Goal: Information Seeking & Learning: Learn about a topic

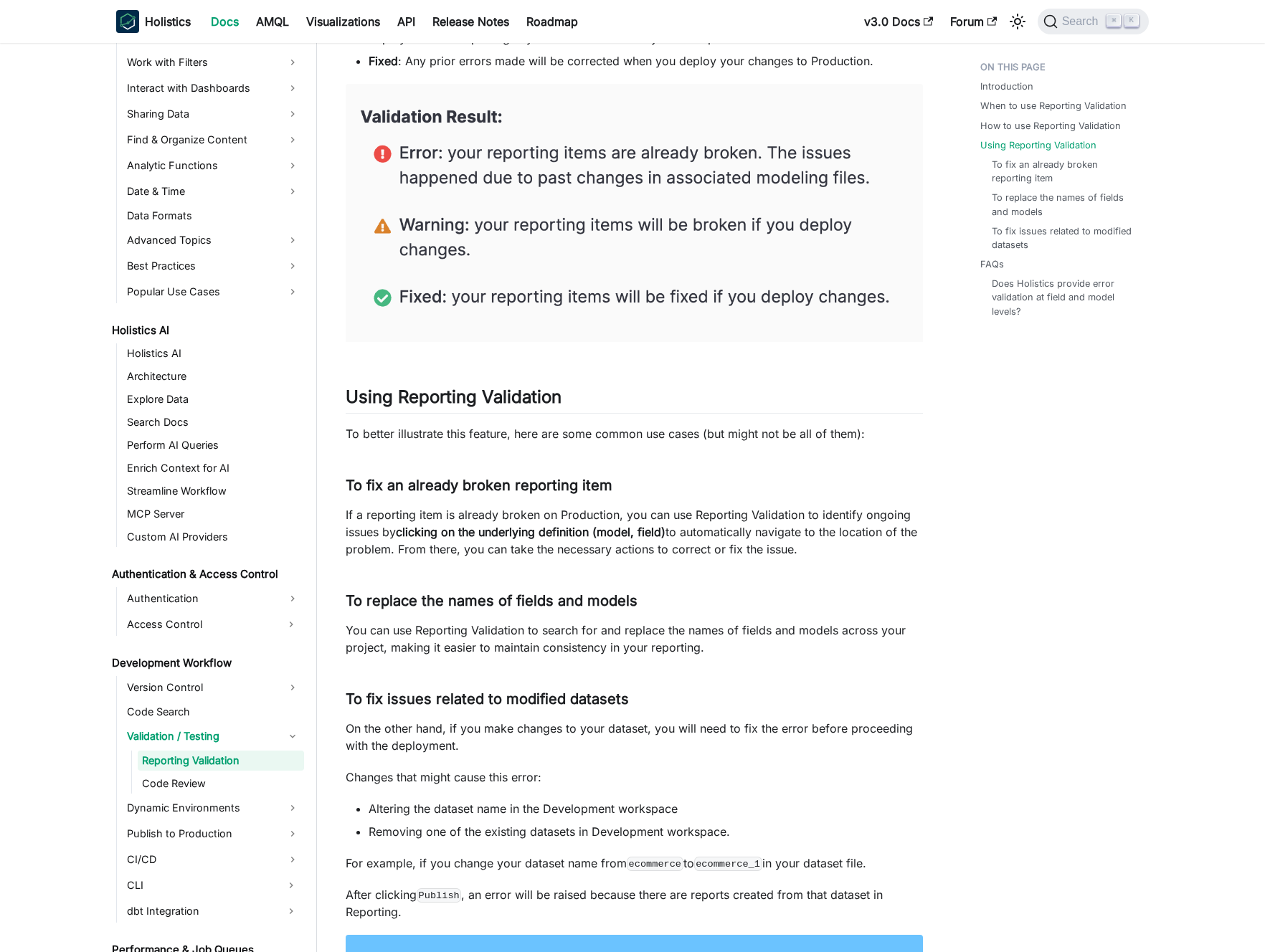
scroll to position [1775, 0]
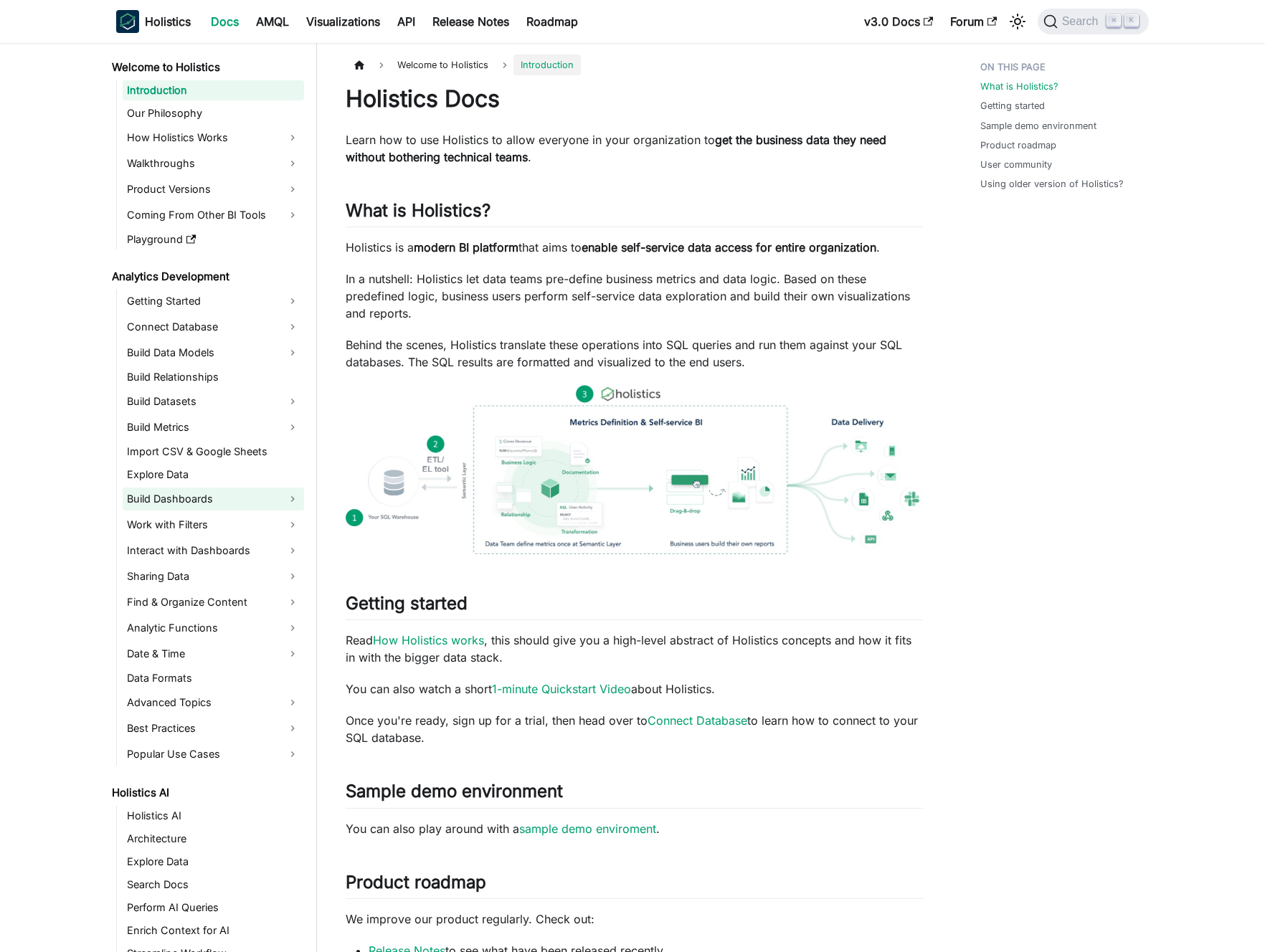
click at [211, 505] on link "Build Dashboards" at bounding box center [213, 499] width 182 height 23
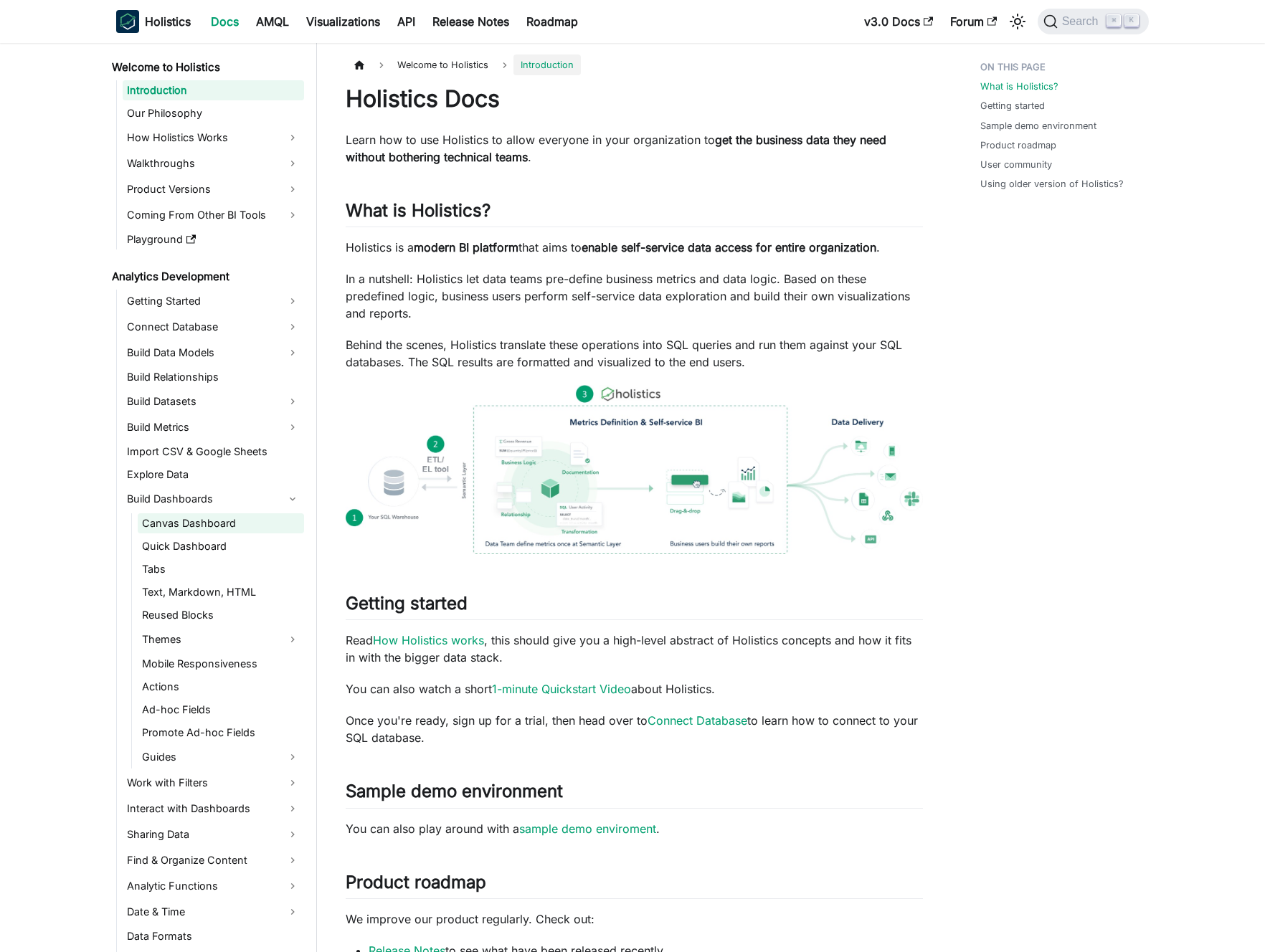
click at [215, 526] on link "Canvas Dashboard" at bounding box center [221, 524] width 166 height 20
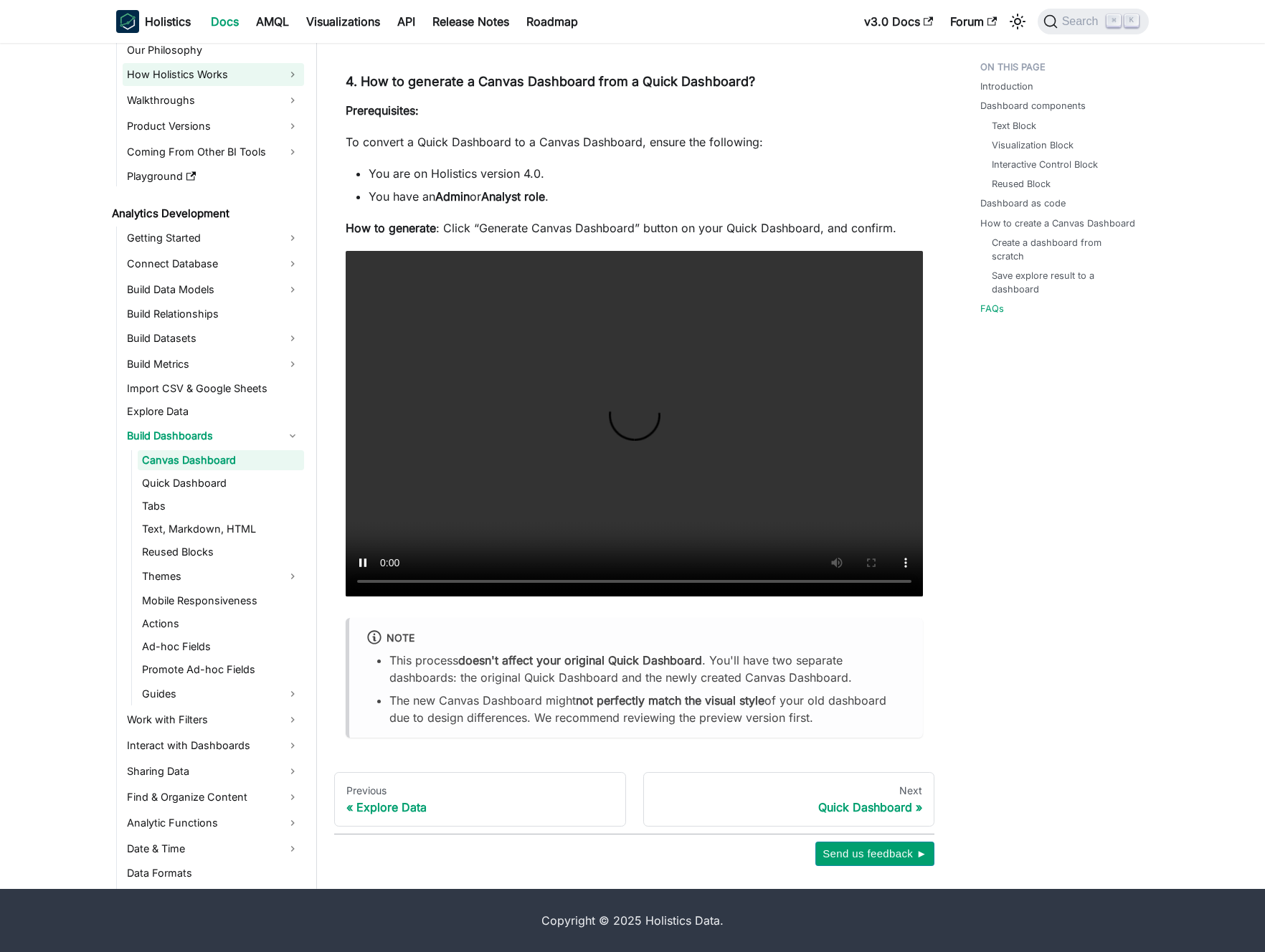
scroll to position [5083, 0]
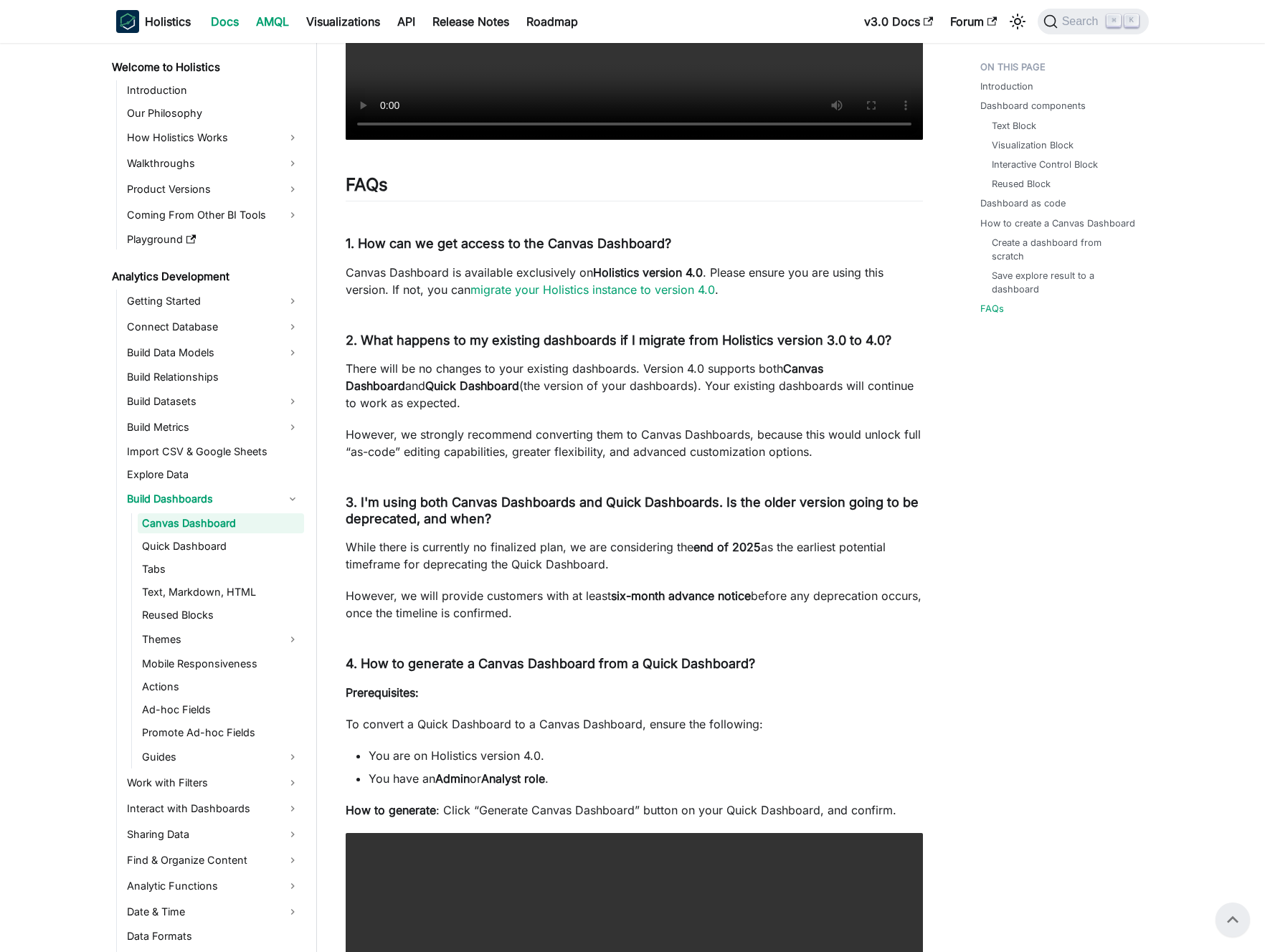
click at [273, 27] on link "AMQL" at bounding box center [272, 21] width 50 height 23
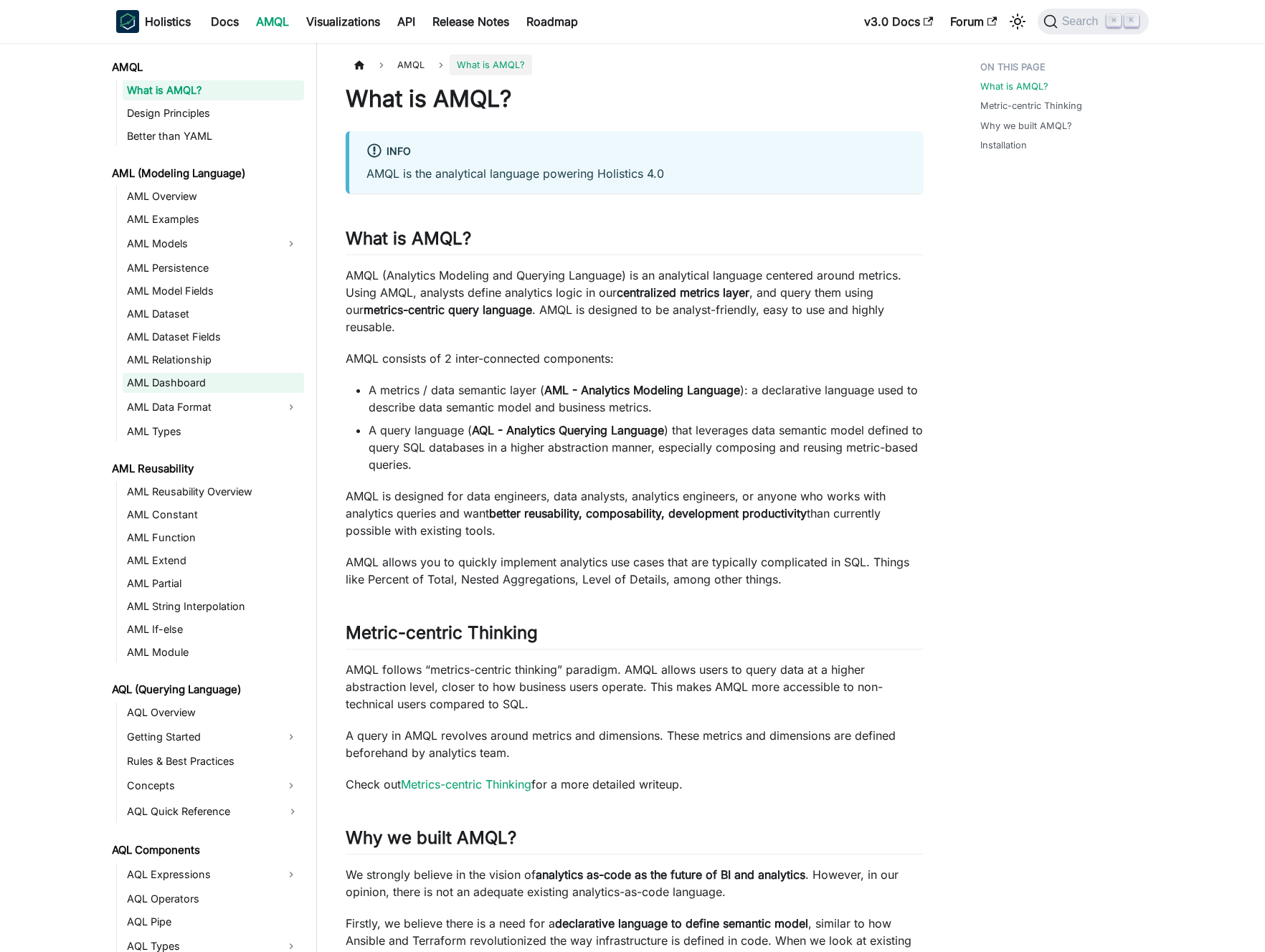
click at [193, 385] on link "AML Dashboard" at bounding box center [213, 383] width 182 height 20
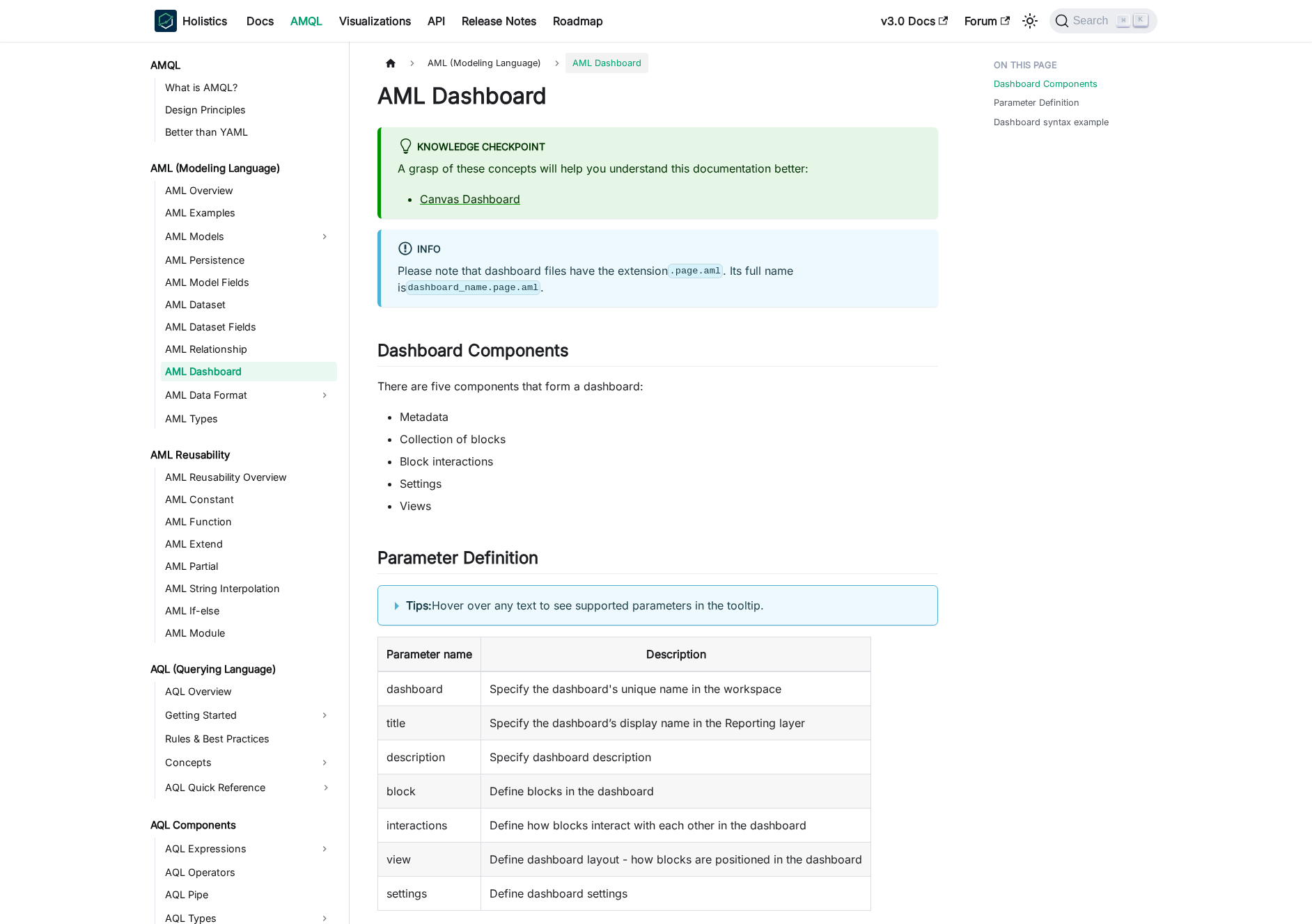
click at [540, 245] on div "info" at bounding box center [660, 250] width 524 height 18
click at [557, 251] on div "info" at bounding box center [660, 250] width 524 height 18
click at [595, 162] on p "A grasp of these concepts will help you understand this documentation better:" at bounding box center [660, 168] width 524 height 17
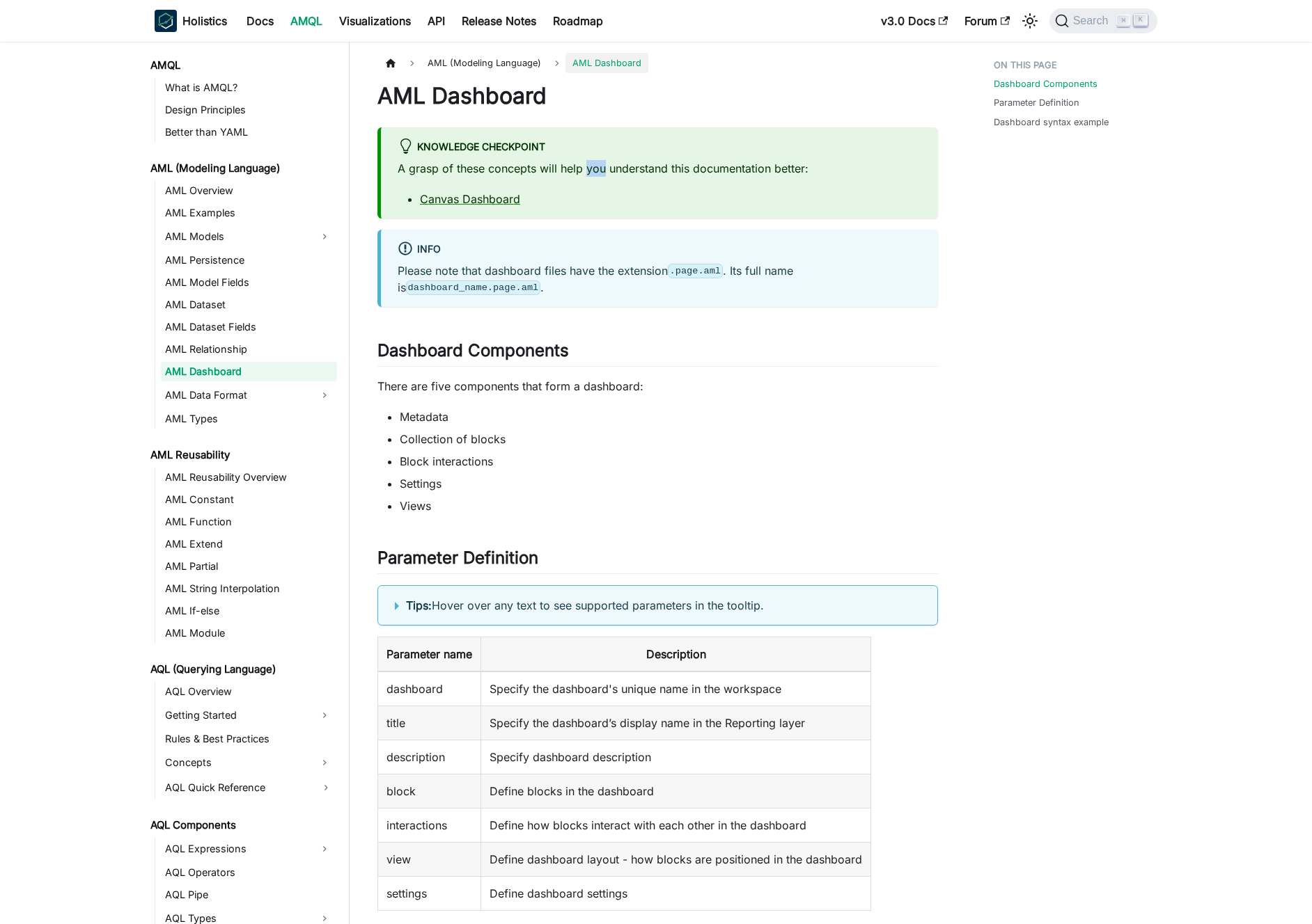
click at [595, 162] on p "A grasp of these concepts will help you understand this documentation better:" at bounding box center [660, 168] width 524 height 17
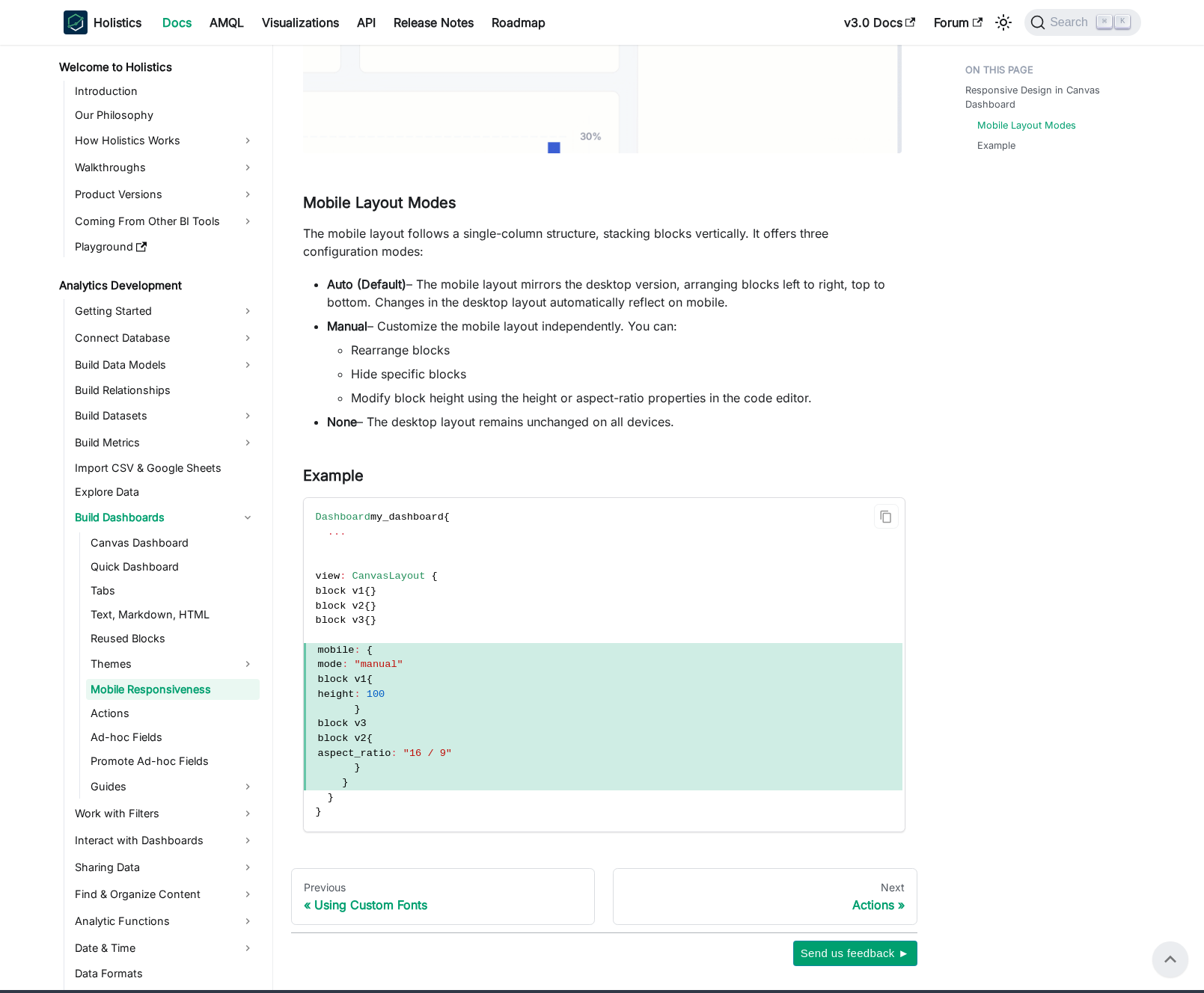
scroll to position [401, 0]
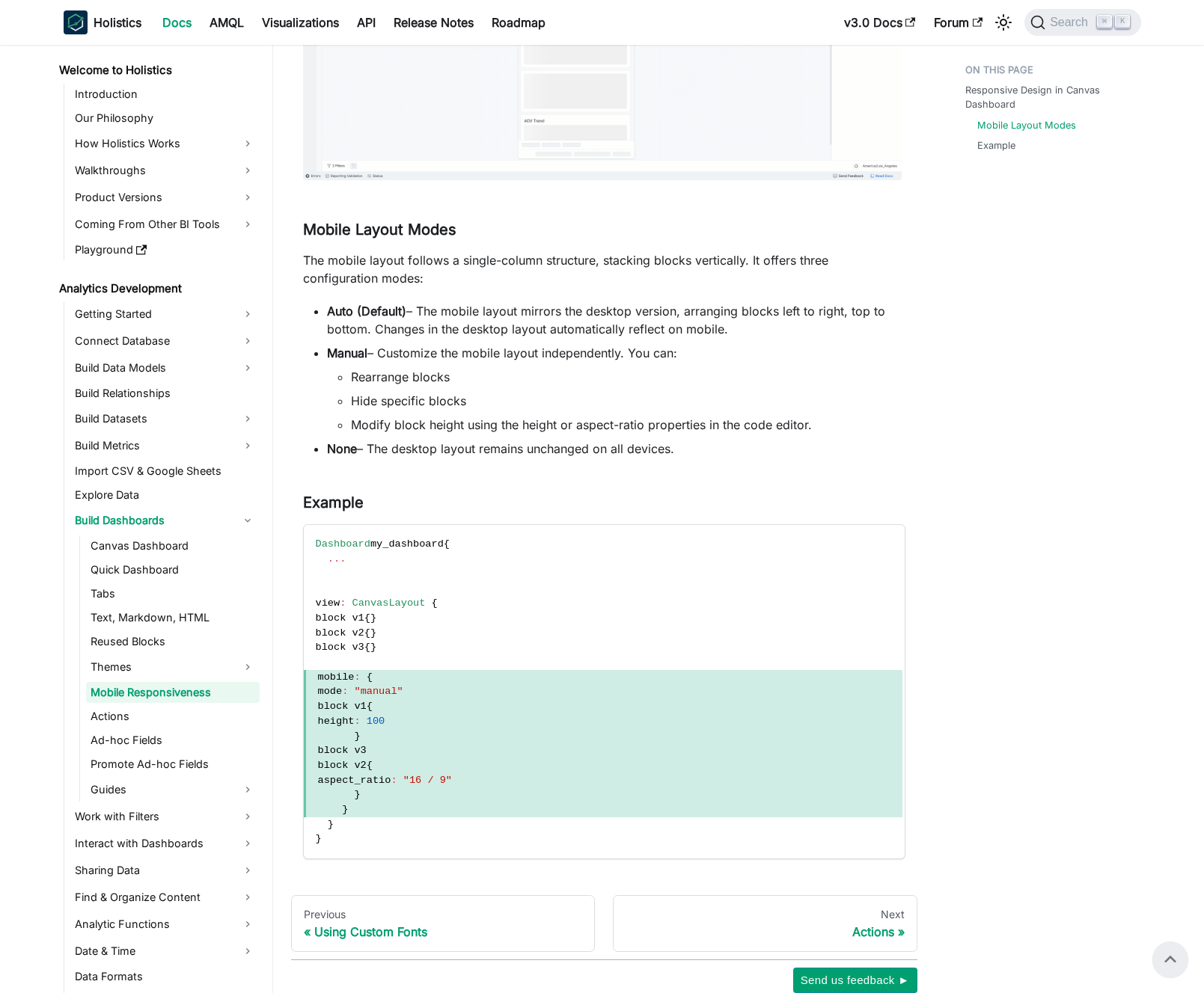
click at [445, 269] on p "The mobile layout follows a single-column structure, stacking blocks vertically…" at bounding box center [603, 269] width 602 height 36
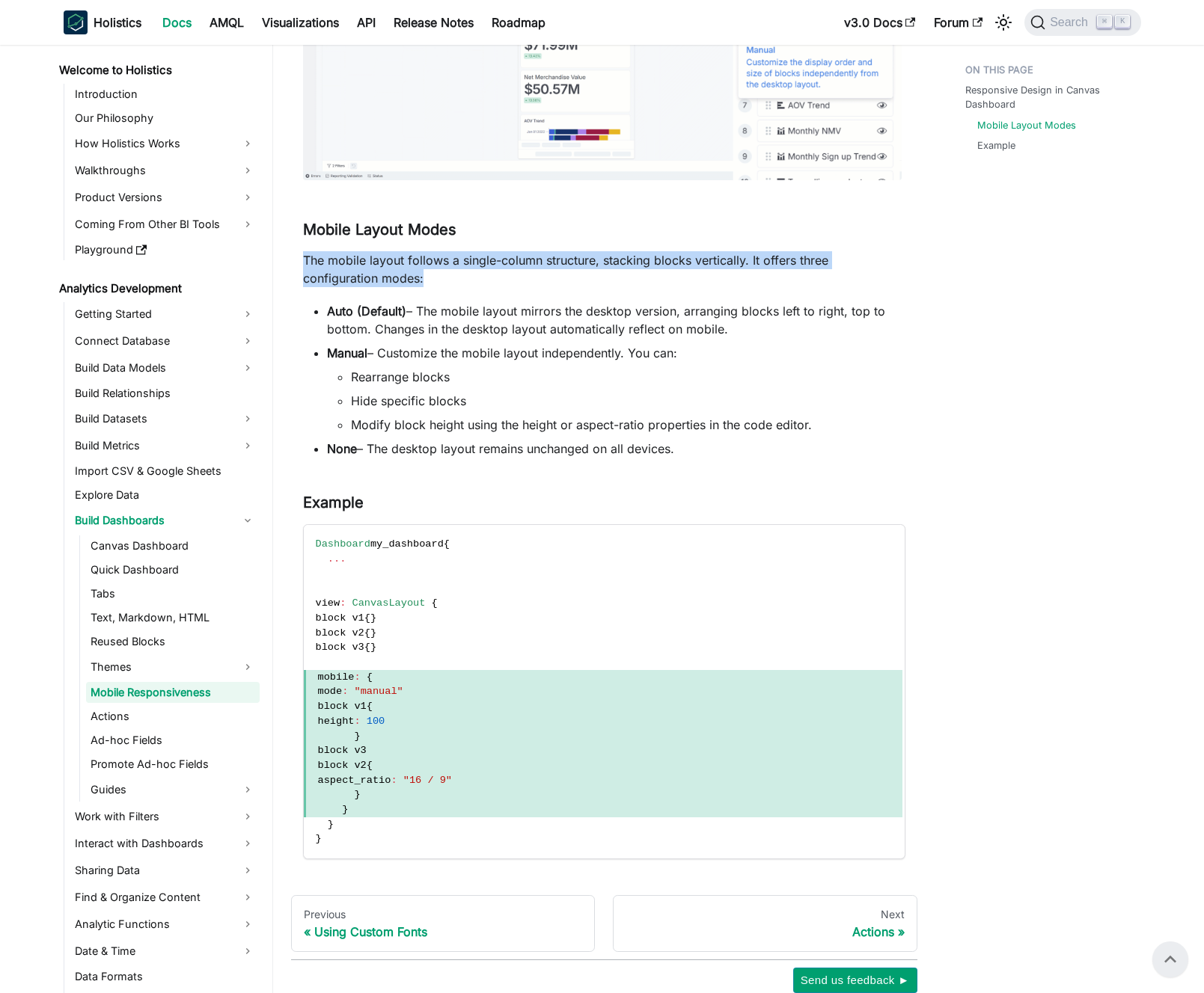
click at [445, 269] on p "The mobile layout follows a single-column structure, stacking blocks vertically…" at bounding box center [603, 269] width 602 height 36
click at [434, 269] on p "The mobile layout follows a single-column structure, stacking blocks vertically…" at bounding box center [603, 269] width 602 height 36
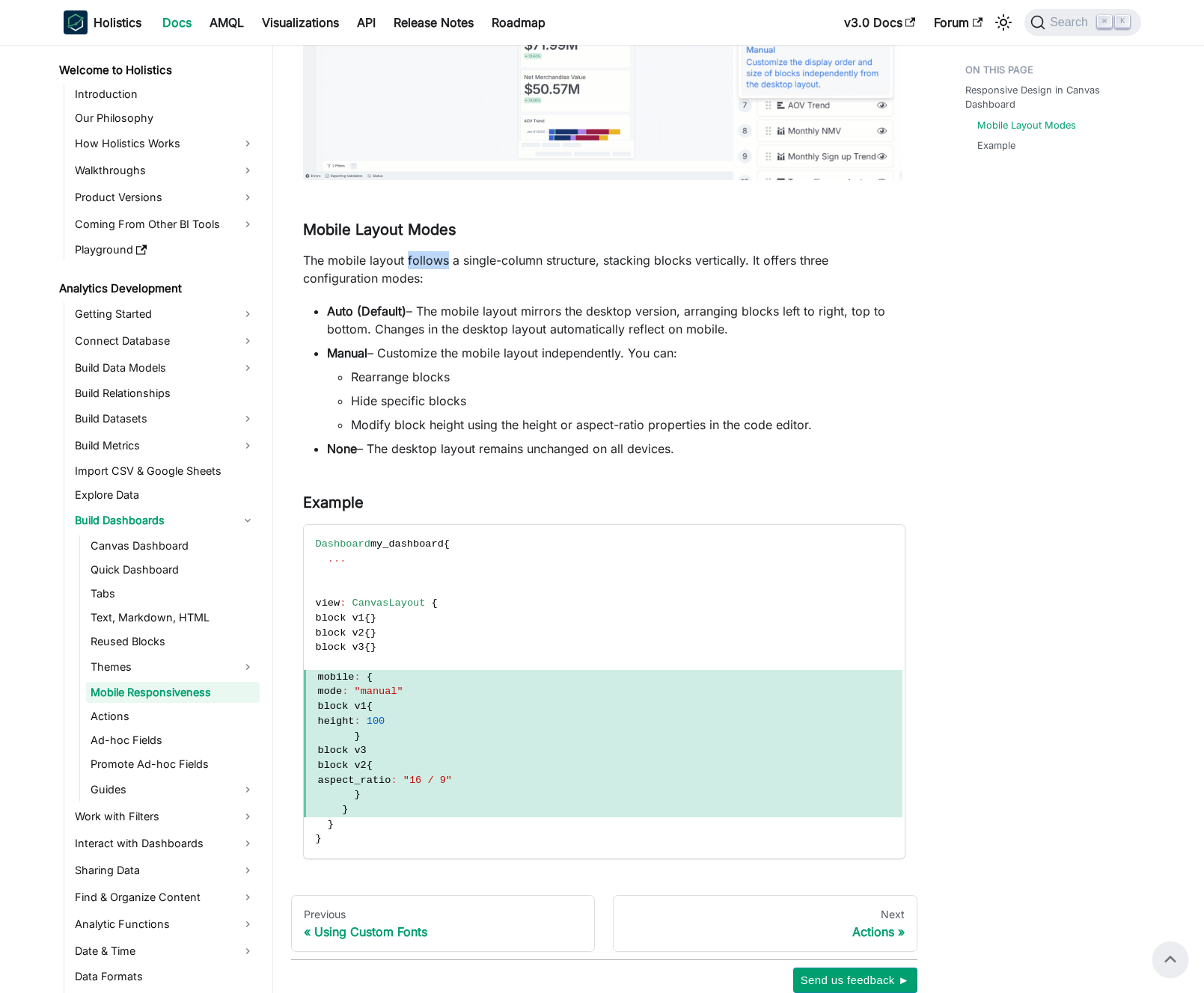
click at [434, 269] on p "The mobile layout follows a single-column structure, stacking blocks vertically…" at bounding box center [603, 269] width 602 height 36
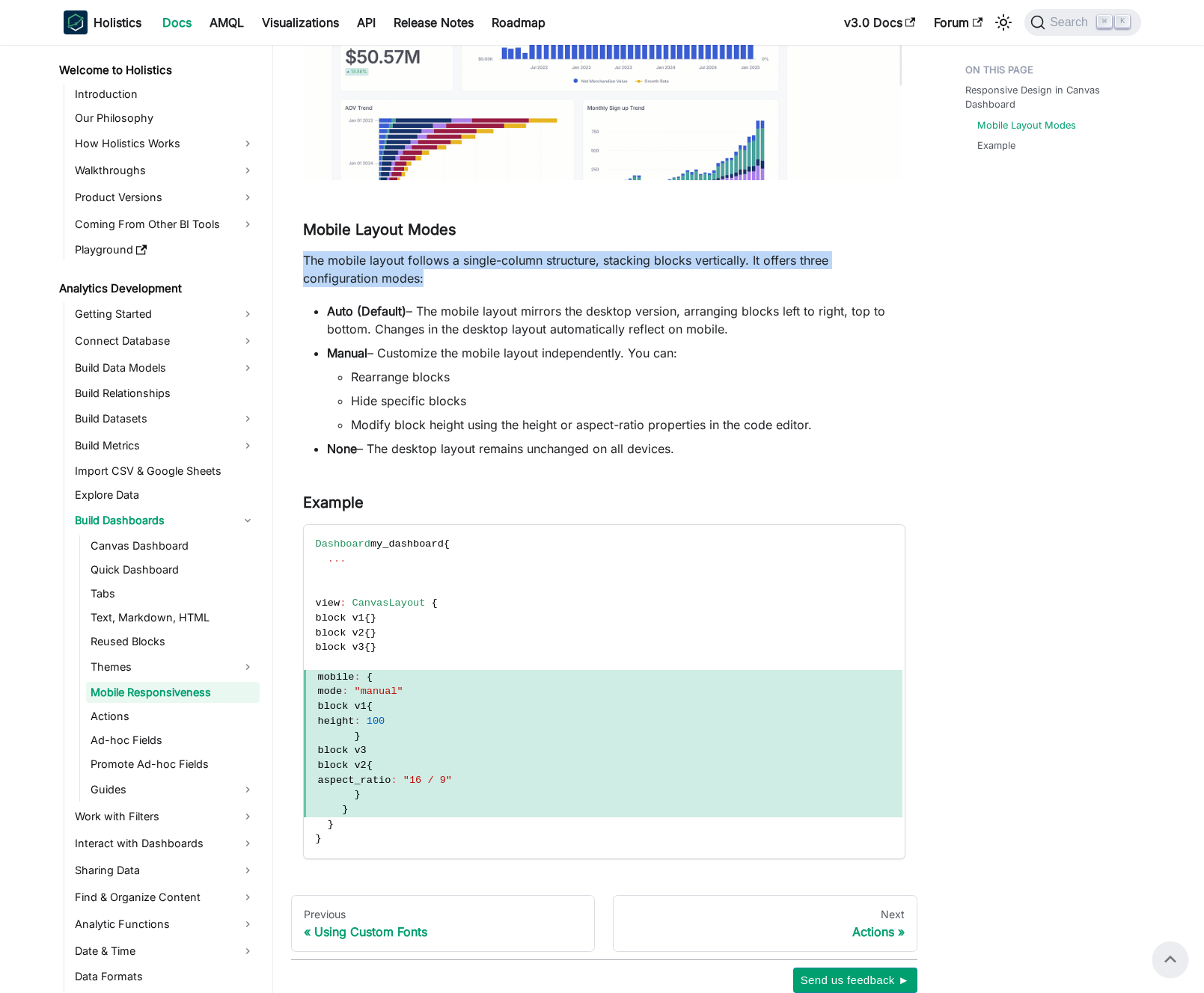
click at [434, 269] on p "The mobile layout follows a single-column structure, stacking blocks vertically…" at bounding box center [603, 269] width 602 height 36
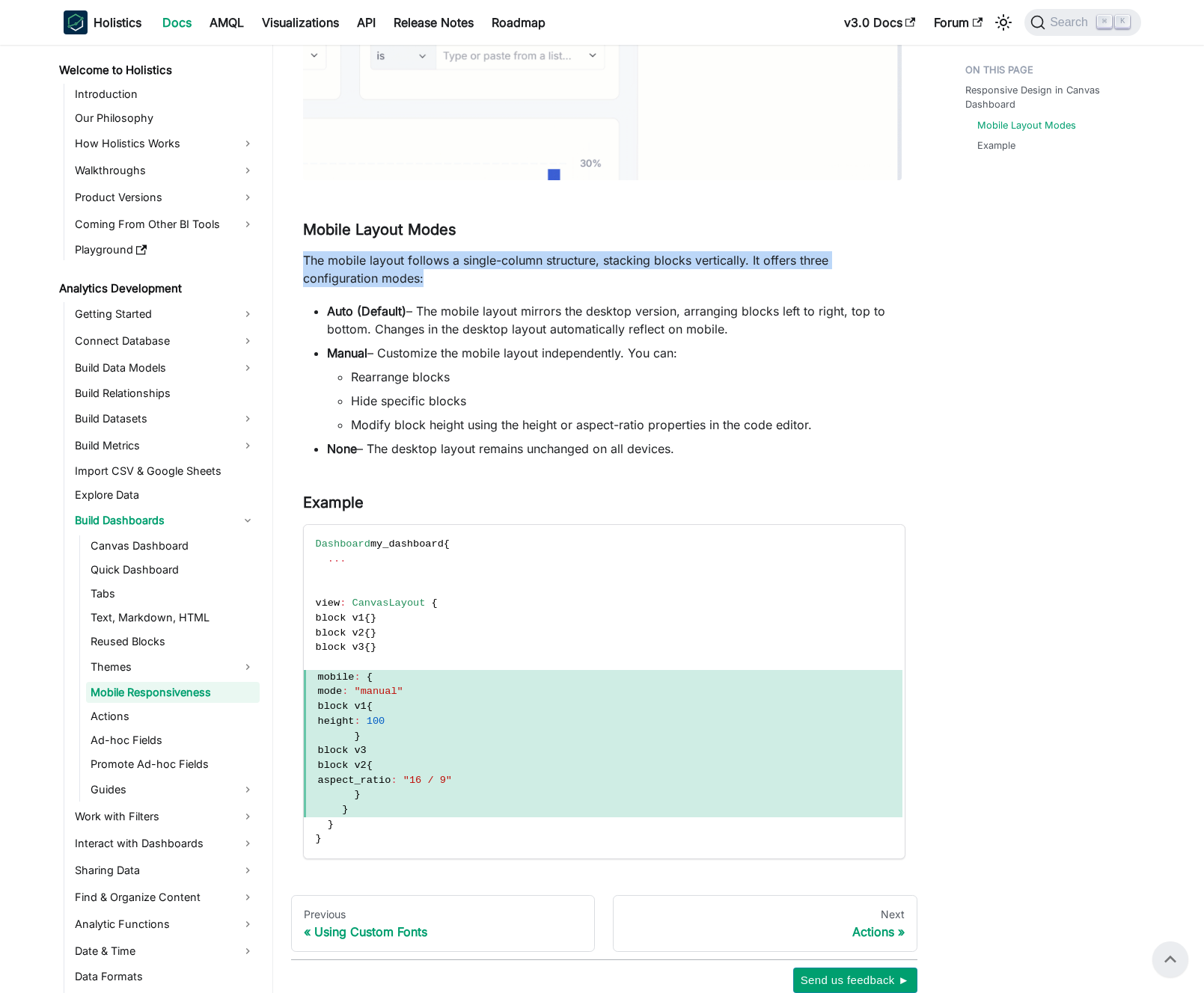
click at [421, 268] on p "The mobile layout follows a single-column structure, stacking blocks vertically…" at bounding box center [603, 269] width 602 height 36
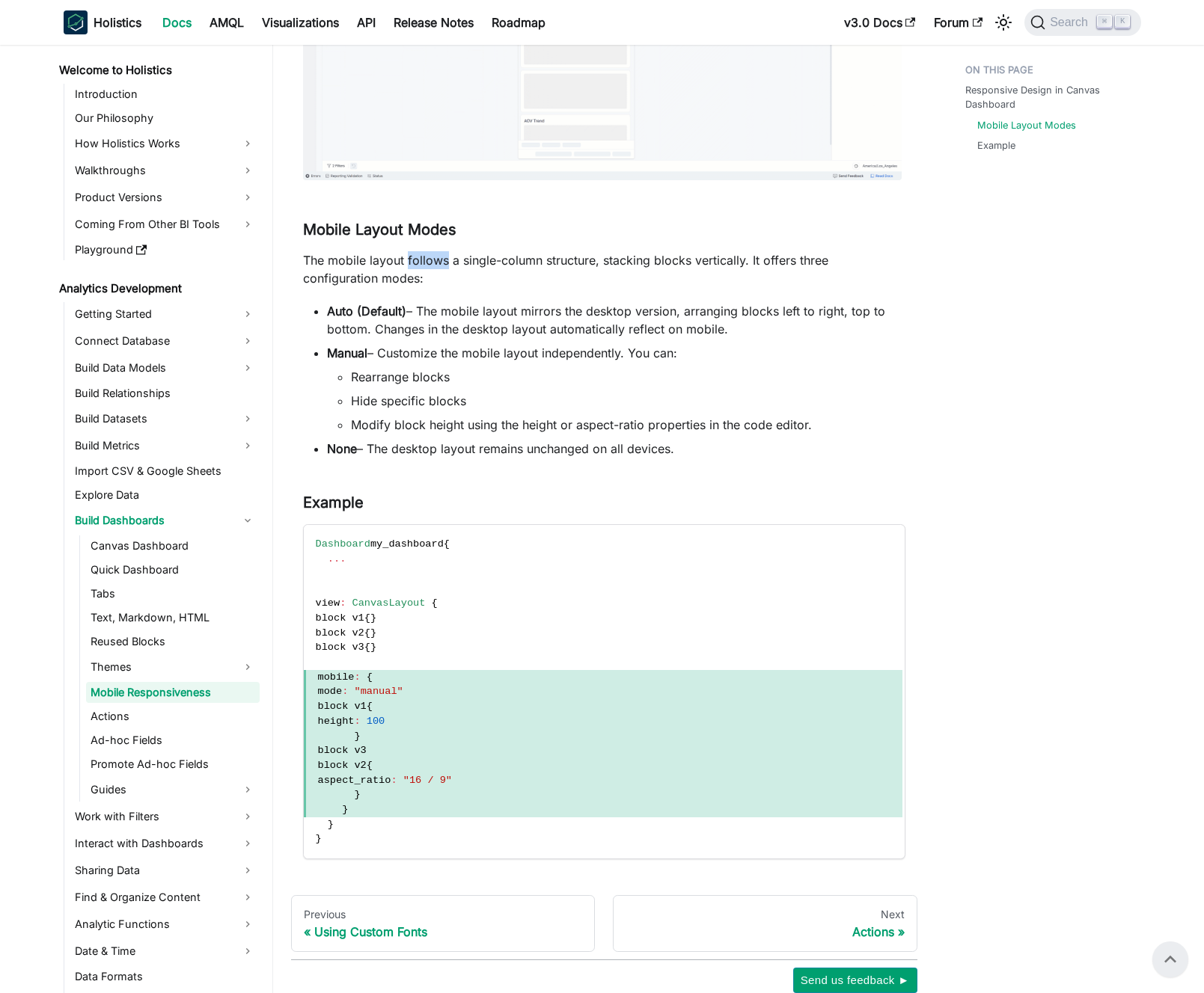
click at [421, 268] on p "The mobile layout follows a single-column structure, stacking blocks vertically…" at bounding box center [603, 269] width 602 height 36
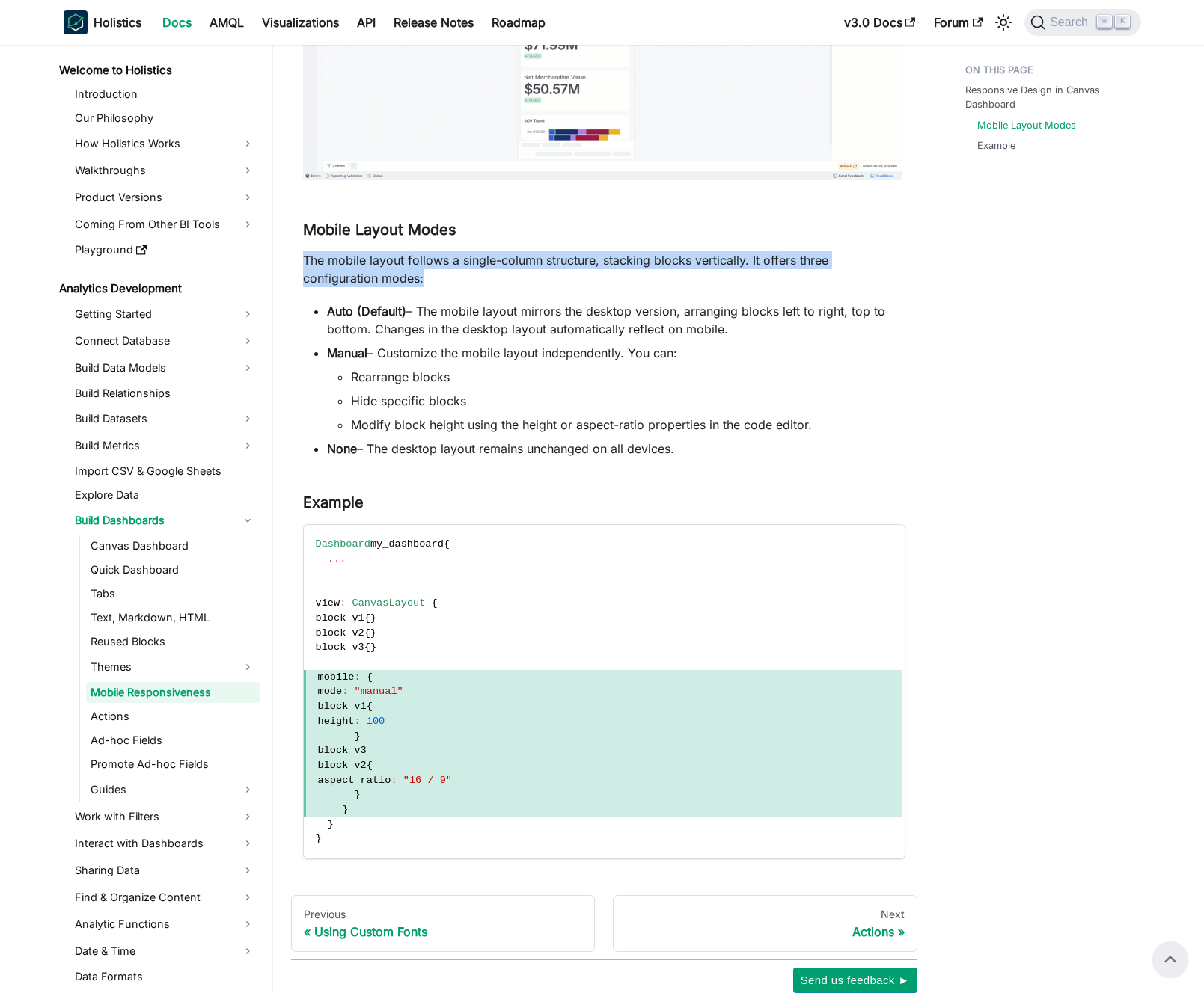
click at [421, 268] on p "The mobile layout follows a single-column structure, stacking blocks vertically…" at bounding box center [603, 269] width 602 height 36
click at [439, 267] on p "The mobile layout follows a single-column structure, stacking blocks vertically…" at bounding box center [603, 269] width 602 height 36
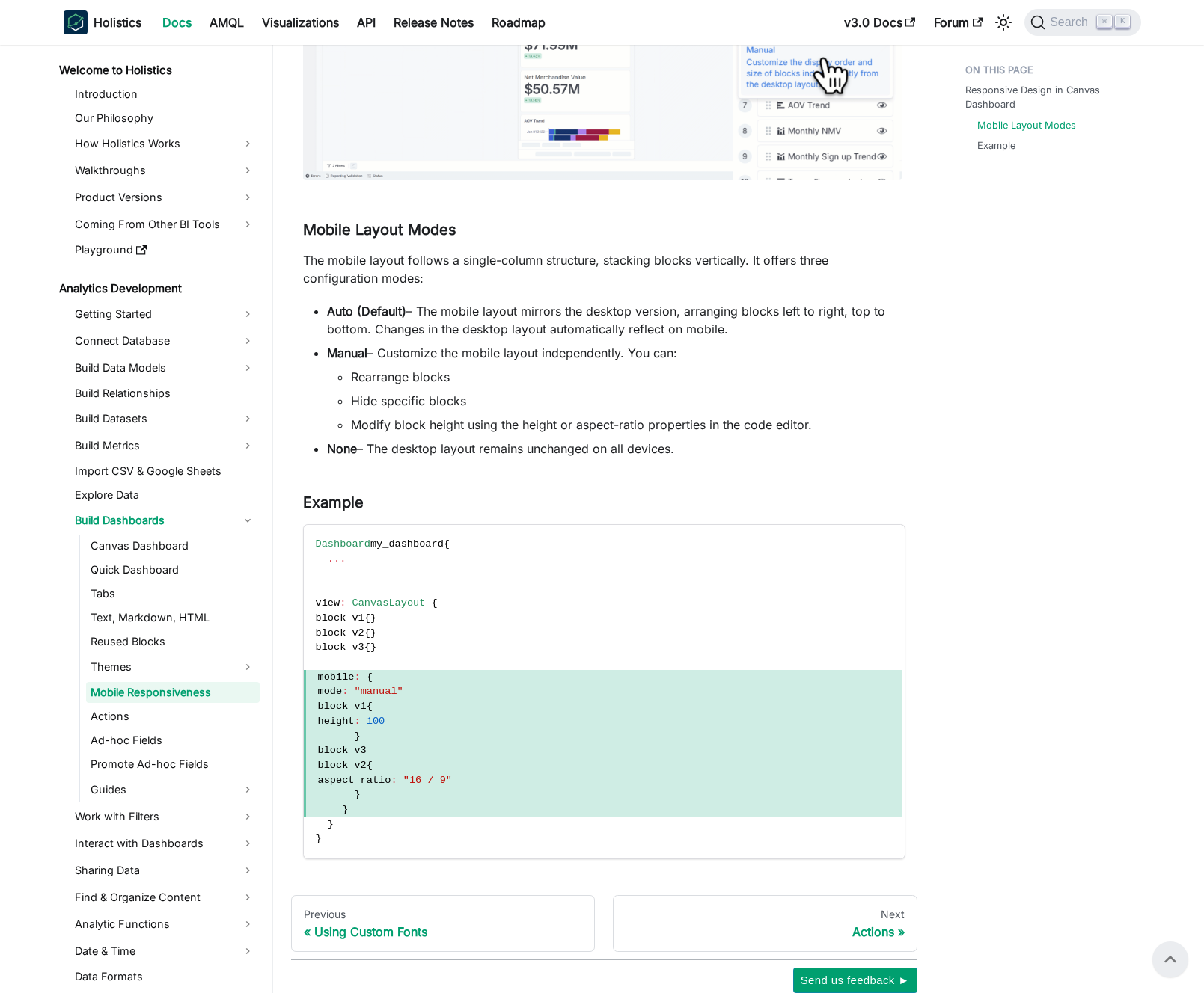
click at [447, 312] on li "Auto (Default) – The mobile layout mirrors the desktop version, arranging block…" at bounding box center [616, 320] width 578 height 36
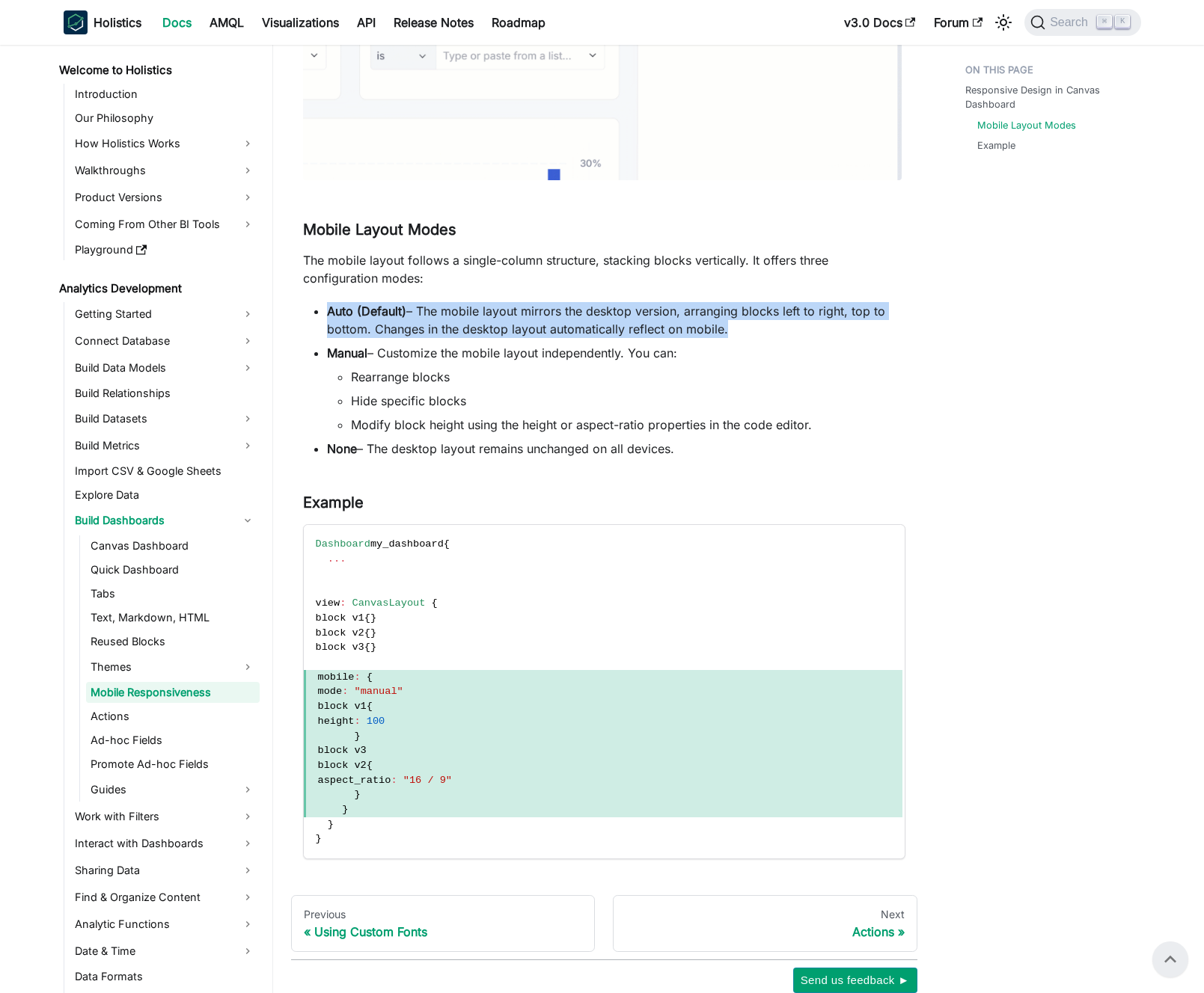
click at [447, 312] on li "Auto (Default) – The mobile layout mirrors the desktop version, arranging block…" at bounding box center [616, 320] width 578 height 36
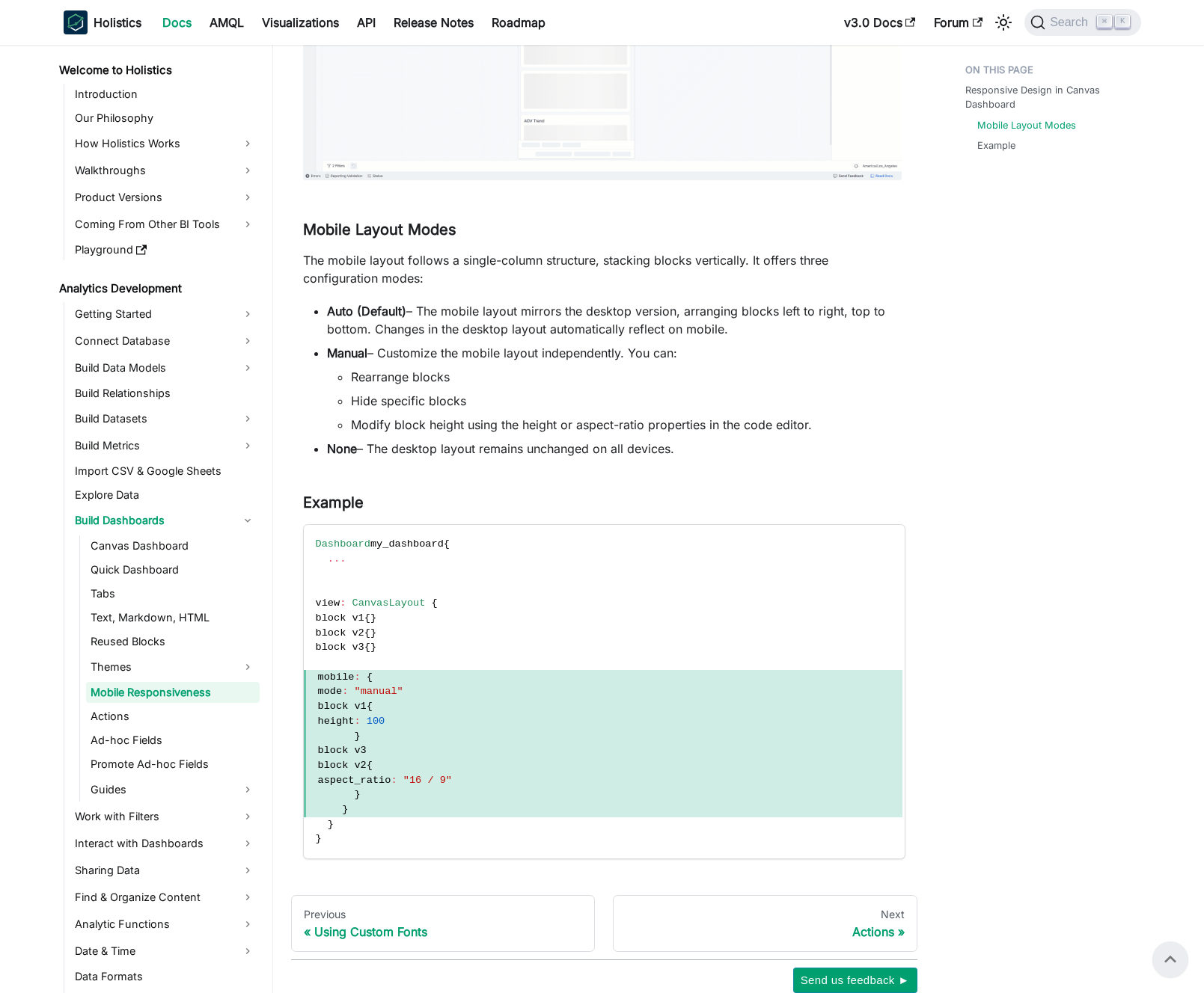
click at [434, 312] on li "Auto (Default) – The mobile layout mirrors the desktop version, arranging block…" at bounding box center [616, 320] width 578 height 36
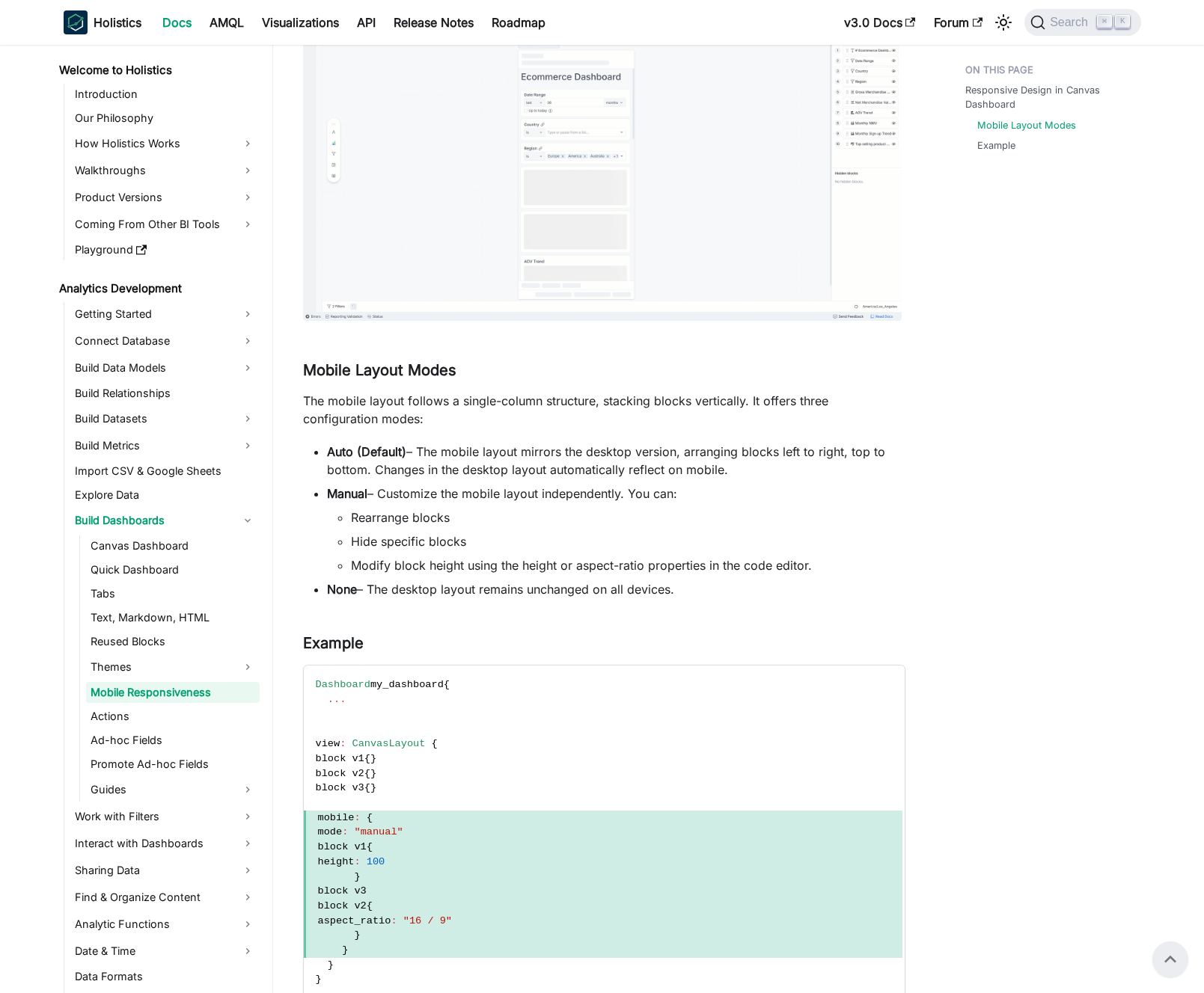
scroll to position [0, 0]
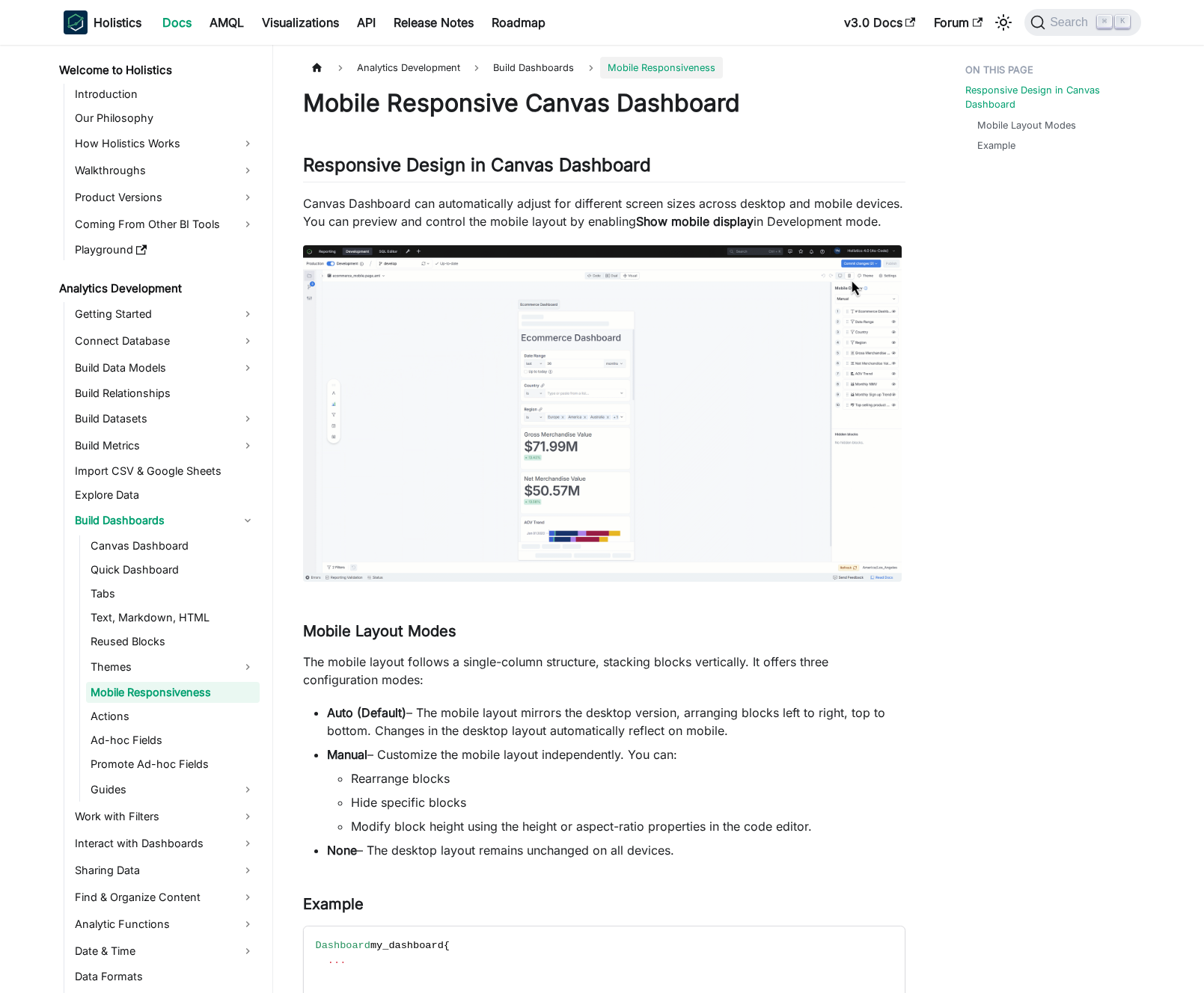
click at [475, 212] on p "Canvas Dashboard can automatically adjust for different screen sizes across des…" at bounding box center [603, 212] width 602 height 36
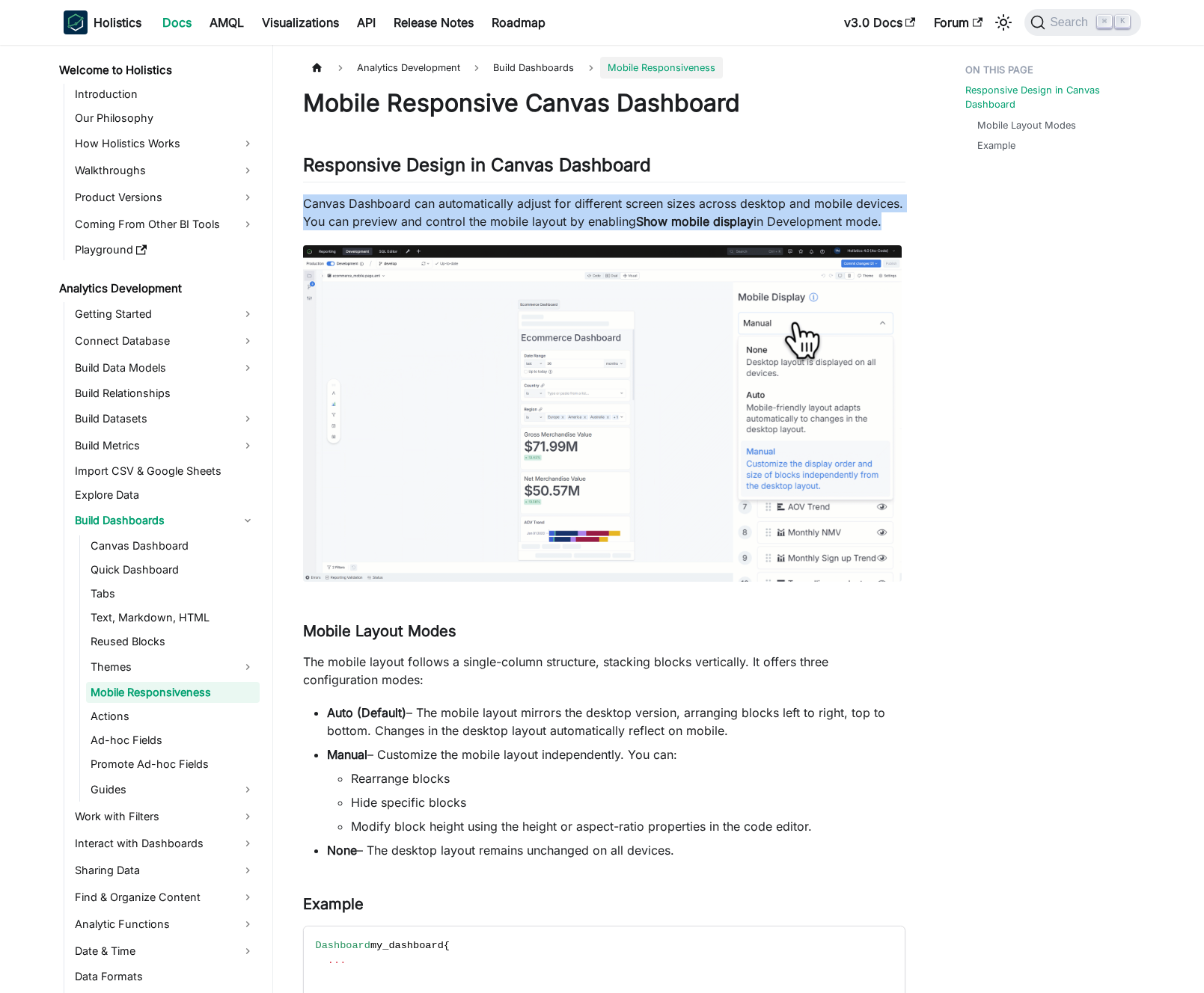
click at [475, 212] on p "Canvas Dashboard can automatically adjust for different screen sizes across des…" at bounding box center [603, 212] width 602 height 36
click at [464, 208] on p "Canvas Dashboard can automatically adjust for different screen sizes across des…" at bounding box center [603, 212] width 602 height 36
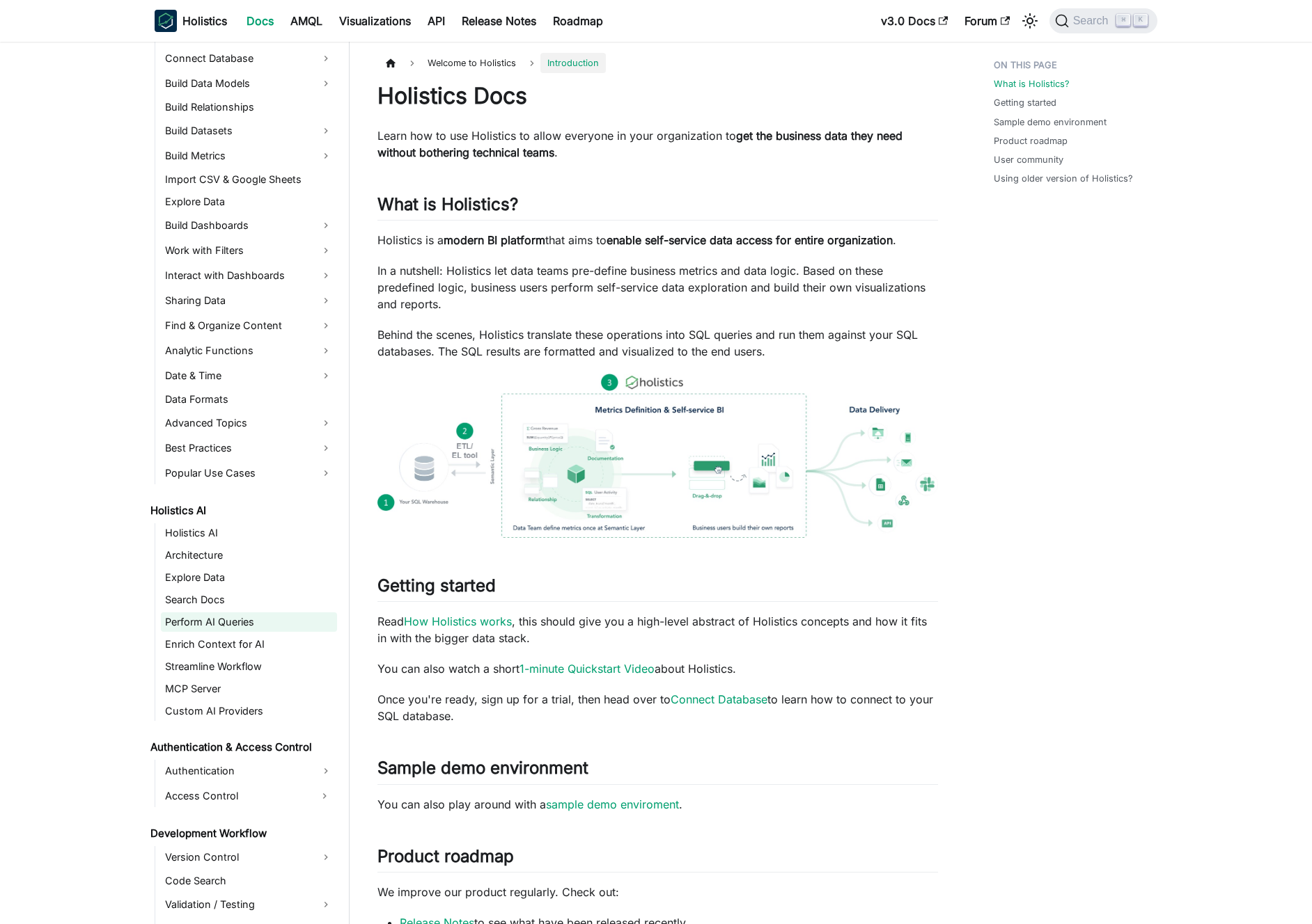
scroll to position [280, 0]
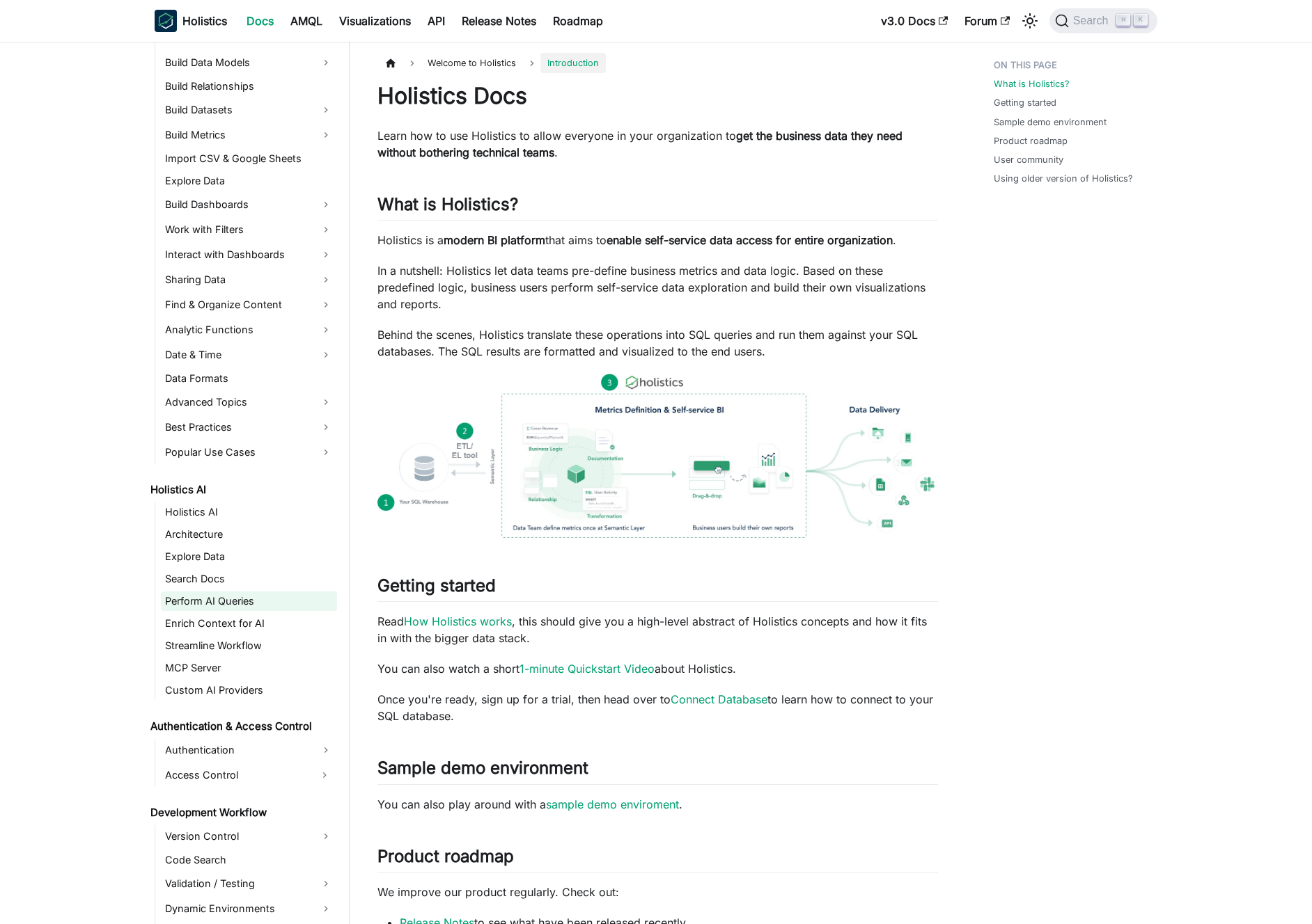
click at [244, 597] on link "Perform AI Queries" at bounding box center [249, 602] width 176 height 20
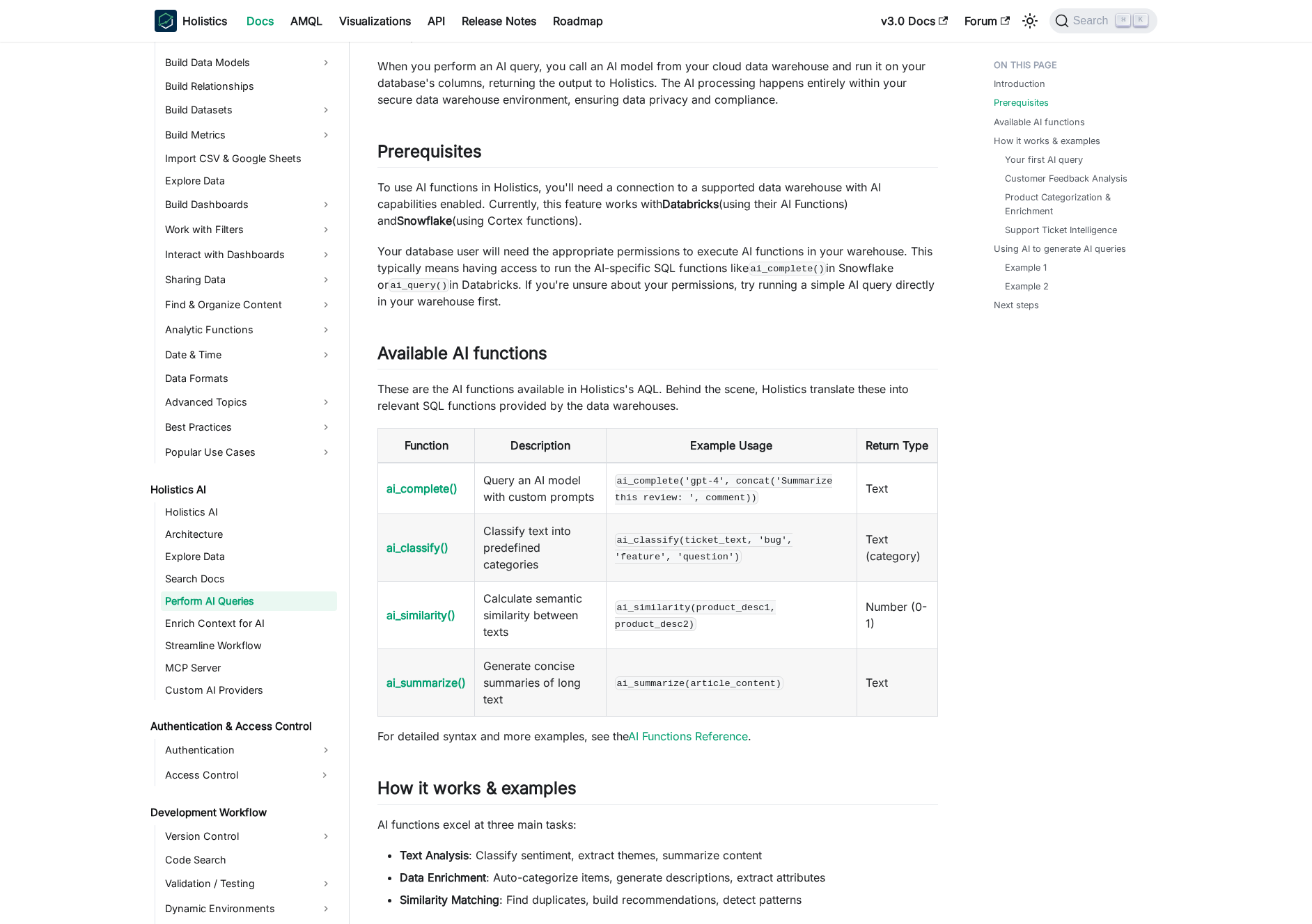
scroll to position [297, 0]
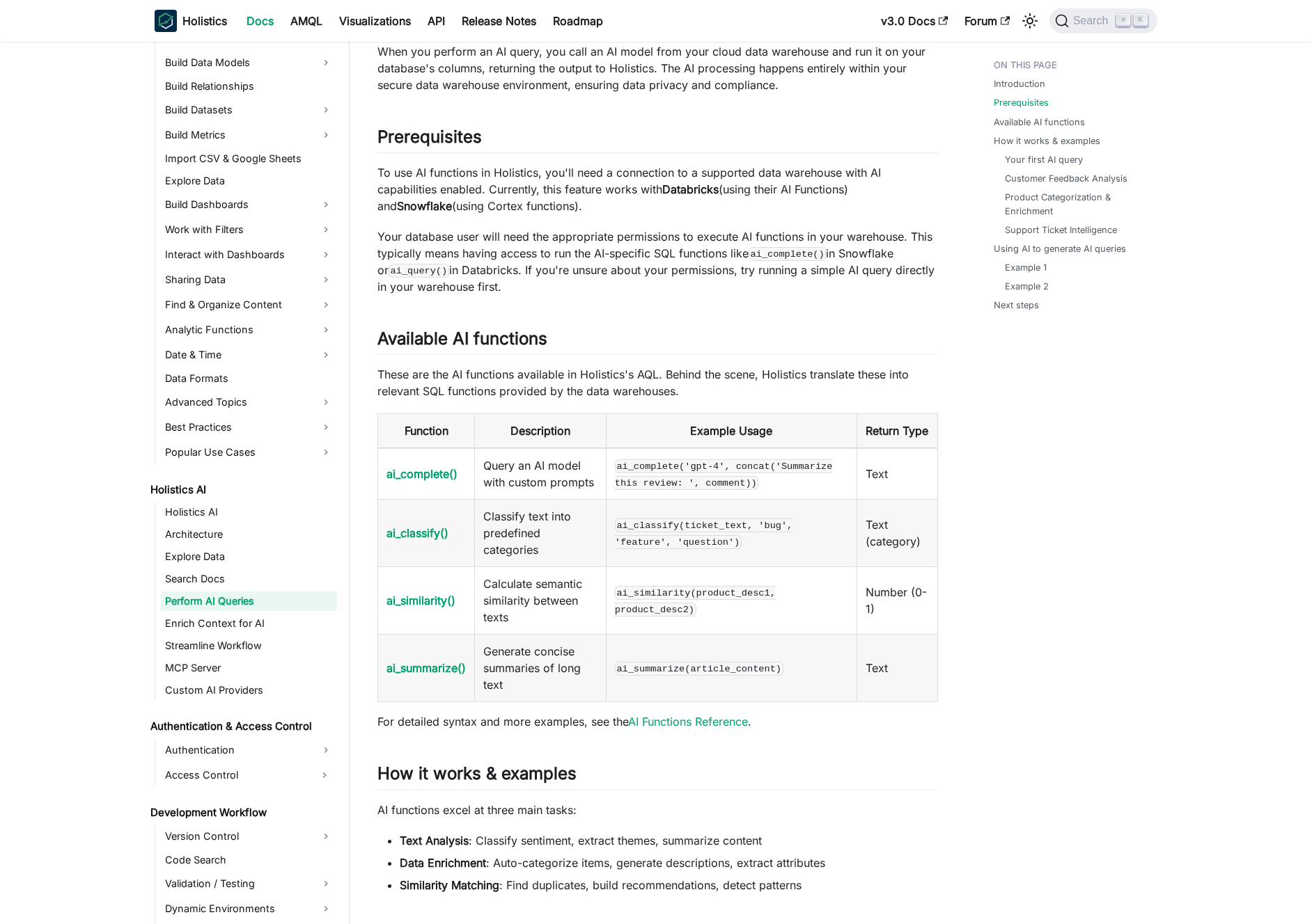
click at [543, 605] on td "Calculate semantic similarity between texts" at bounding box center [541, 601] width 131 height 67
click at [543, 612] on td "Calculate semantic similarity between texts" at bounding box center [541, 601] width 131 height 67
click at [539, 566] on td "Classify text into predefined categories" at bounding box center [541, 533] width 131 height 67
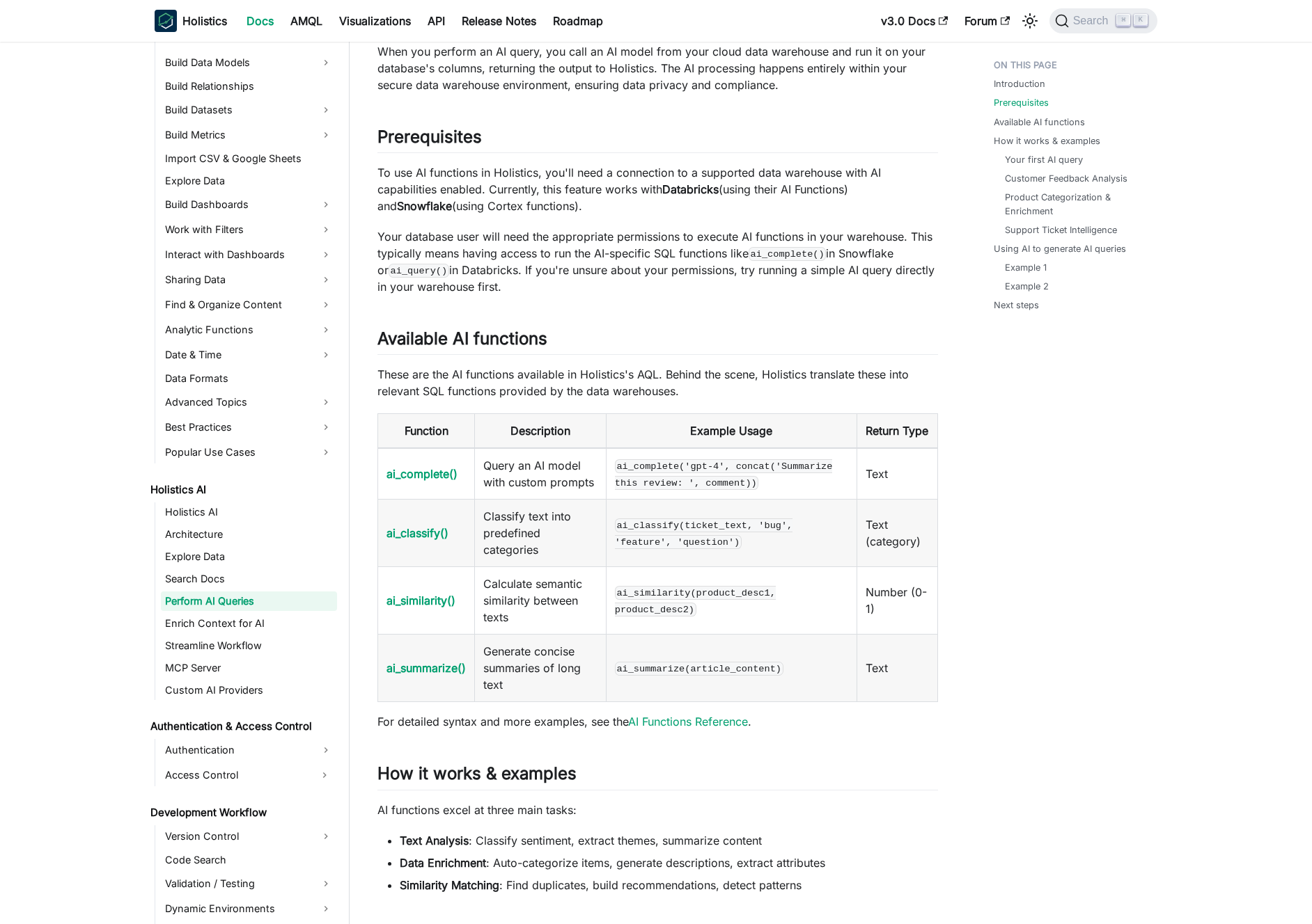
click at [539, 566] on td "Classify text into predefined categories" at bounding box center [541, 533] width 131 height 67
drag, startPoint x: 538, startPoint y: 558, endPoint x: 544, endPoint y: 501, distance: 57.3
click at [538, 558] on td "Classify text into predefined categories" at bounding box center [541, 533] width 131 height 67
click at [544, 498] on td "Query an AI model with custom prompts" at bounding box center [541, 473] width 131 height 51
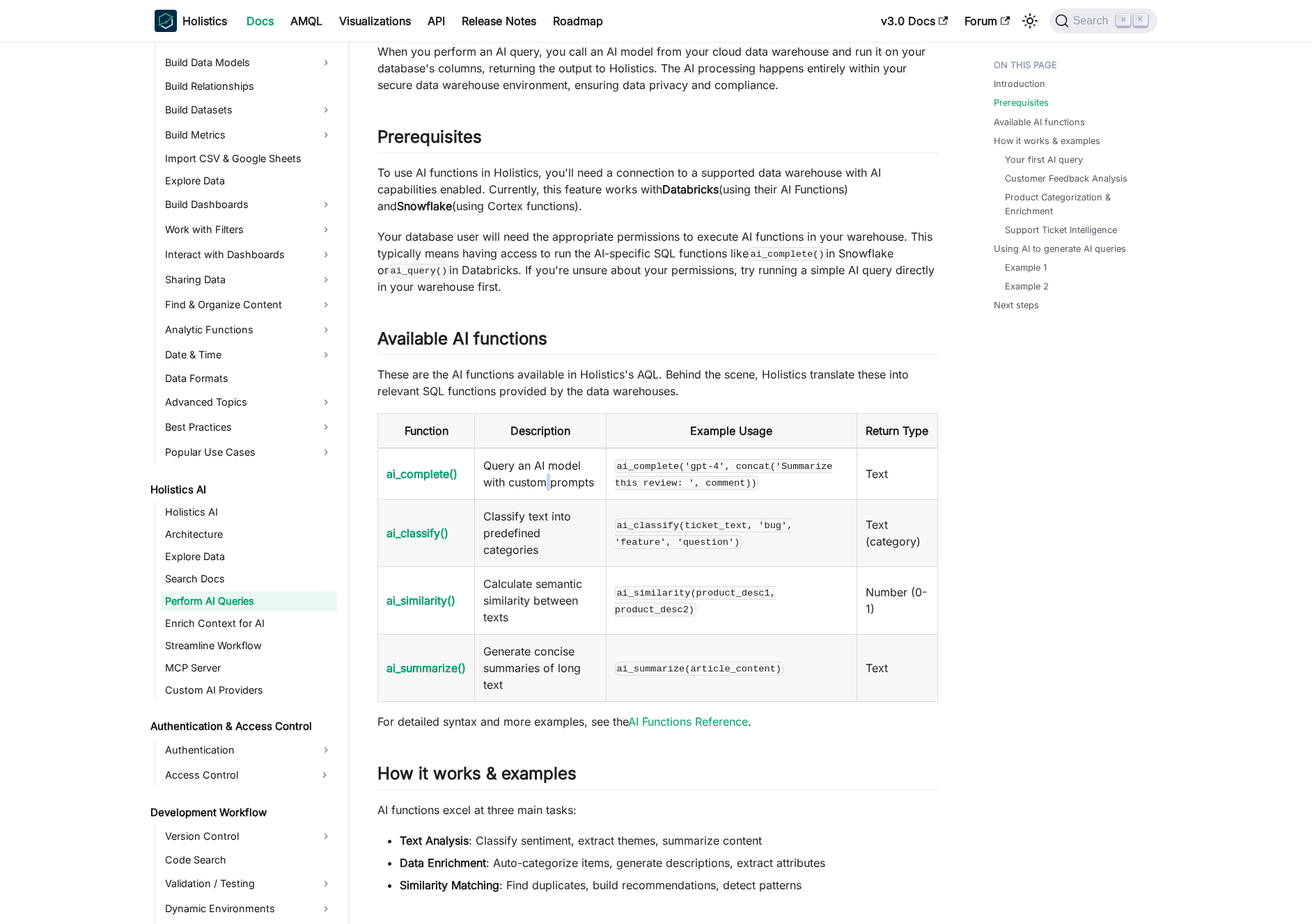
click at [544, 498] on td "Query an AI model with custom prompts" at bounding box center [541, 473] width 131 height 51
click at [548, 498] on td "Query an AI model with custom prompts" at bounding box center [541, 473] width 131 height 51
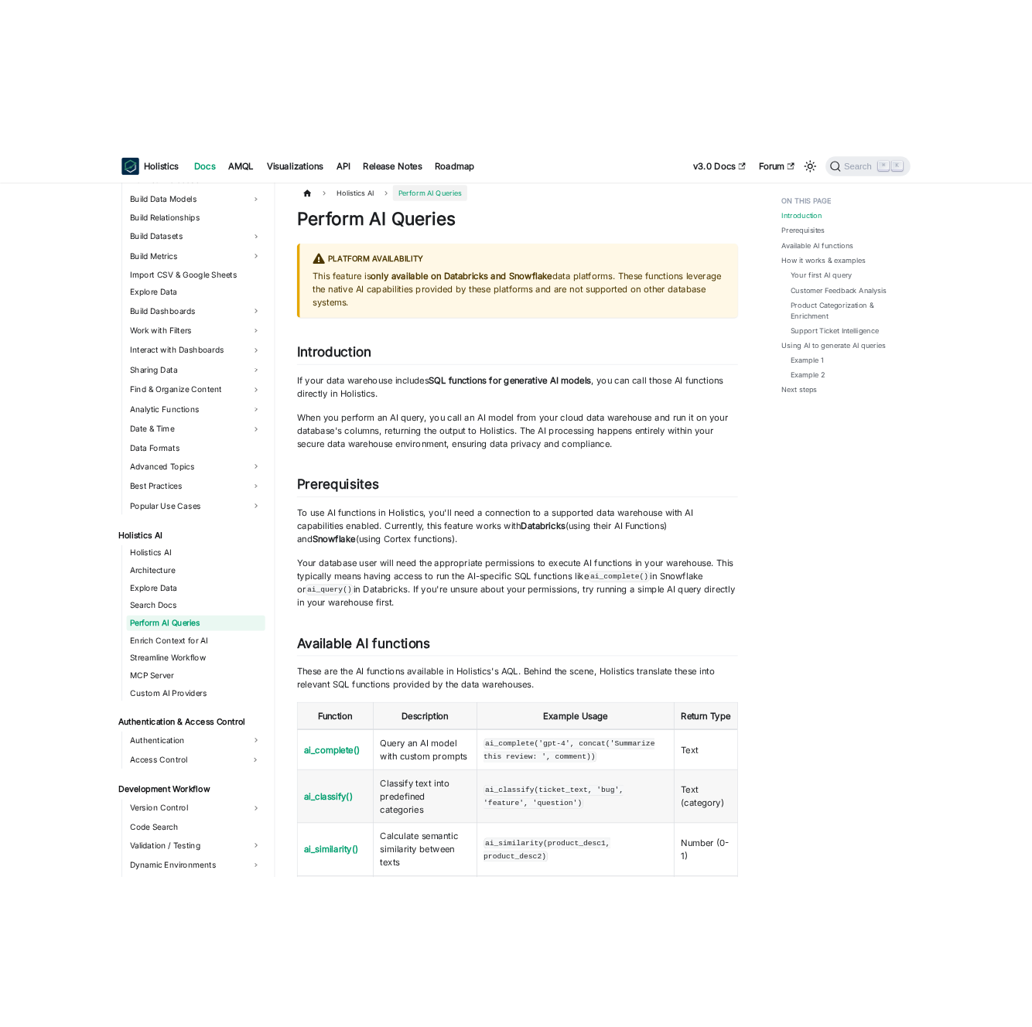
scroll to position [0, 0]
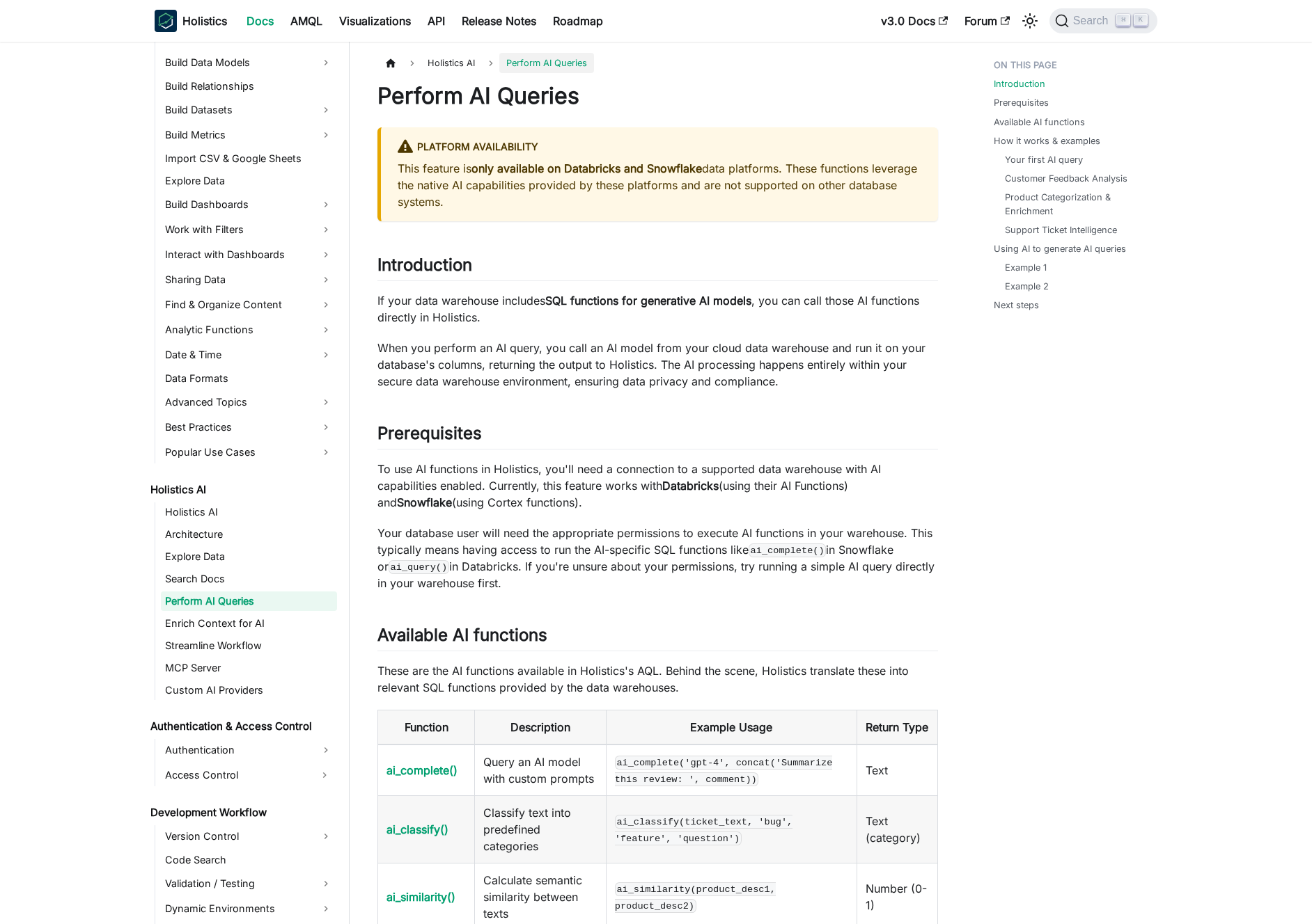
click at [611, 312] on p "If your data warehouse includes SQL functions for generative AI models , you ca…" at bounding box center [657, 309] width 561 height 33
click at [619, 317] on p "If your data warehouse includes SQL functions for generative AI models , you ca…" at bounding box center [657, 309] width 561 height 33
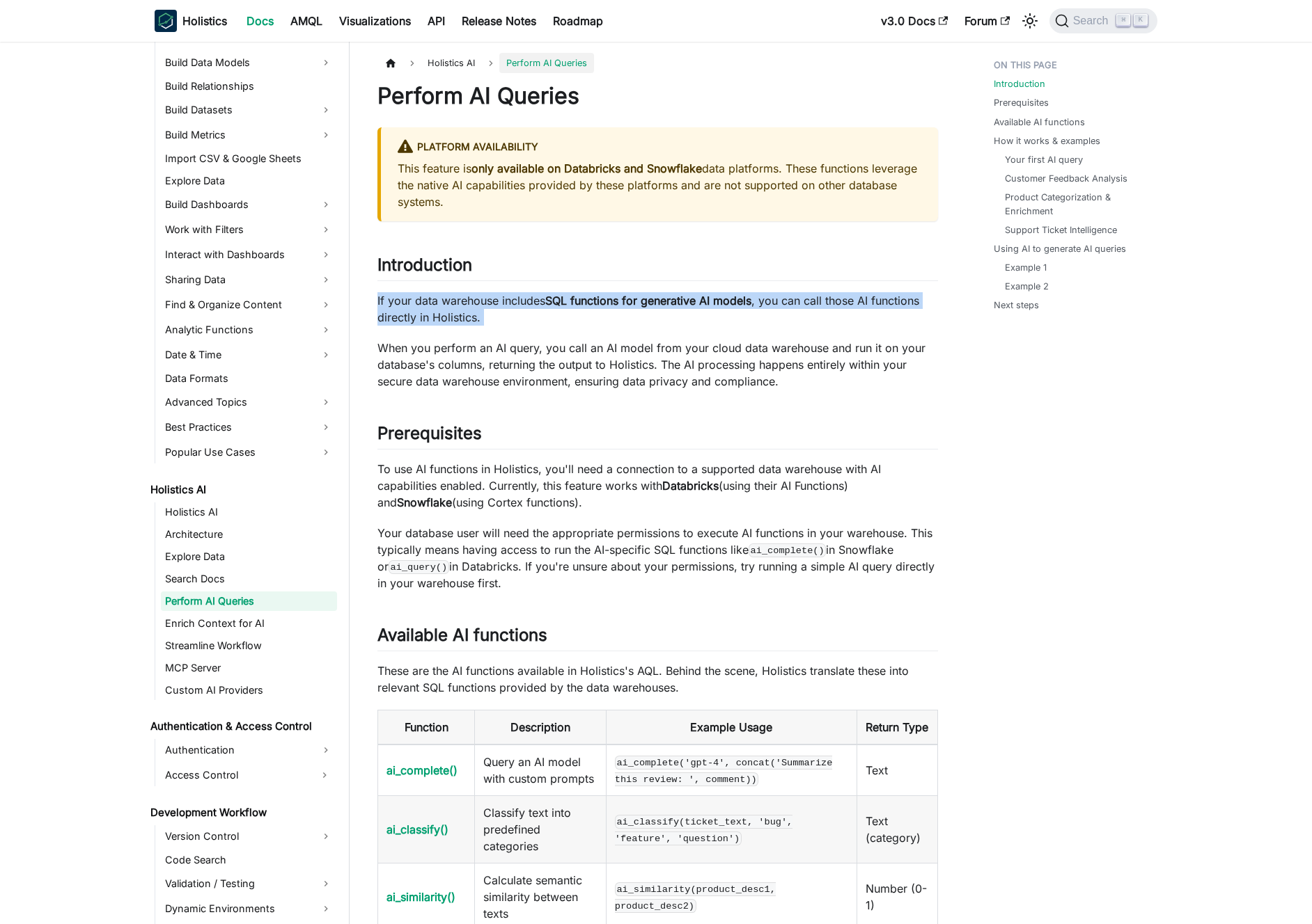
click at [619, 317] on p "If your data warehouse includes SQL functions for generative AI models , you ca…" at bounding box center [657, 309] width 561 height 33
click at [608, 317] on p "If your data warehouse includes SQL functions for generative AI models , you ca…" at bounding box center [657, 309] width 561 height 33
click at [605, 317] on p "If your data warehouse includes SQL functions for generative AI models , you ca…" at bounding box center [657, 309] width 561 height 33
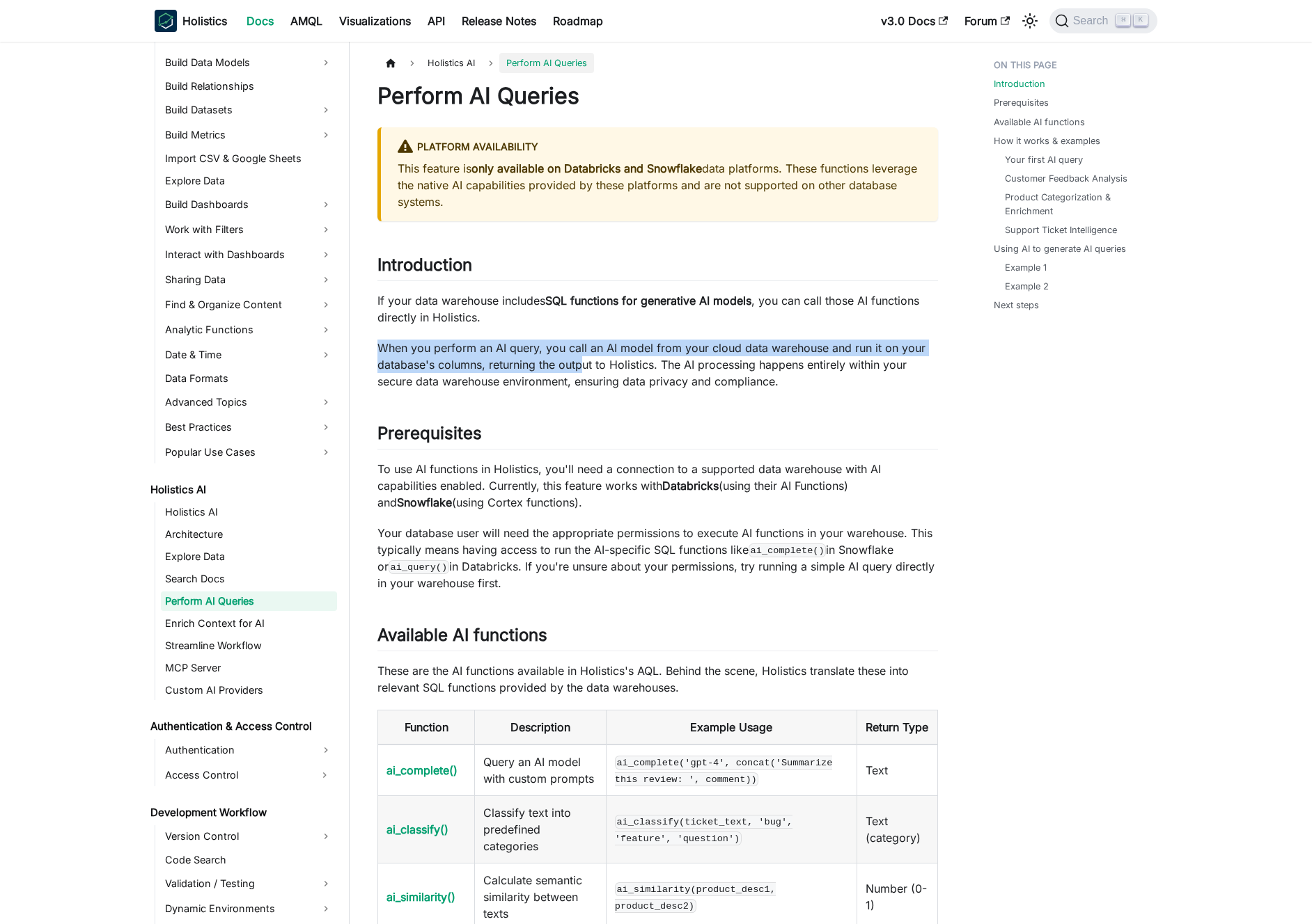
drag, startPoint x: 584, startPoint y: 330, endPoint x: 579, endPoint y: 371, distance: 41.3
click at [579, 371] on p "When you perform an AI query, you call an AI model from your cloud data warehou…" at bounding box center [657, 365] width 561 height 50
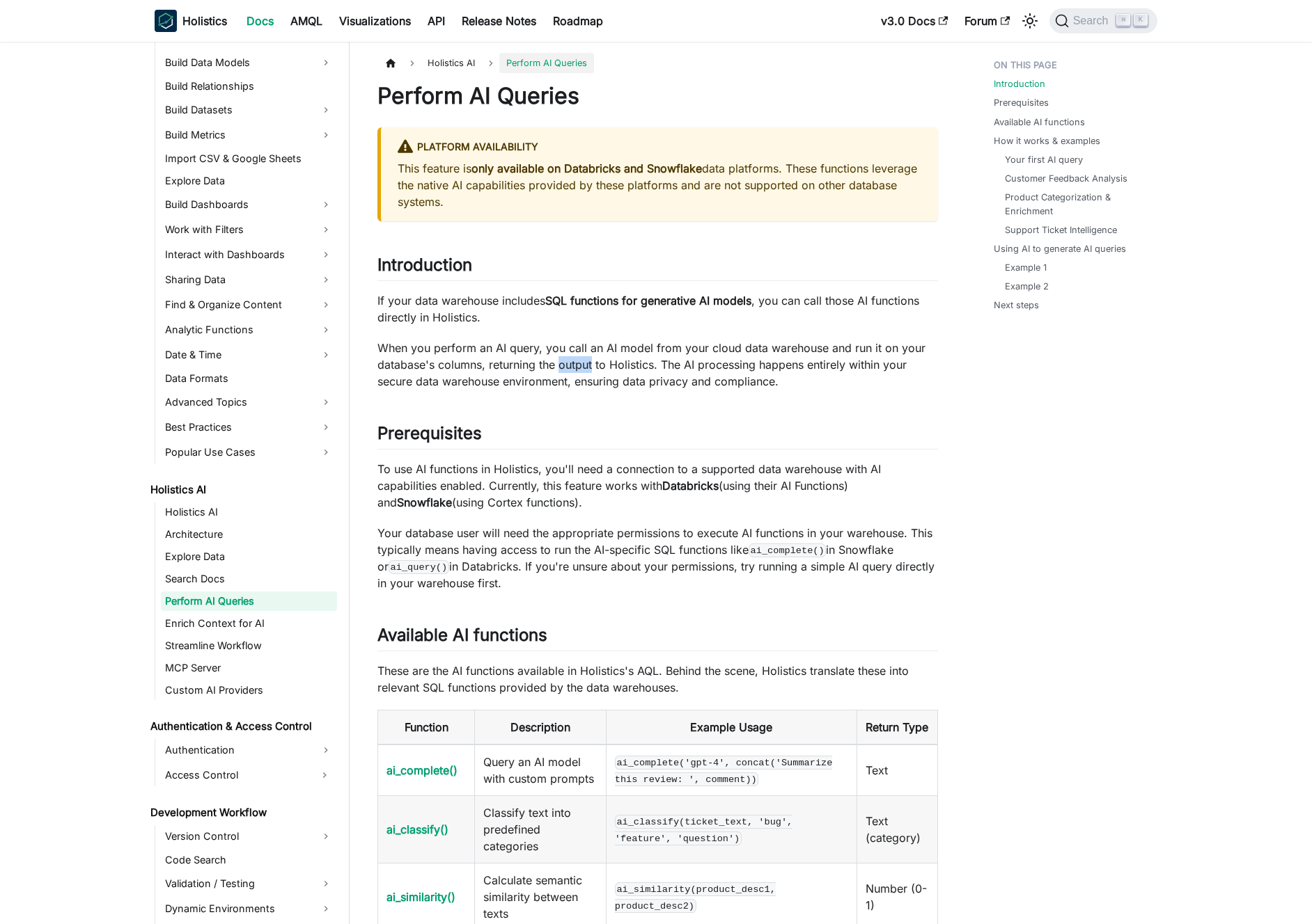
click at [579, 371] on p "When you perform an AI query, you call an AI model from your cloud data warehou…" at bounding box center [657, 365] width 561 height 50
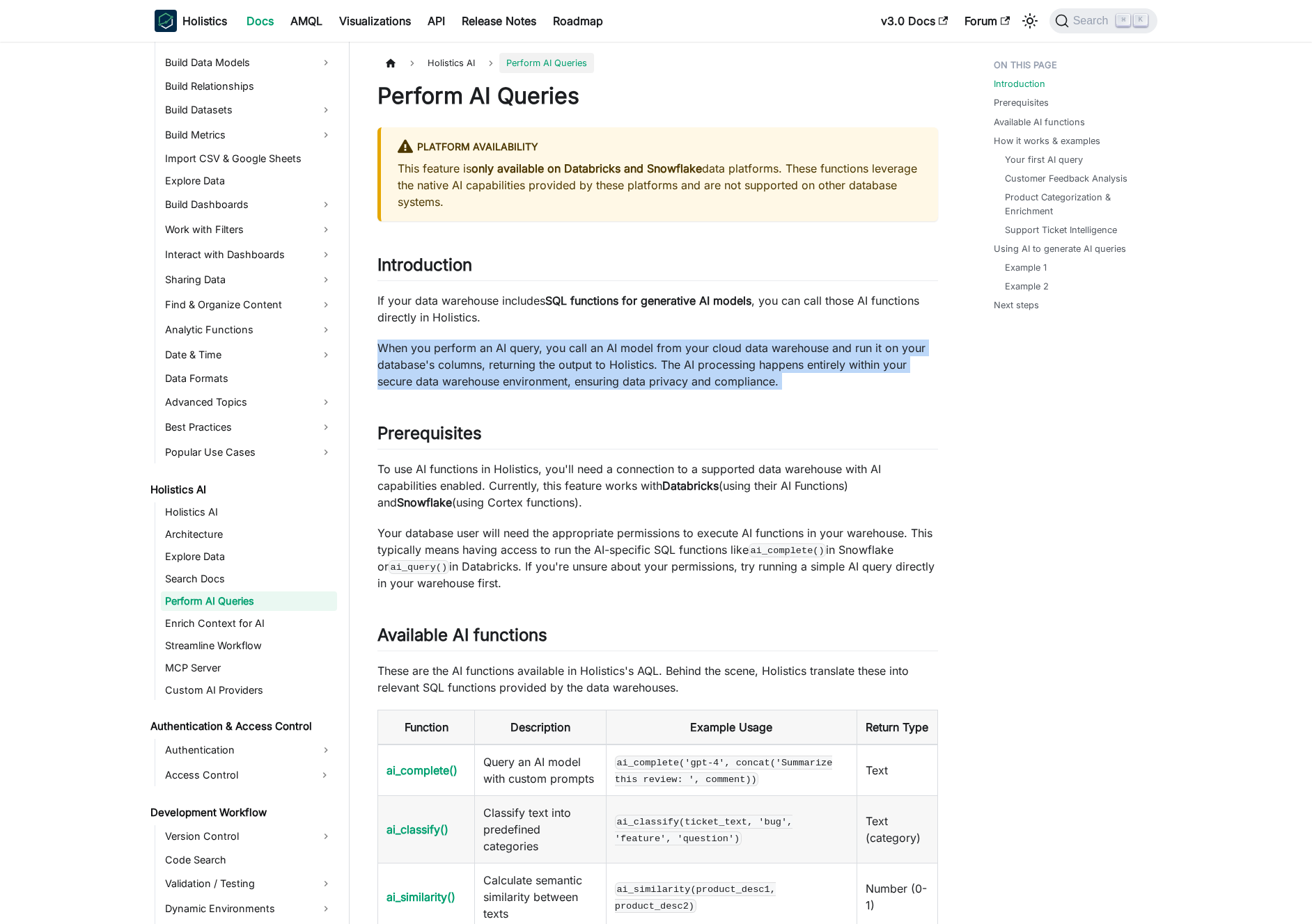
click at [579, 371] on p "When you perform an AI query, you call an AI model from your cloud data warehou…" at bounding box center [657, 365] width 561 height 50
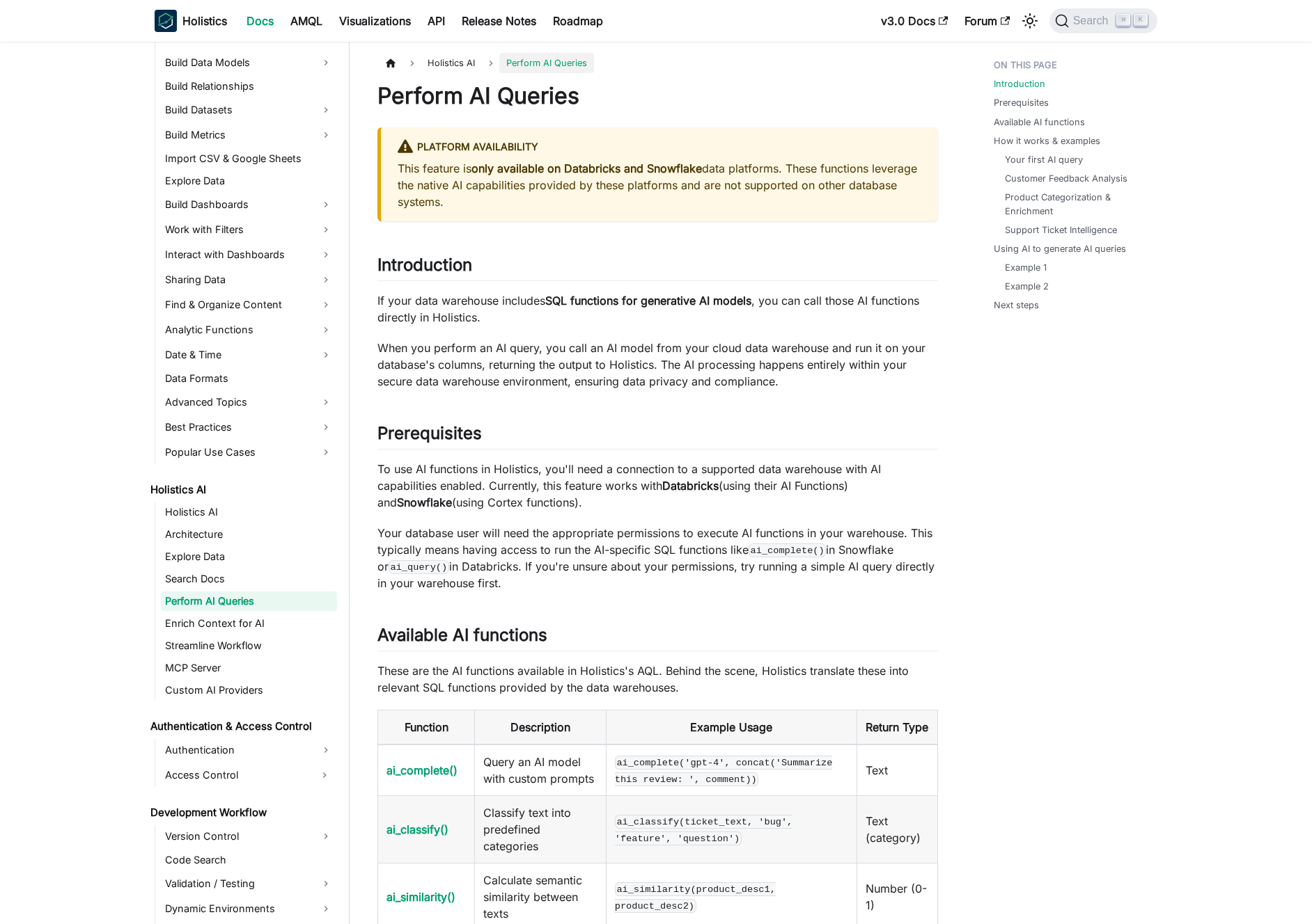
click at [565, 372] on p "When you perform an AI query, you call an AI model from your cloud data warehou…" at bounding box center [657, 365] width 561 height 50
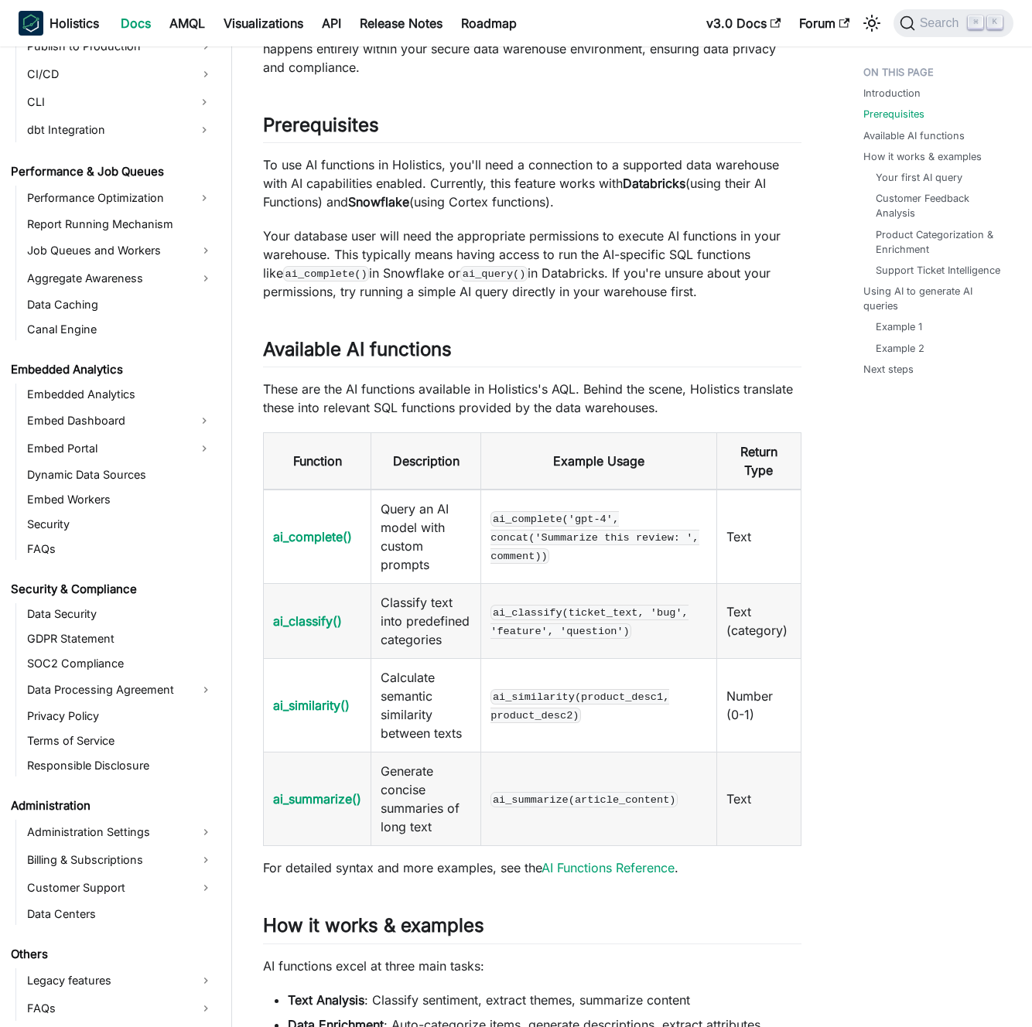
scroll to position [376, 0]
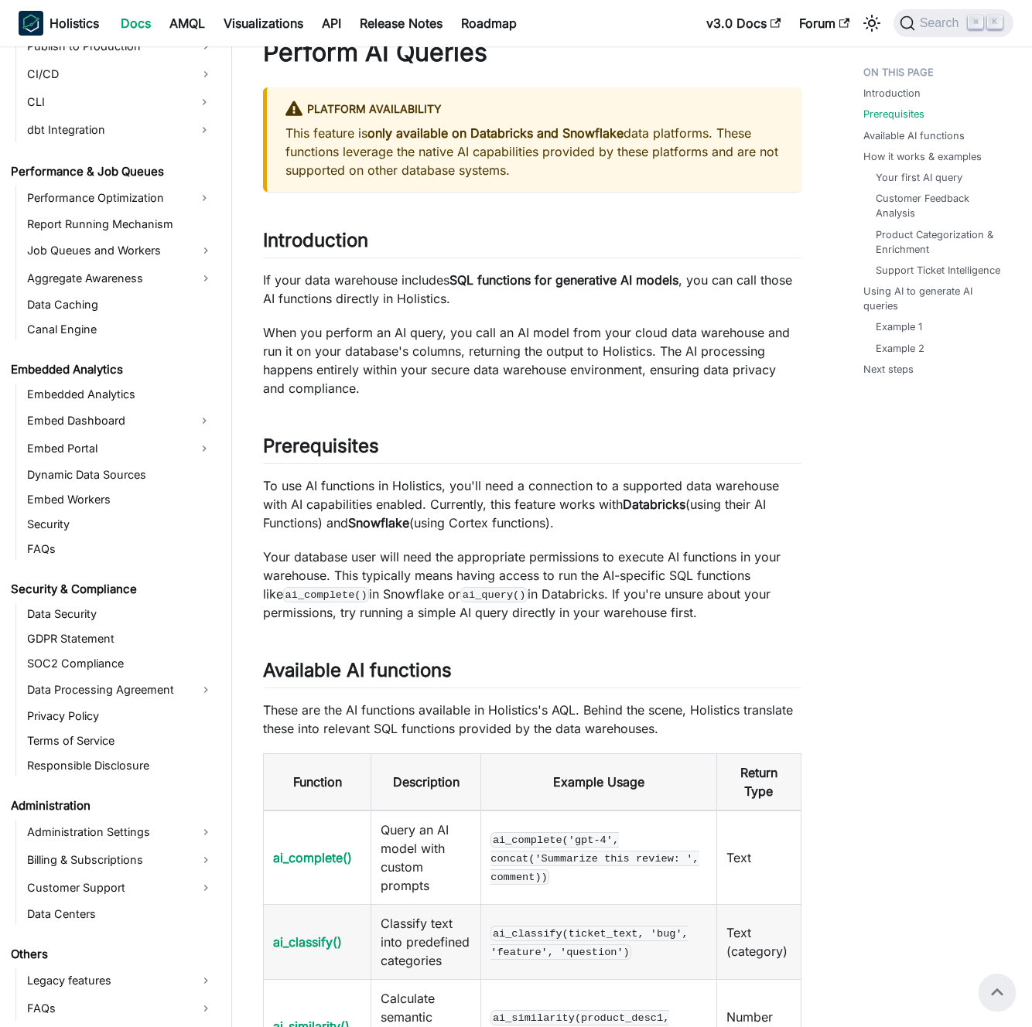
scroll to position [0, 0]
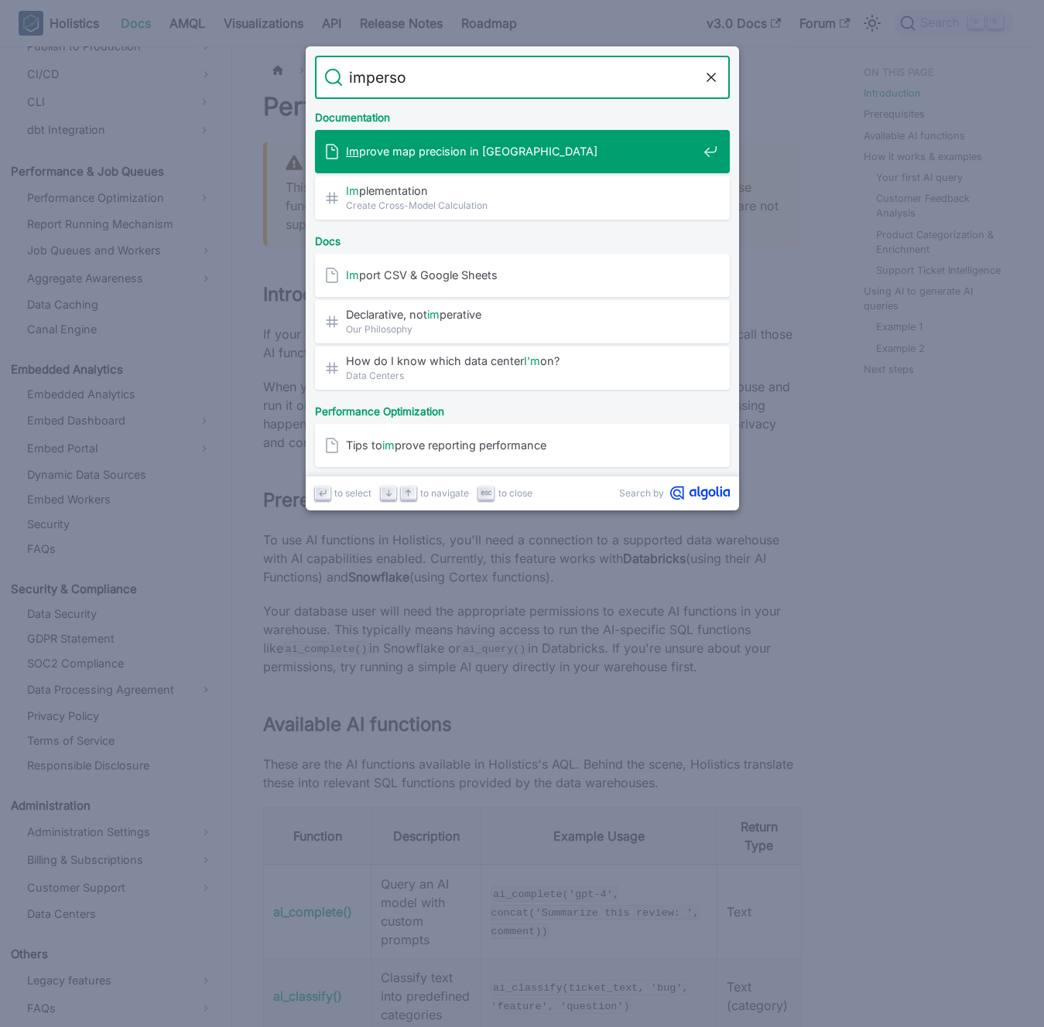
type input "imperson"
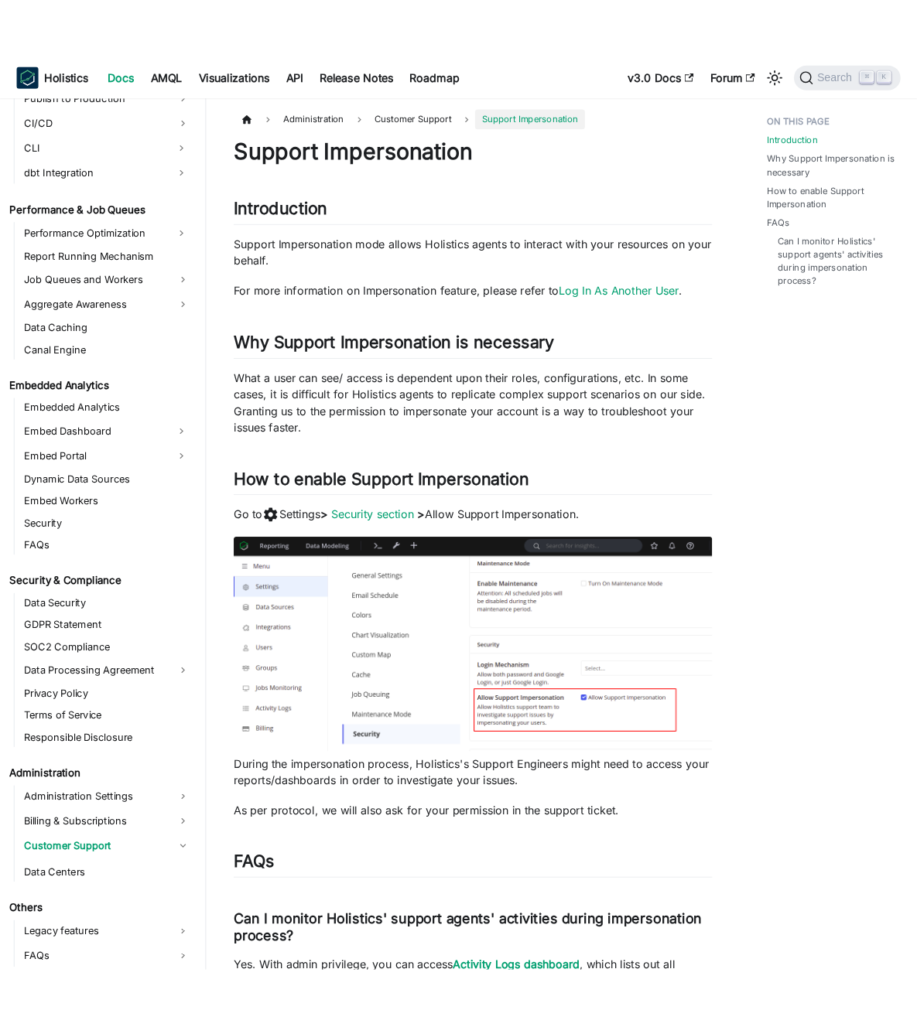
scroll to position [1323, 0]
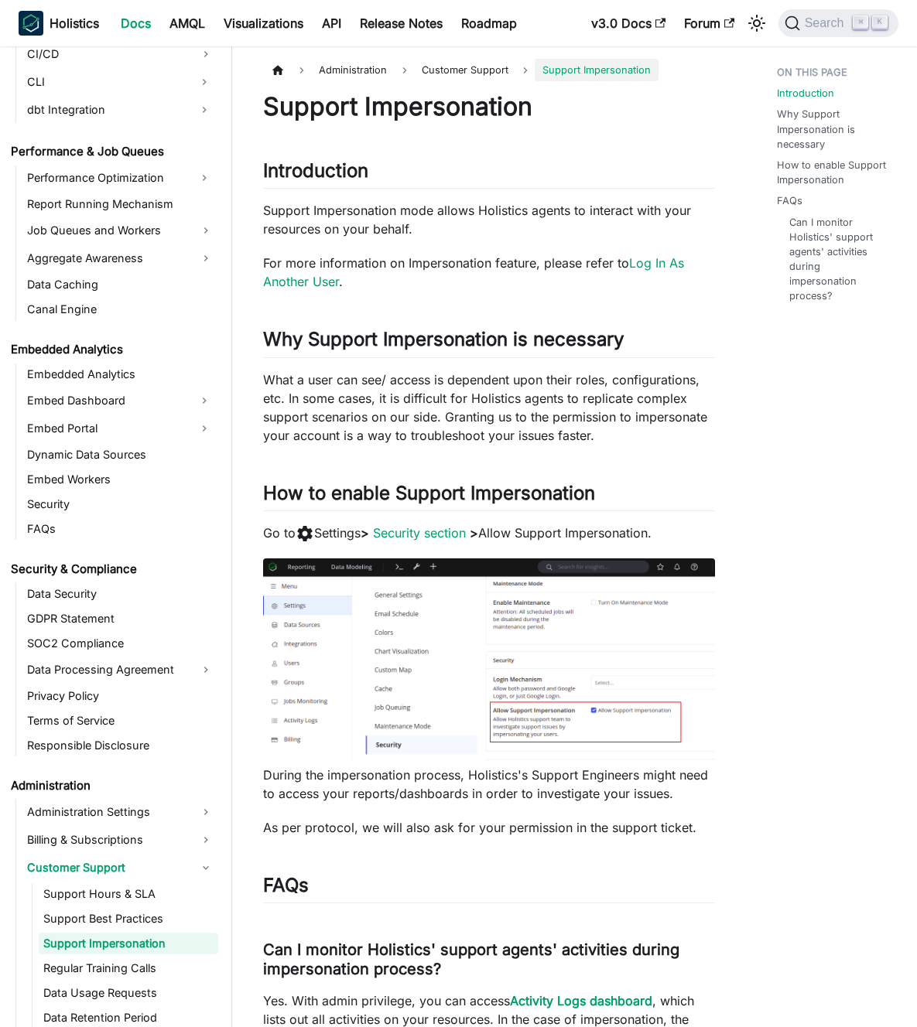
click at [528, 192] on div "Support Impersonation Introduction ​ Support Impersonation mode allows Holistic…" at bounding box center [489, 652] width 452 height 1122
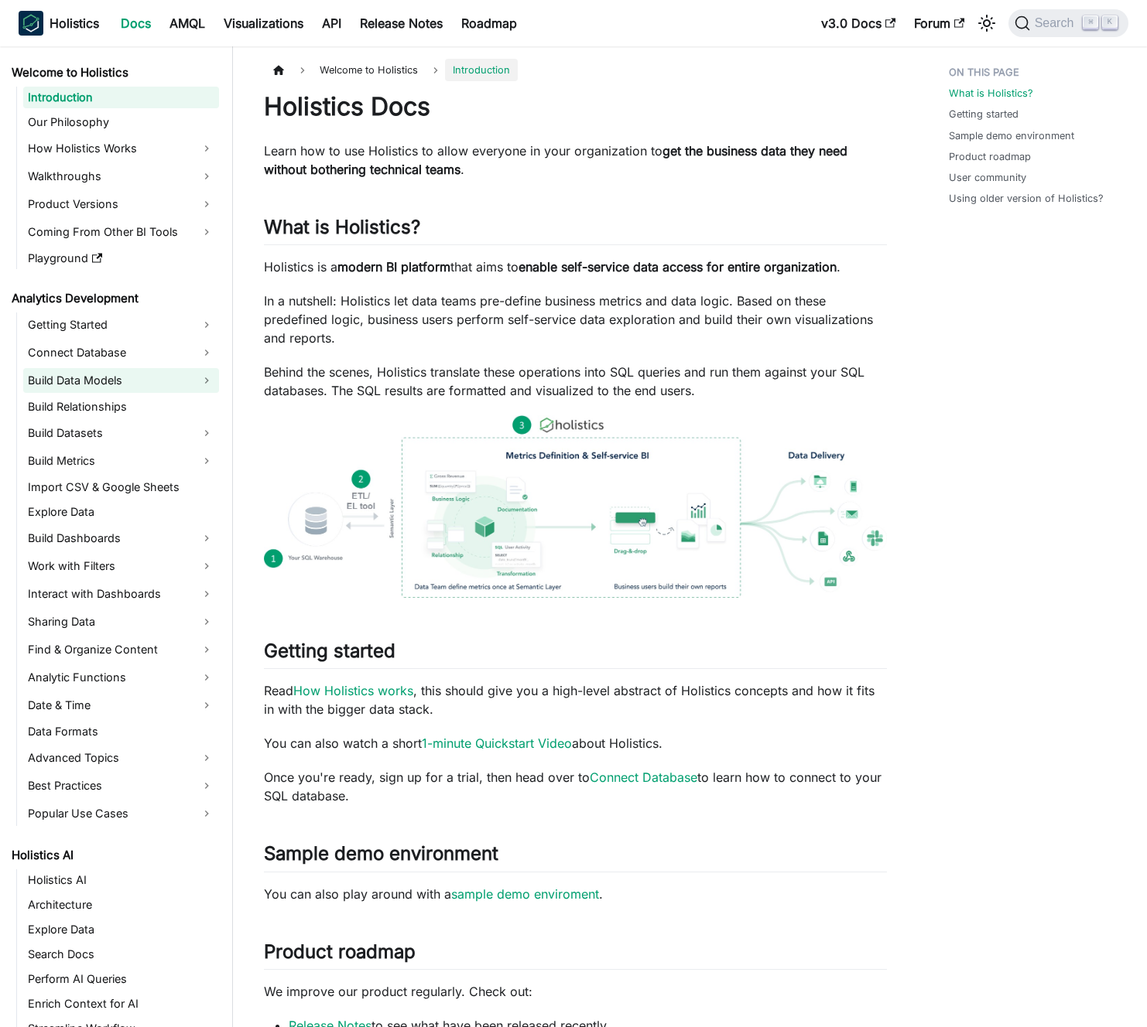
click at [147, 372] on link "Build Data Models" at bounding box center [121, 380] width 196 height 25
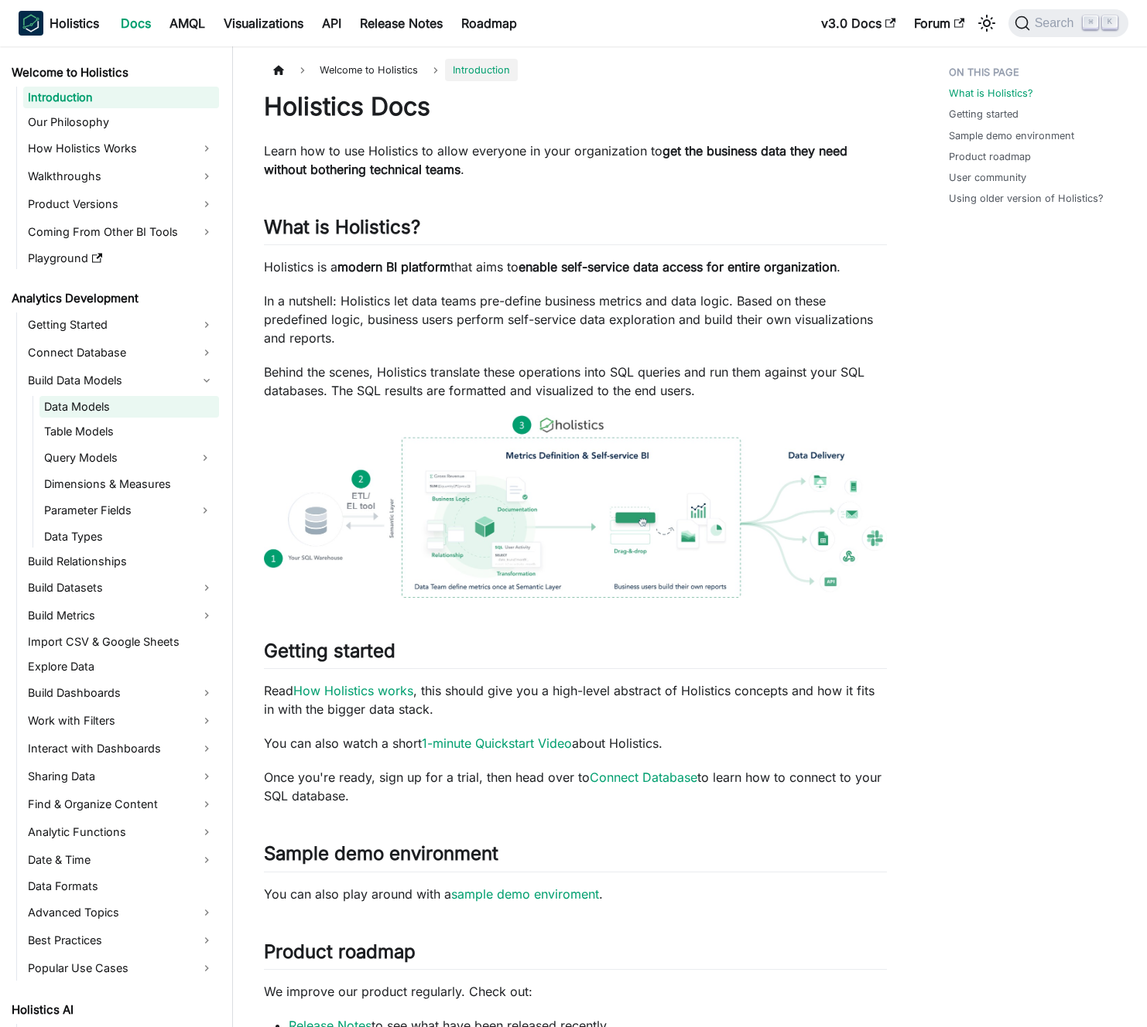
click at [142, 403] on link "Data Models" at bounding box center [128, 407] width 179 height 22
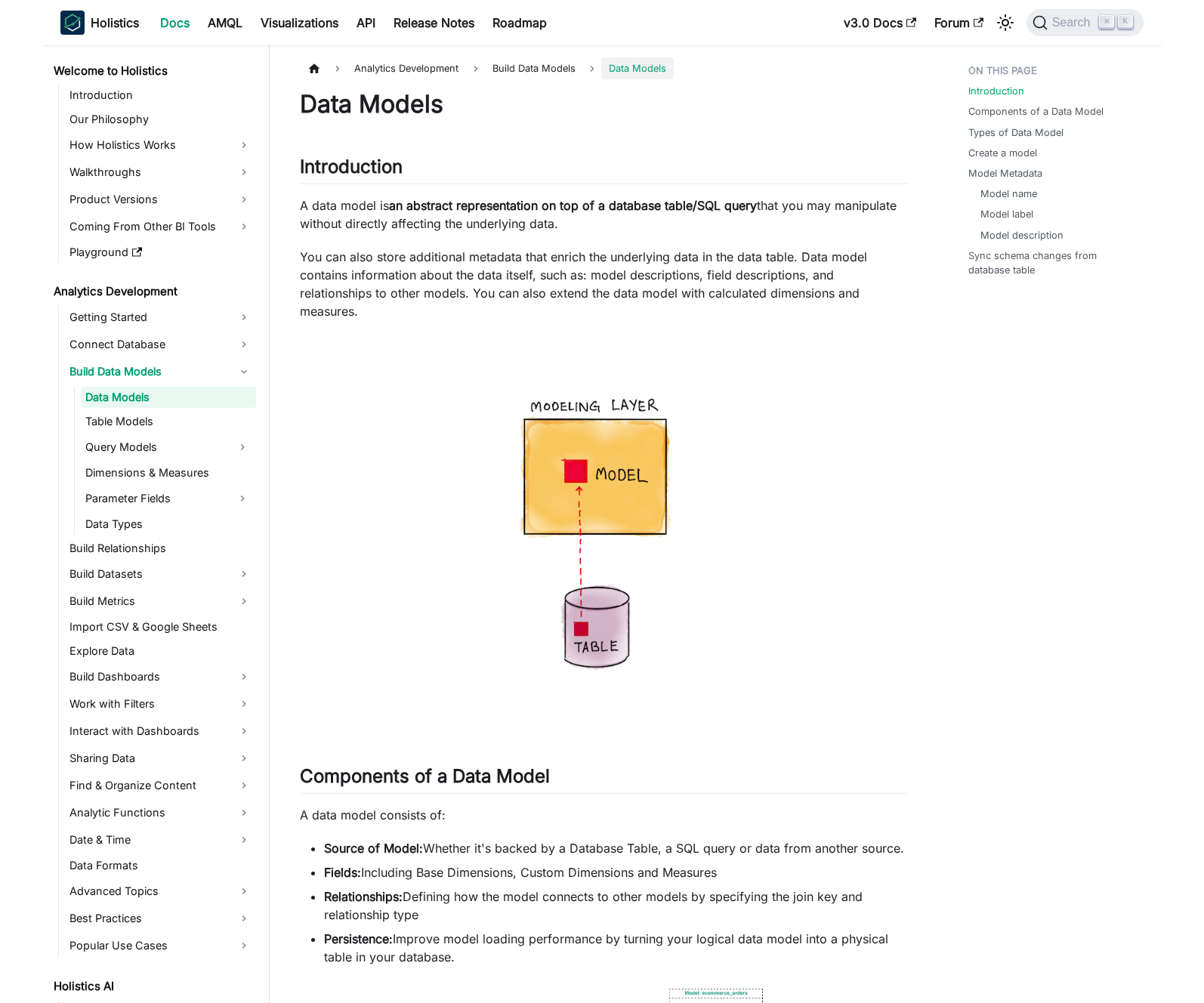
scroll to position [52, 0]
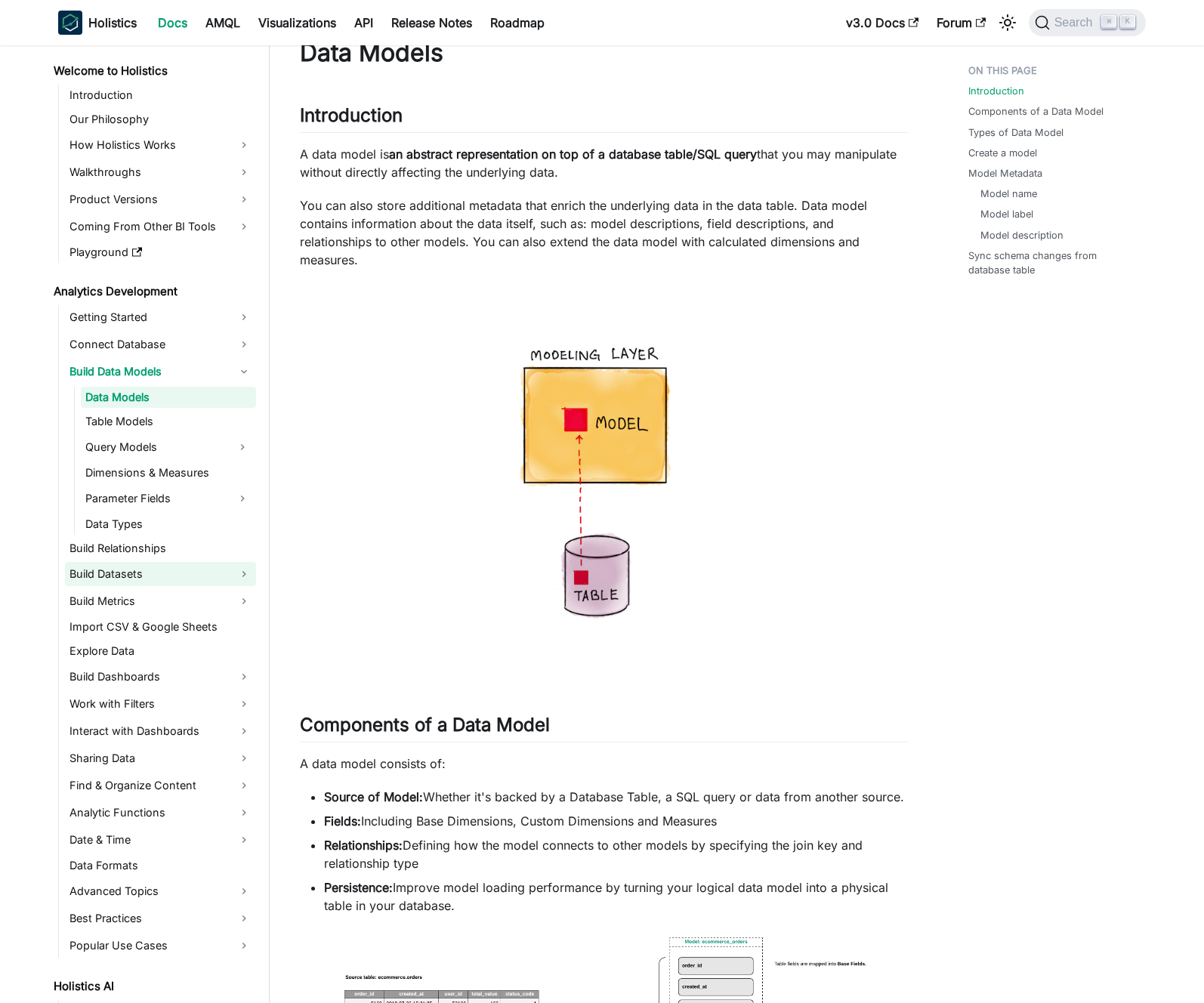
click at [148, 582] on link "Build Datasets" at bounding box center [161, 574] width 191 height 24
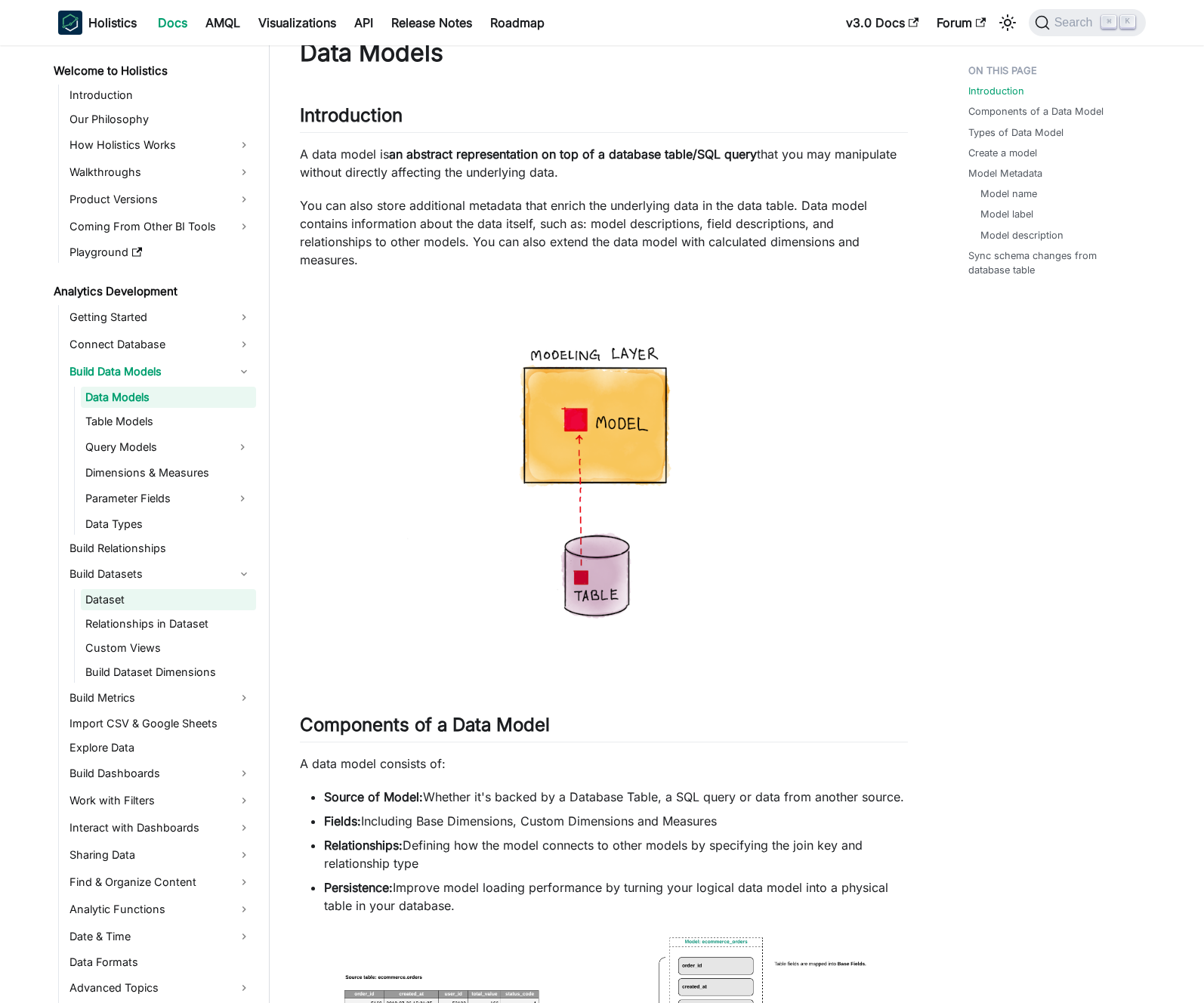
click at [145, 593] on link "Dataset" at bounding box center [168, 600] width 175 height 21
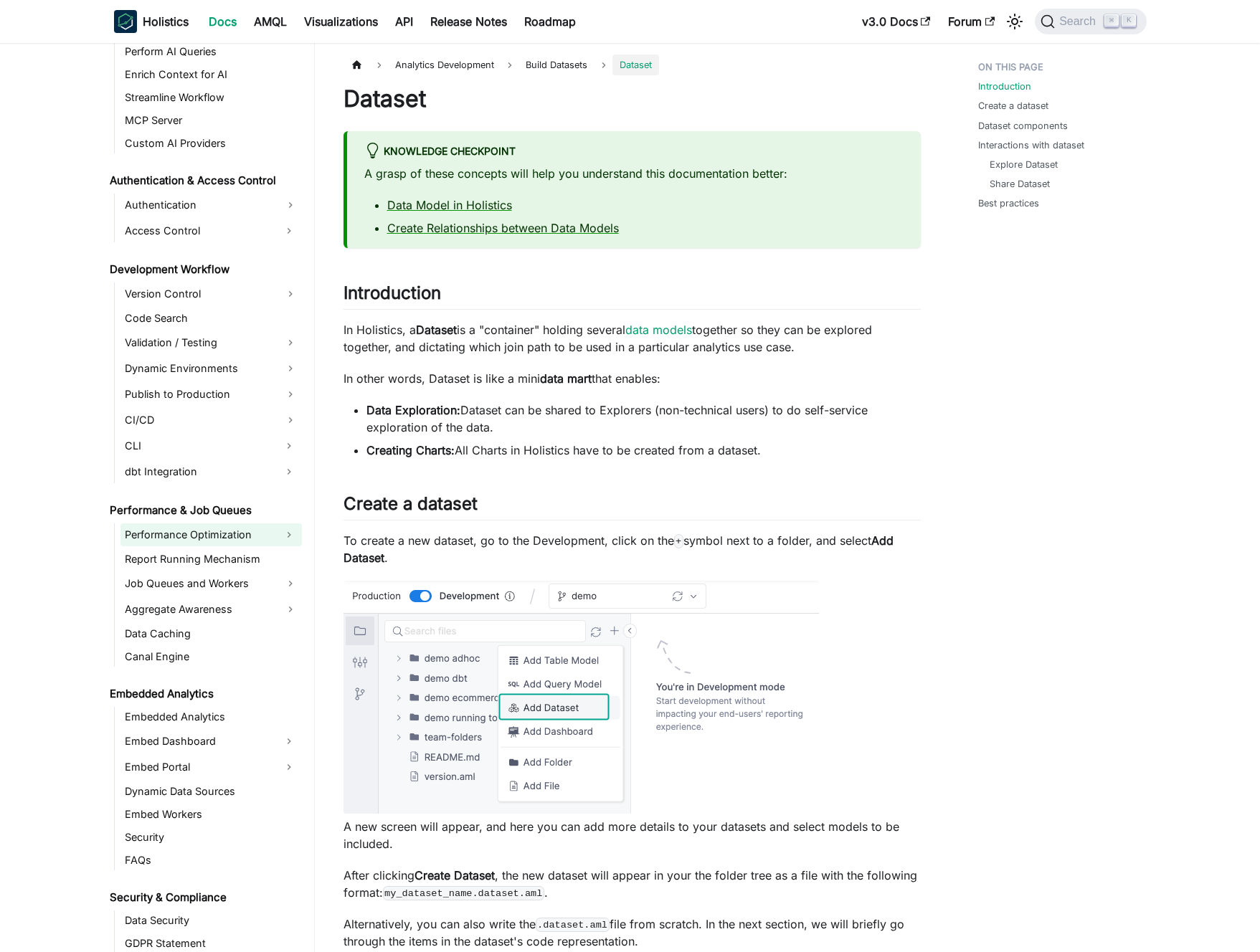
scroll to position [1093, 0]
click at [193, 606] on link "Aggregate Awareness" at bounding box center [211, 608] width 182 height 23
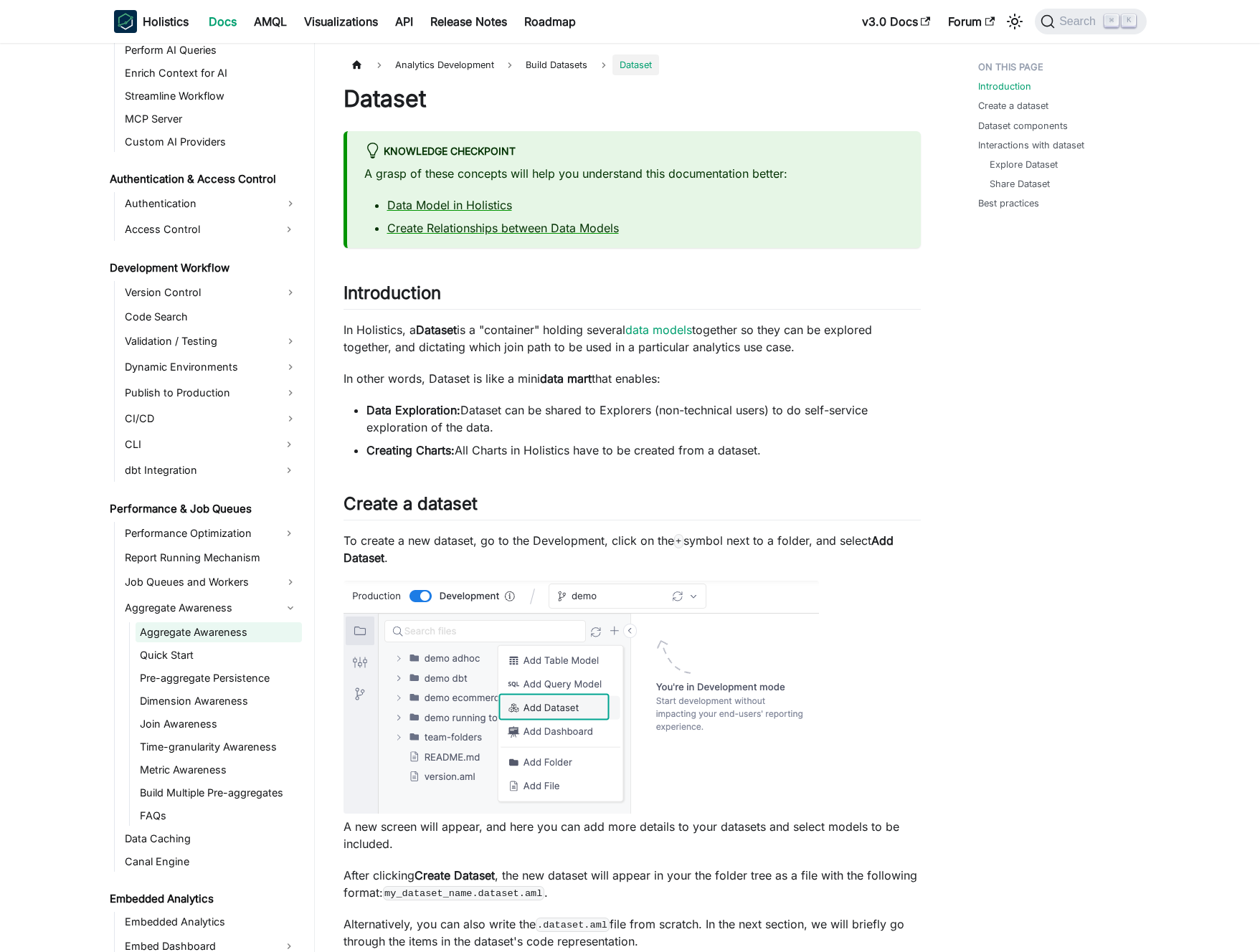
click at [194, 628] on link "Aggregate Awareness" at bounding box center [218, 633] width 166 height 20
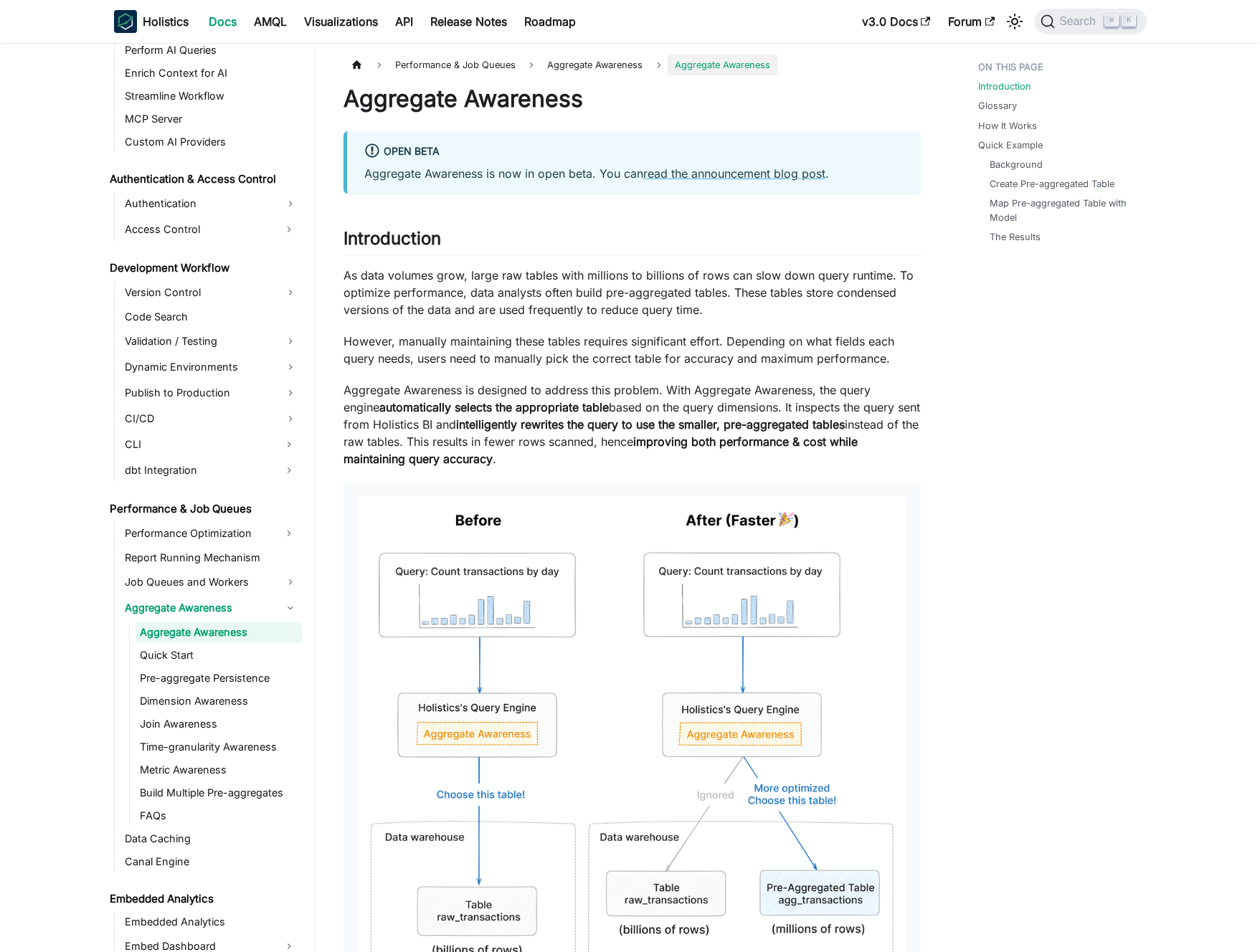
click at [515, 426] on strong "intelligently rewrites the query to use the smaller, pre-aggregated tables" at bounding box center [650, 424] width 388 height 14
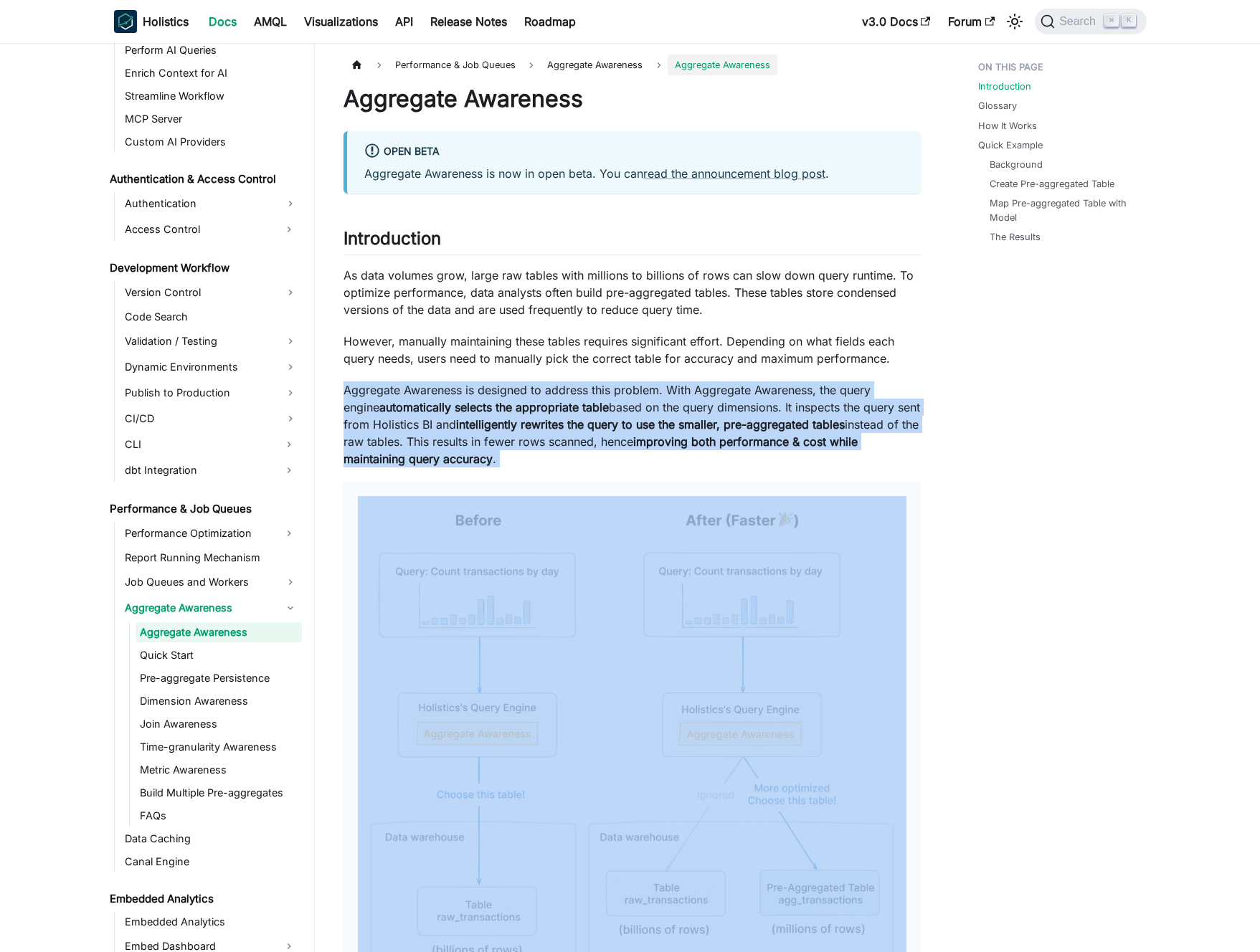
click at [515, 426] on strong "intelligently rewrites the query to use the smaller, pre-aggregated tables" at bounding box center [650, 424] width 388 height 14
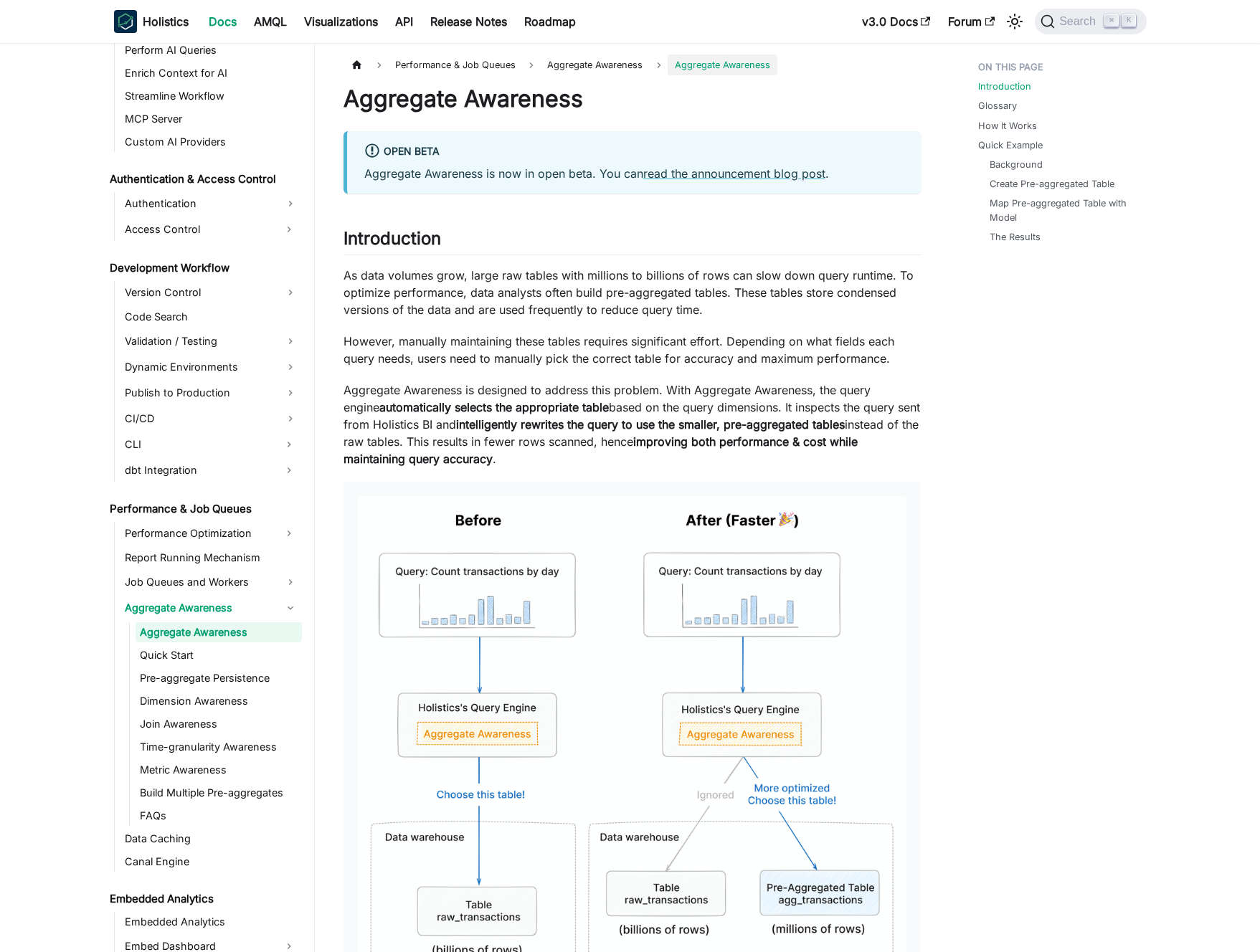
click at [523, 424] on strong "intelligently rewrites the query to use the smaller, pre-aggregated tables" at bounding box center [650, 424] width 388 height 14
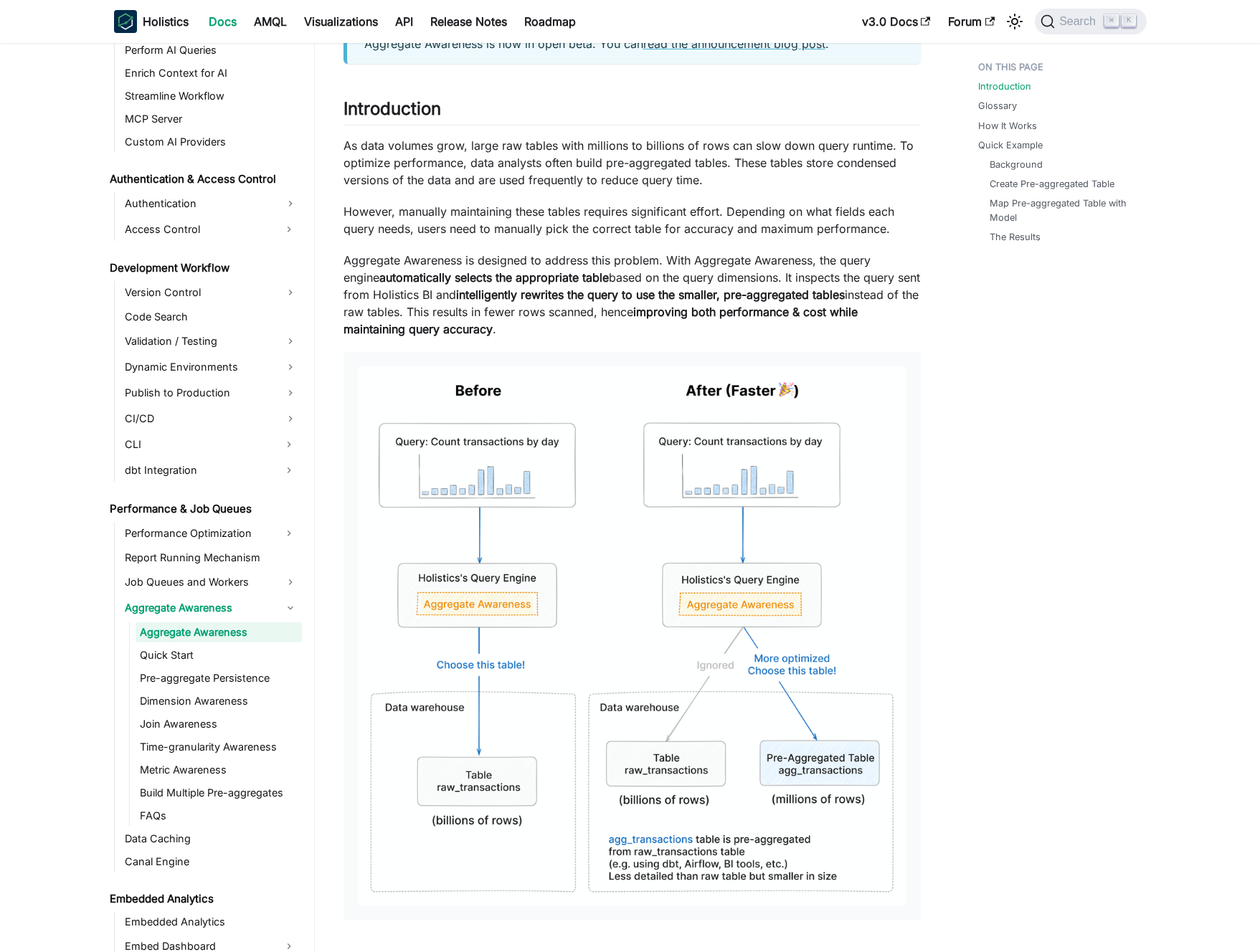
scroll to position [342, 0]
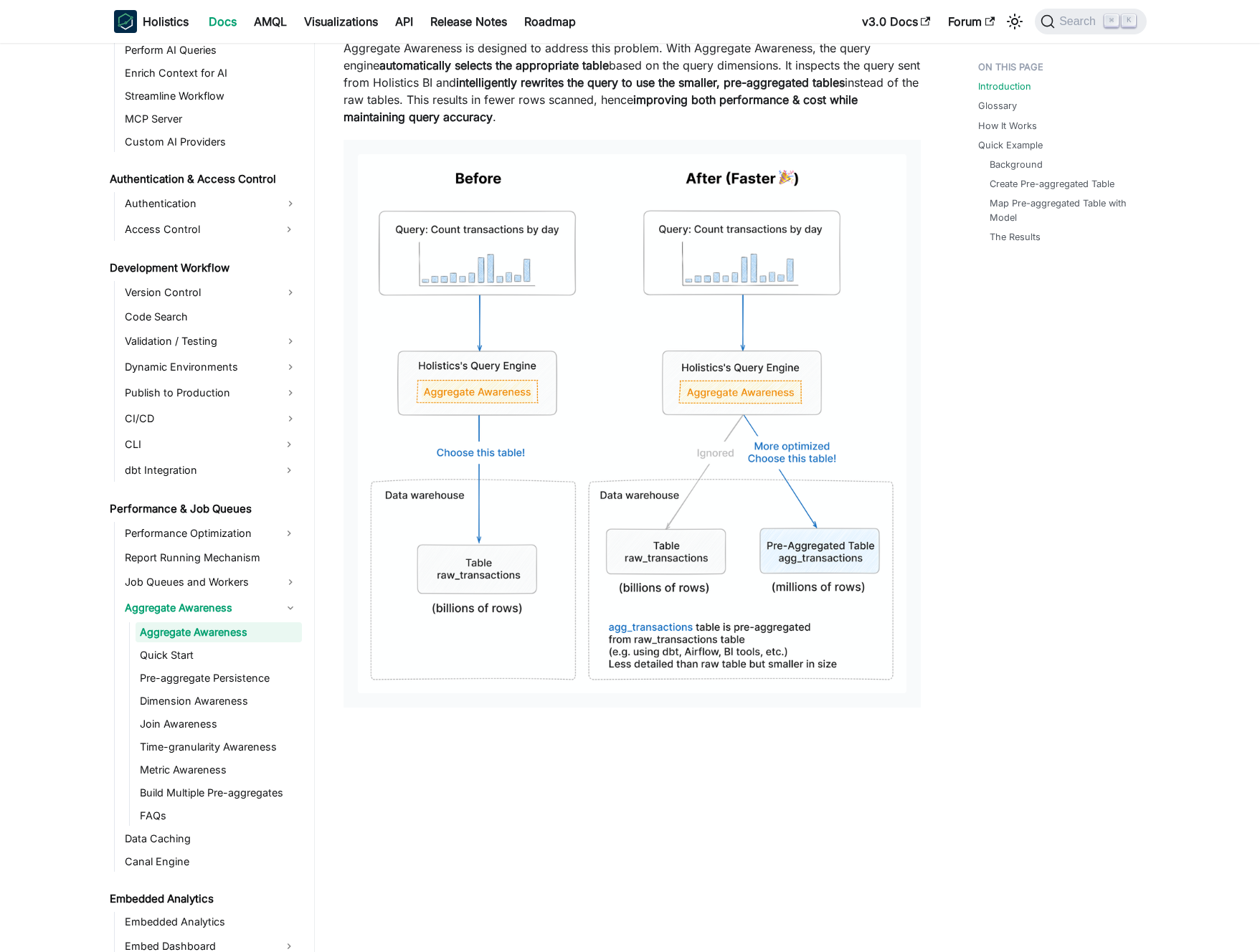
click at [534, 286] on img at bounding box center [632, 424] width 549 height 539
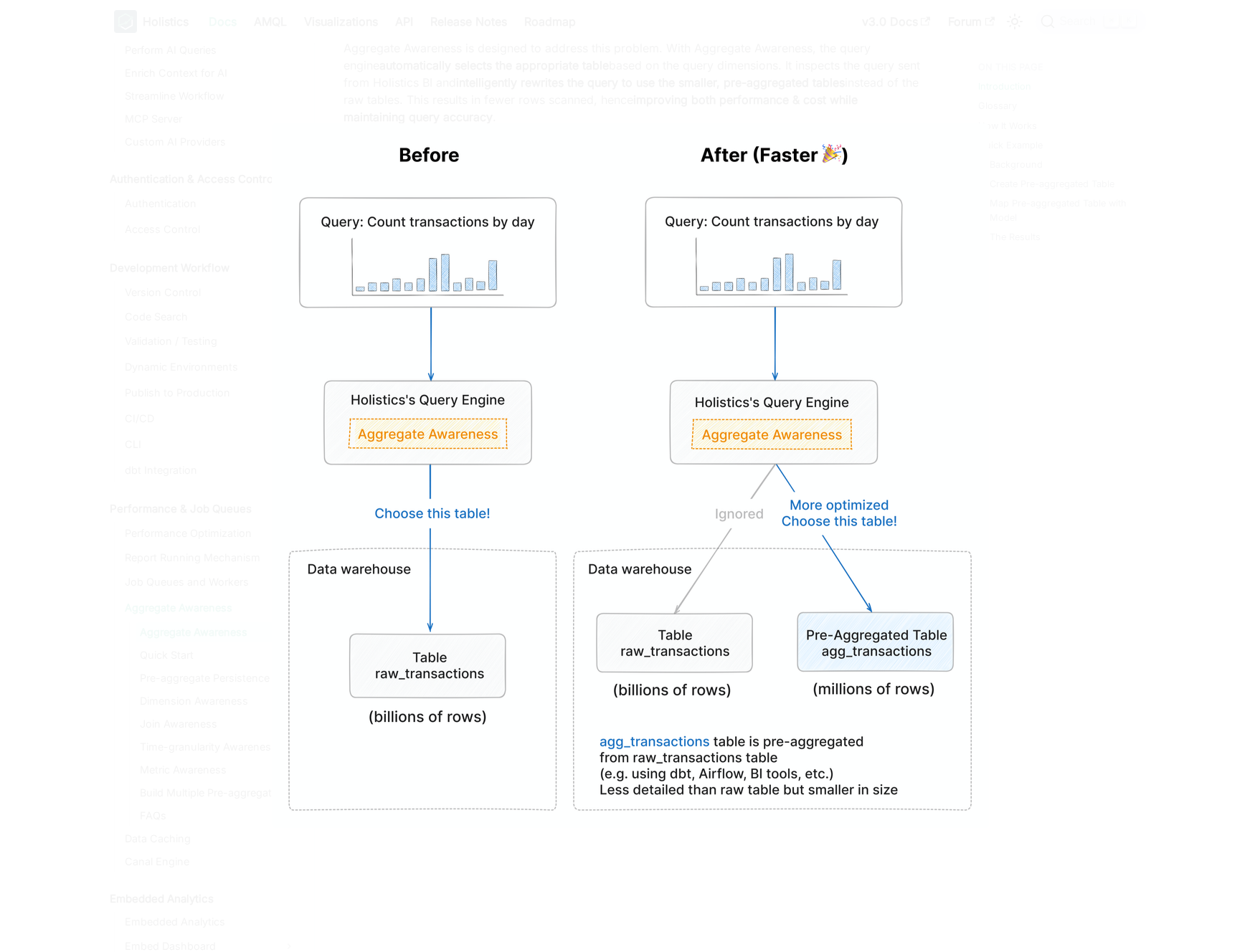
click at [134, 551] on div at bounding box center [630, 476] width 1260 height 952
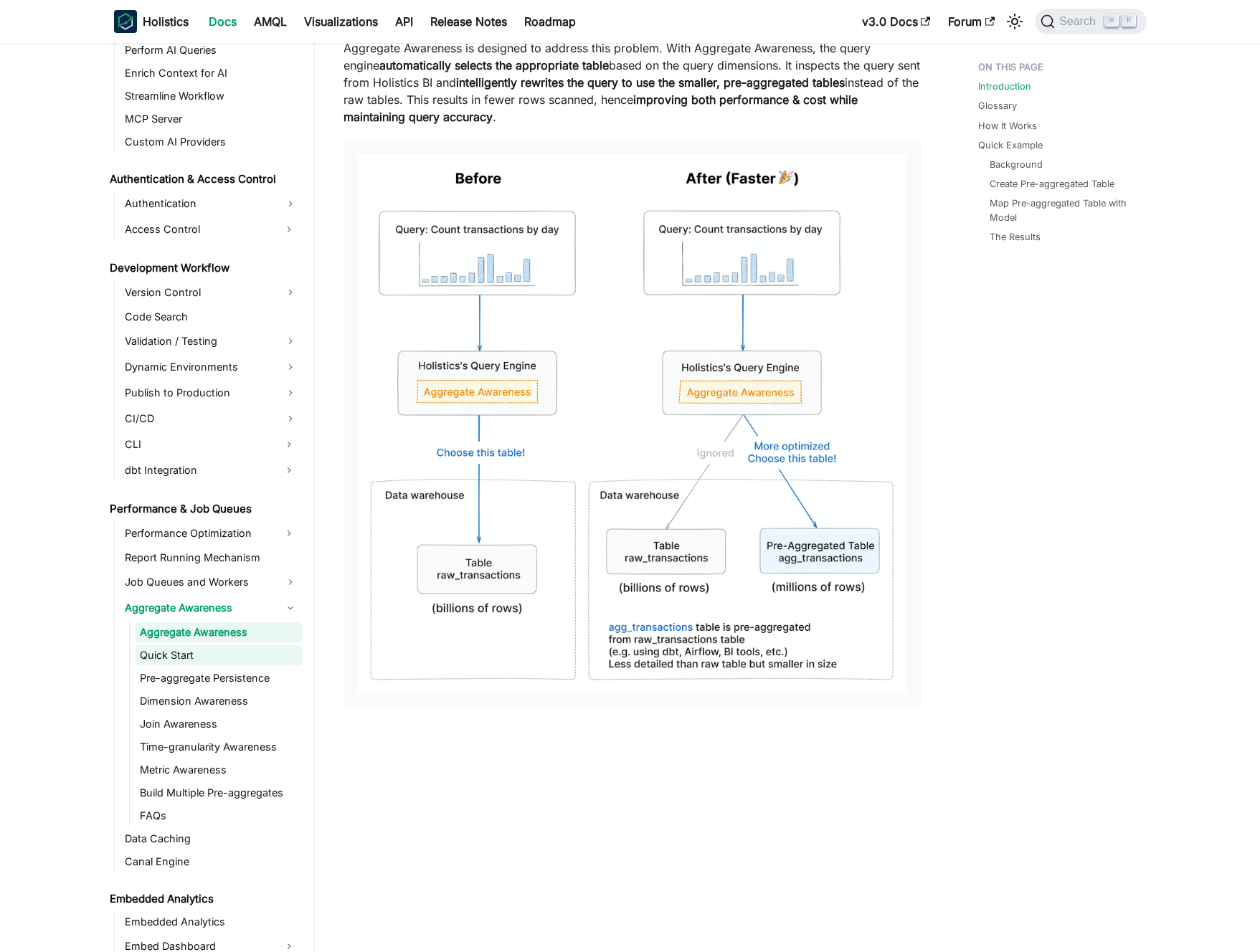
click at [205, 659] on link "Quick Start" at bounding box center [218, 655] width 166 height 20
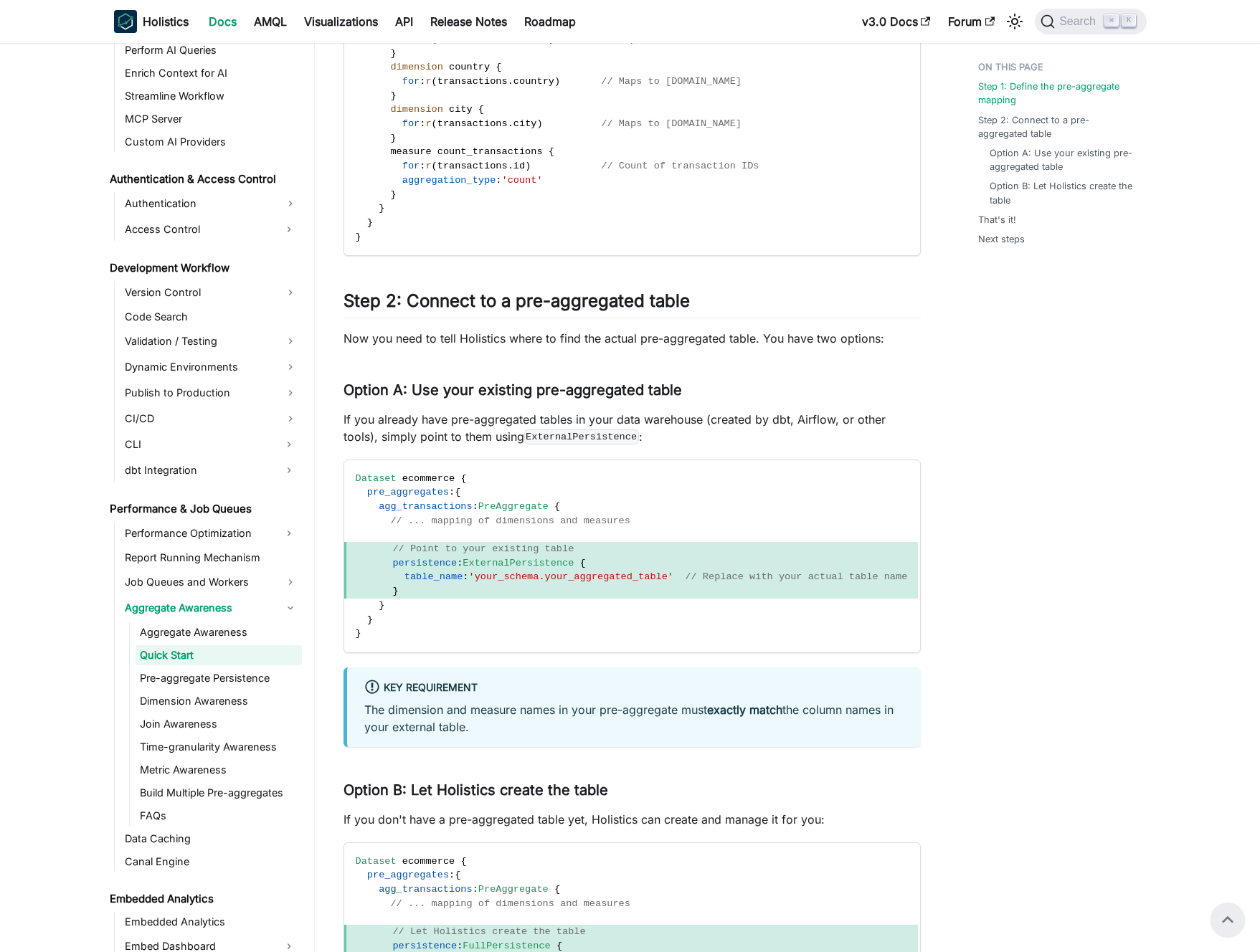
scroll to position [235, 0]
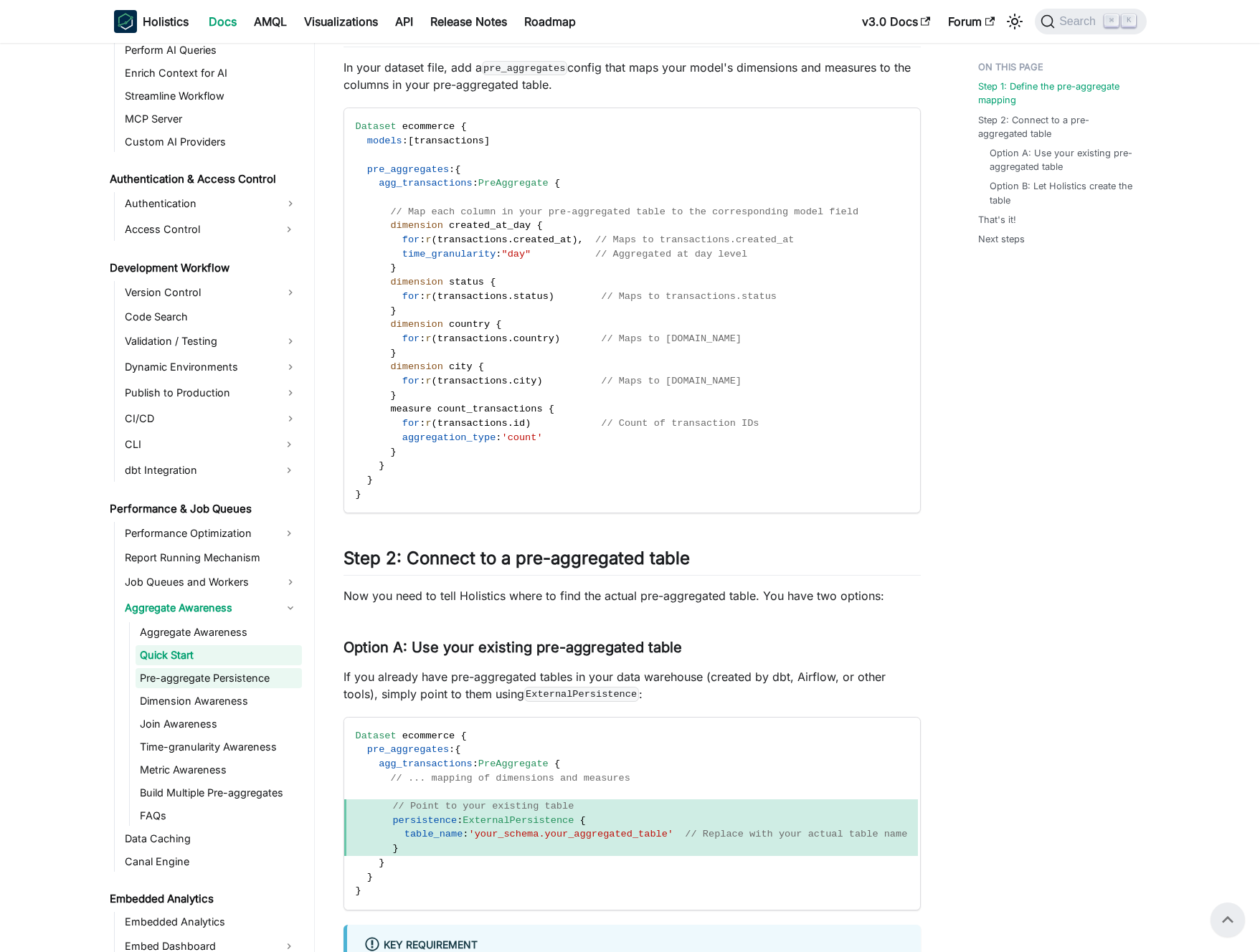
click at [191, 671] on link "Pre-aggregate Persistence" at bounding box center [218, 679] width 166 height 20
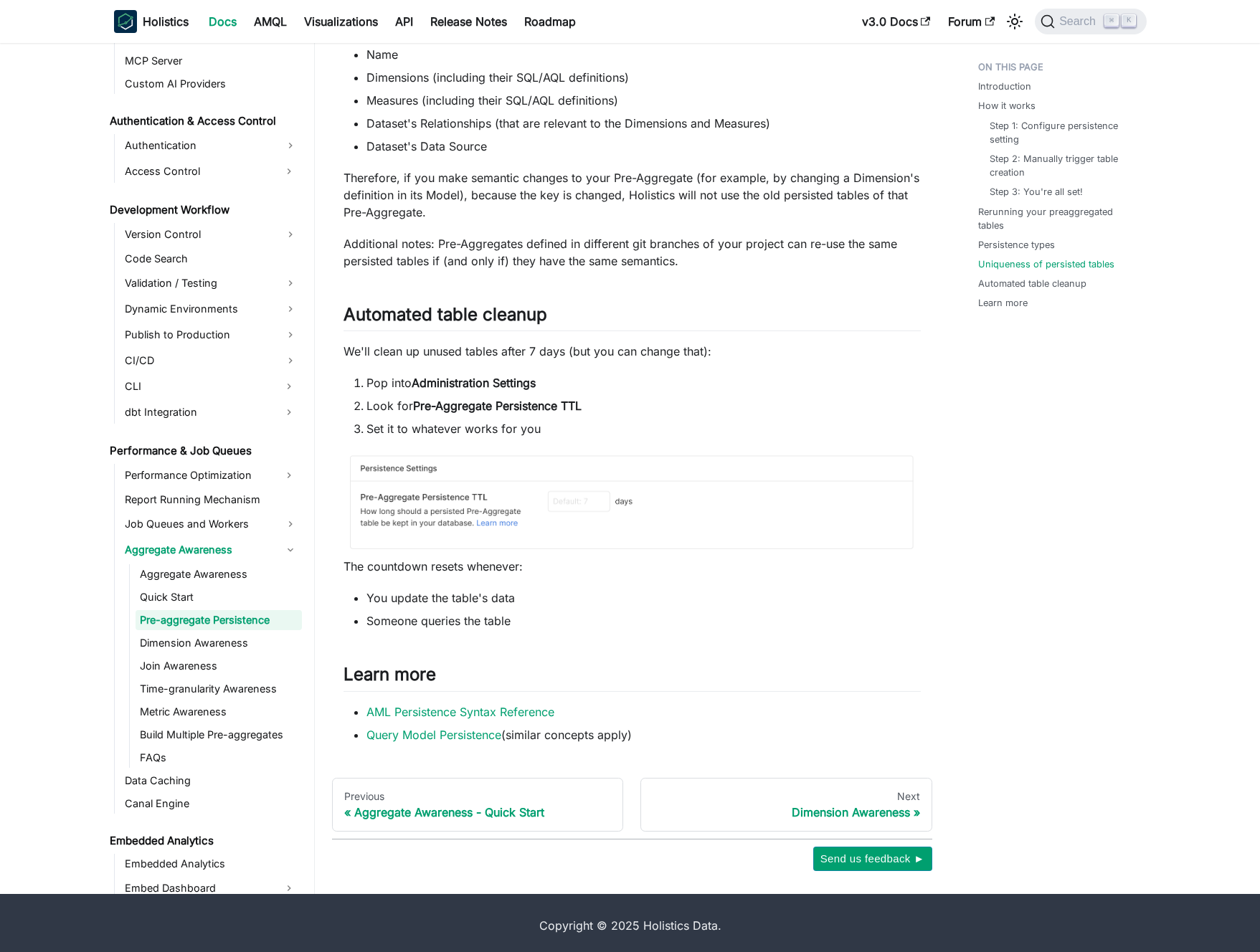
scroll to position [2591, 0]
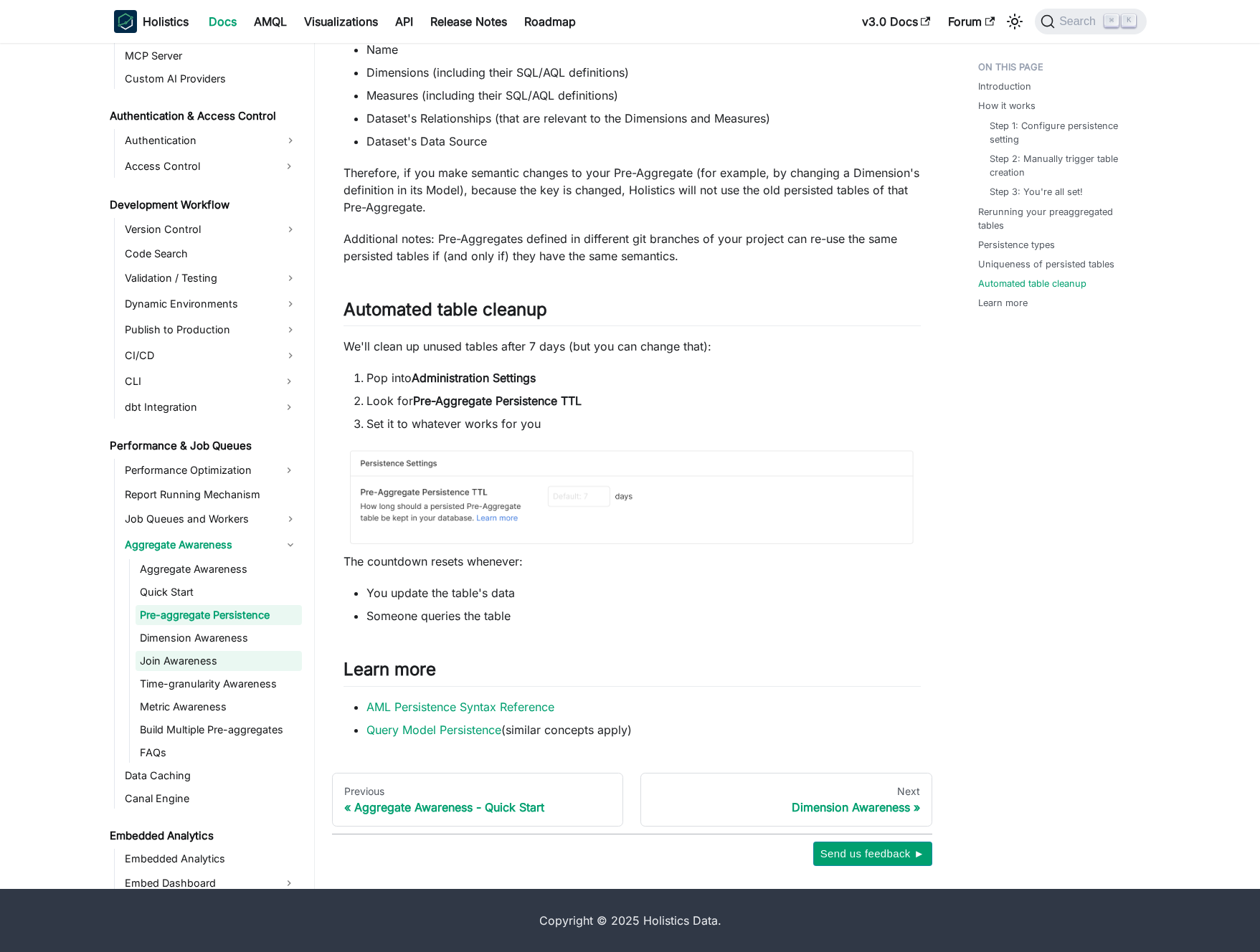
click at [204, 662] on link "Join Awareness" at bounding box center [218, 661] width 166 height 20
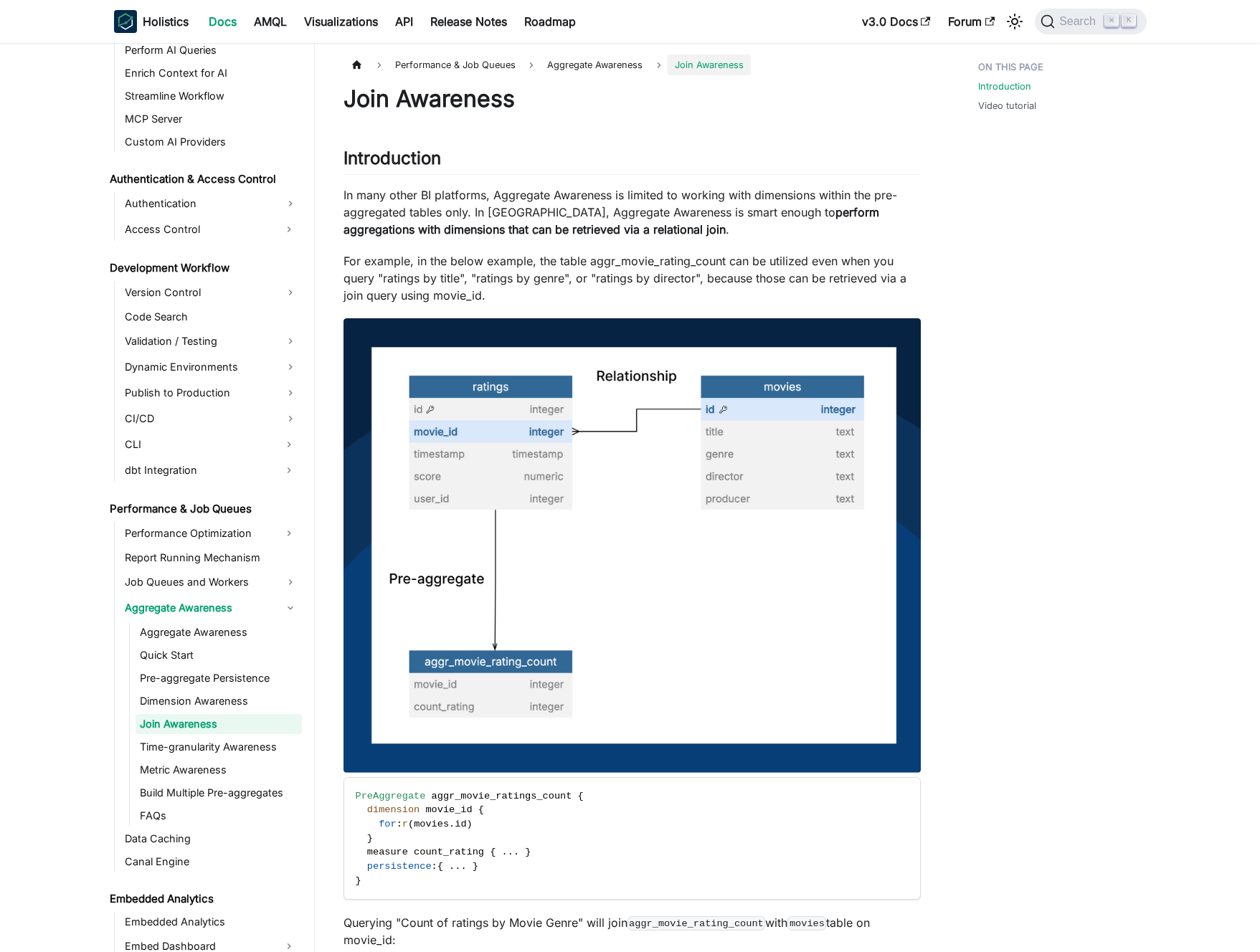
click at [485, 449] on img at bounding box center [632, 545] width 578 height 454
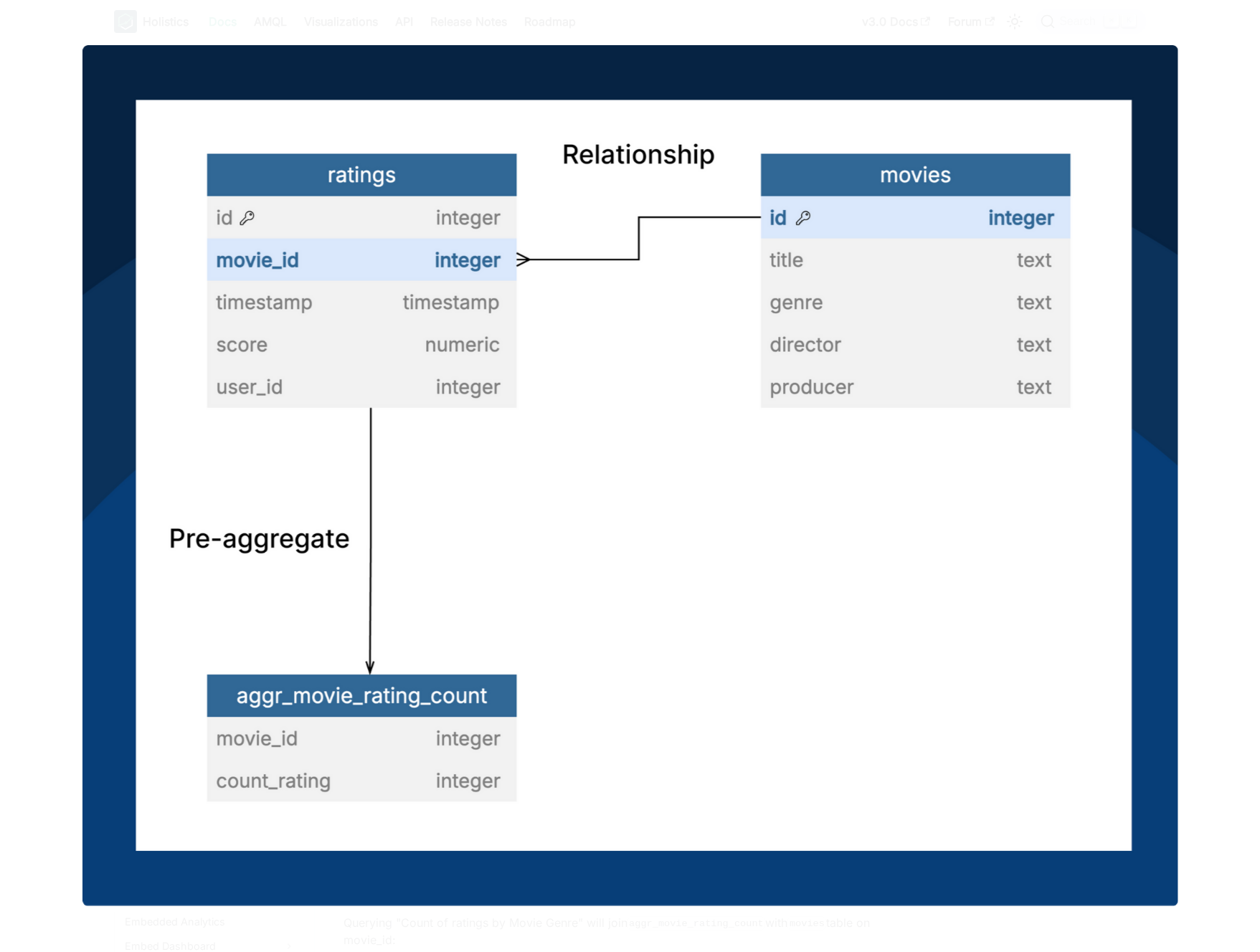
drag, startPoint x: 429, startPoint y: 22, endPoint x: 446, endPoint y: 147, distance: 126.2
click at [429, 22] on div at bounding box center [630, 476] width 1260 height 952
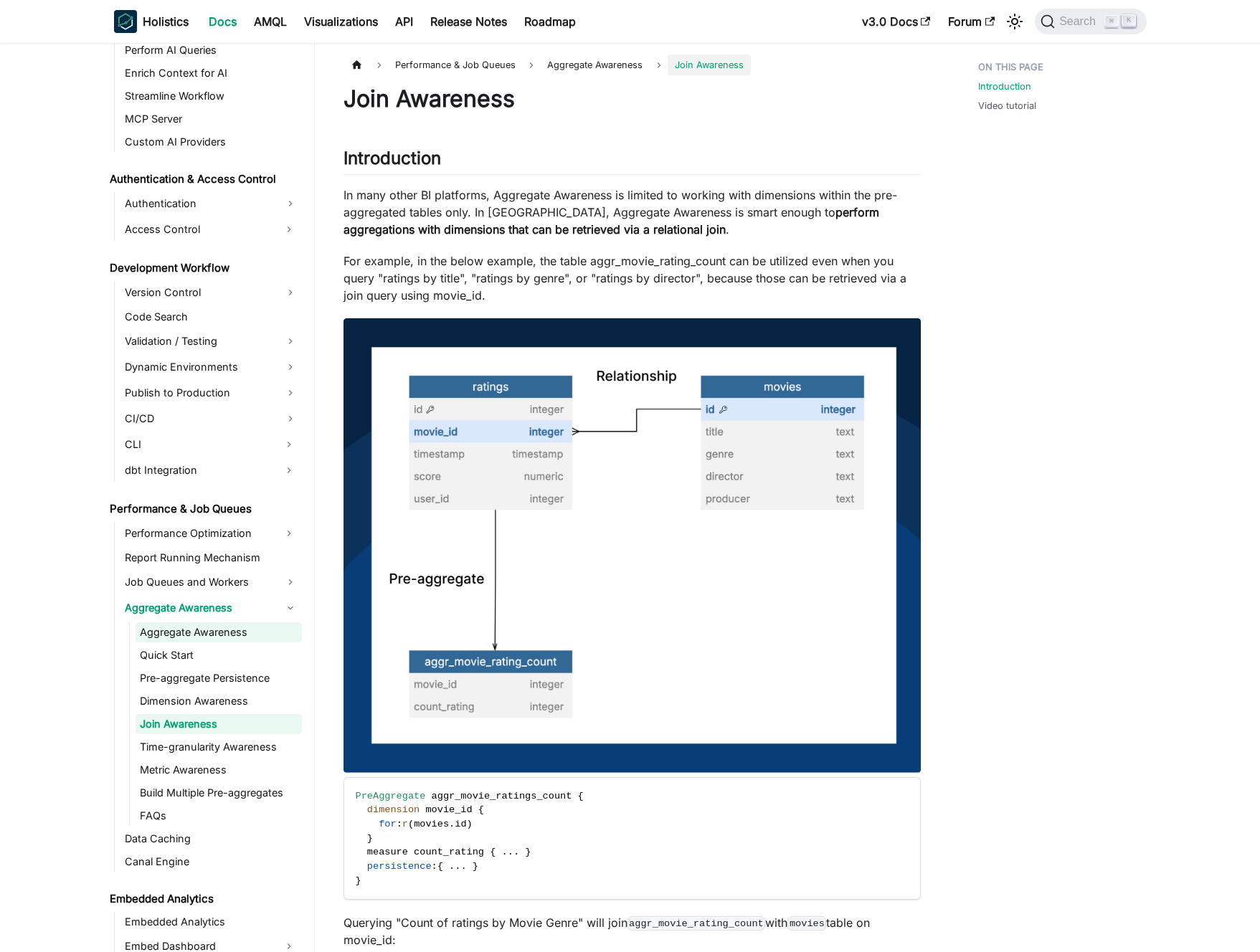
click at [191, 629] on link "Aggregate Awareness" at bounding box center [218, 633] width 166 height 20
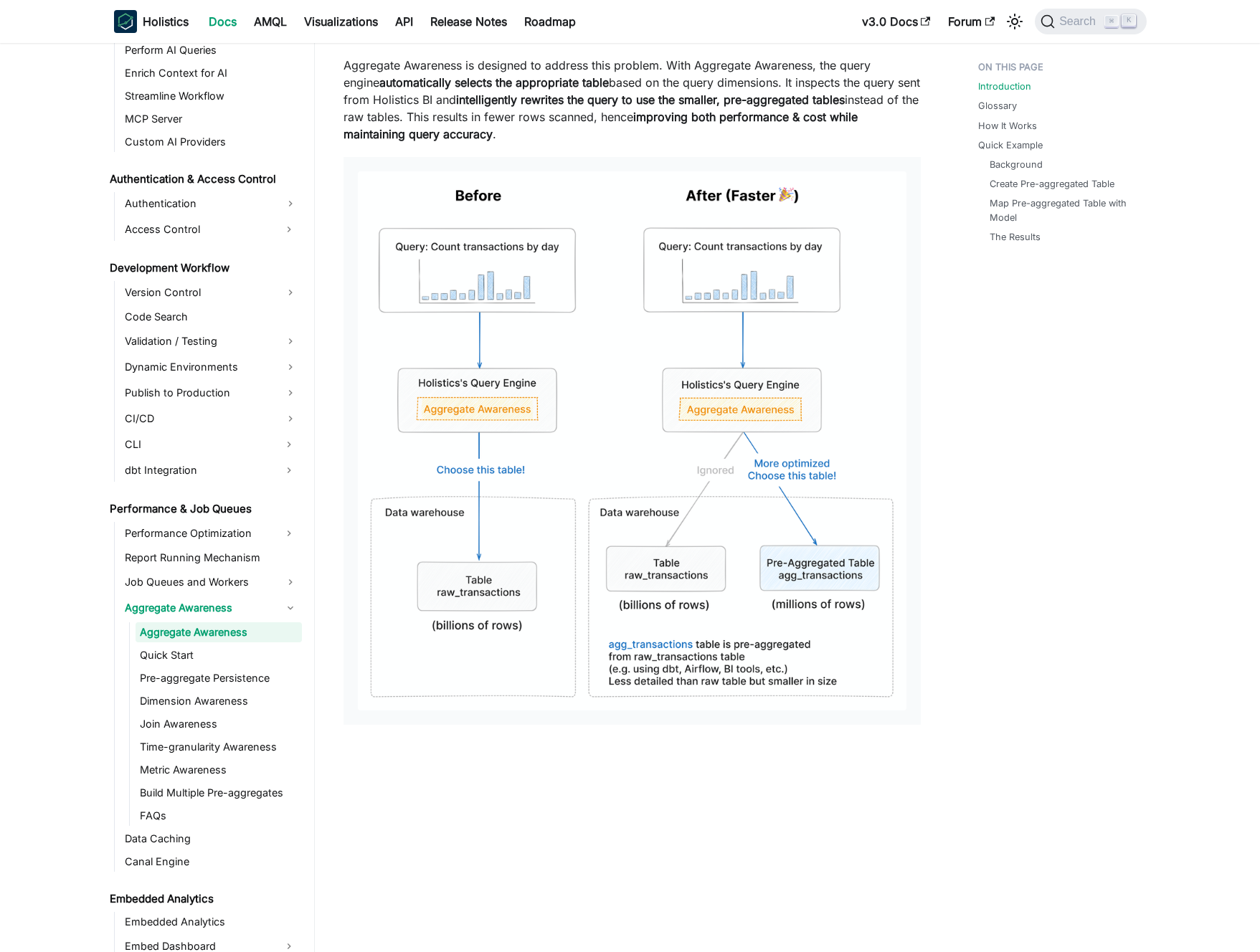
scroll to position [325, 0]
click at [199, 651] on link "Quick Start" at bounding box center [218, 655] width 166 height 20
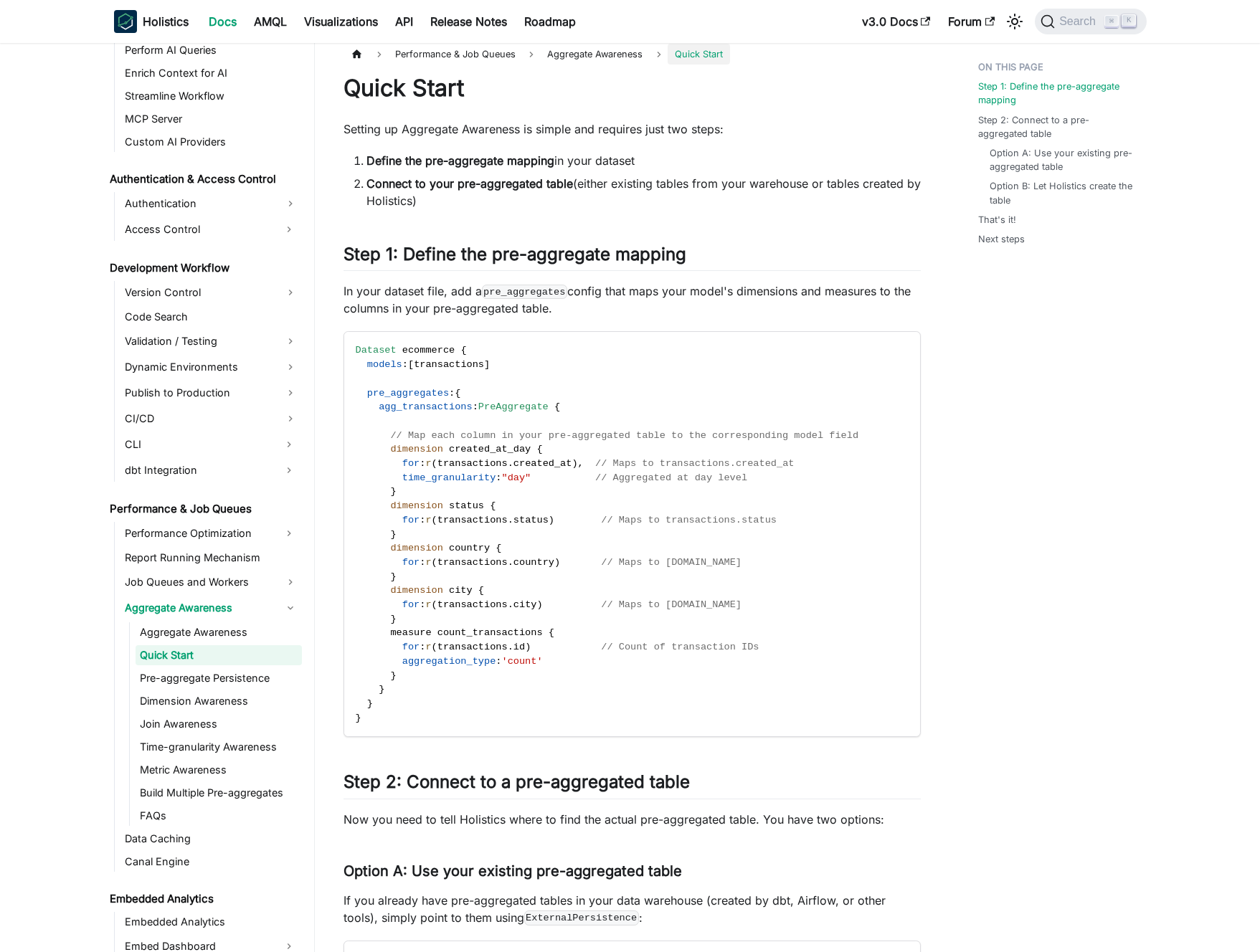
scroll to position [14, 0]
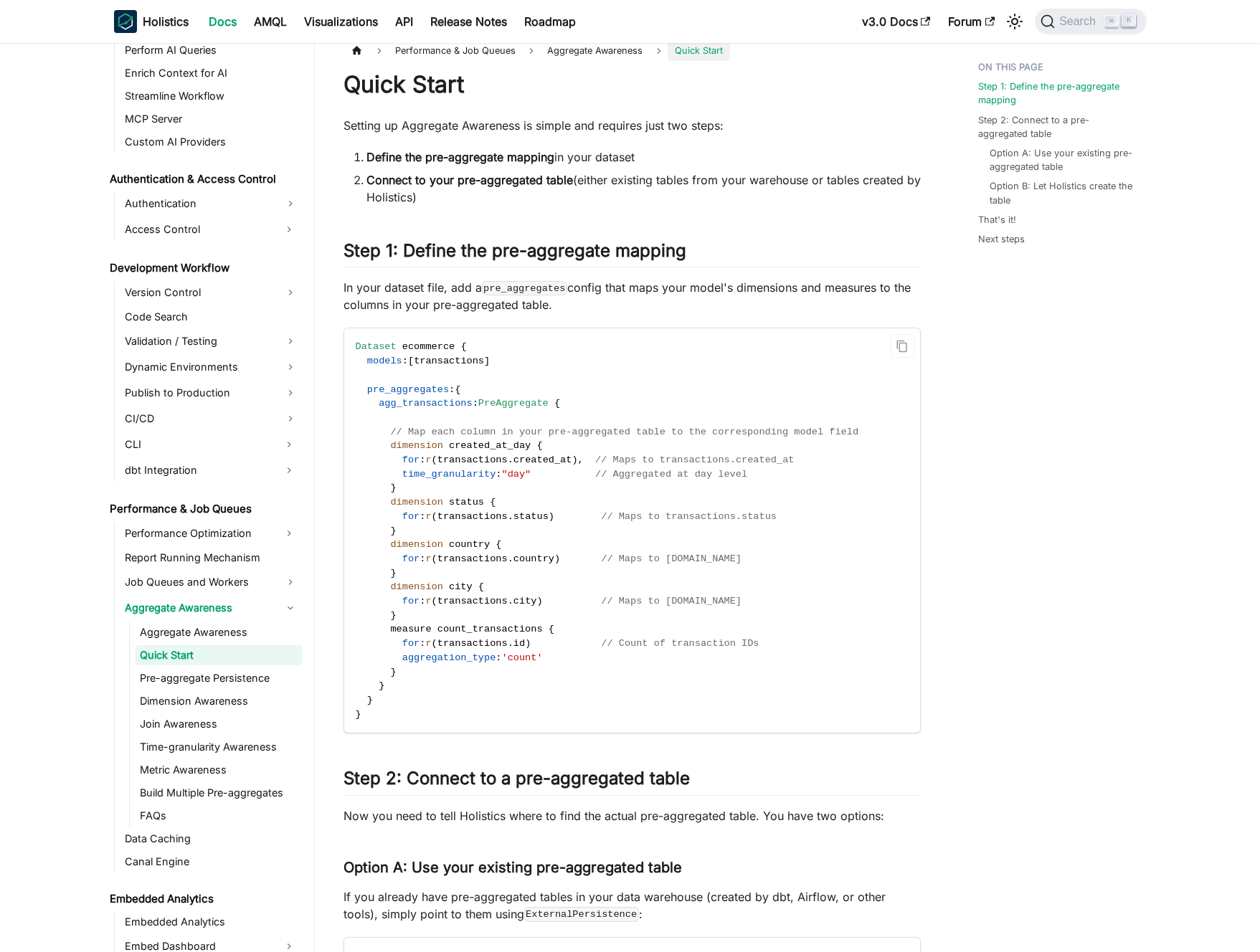
click at [487, 407] on span "PreAggregate" at bounding box center [514, 403] width 70 height 11
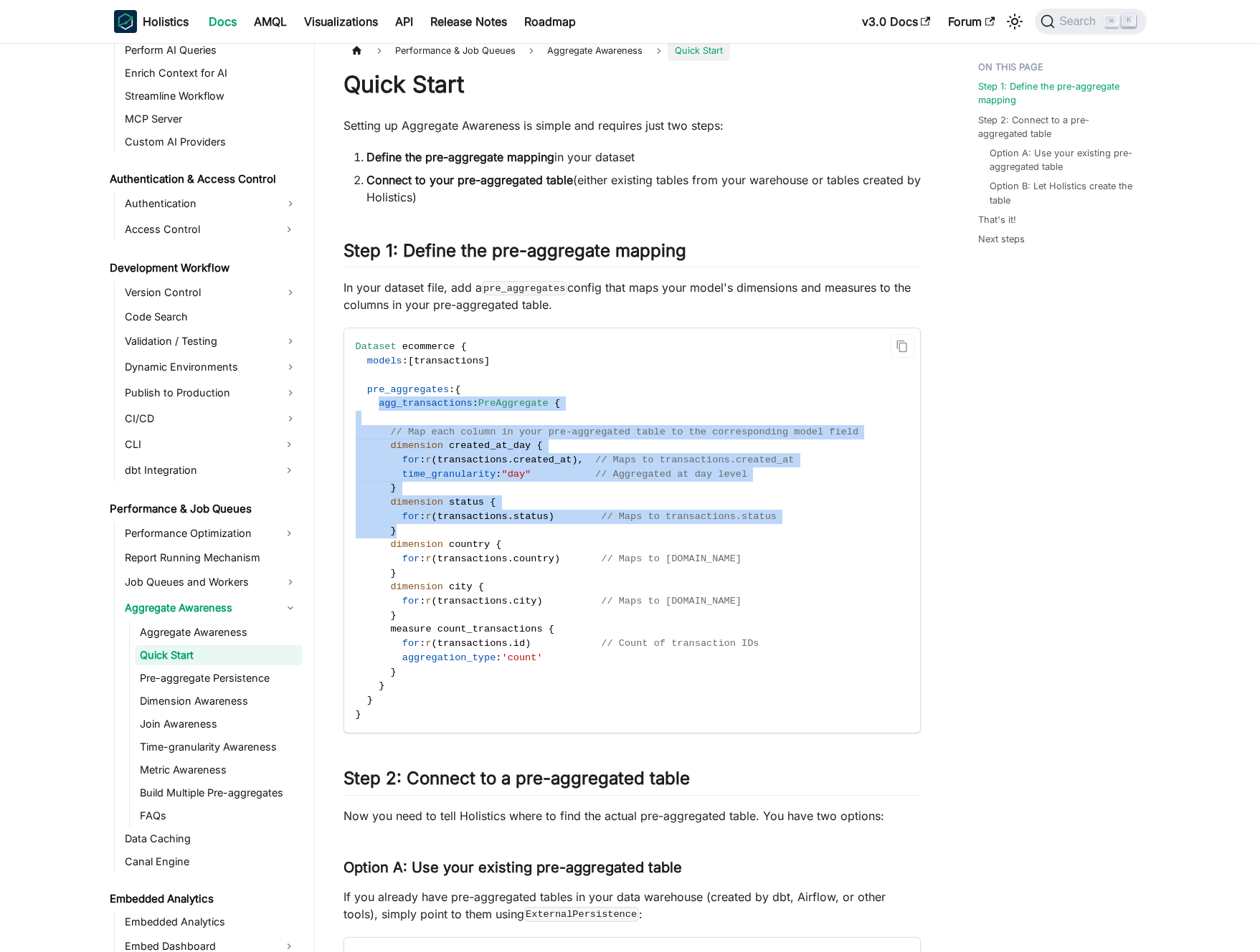
drag, startPoint x: 381, startPoint y: 401, endPoint x: 461, endPoint y: 529, distance: 150.9
click at [461, 529] on code "Dataset ecommerce { models : [ transactions ] pre_aggregates : { agg_transactio…" at bounding box center [630, 530] width 574 height 404
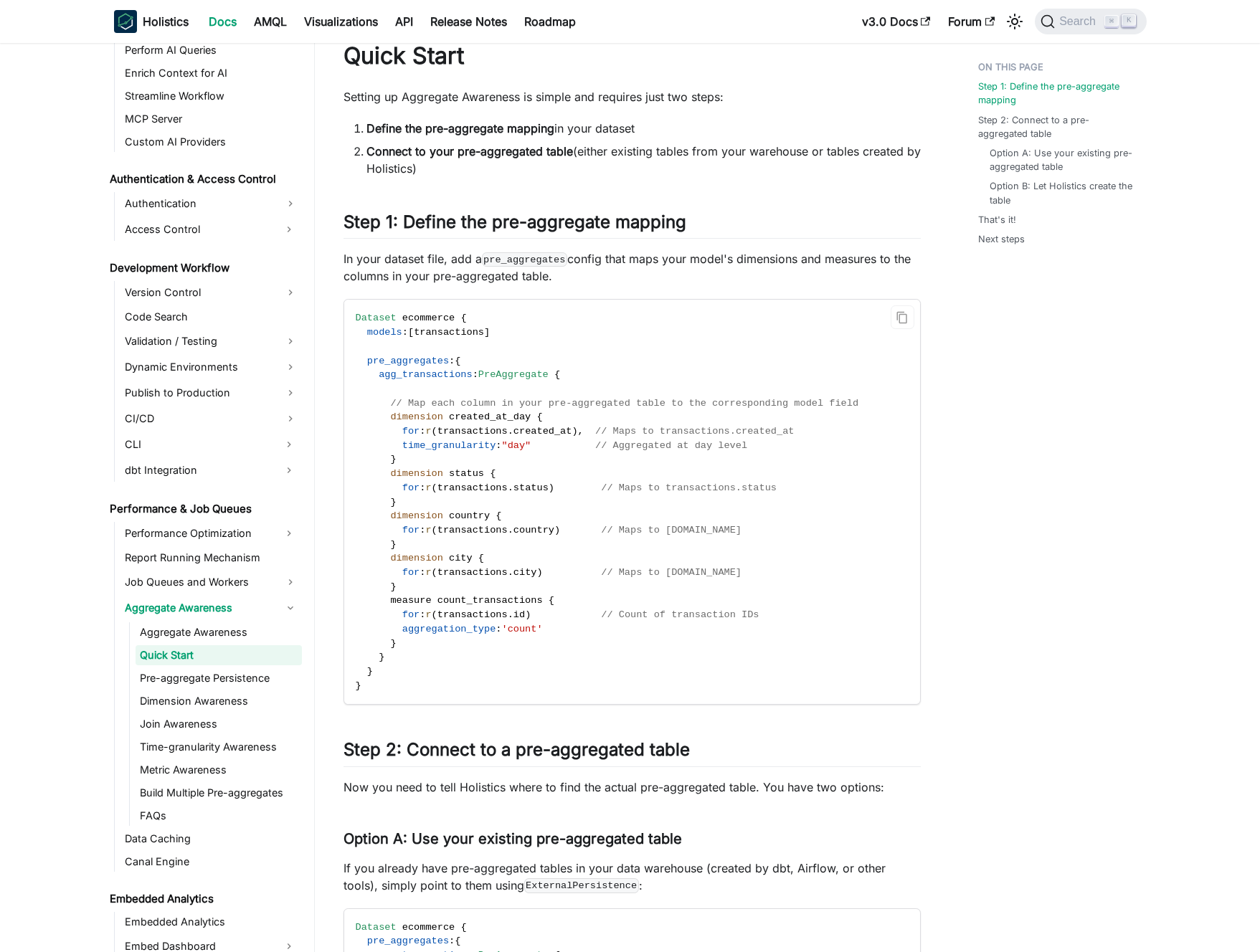
scroll to position [80, 0]
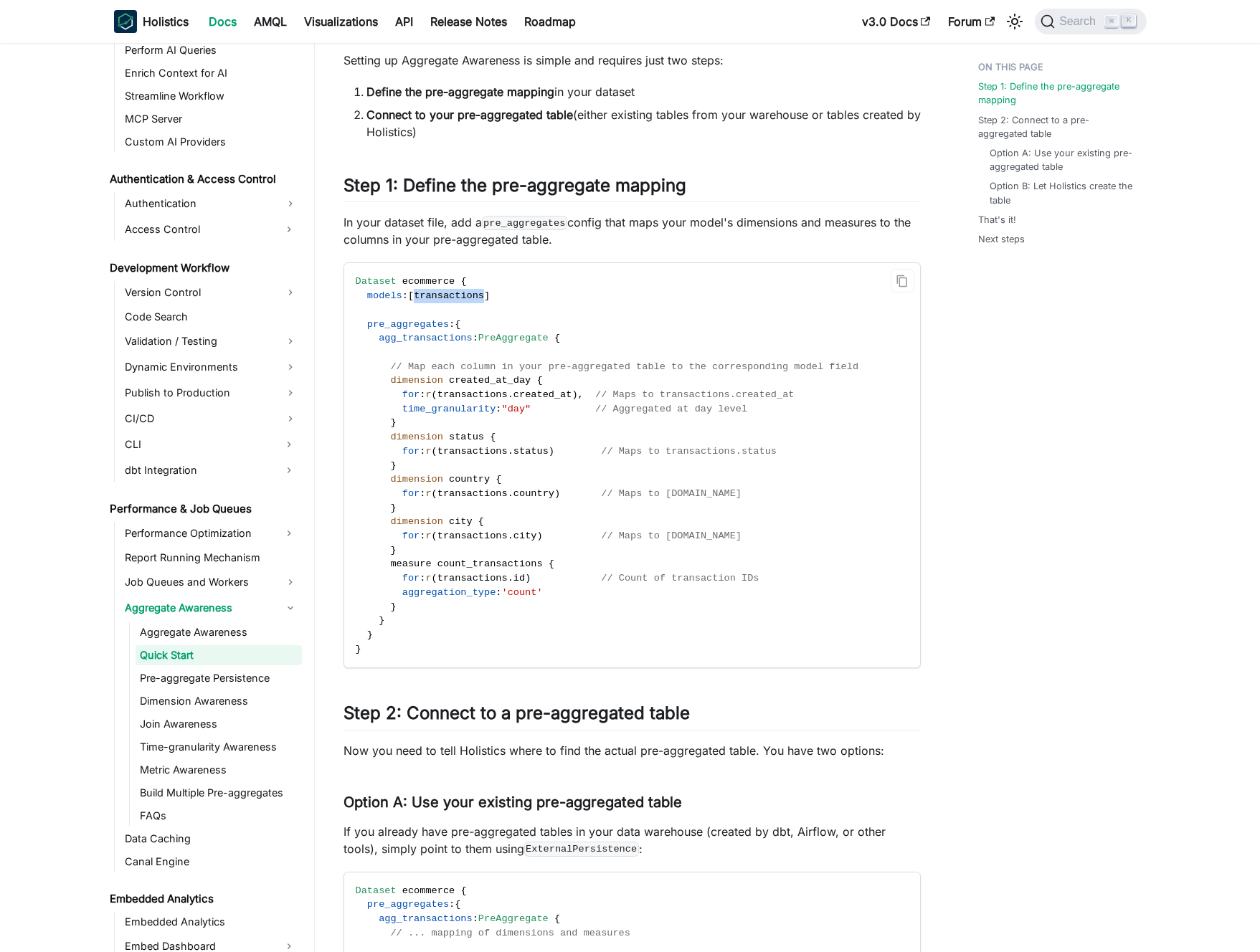
drag, startPoint x: 421, startPoint y: 296, endPoint x: 488, endPoint y: 290, distance: 67.3
click at [484, 290] on span "transactions" at bounding box center [449, 296] width 70 height 11
click at [506, 376] on span "created_at_day" at bounding box center [490, 381] width 82 height 11
click at [420, 320] on span "pre_aggregates" at bounding box center [408, 324] width 82 height 11
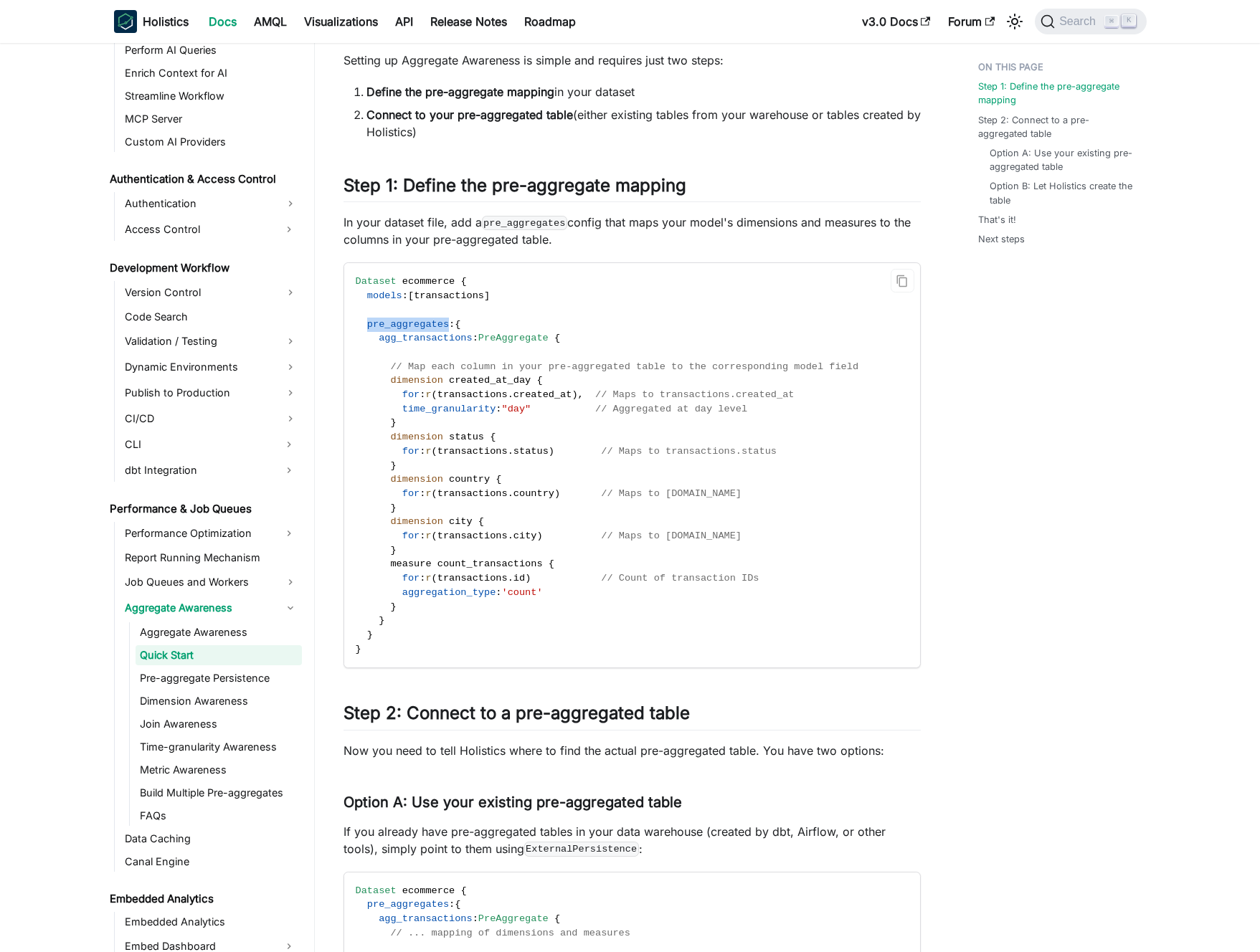
click at [429, 322] on span "pre_aggregates" at bounding box center [408, 324] width 82 height 11
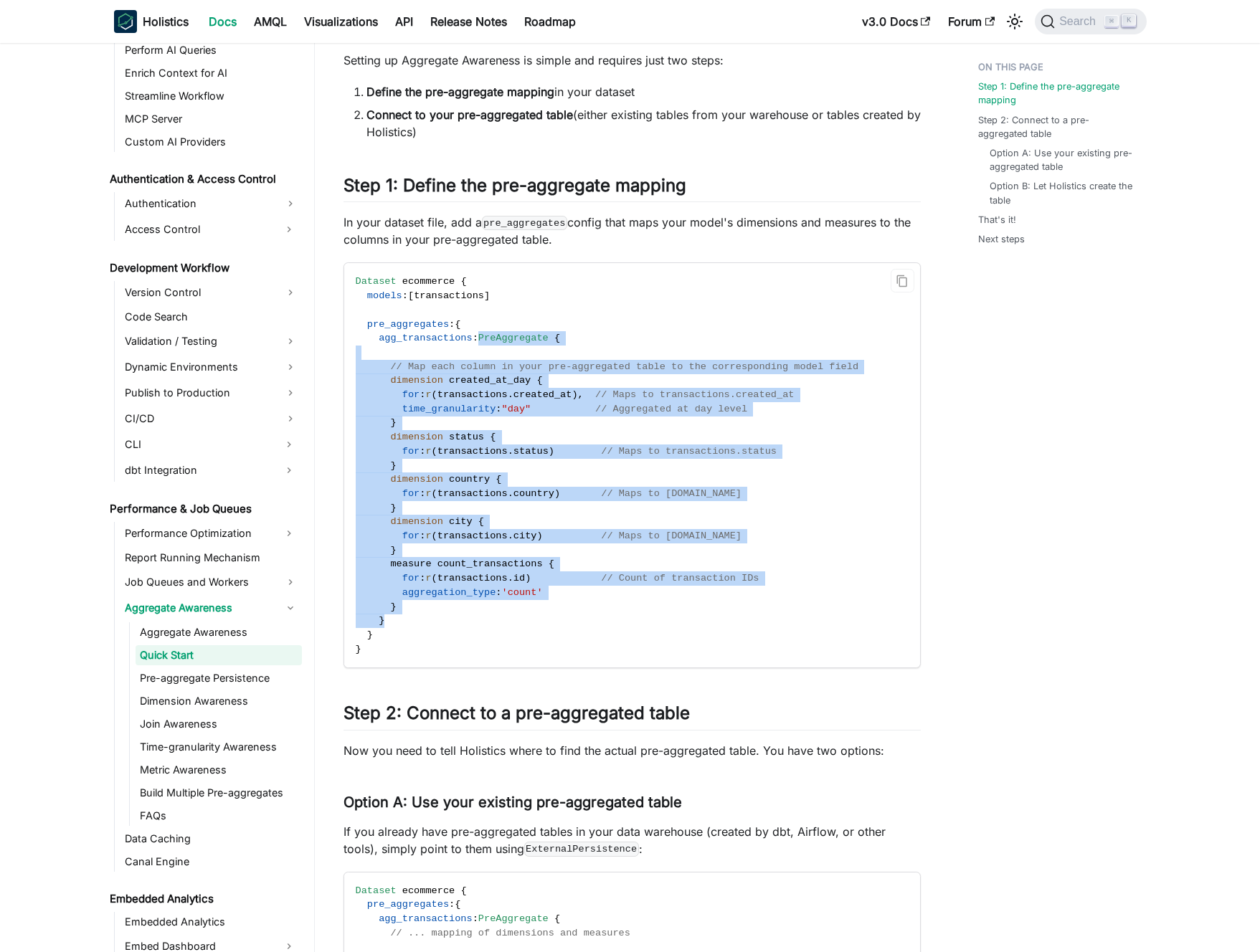
drag, startPoint x: 484, startPoint y: 336, endPoint x: 462, endPoint y: 619, distance: 283.9
click at [462, 619] on code "Dataset ecommerce { models : [ transactions ] pre_aggregates : { agg_transactio…" at bounding box center [630, 465] width 574 height 404
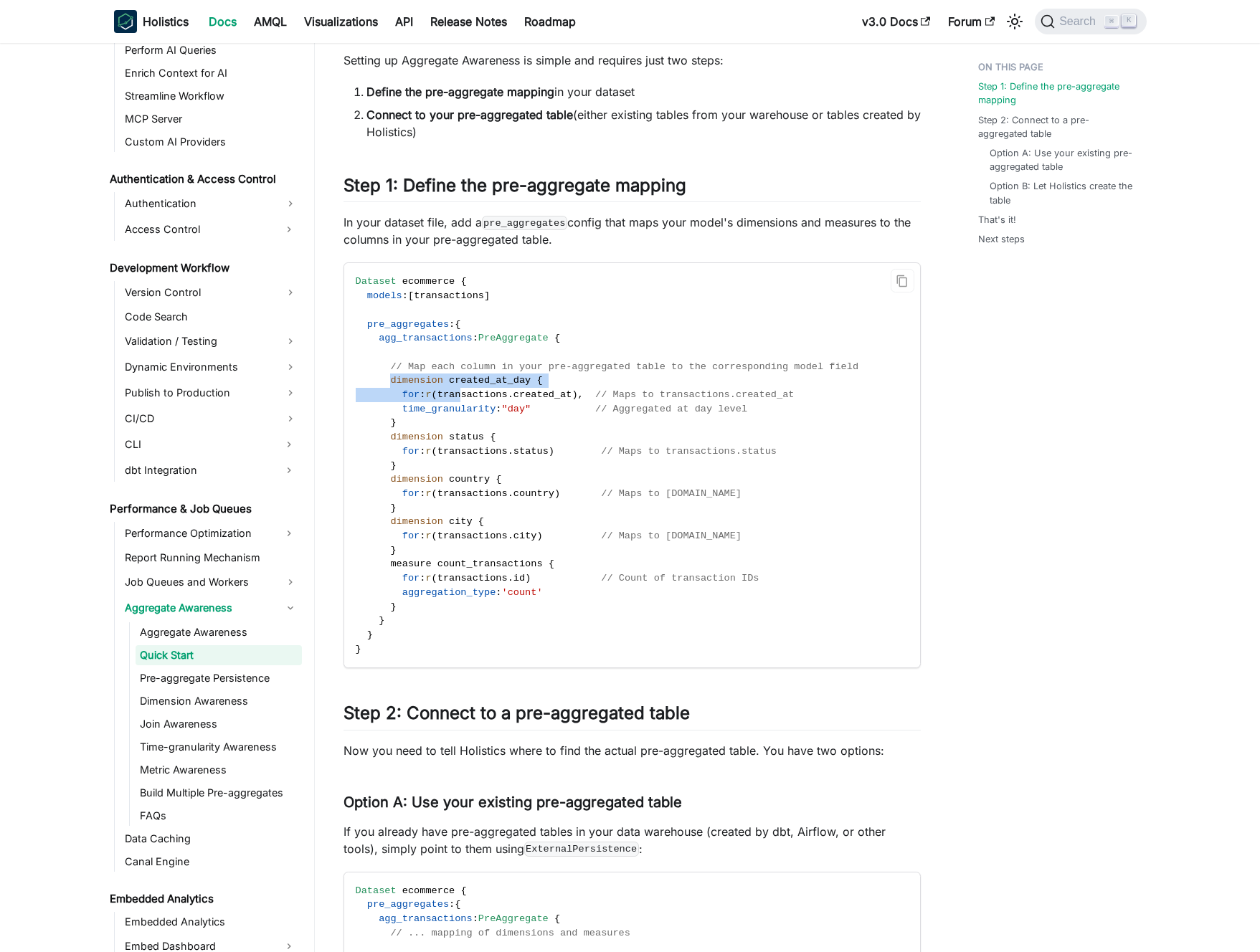
drag, startPoint x: 392, startPoint y: 381, endPoint x: 468, endPoint y: 394, distance: 77.1
click at [466, 392] on code "Dataset ecommerce { models : [ transactions ] pre_aggregates : { agg_transactio…" at bounding box center [630, 465] width 574 height 404
click at [468, 394] on span "transactions" at bounding box center [473, 395] width 70 height 11
drag, startPoint x: 523, startPoint y: 400, endPoint x: 490, endPoint y: 382, distance: 37.6
click at [490, 382] on code "Dataset ecommerce { models : [ transactions ] pre_aggregates : { agg_transactio…" at bounding box center [630, 465] width 574 height 404
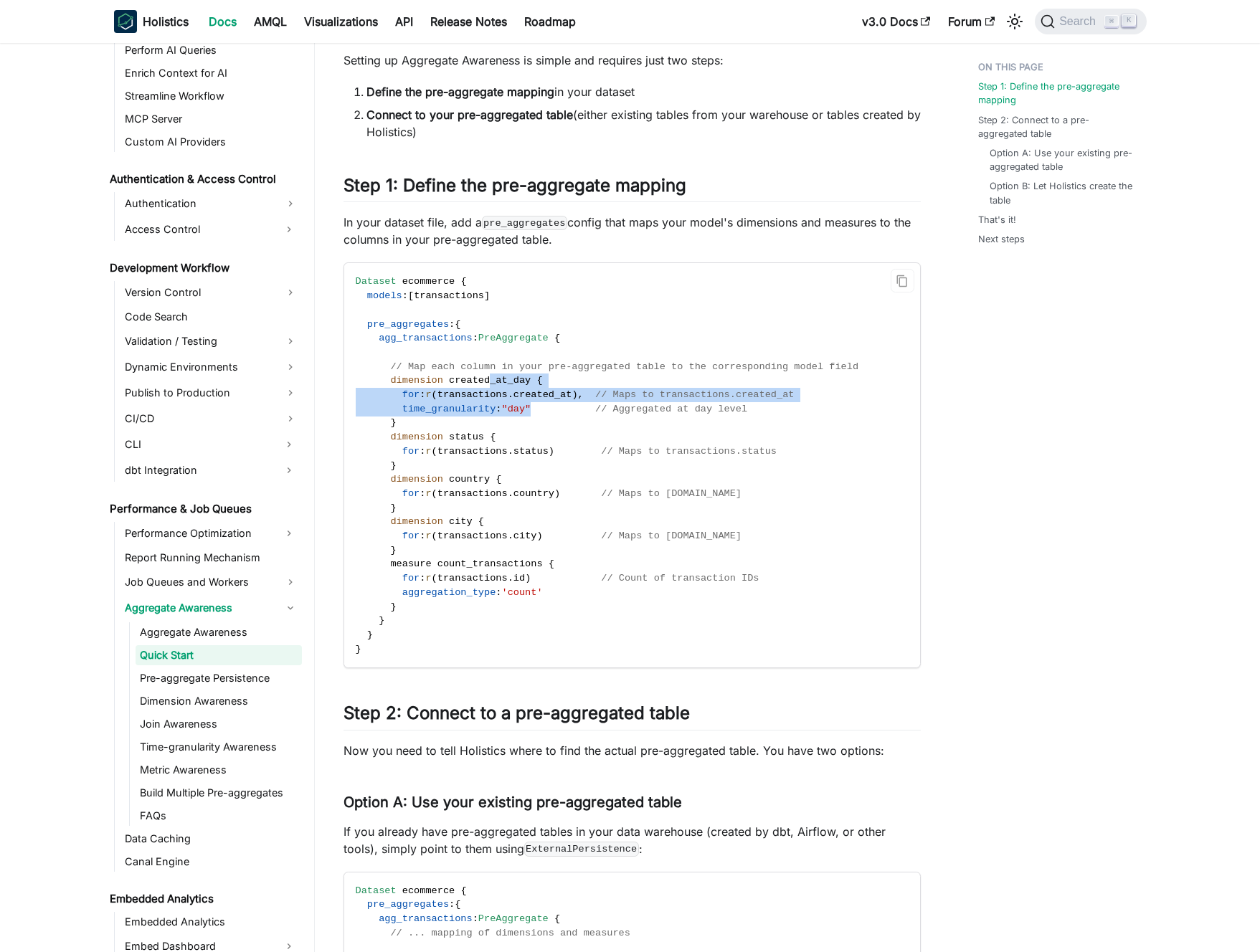
click at [490, 382] on span "created_at_day" at bounding box center [490, 381] width 82 height 11
drag, startPoint x: 458, startPoint y: 438, endPoint x: 472, endPoint y: 439, distance: 14.0
click at [472, 438] on span "dimension status {" at bounding box center [426, 438] width 141 height 11
drag, startPoint x: 452, startPoint y: 486, endPoint x: 465, endPoint y: 490, distance: 13.6
click at [464, 486] on code "Dataset ecommerce { models : [ transactions ] pre_aggregates : { agg_transactio…" at bounding box center [630, 465] width 574 height 404
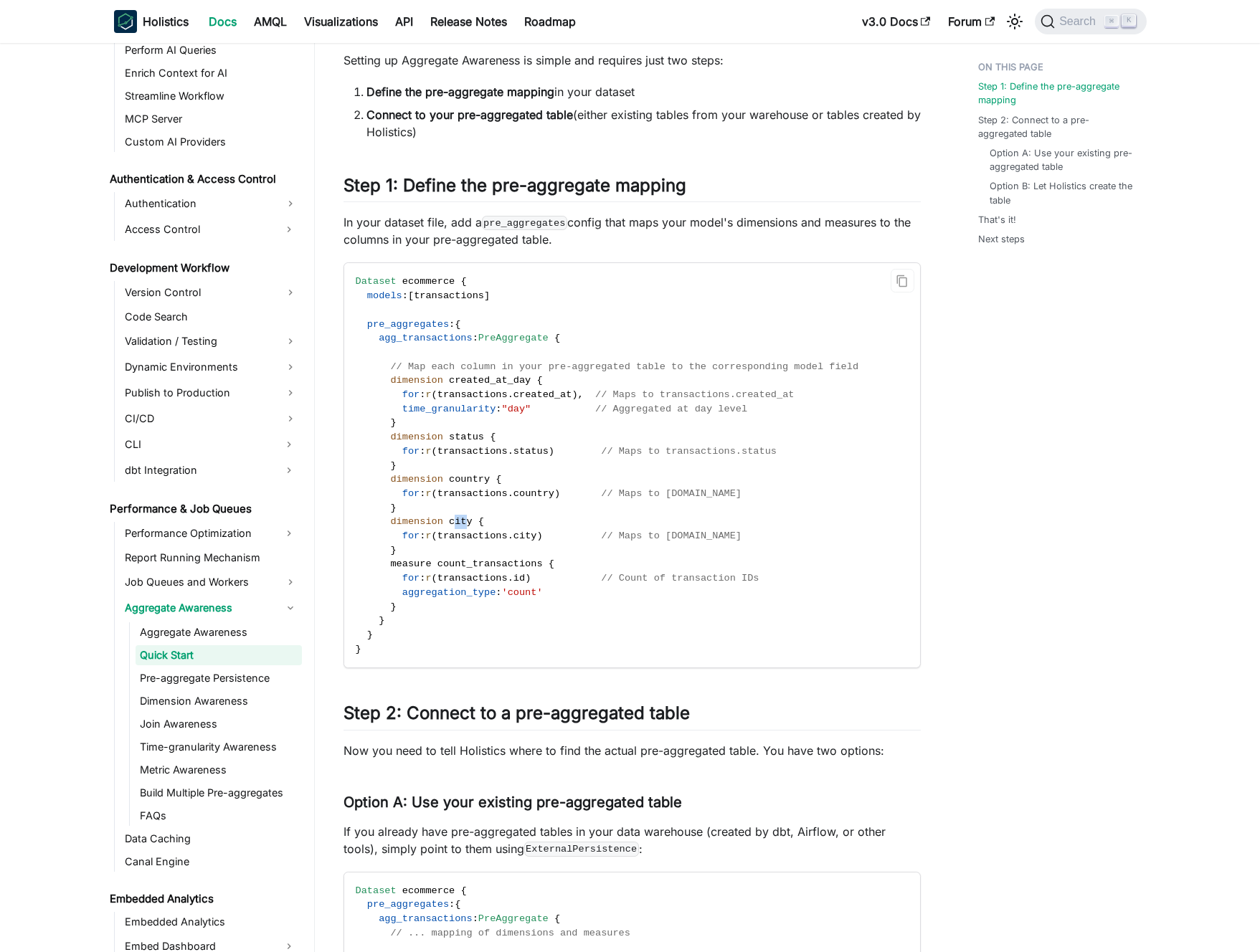
drag, startPoint x: 454, startPoint y: 518, endPoint x: 467, endPoint y: 518, distance: 13.0
click at [467, 518] on span "city" at bounding box center [461, 522] width 24 height 11
drag, startPoint x: 437, startPoint y: 564, endPoint x: 543, endPoint y: 565, distance: 106.0
click at [543, 565] on span "measure count_transactions {" at bounding box center [455, 565] width 198 height 11
click at [508, 581] on span "transactions" at bounding box center [473, 578] width 70 height 11
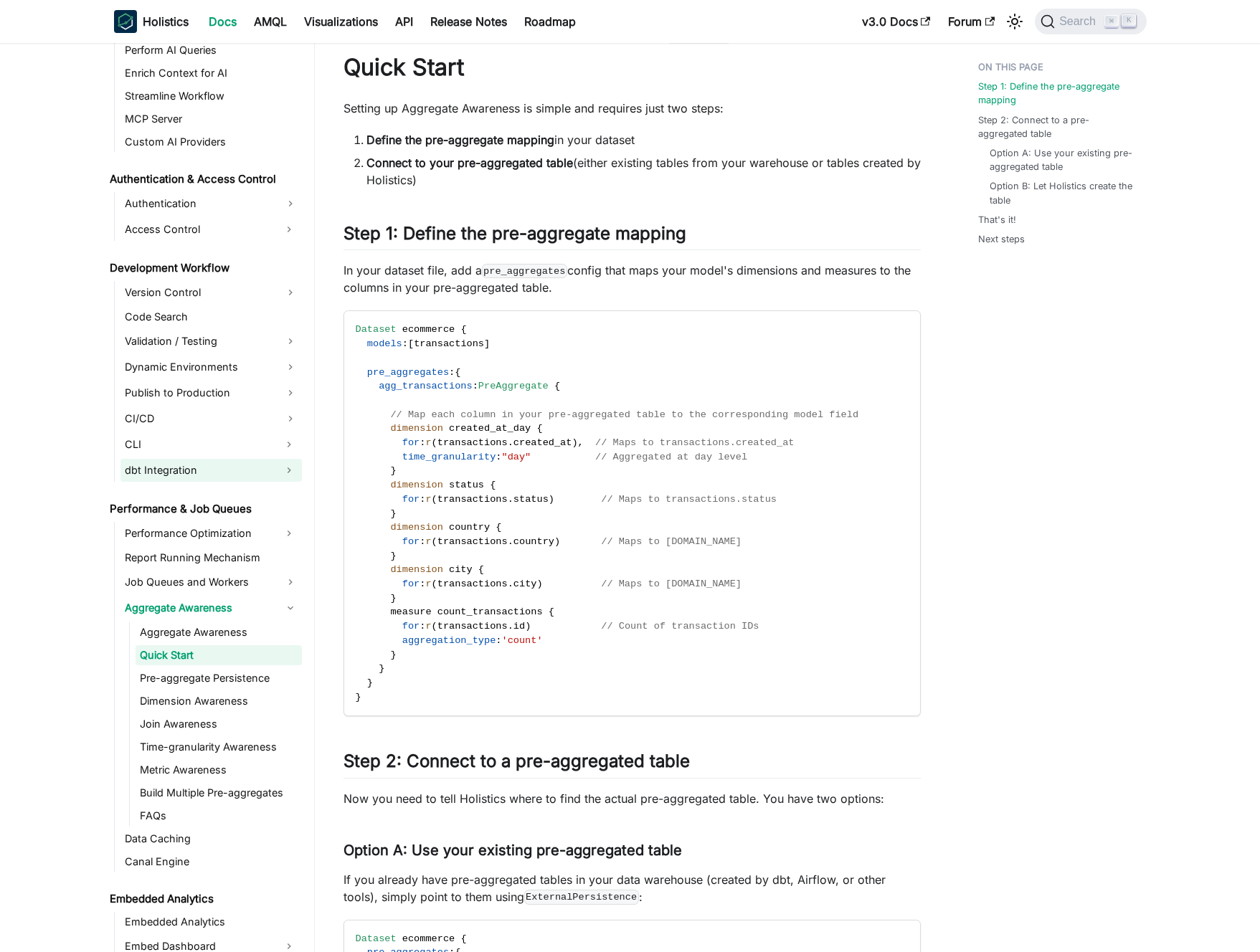
scroll to position [32, 0]
click at [189, 630] on link "Aggregate Awareness" at bounding box center [218, 633] width 166 height 20
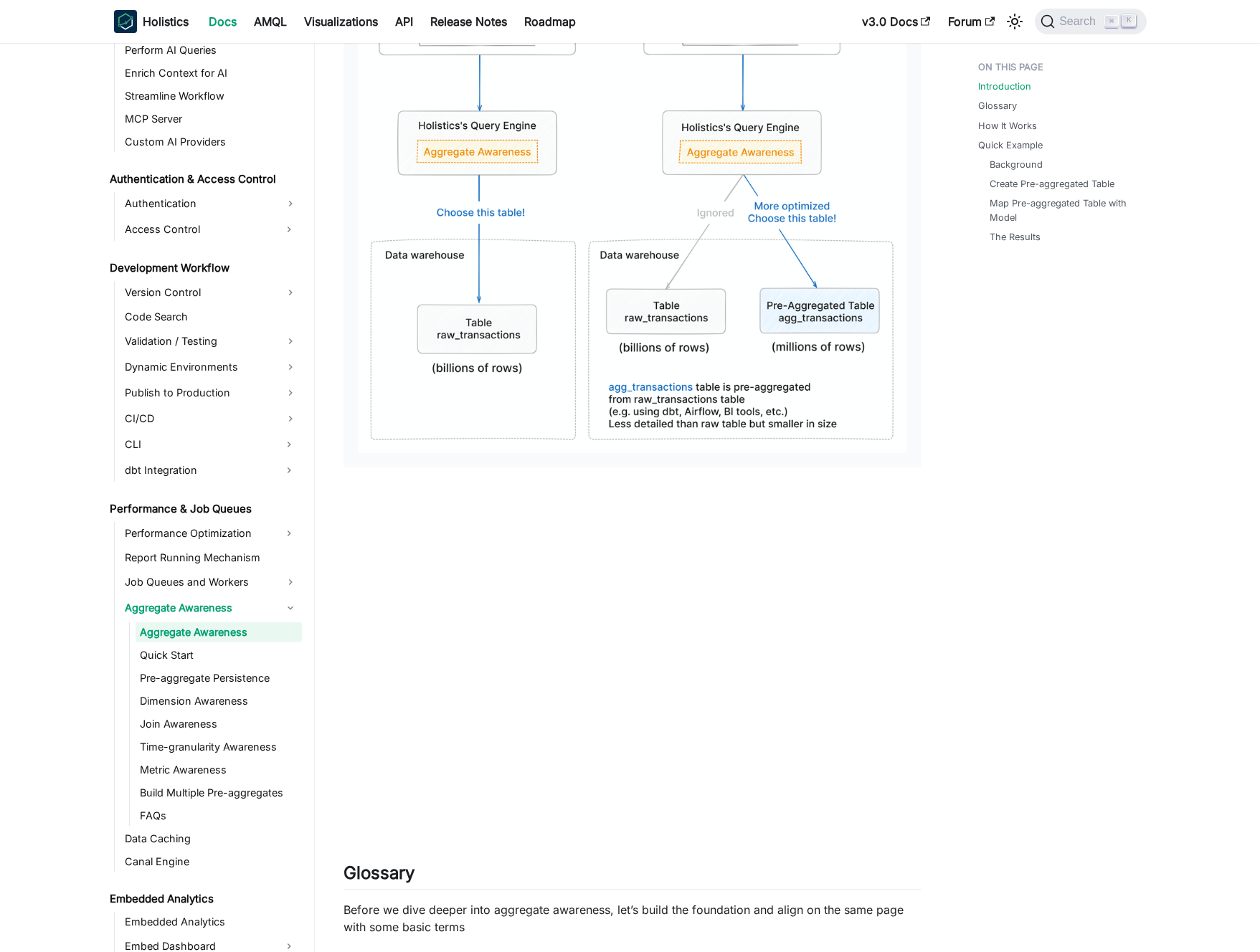
scroll to position [583, 0]
drag, startPoint x: 525, startPoint y: 358, endPoint x: 531, endPoint y: 355, distance: 6.7
click at [524, 358] on img at bounding box center [632, 183] width 549 height 539
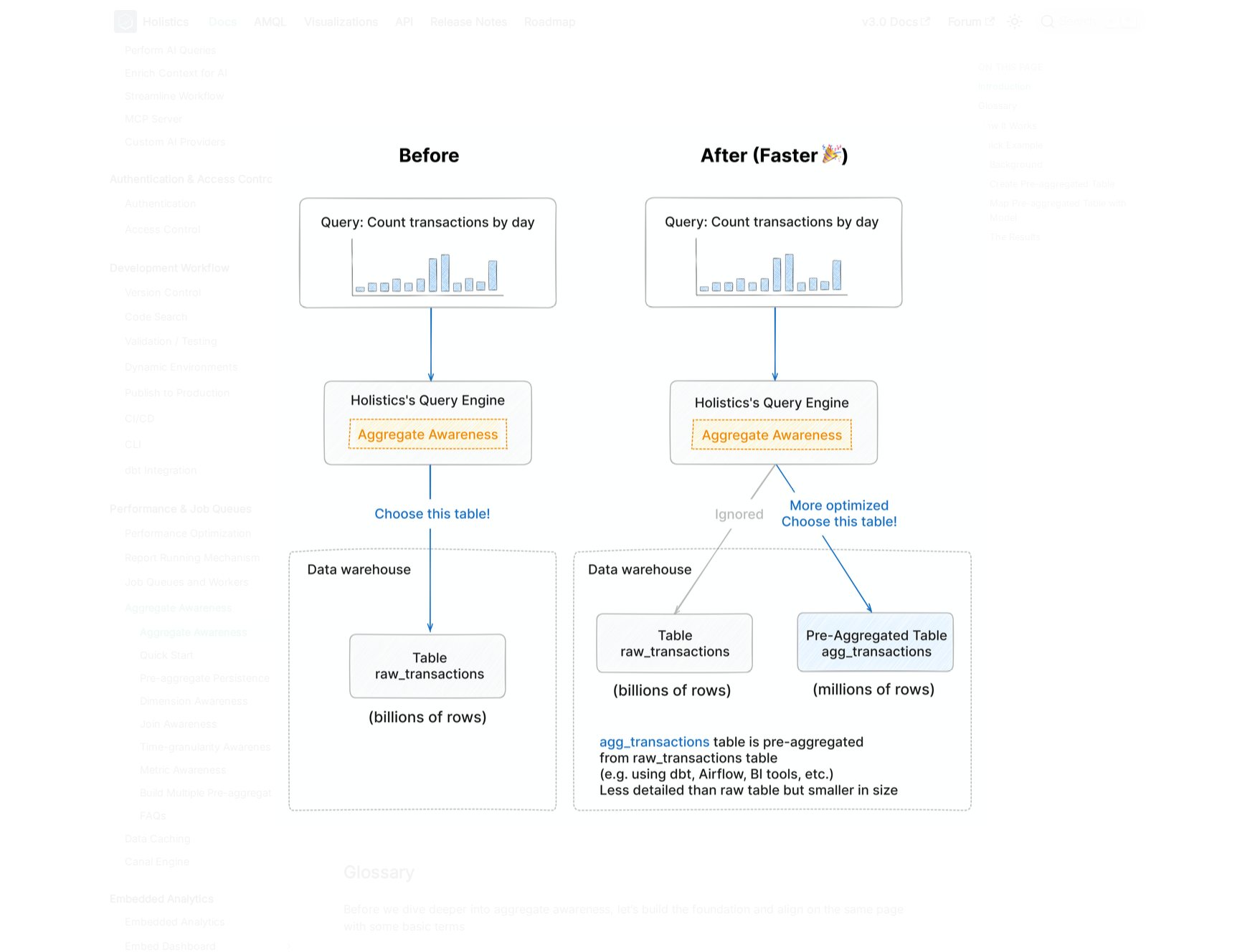
click at [531, 64] on div at bounding box center [630, 476] width 1260 height 952
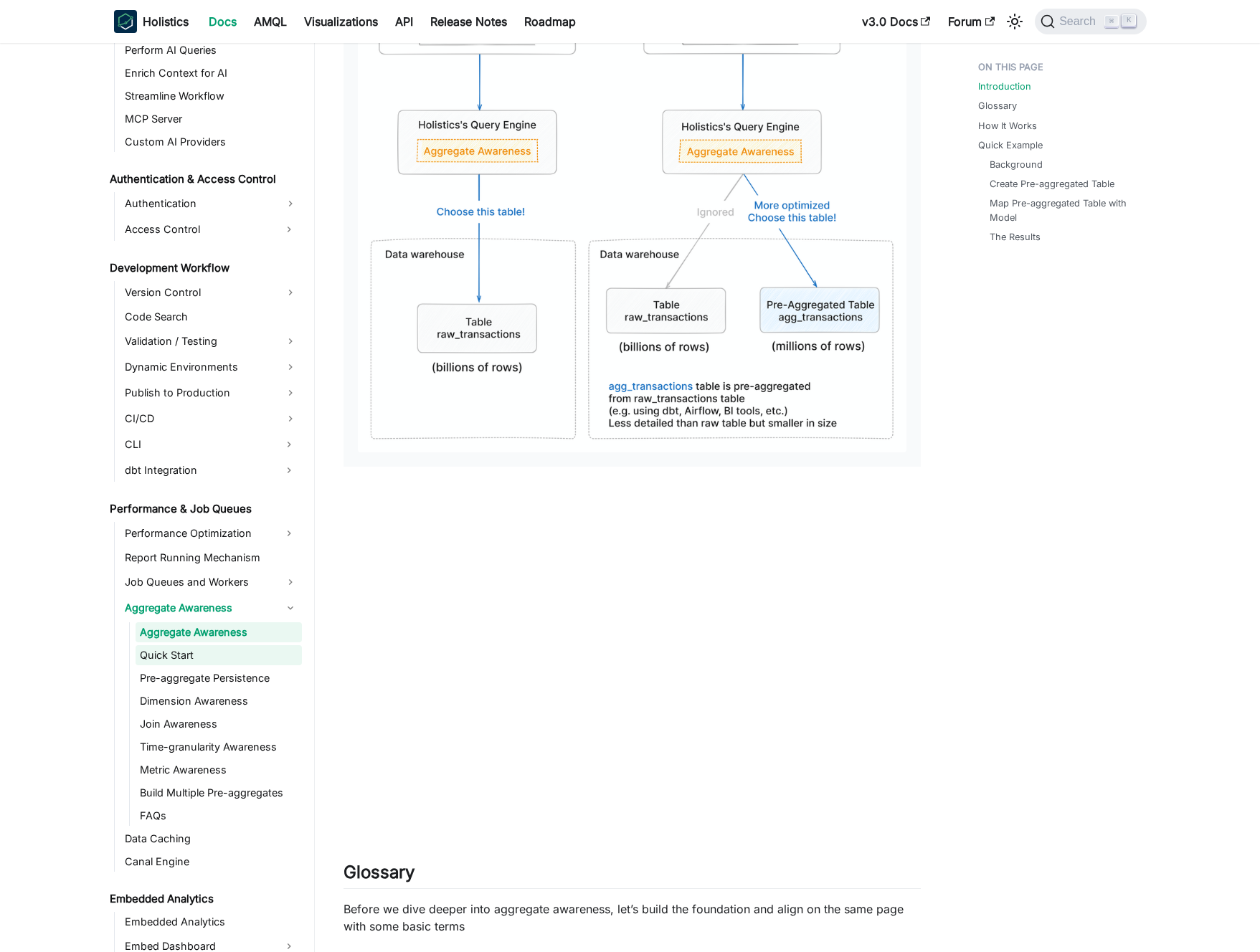
click at [190, 660] on link "Quick Start" at bounding box center [218, 655] width 166 height 20
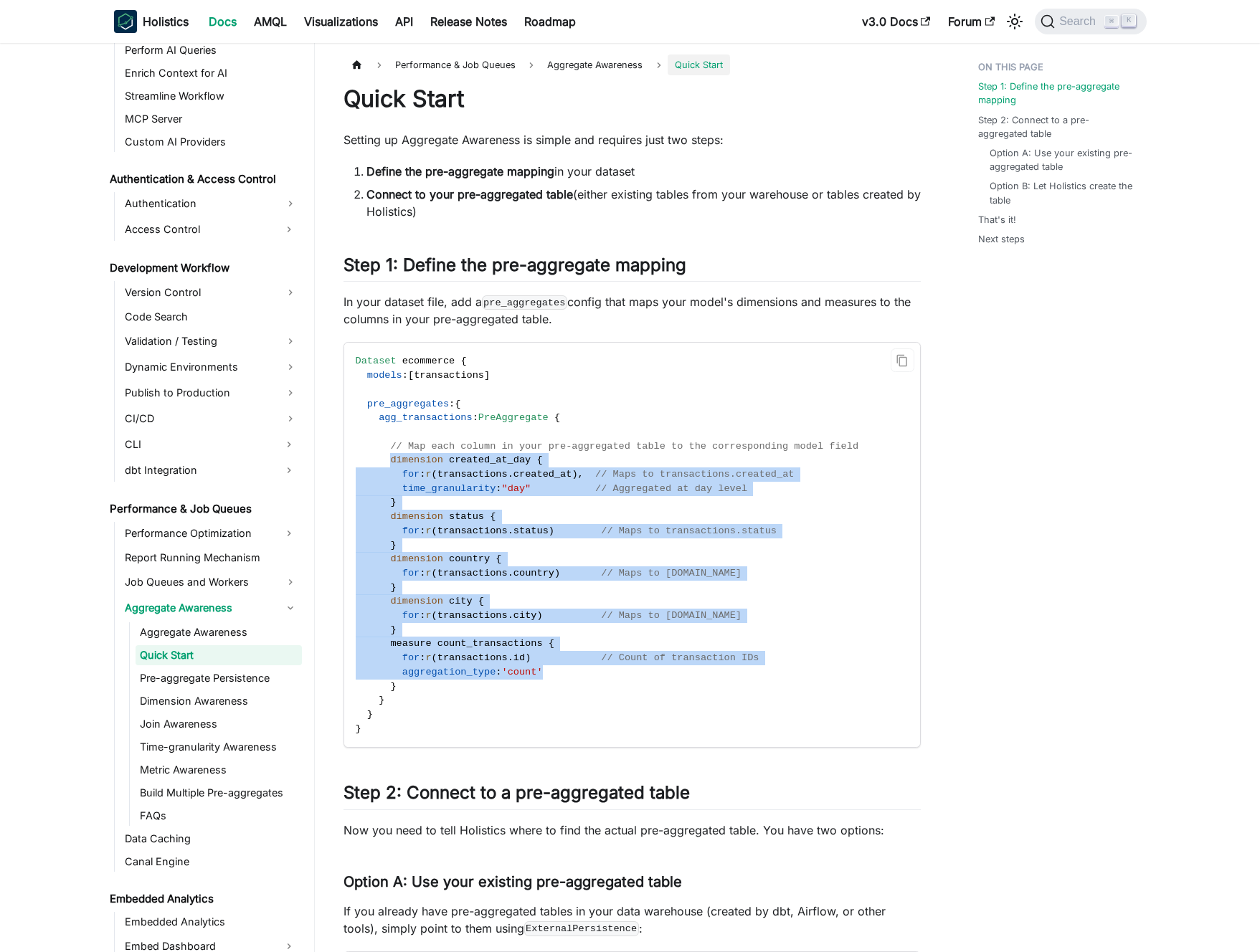
drag, startPoint x: 392, startPoint y: 463, endPoint x: 554, endPoint y: 665, distance: 258.9
click at [553, 671] on code "Dataset ecommerce { models : [ transactions ] pre_aggregates : { agg_transactio…" at bounding box center [630, 545] width 574 height 404
click at [556, 641] on code "Dataset ecommerce { models : [ transactions ] pre_aggregates : { agg_transactio…" at bounding box center [630, 545] width 574 height 404
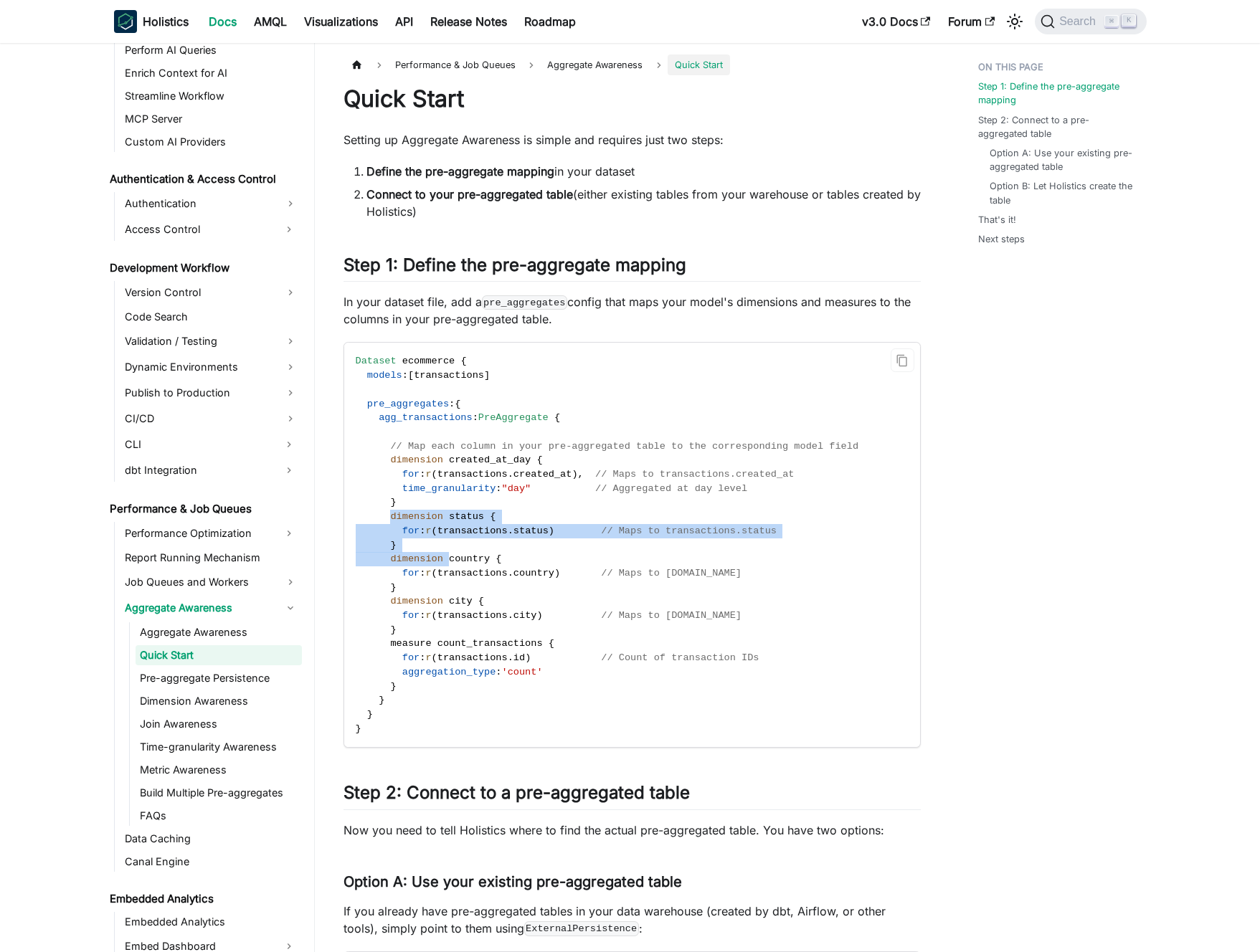
drag, startPoint x: 392, startPoint y: 517, endPoint x: 452, endPoint y: 557, distance: 72.1
click at [452, 557] on code "Dataset ecommerce { models : [ transactions ] pre_aggregates : { agg_transactio…" at bounding box center [630, 545] width 574 height 404
click at [452, 557] on span "country" at bounding box center [469, 559] width 41 height 11
drag, startPoint x: 449, startPoint y: 523, endPoint x: 459, endPoint y: 552, distance: 30.7
click at [458, 550] on code "Dataset ecommerce { models : [ transactions ] pre_aggregates : { agg_transactio…" at bounding box center [630, 545] width 574 height 404
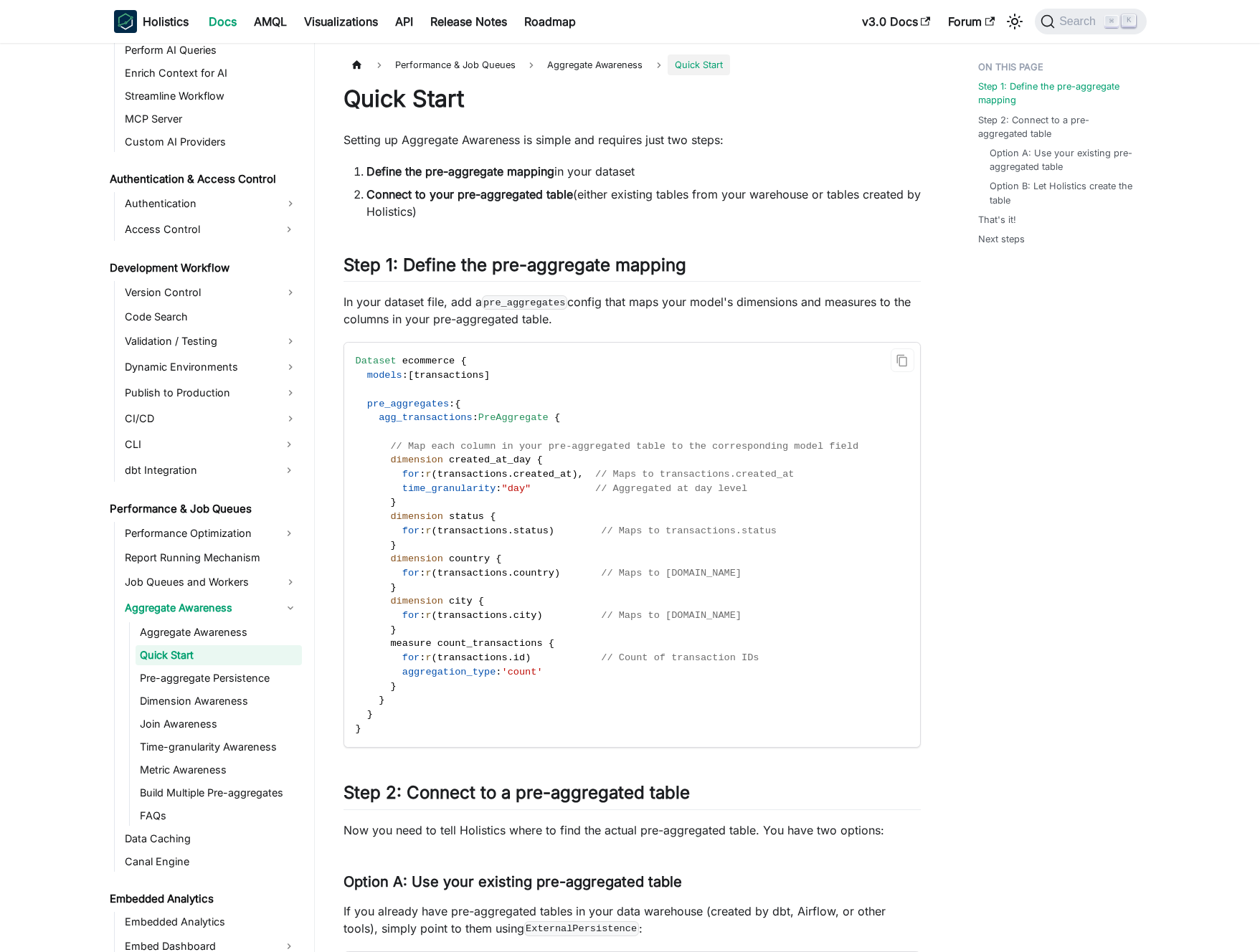
click at [461, 563] on span "country" at bounding box center [469, 559] width 41 height 11
click at [462, 603] on span "city" at bounding box center [461, 602] width 24 height 11
drag, startPoint x: 472, startPoint y: 420, endPoint x: 380, endPoint y: 423, distance: 92.0
click at [380, 423] on span "agg_transactions" at bounding box center [425, 418] width 94 height 11
click at [575, 443] on span "// Map each column in your pre-aggregated table to the corresponding model field" at bounding box center [624, 447] width 468 height 11
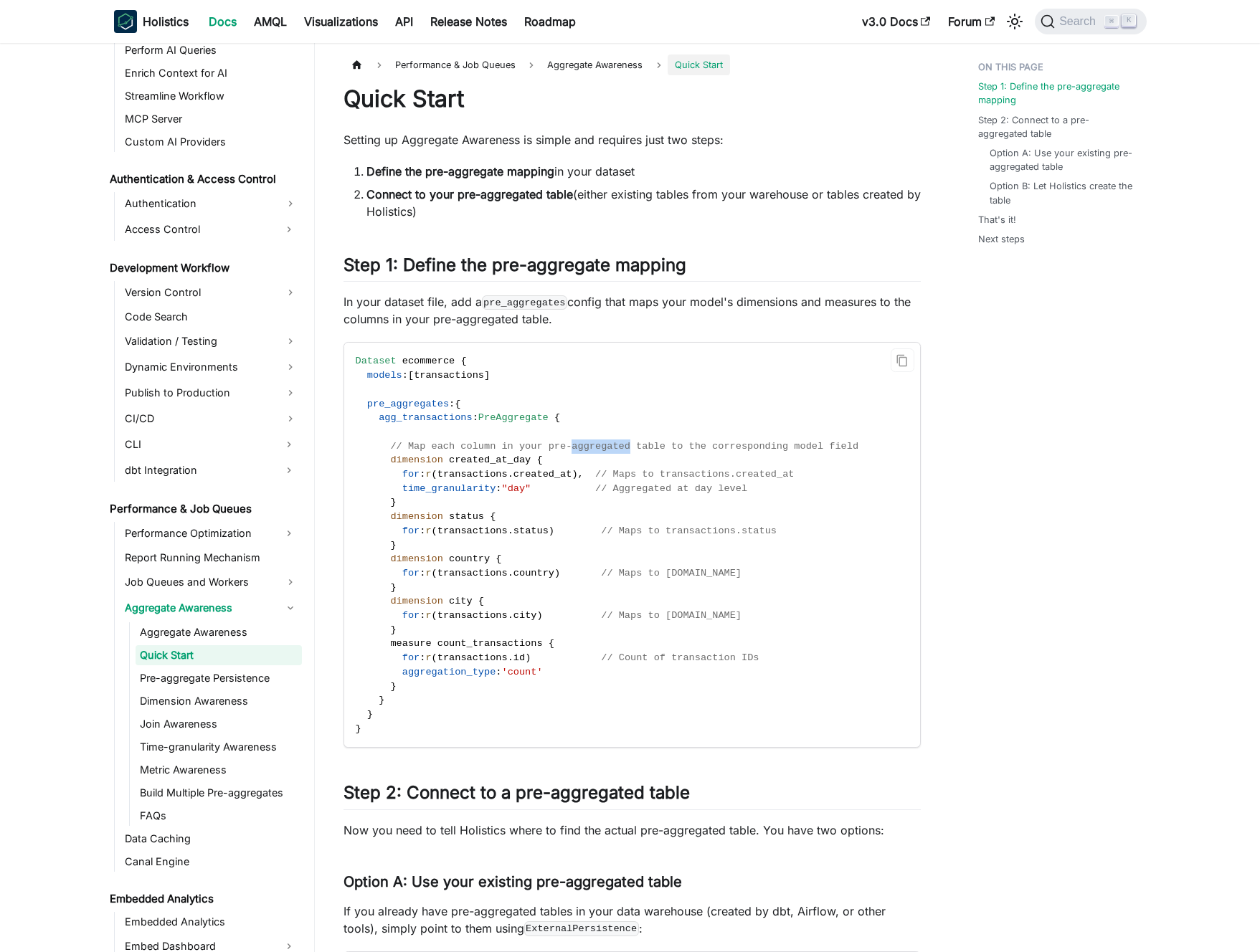
click at [575, 443] on span "// Map each column in your pre-aggregated table to the corresponding model field" at bounding box center [624, 447] width 468 height 11
click at [585, 445] on span "// Map each column in your pre-aggregated table to the corresponding model field" at bounding box center [624, 447] width 468 height 11
click at [637, 463] on code "Dataset ecommerce { models : [ transactions ] pre_aggregates : { agg_transactio…" at bounding box center [630, 545] width 574 height 404
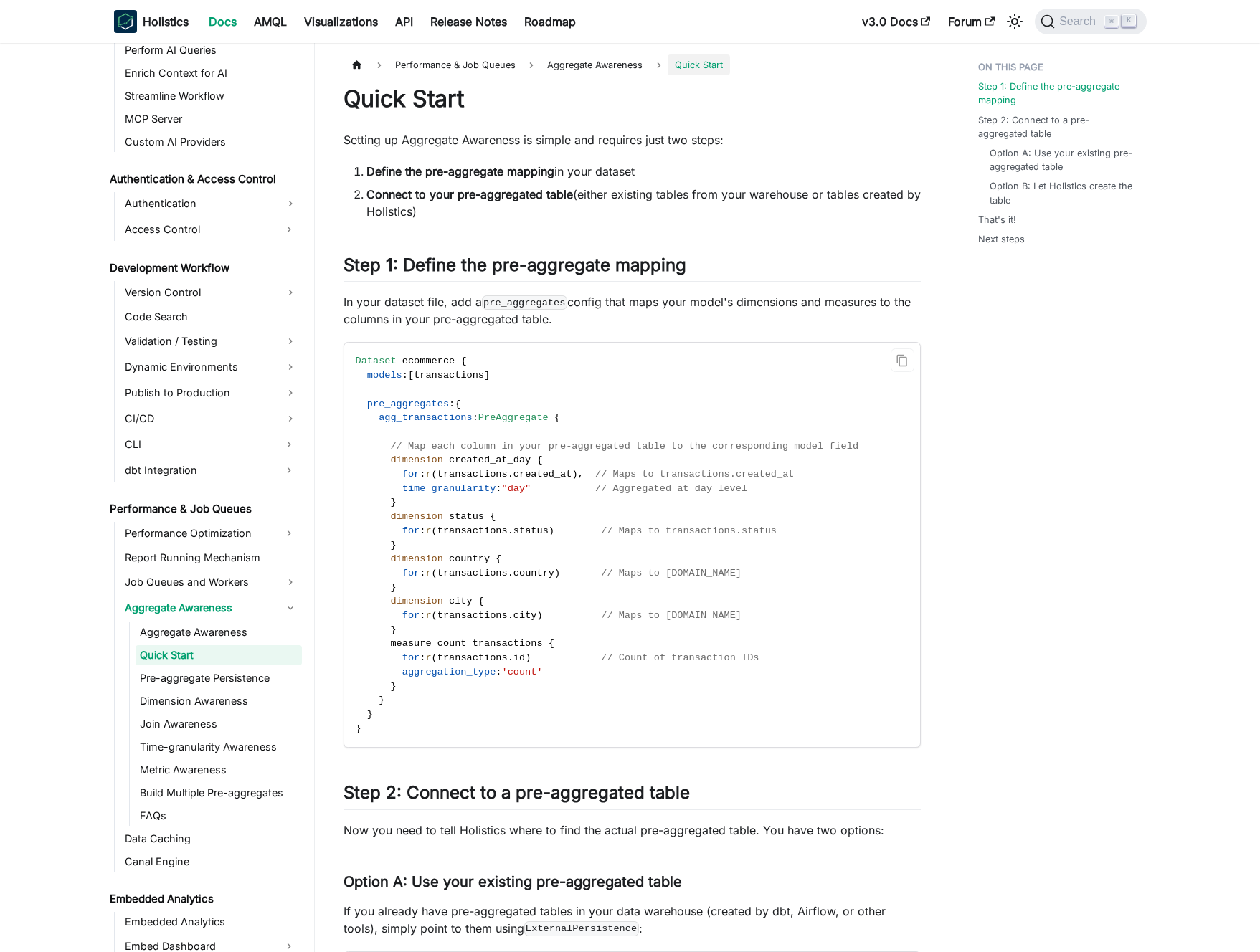
click at [648, 462] on code "Dataset ecommerce { models : [ transactions ] pre_aggregates : { agg_transactio…" at bounding box center [630, 545] width 574 height 404
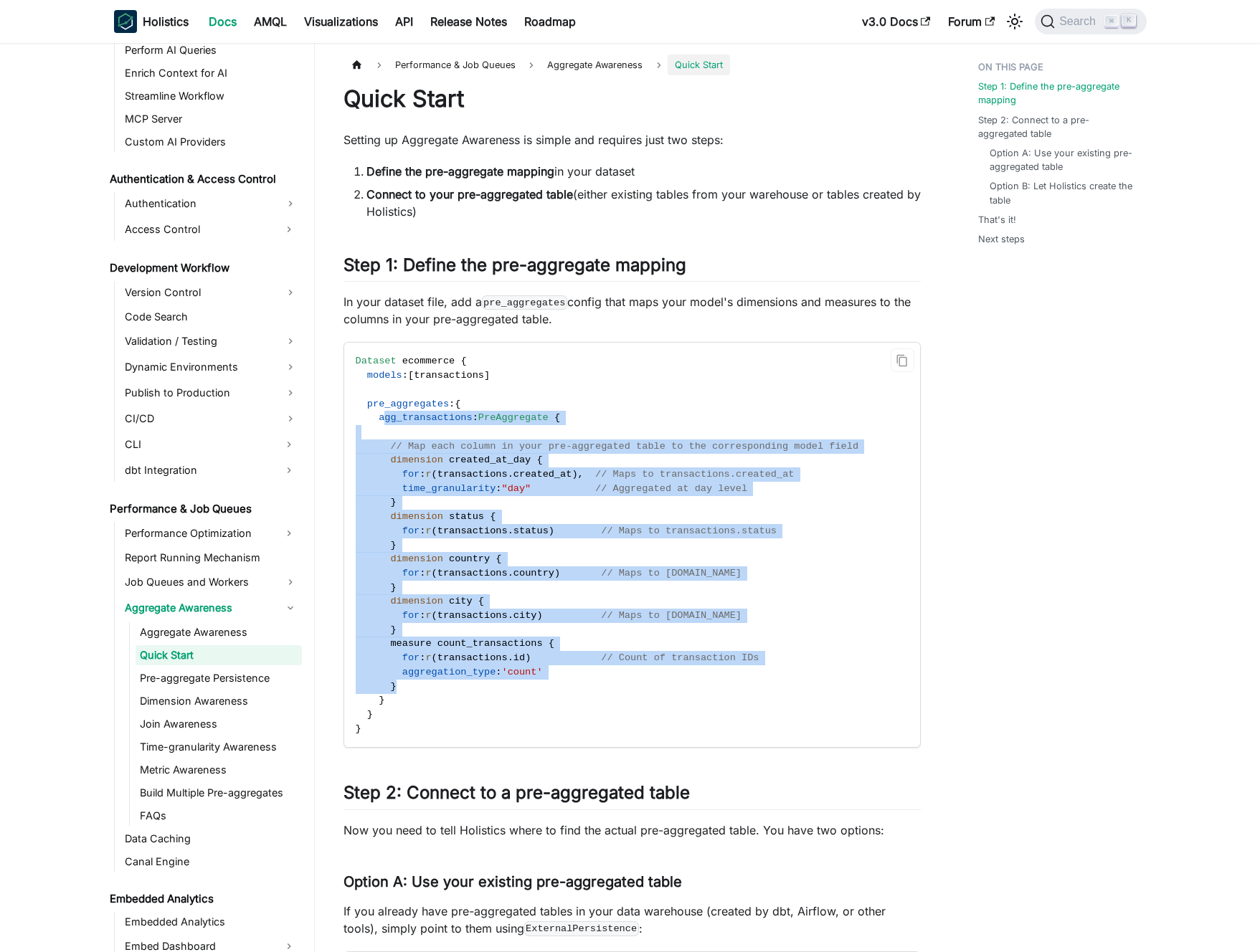
drag, startPoint x: 384, startPoint y: 420, endPoint x: 512, endPoint y: 680, distance: 289.8
click at [512, 680] on code "Dataset ecommerce { models : [ transactions ] pre_aggregates : { agg_transactio…" at bounding box center [630, 545] width 574 height 404
click at [488, 413] on span "PreAggregate" at bounding box center [514, 418] width 70 height 11
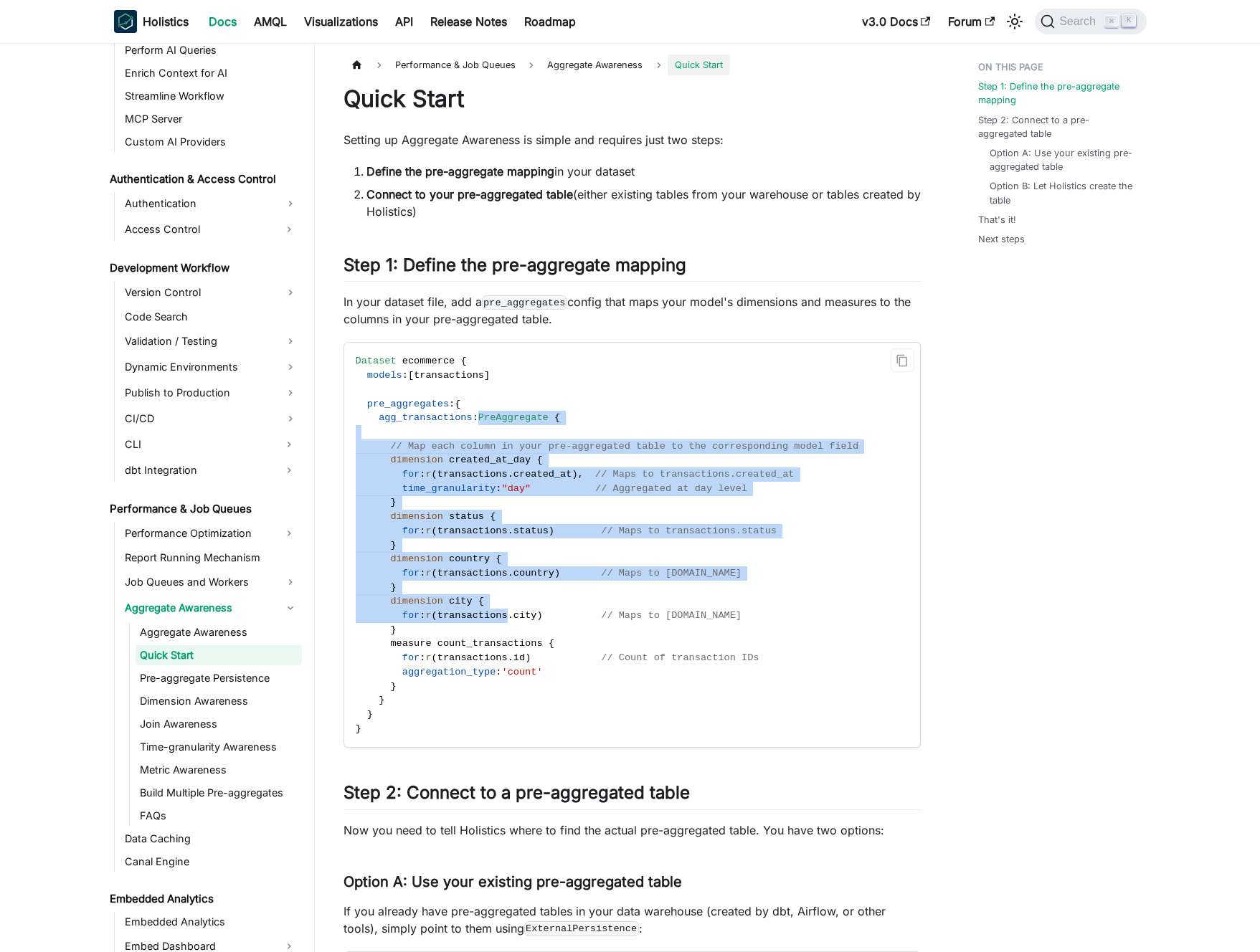
drag, startPoint x: 487, startPoint y: 428, endPoint x: 516, endPoint y: 615, distance: 189.2
click at [517, 614] on code "Dataset ecommerce { models : [ transactions ] pre_aggregates : { agg_transactio…" at bounding box center [630, 545] width 574 height 404
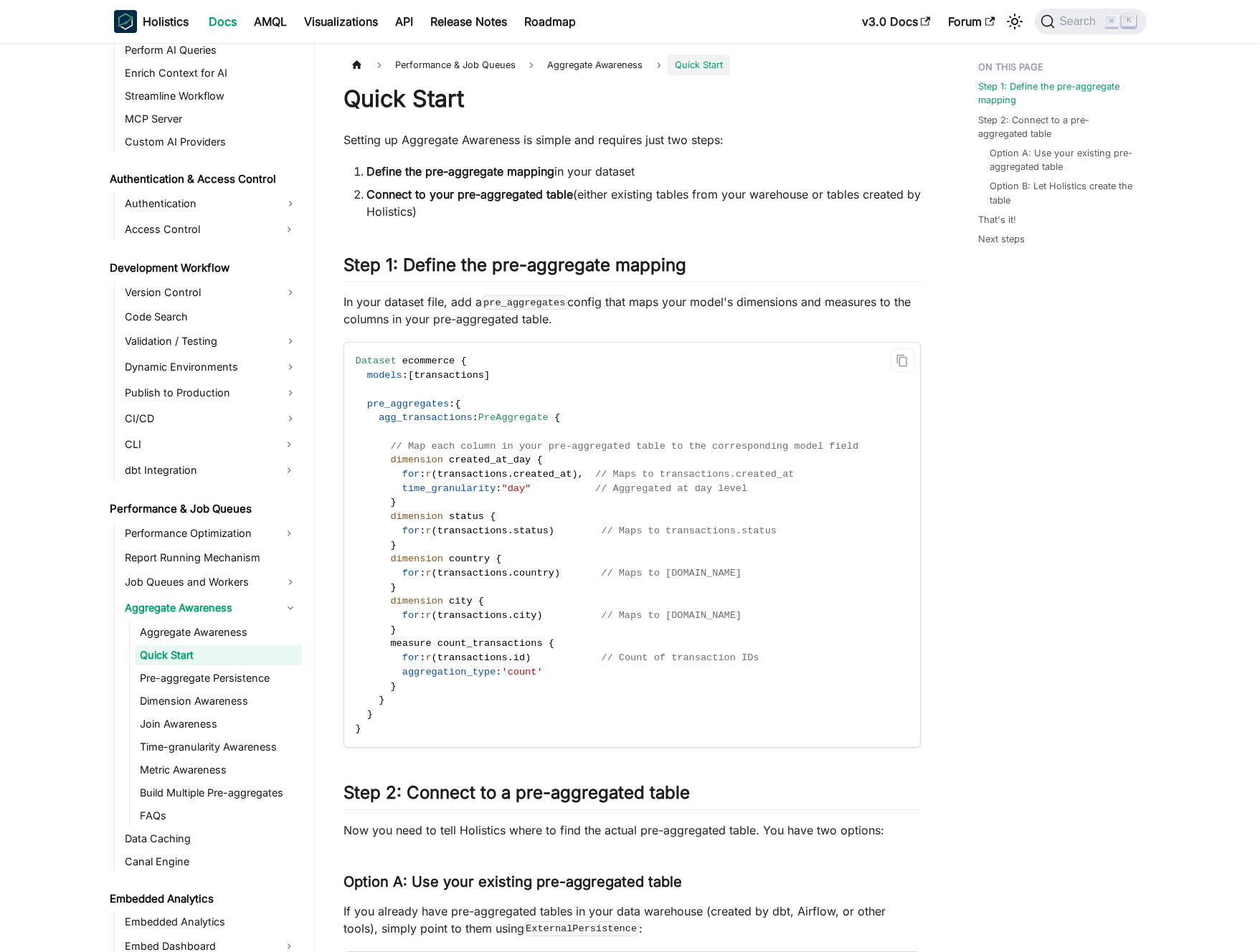
drag, startPoint x: 516, startPoint y: 615, endPoint x: 594, endPoint y: 579, distance: 85.9
click at [514, 614] on span "." at bounding box center [511, 616] width 6 height 11
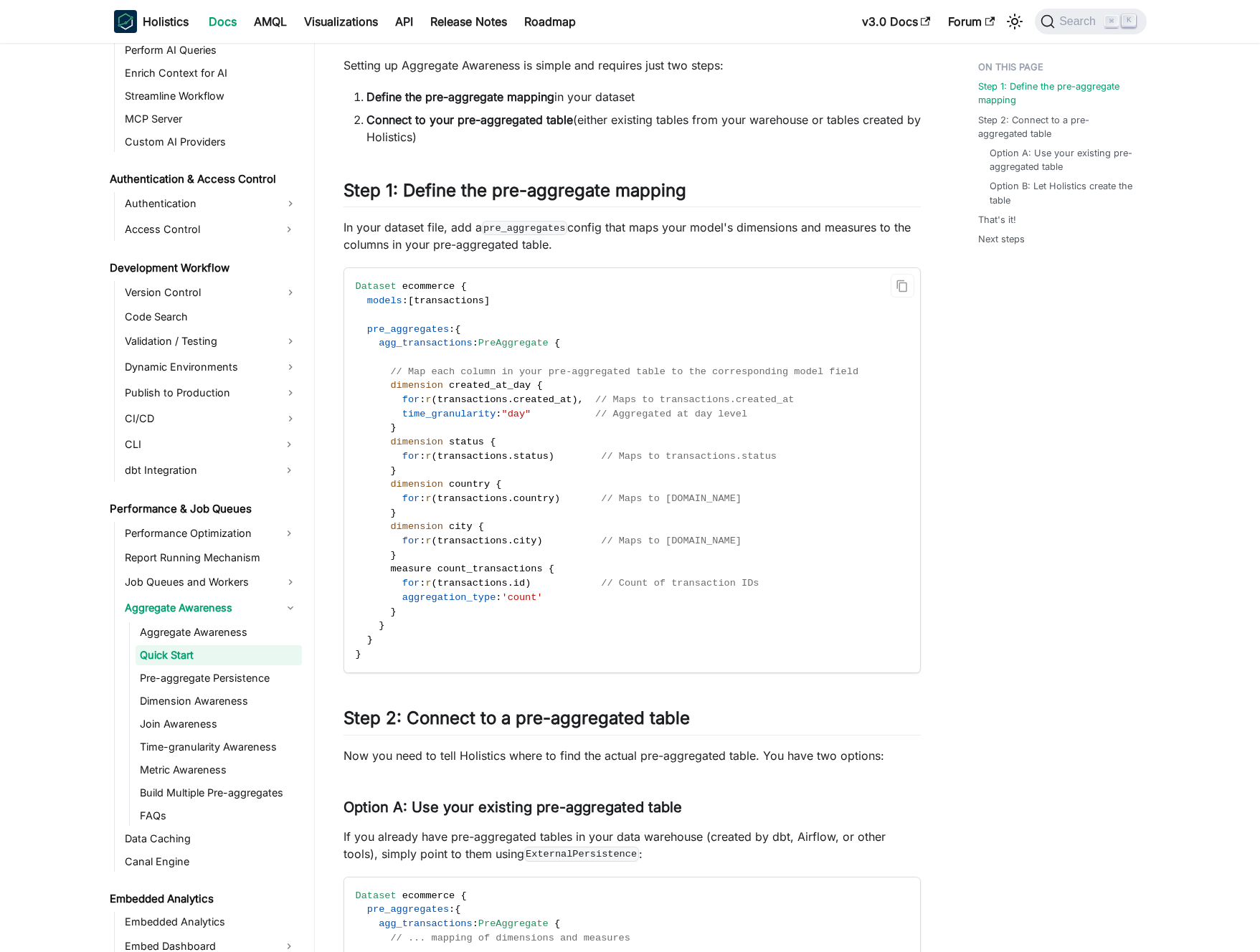
scroll to position [245, 0]
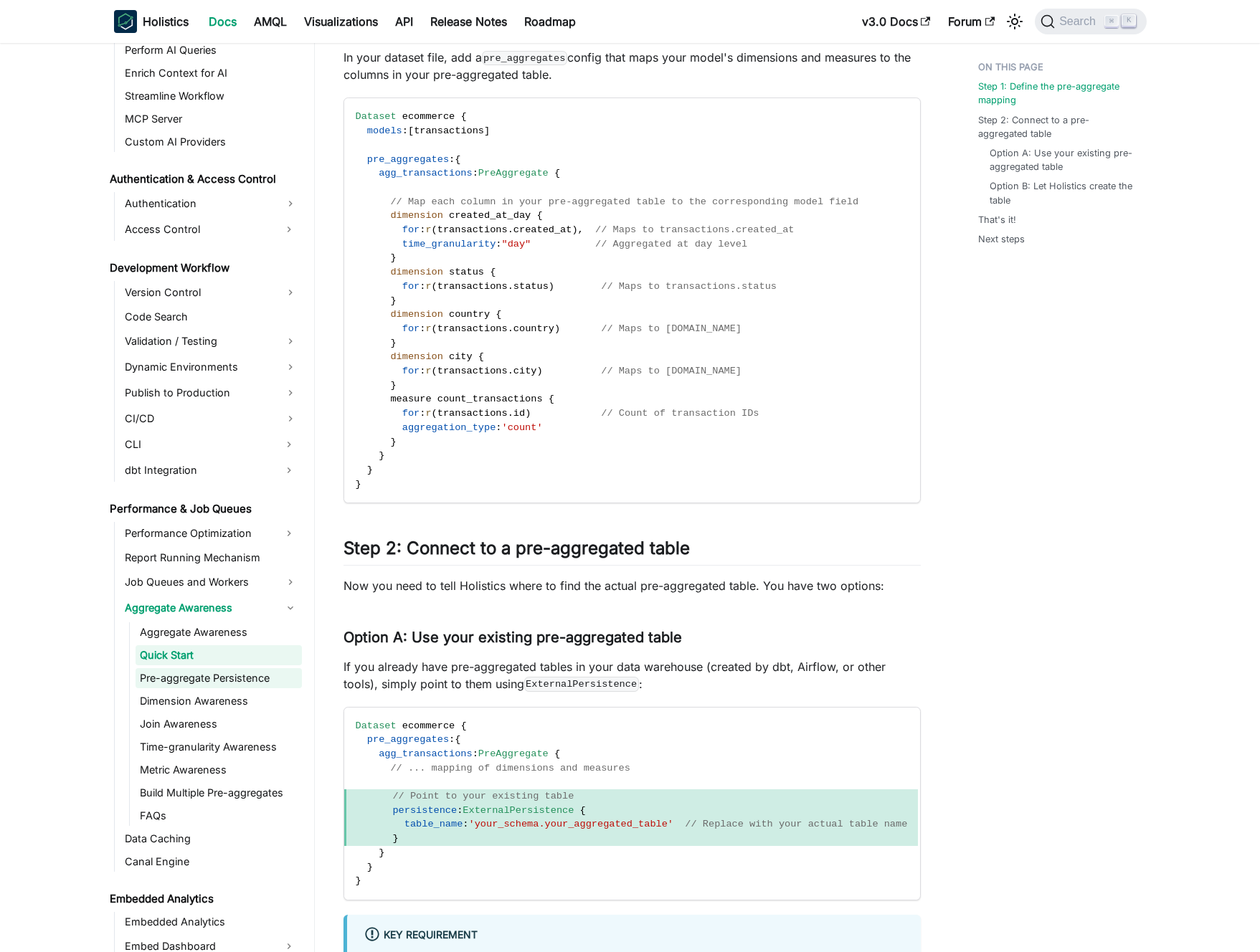
click at [217, 679] on link "Pre-aggregate Persistence" at bounding box center [218, 679] width 166 height 20
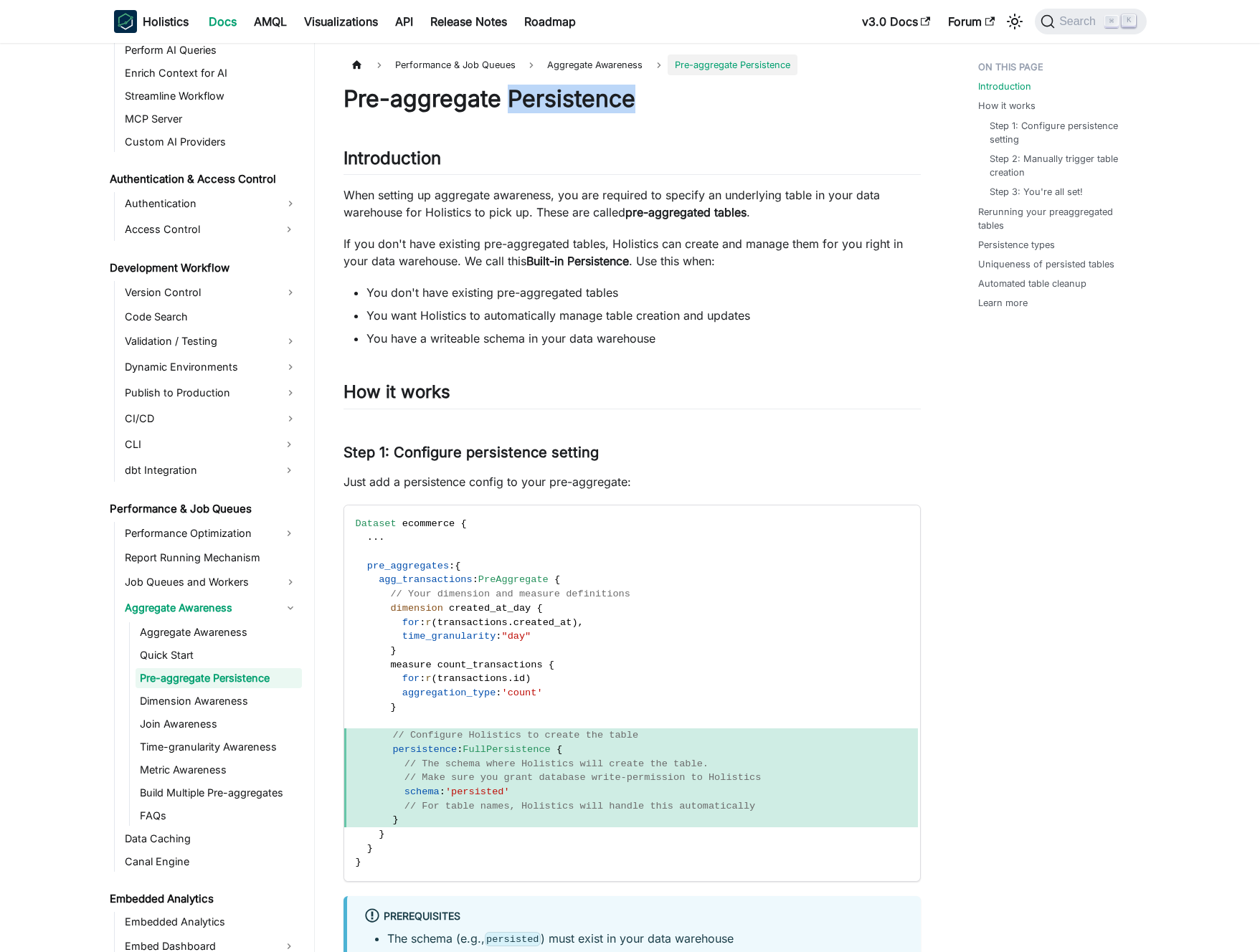
drag, startPoint x: 514, startPoint y: 100, endPoint x: 648, endPoint y: 100, distance: 134.0
click at [648, 100] on h1 "Pre-aggregate Persistence" at bounding box center [632, 98] width 578 height 29
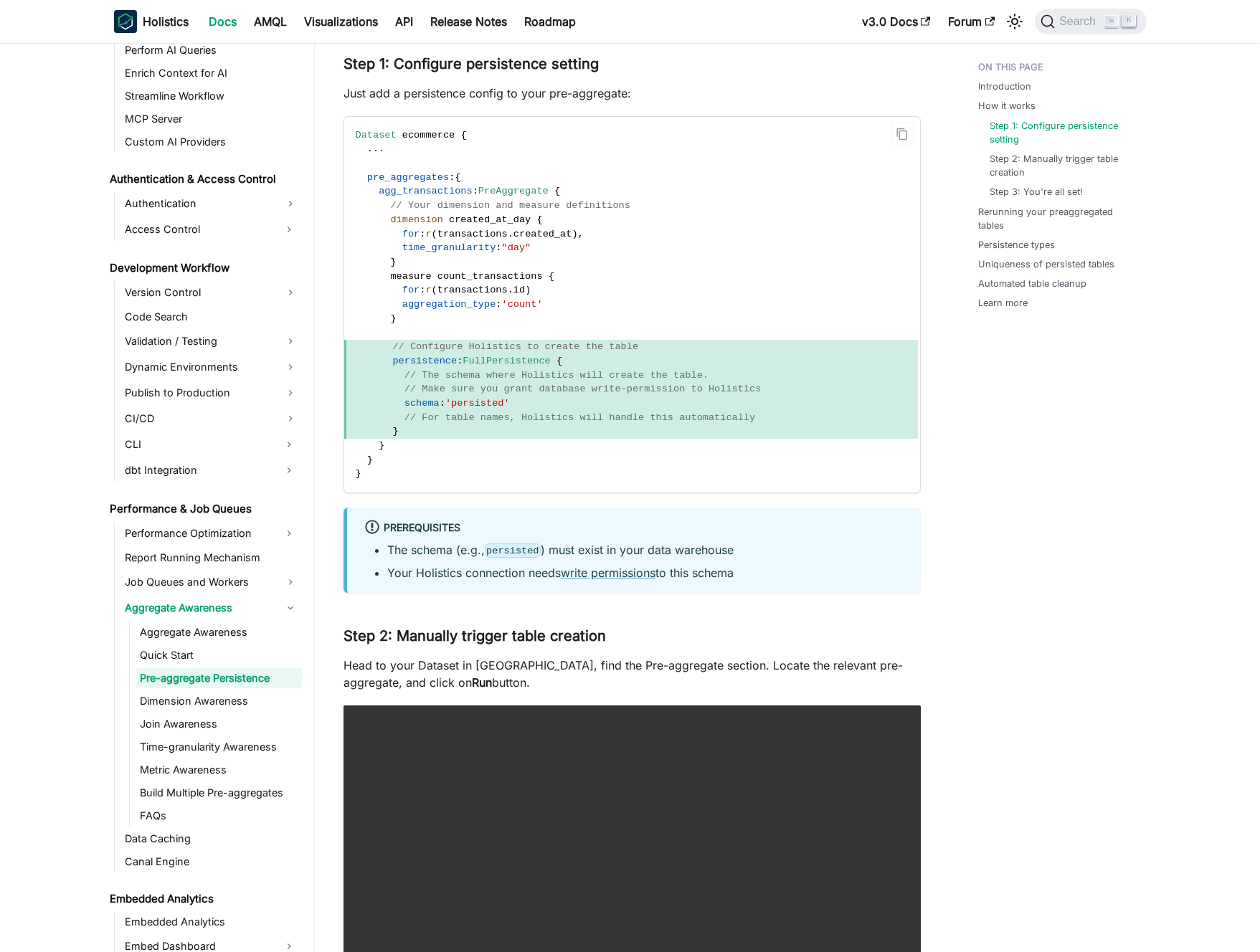
scroll to position [398, 0]
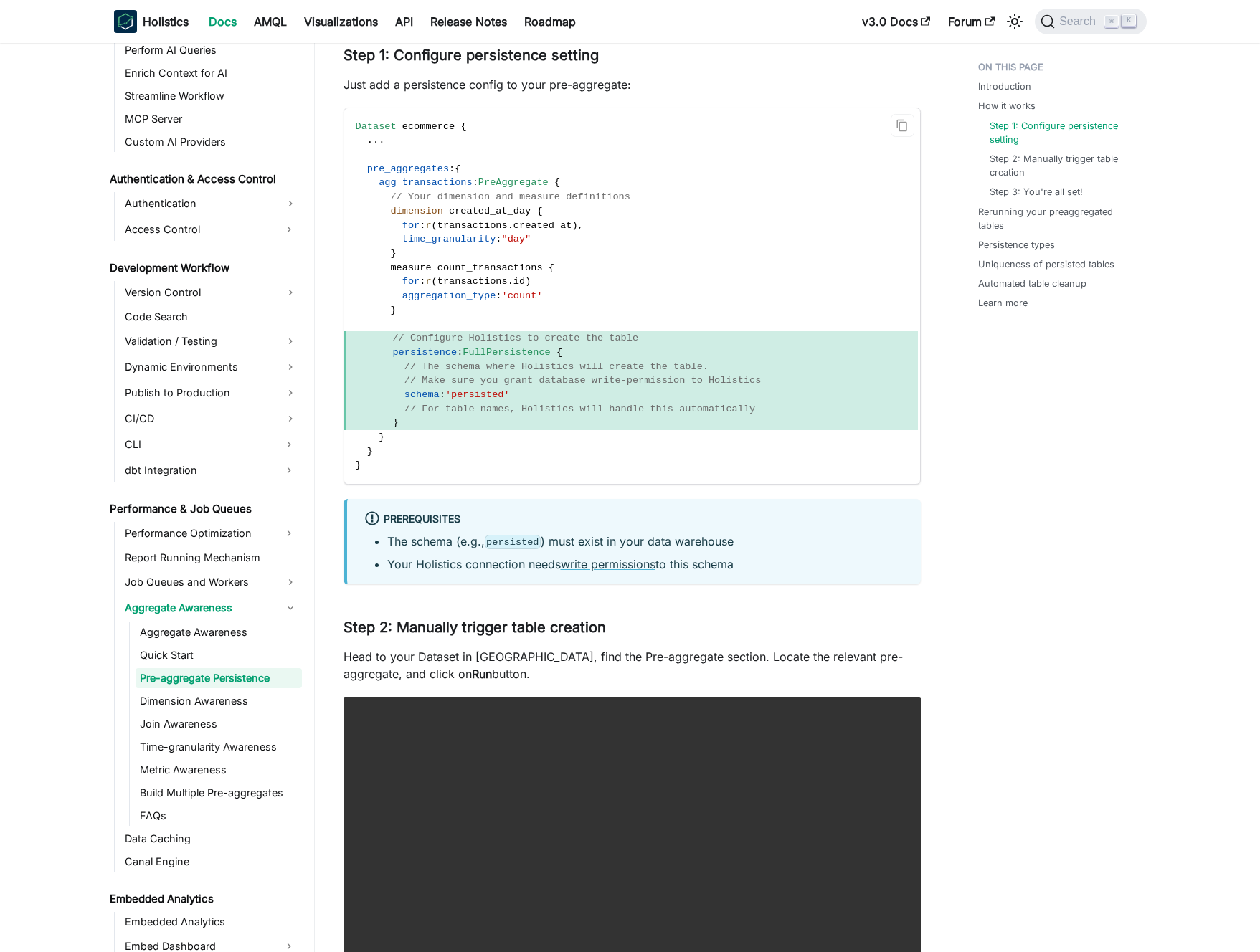
click at [492, 337] on span "// Configure Holistics to create the table" at bounding box center [515, 338] width 246 height 11
click at [210, 768] on link "Metric Awareness" at bounding box center [218, 770] width 166 height 20
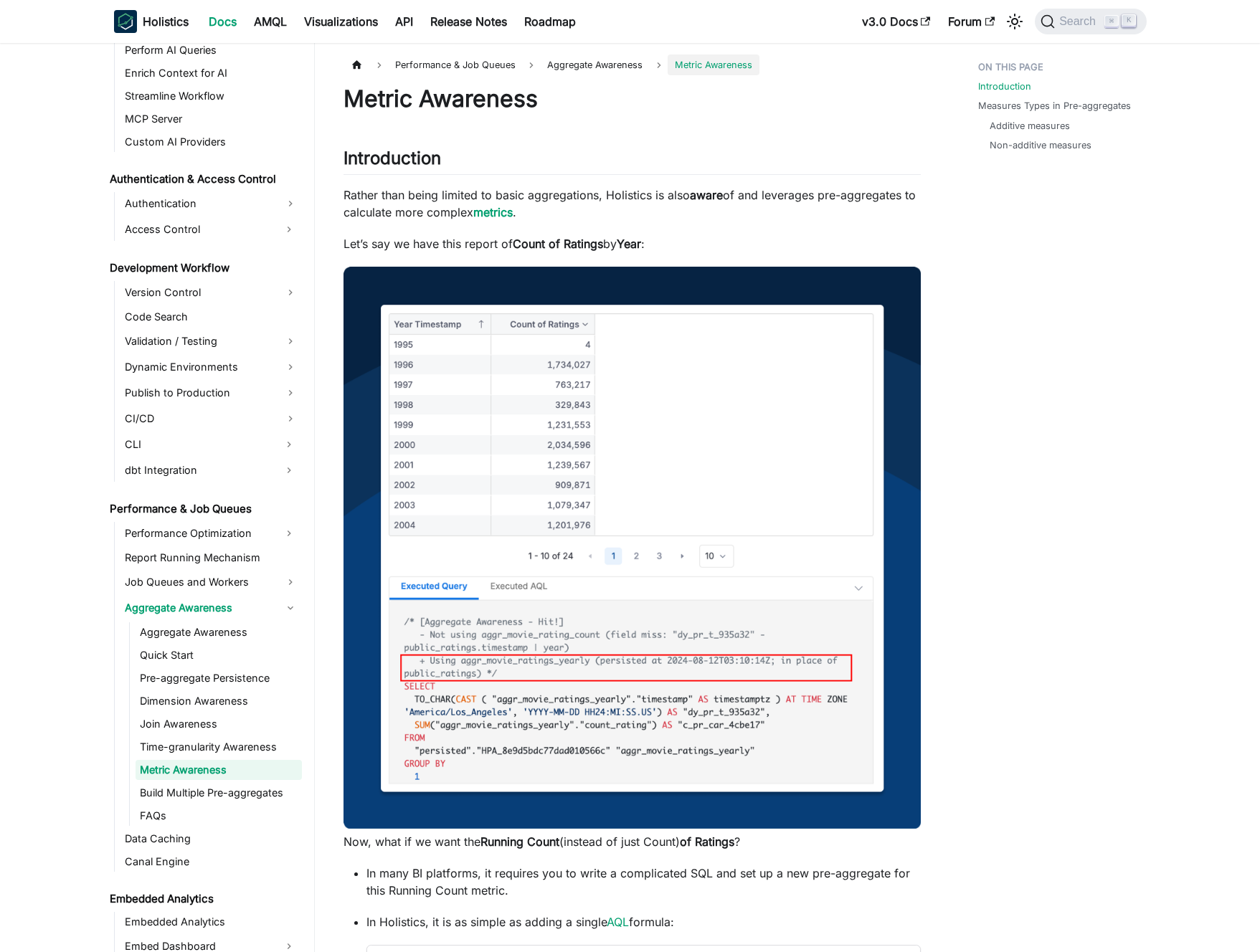
scroll to position [1102, 0]
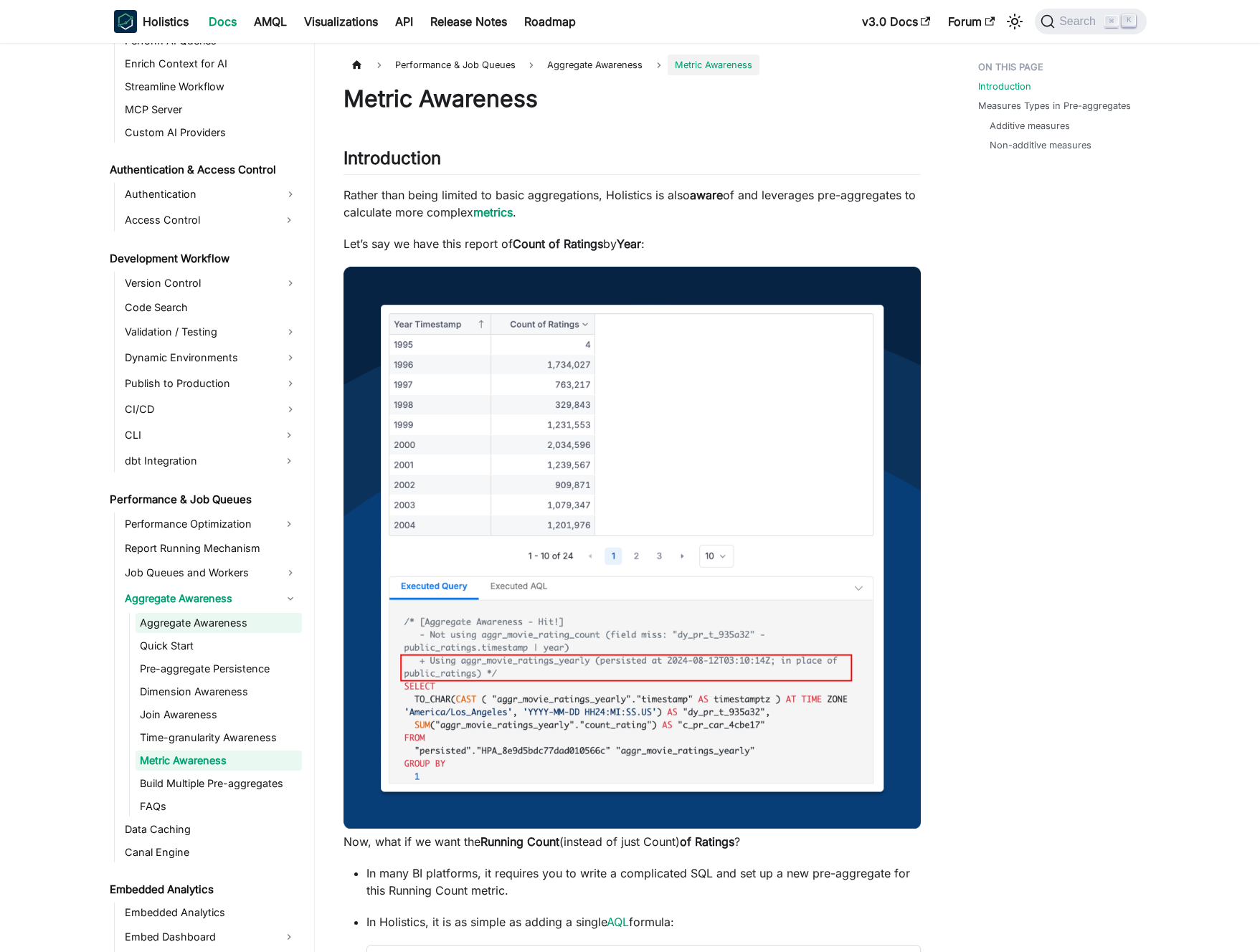
click at [226, 629] on link "Aggregate Awareness" at bounding box center [218, 623] width 166 height 20
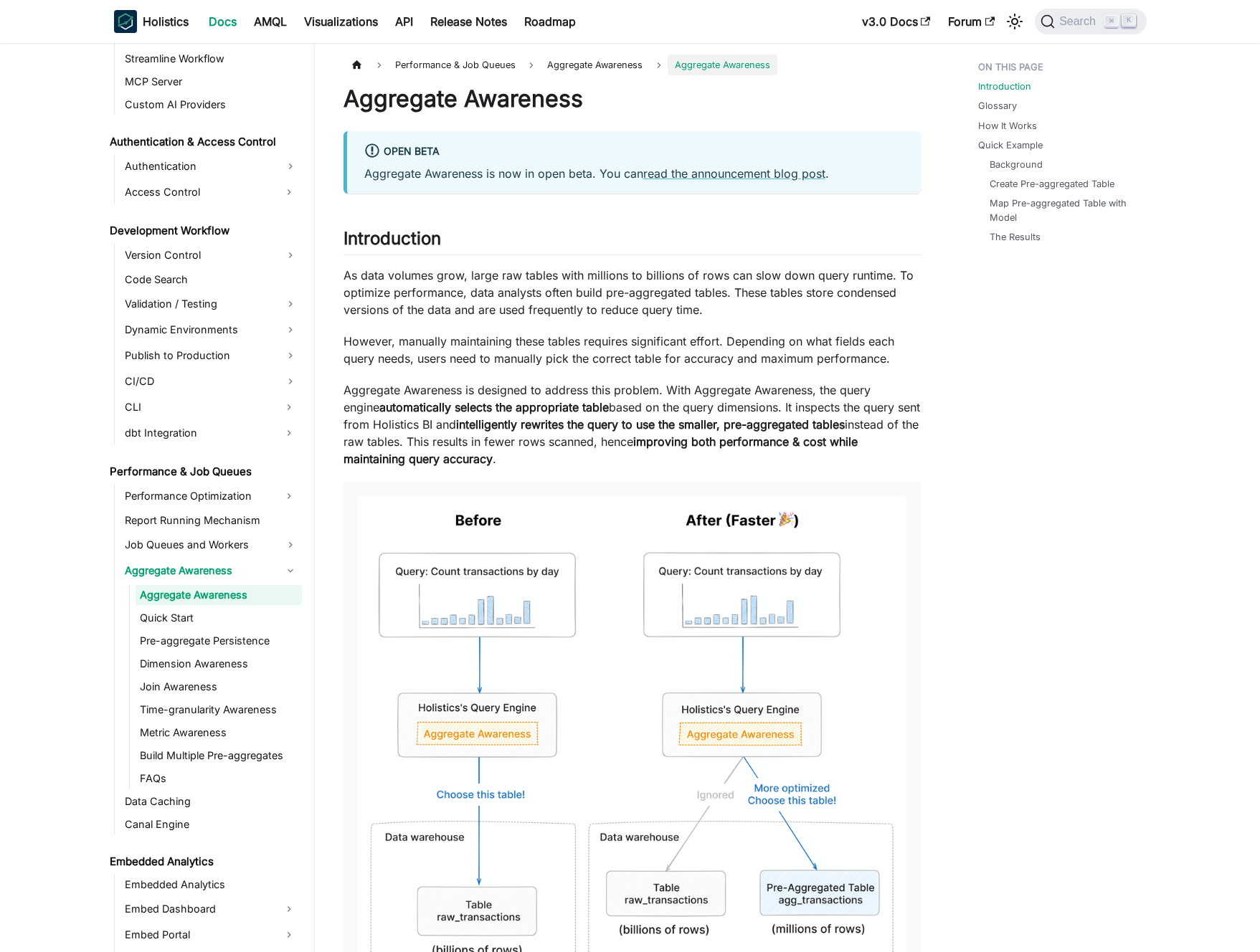
scroll to position [1133, 0]
click at [496, 414] on p "Aggregate Awareness is designed to address this problem. With Aggregate Awarene…" at bounding box center [632, 425] width 578 height 86
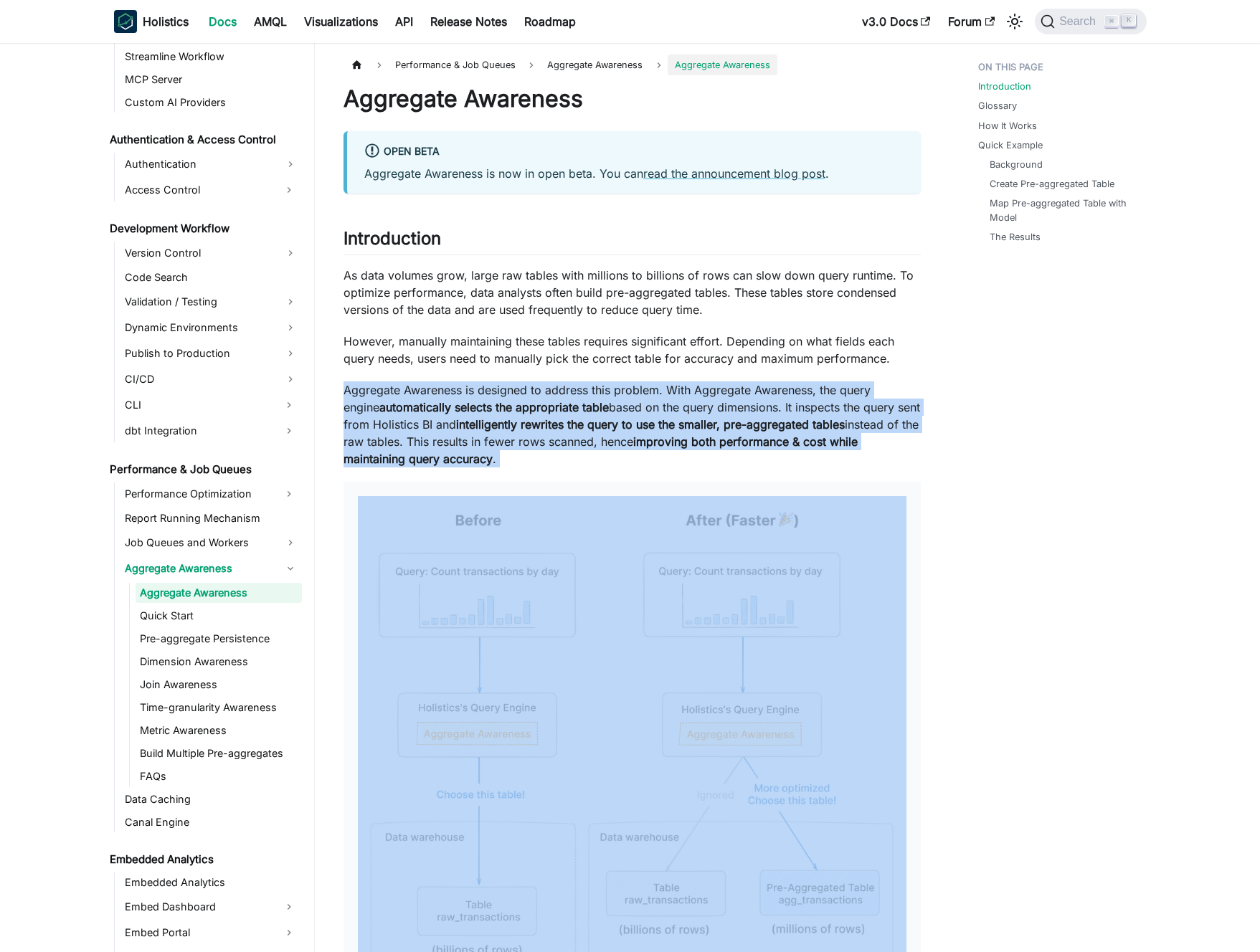
click at [496, 414] on p "Aggregate Awareness is designed to address this problem. With Aggregate Awarene…" at bounding box center [632, 425] width 578 height 86
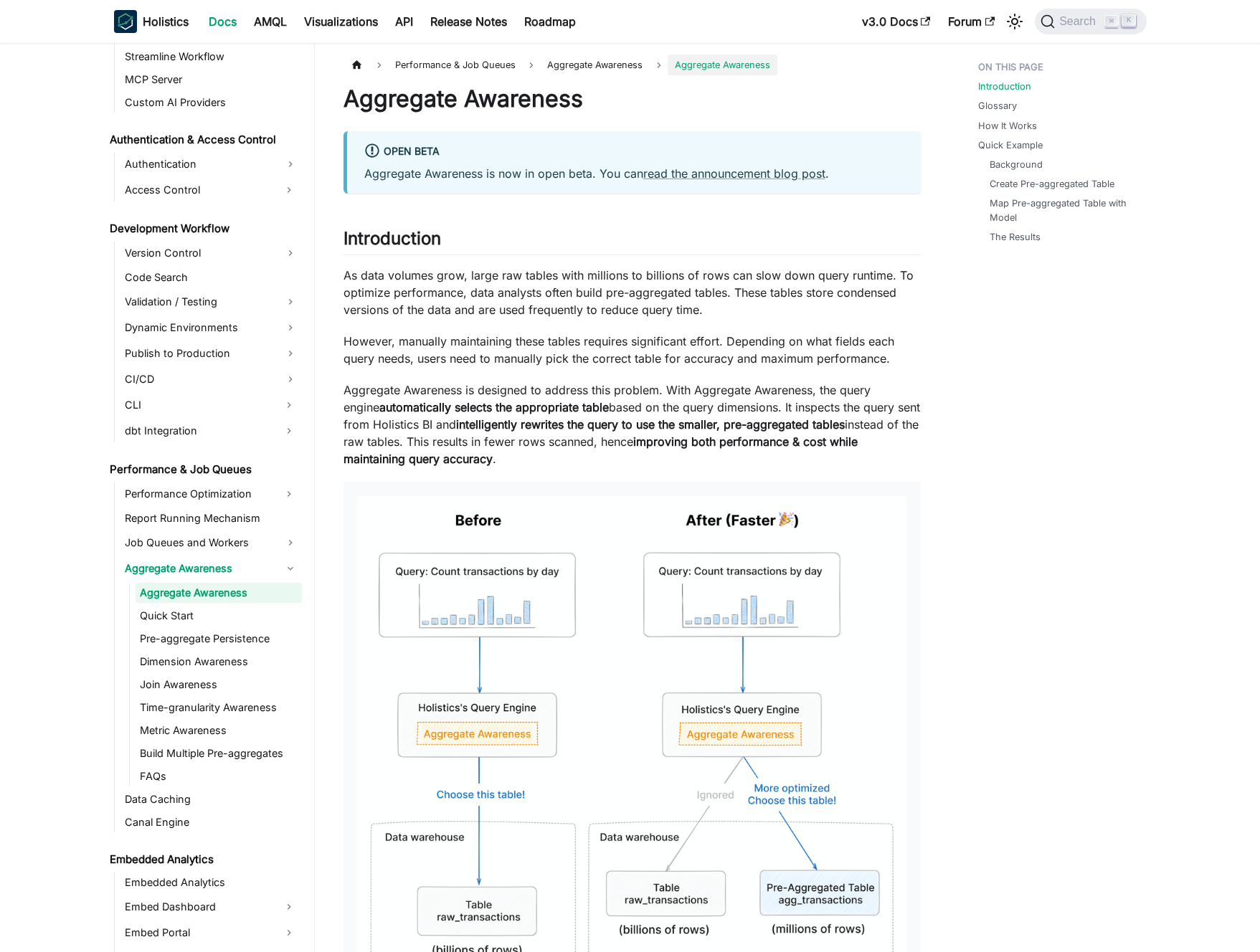
click at [504, 415] on p "Aggregate Awareness is designed to address this problem. With Aggregate Awarene…" at bounding box center [632, 425] width 578 height 86
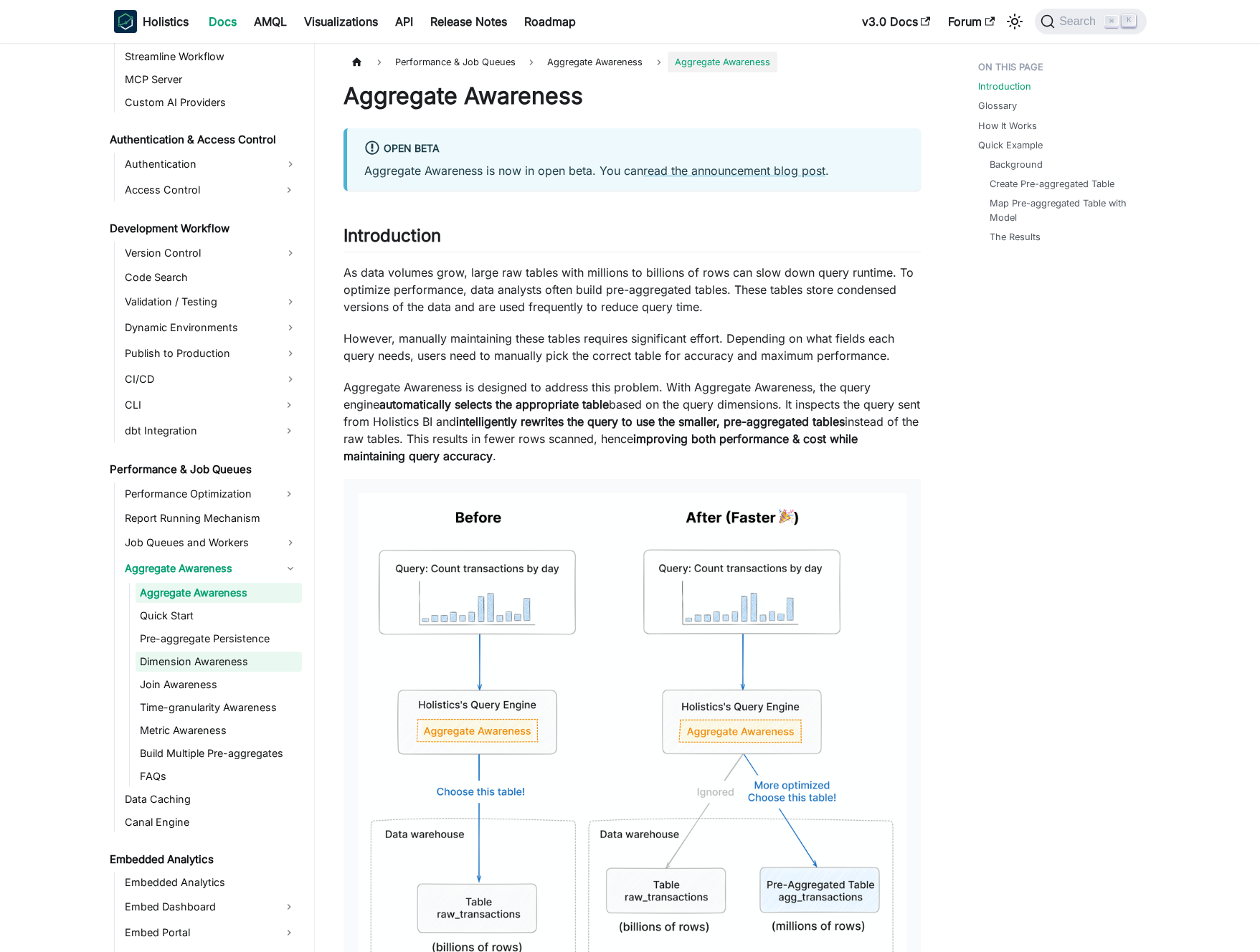
click at [197, 661] on link "Dimension Awareness" at bounding box center [218, 662] width 166 height 20
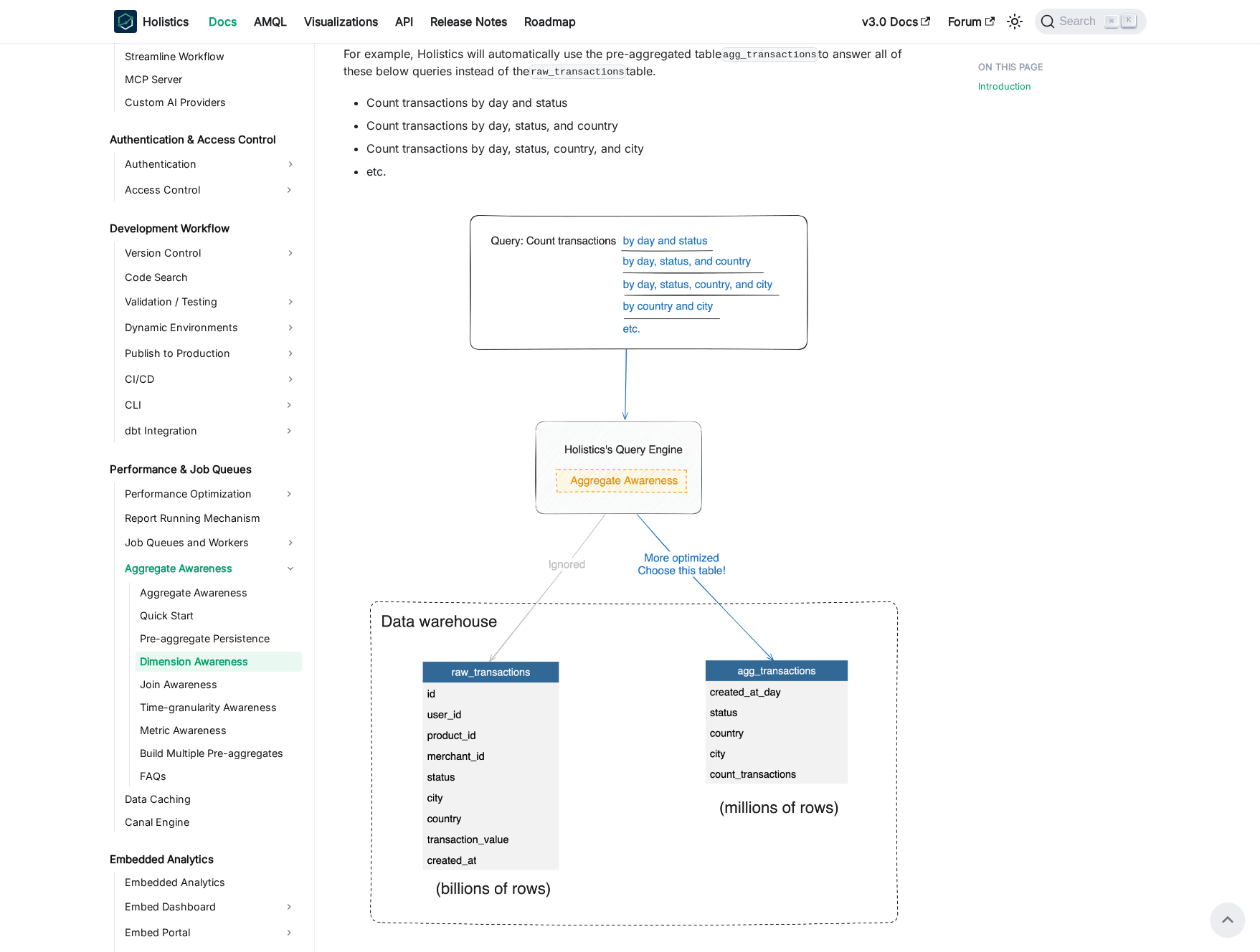
scroll to position [407, 0]
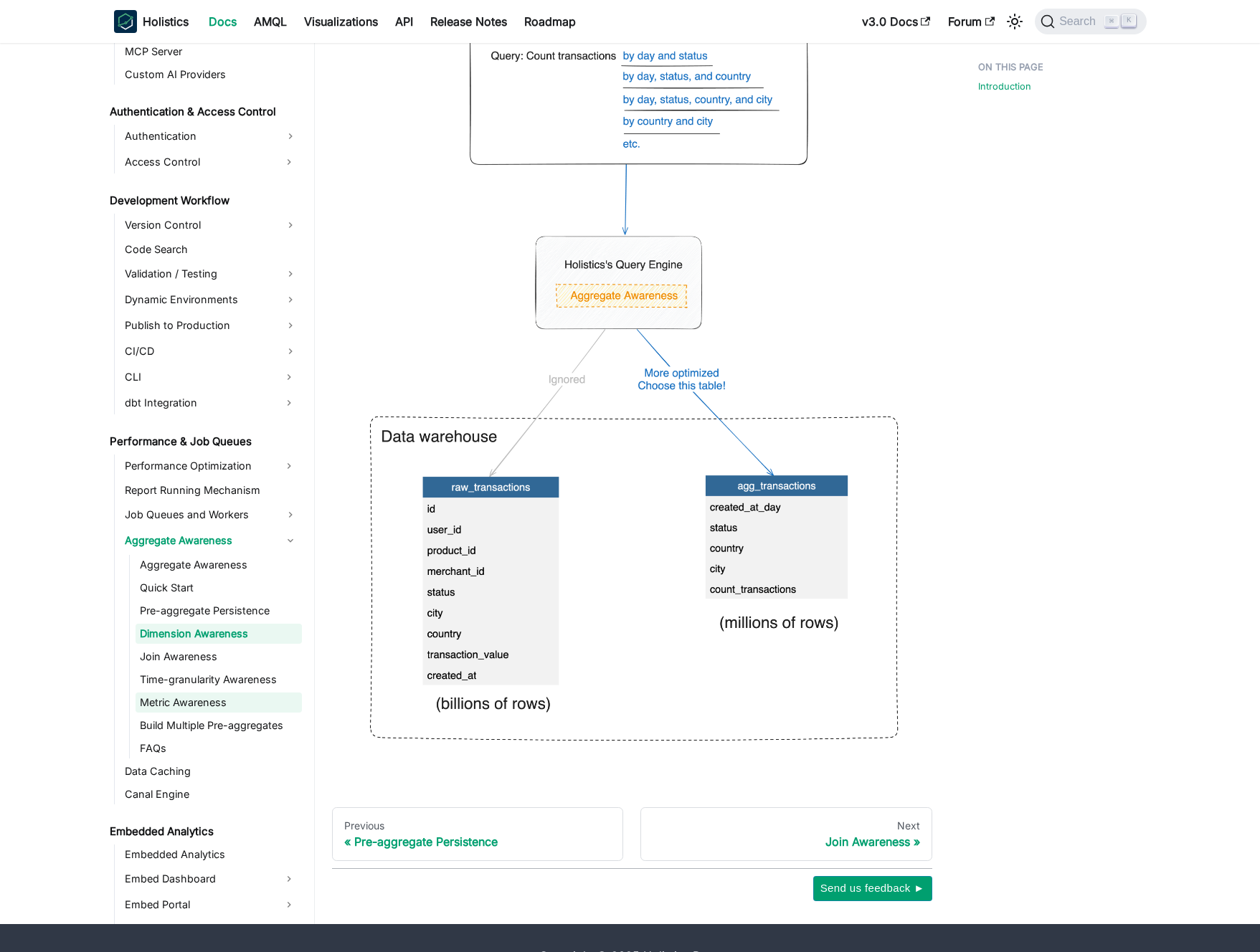
click at [189, 706] on link "Metric Awareness" at bounding box center [218, 703] width 166 height 20
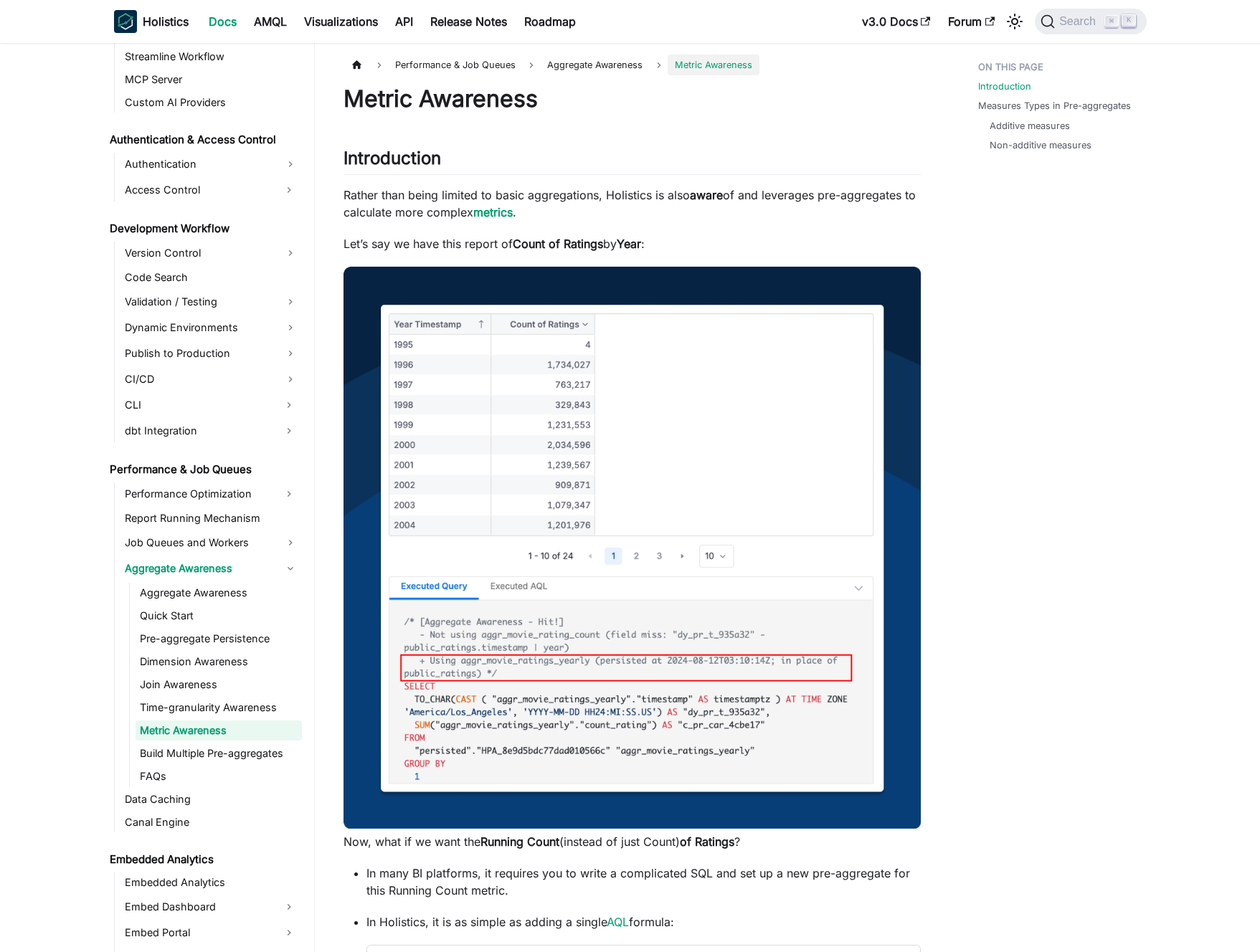
click at [547, 245] on strong "Count of Ratings" at bounding box center [557, 243] width 90 height 14
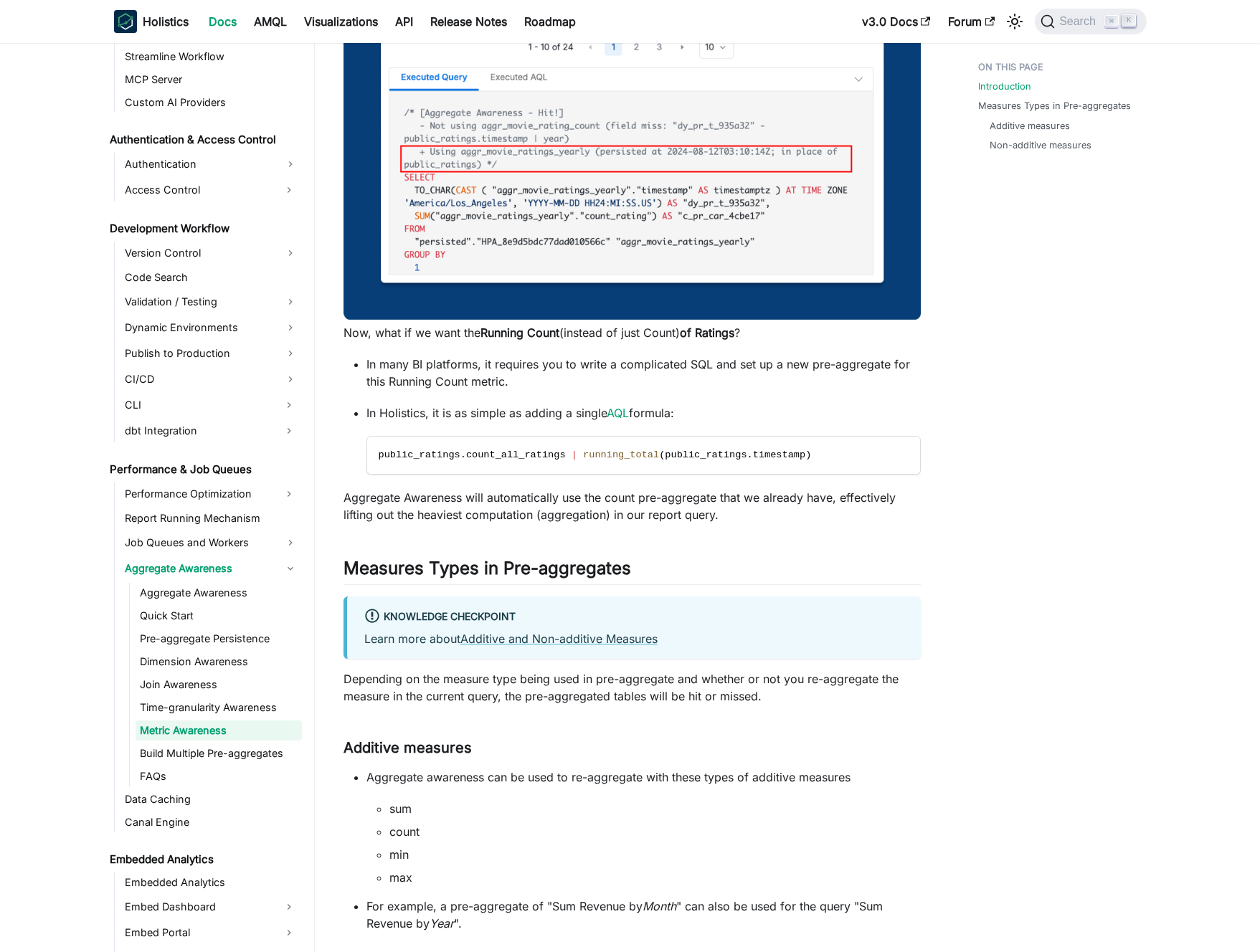
scroll to position [527, 0]
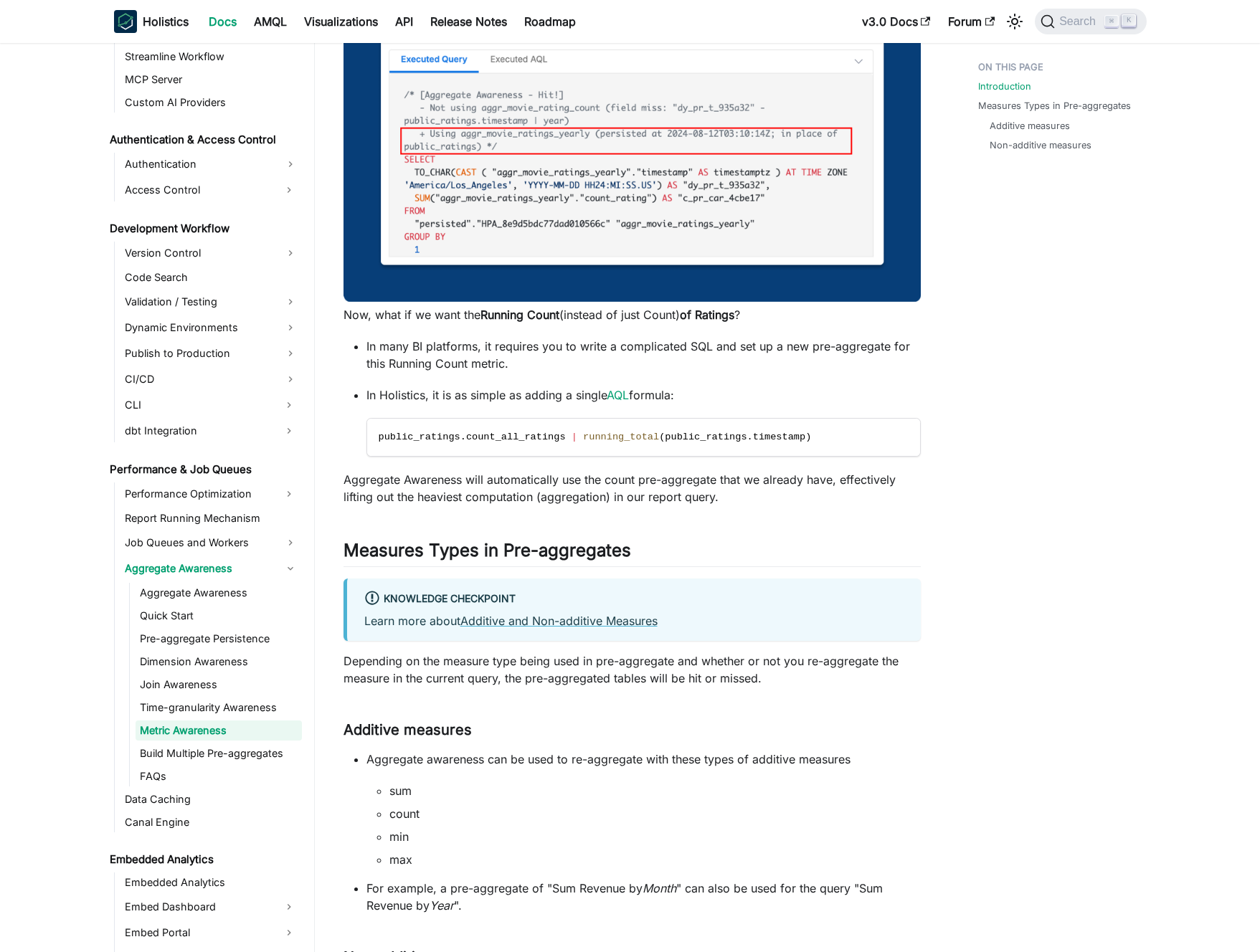
click at [656, 397] on p "In Holistics, it is as simple as adding a single AQL formula:" at bounding box center [643, 395] width 554 height 18
drag, startPoint x: 656, startPoint y: 397, endPoint x: 667, endPoint y: 395, distance: 11.2
click at [657, 397] on p "In Holistics, it is as simple as adding a single AQL formula:" at bounding box center [643, 395] width 554 height 18
click at [667, 395] on p "In Holistics, it is as simple as adding a single AQL formula:" at bounding box center [643, 395] width 554 height 18
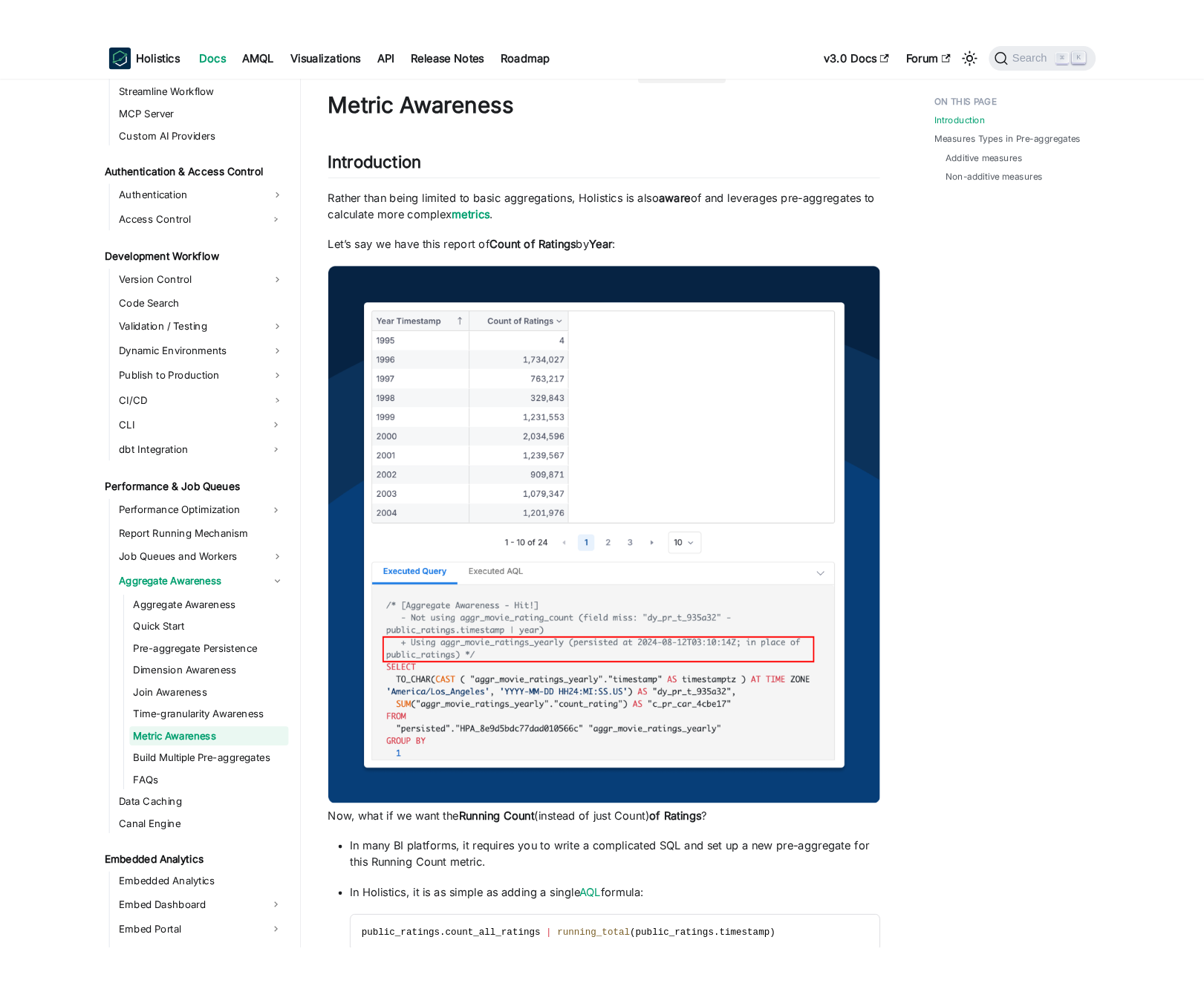
scroll to position [28, 0]
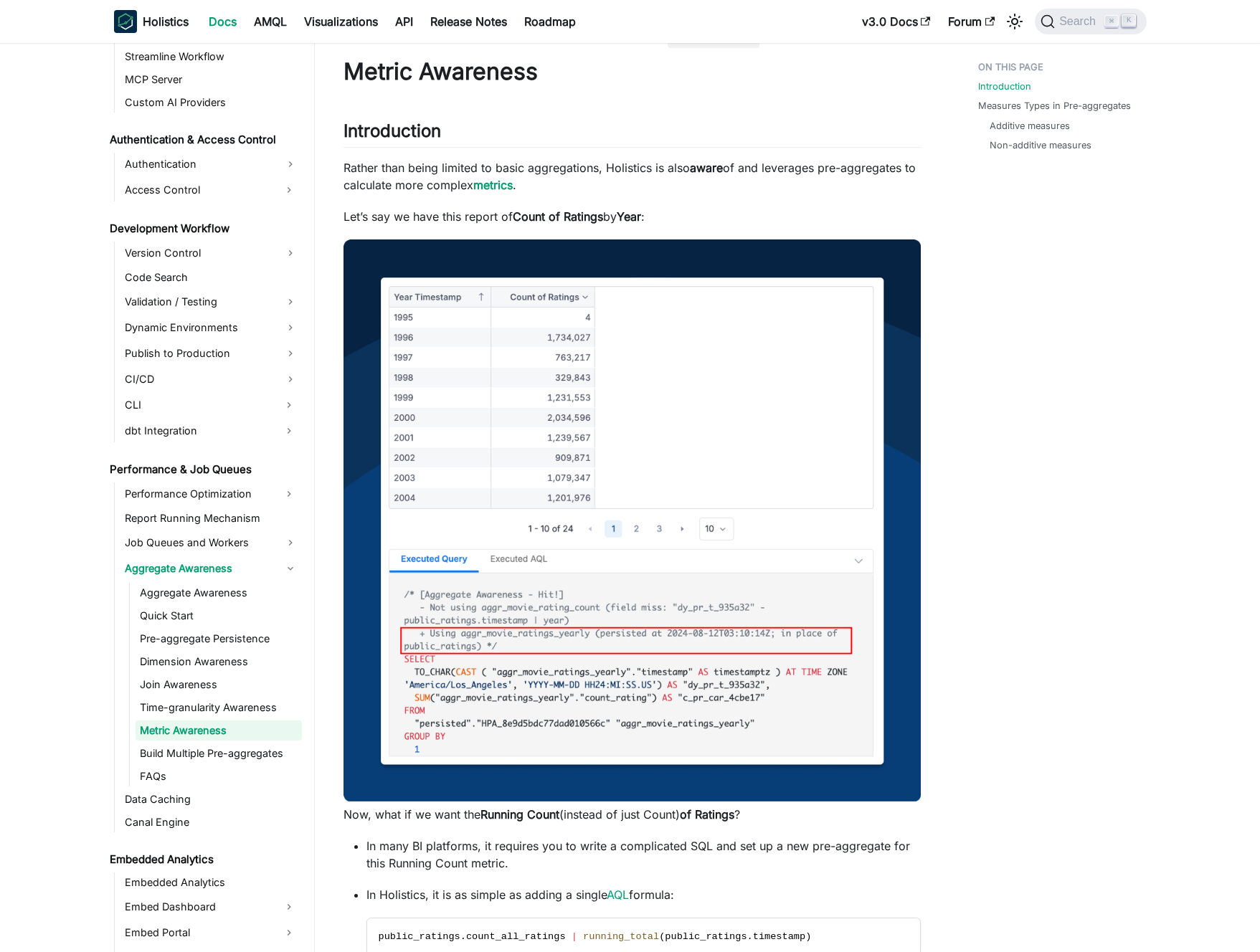
click at [591, 181] on p "Rather than being limited to basic aggregations, Holistics is also aware of and…" at bounding box center [632, 176] width 578 height 34
click at [579, 181] on p "Rather than being limited to basic aggregations, Holistics is also aware of and…" at bounding box center [632, 176] width 578 height 34
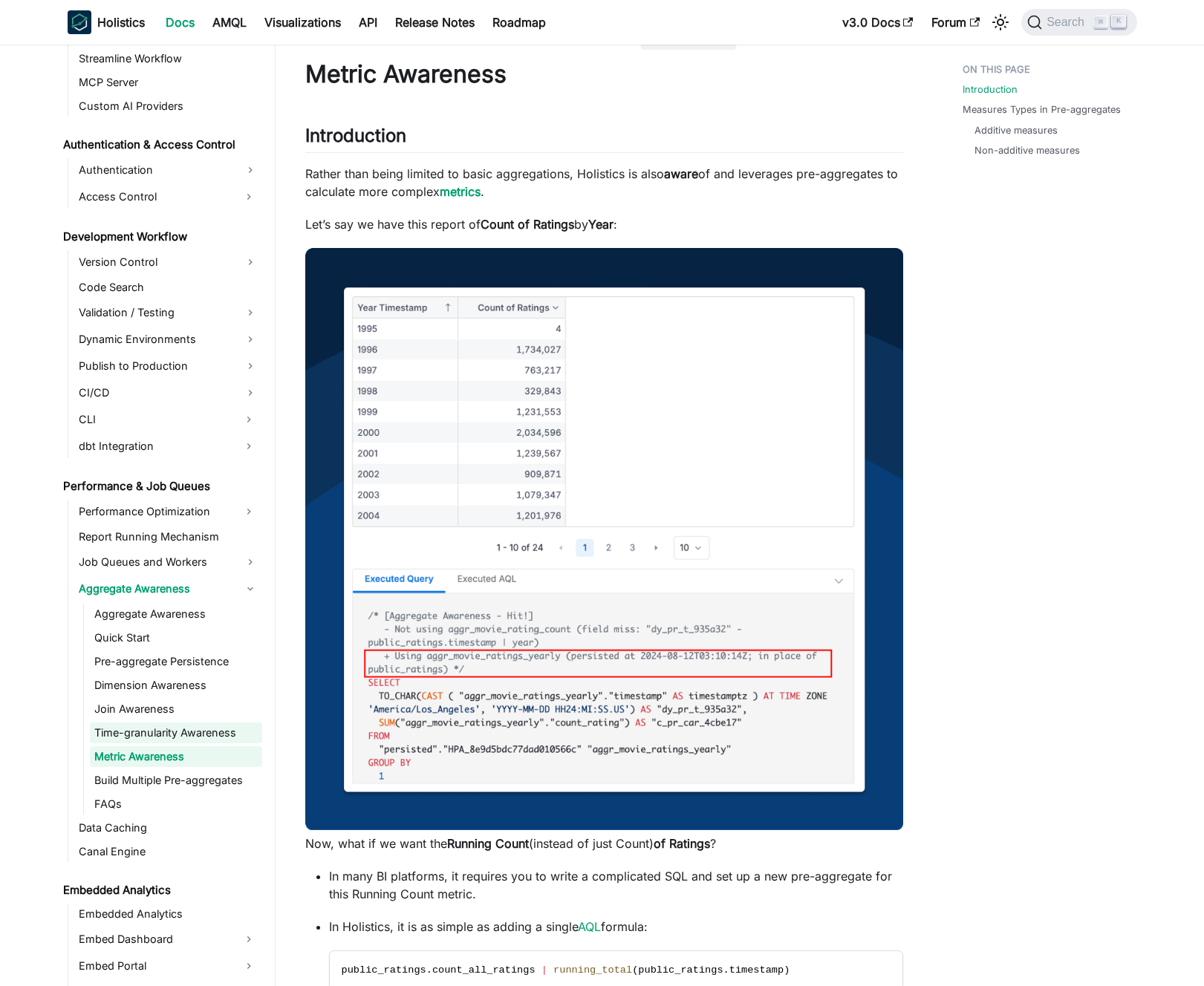
click at [147, 728] on link "Time-granularity Awareness" at bounding box center [176, 733] width 172 height 21
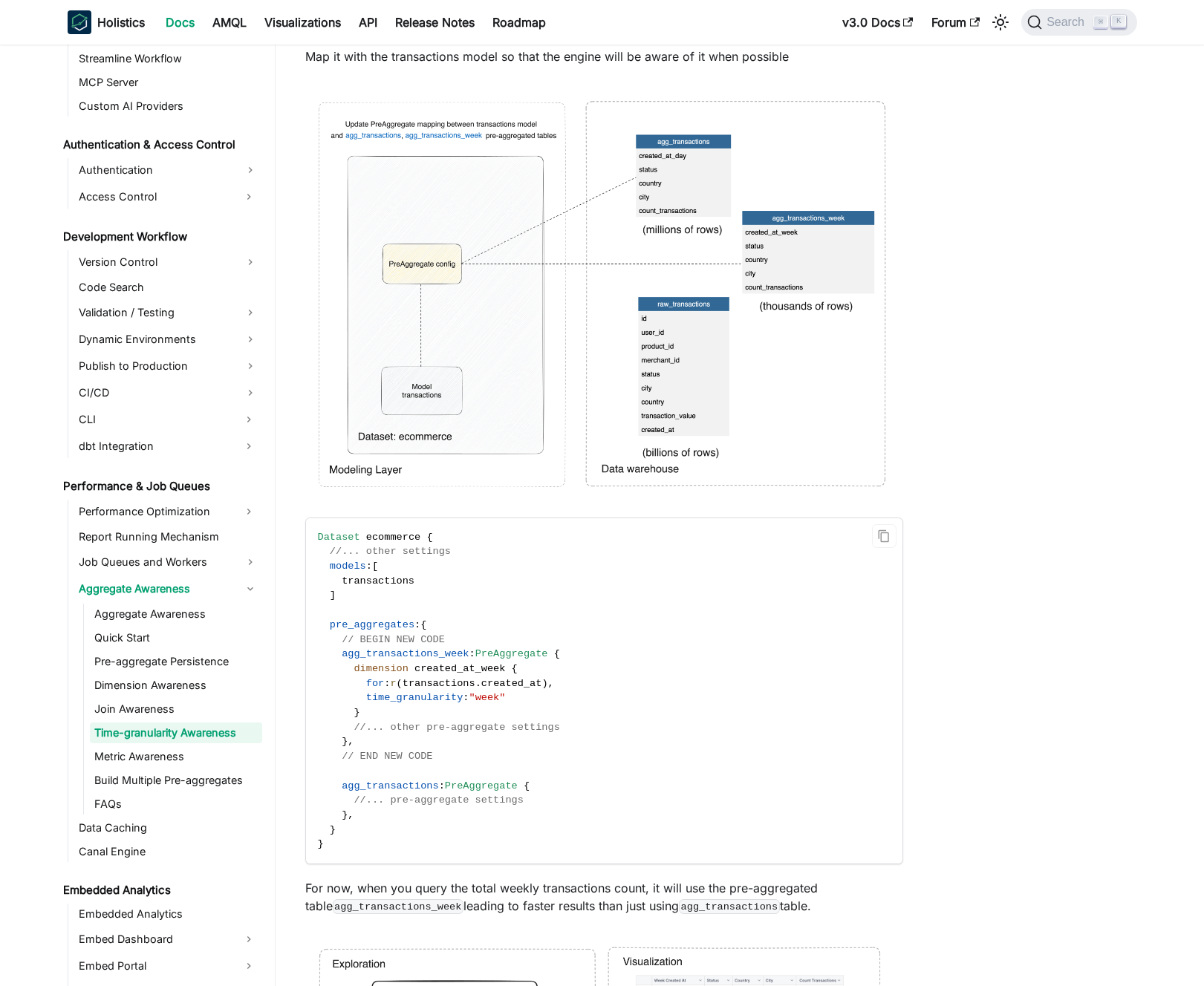
scroll to position [1627, 0]
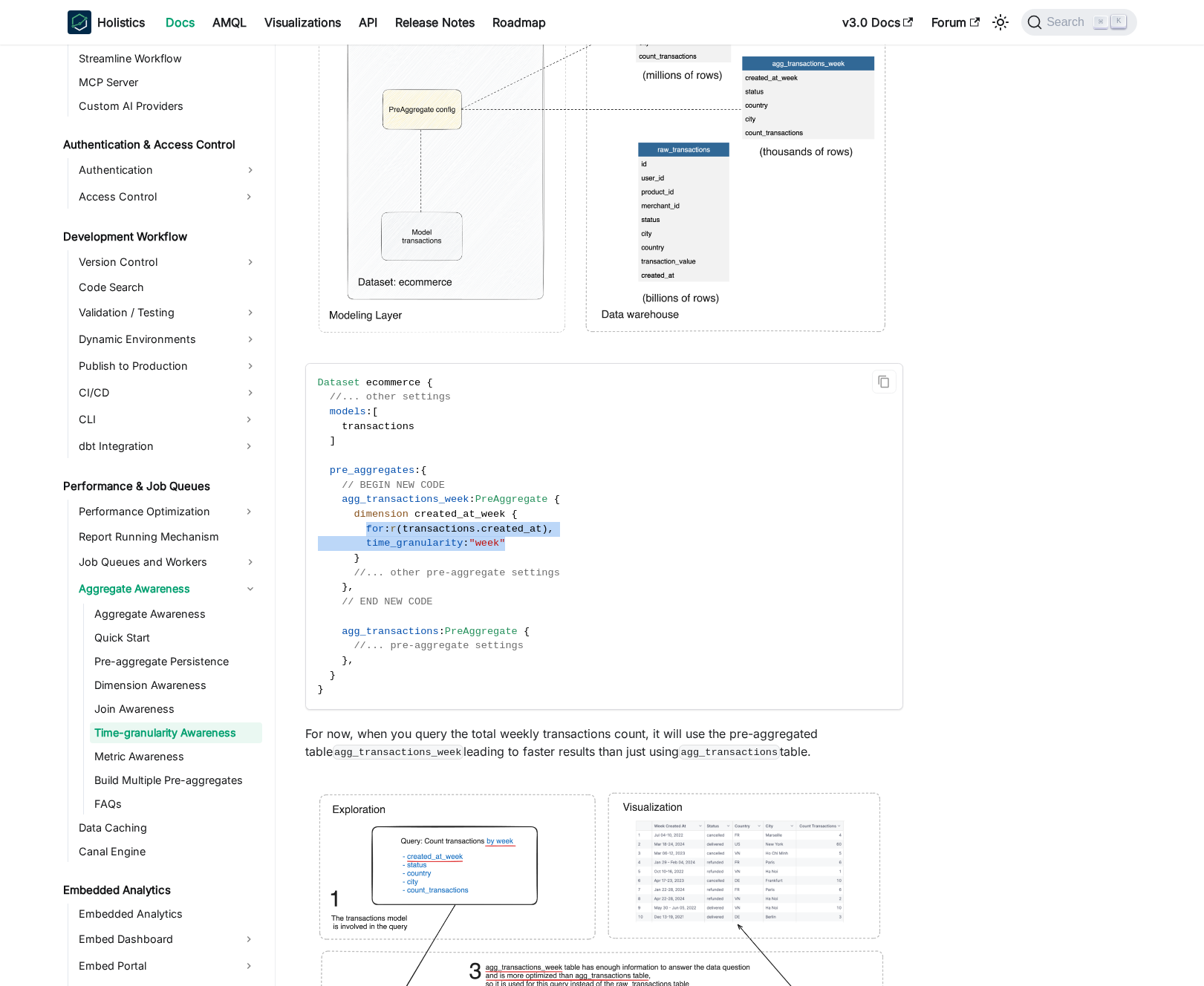
drag, startPoint x: 365, startPoint y: 530, endPoint x: 518, endPoint y: 544, distance: 153.6
click at [518, 544] on code "Dataset ecommerce { //... other settings models : [ transactions ] pre_aggregat…" at bounding box center [603, 537] width 594 height 346
drag, startPoint x: 523, startPoint y: 544, endPoint x: 435, endPoint y: 543, distance: 88.0
click at [437, 543] on code "Dataset ecommerce { //... other settings models : [ transactions ] pre_aggregat…" at bounding box center [603, 537] width 594 height 346
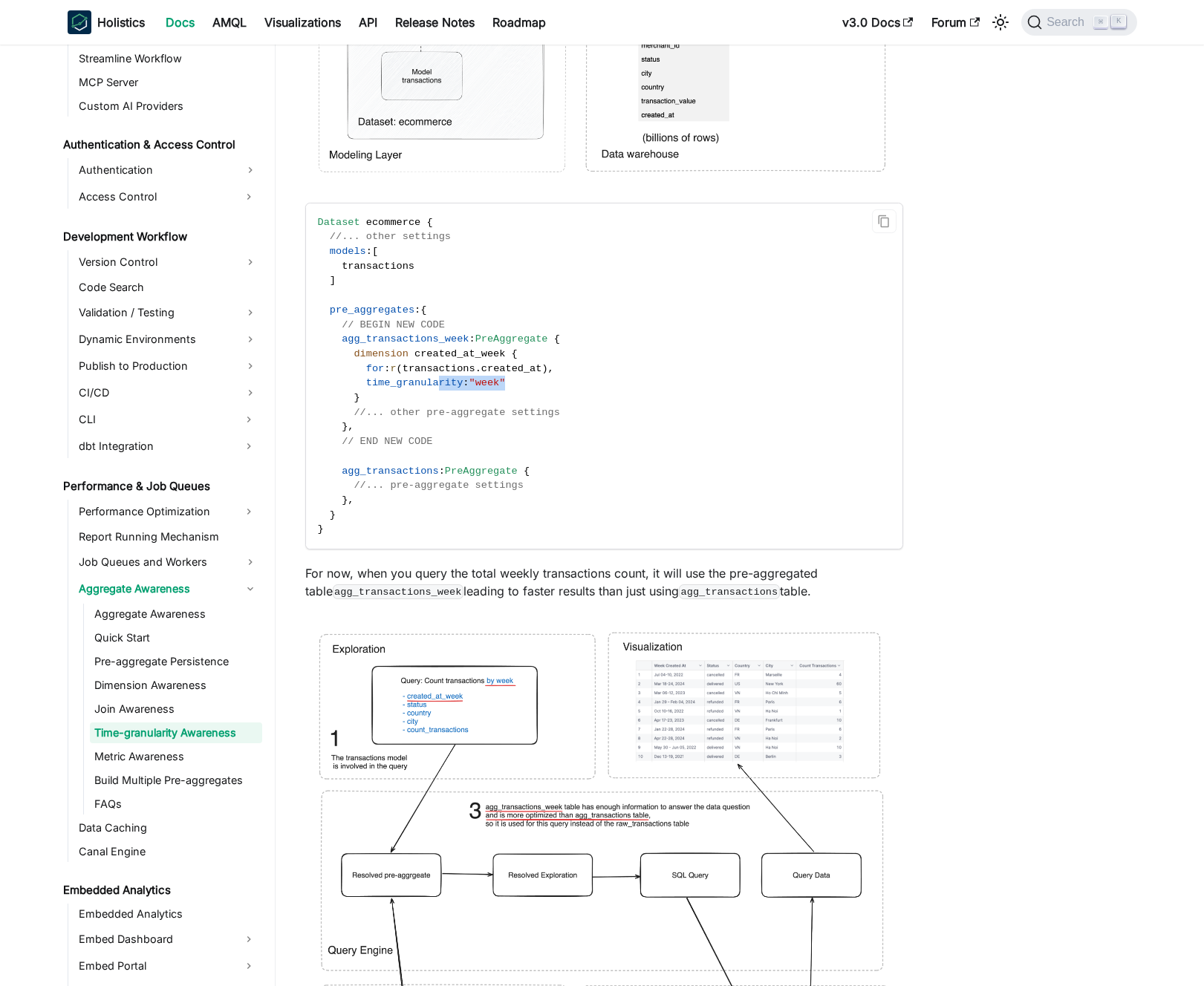
scroll to position [1806, 0]
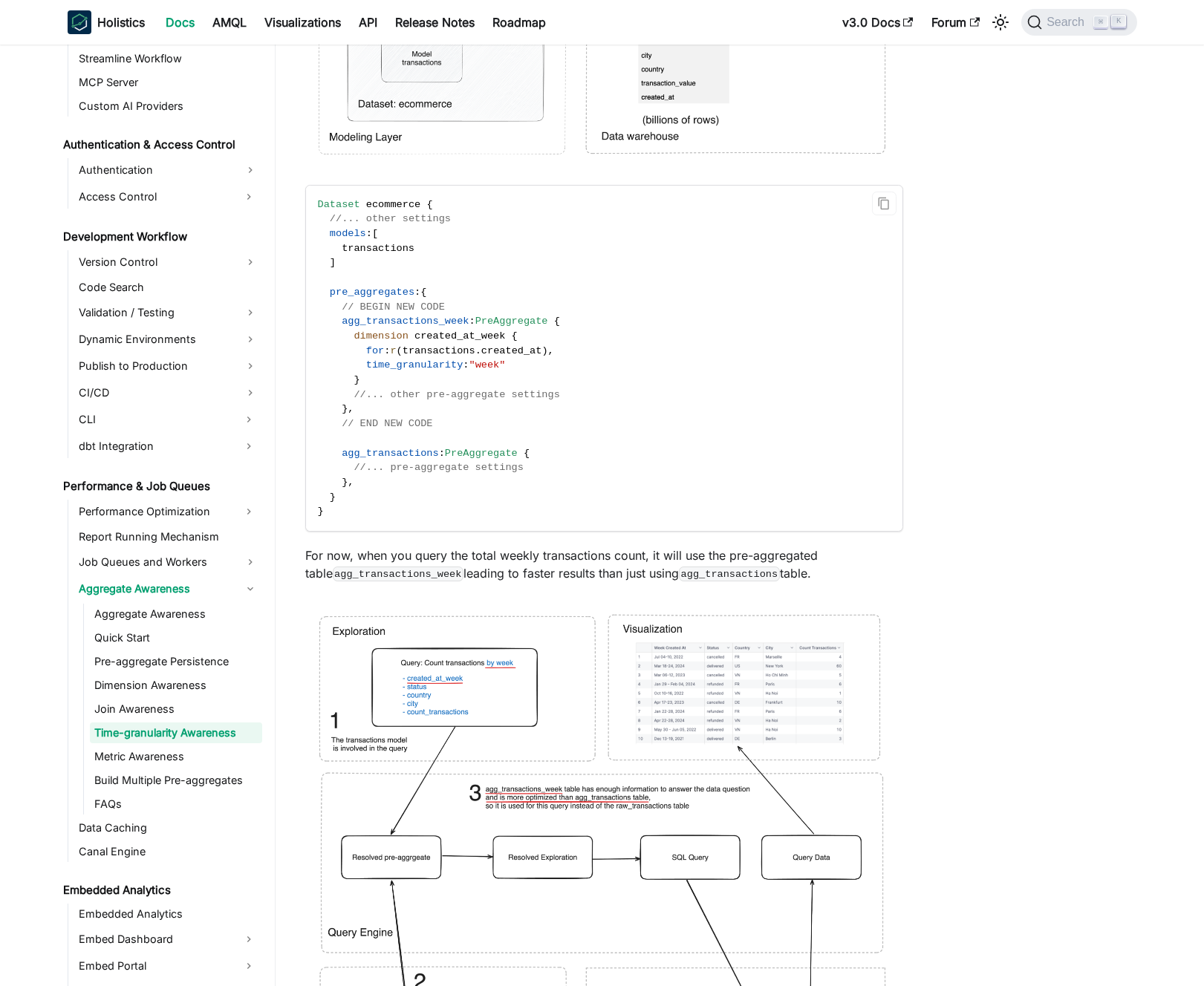
click at [421, 338] on span "created_at_week" at bounding box center [460, 336] width 90 height 12
click at [428, 339] on span "created_at_week" at bounding box center [460, 336] width 90 height 12
click at [477, 549] on p "For now, when you query the total weekly transactions count, it will use the pr…" at bounding box center [604, 564] width 598 height 36
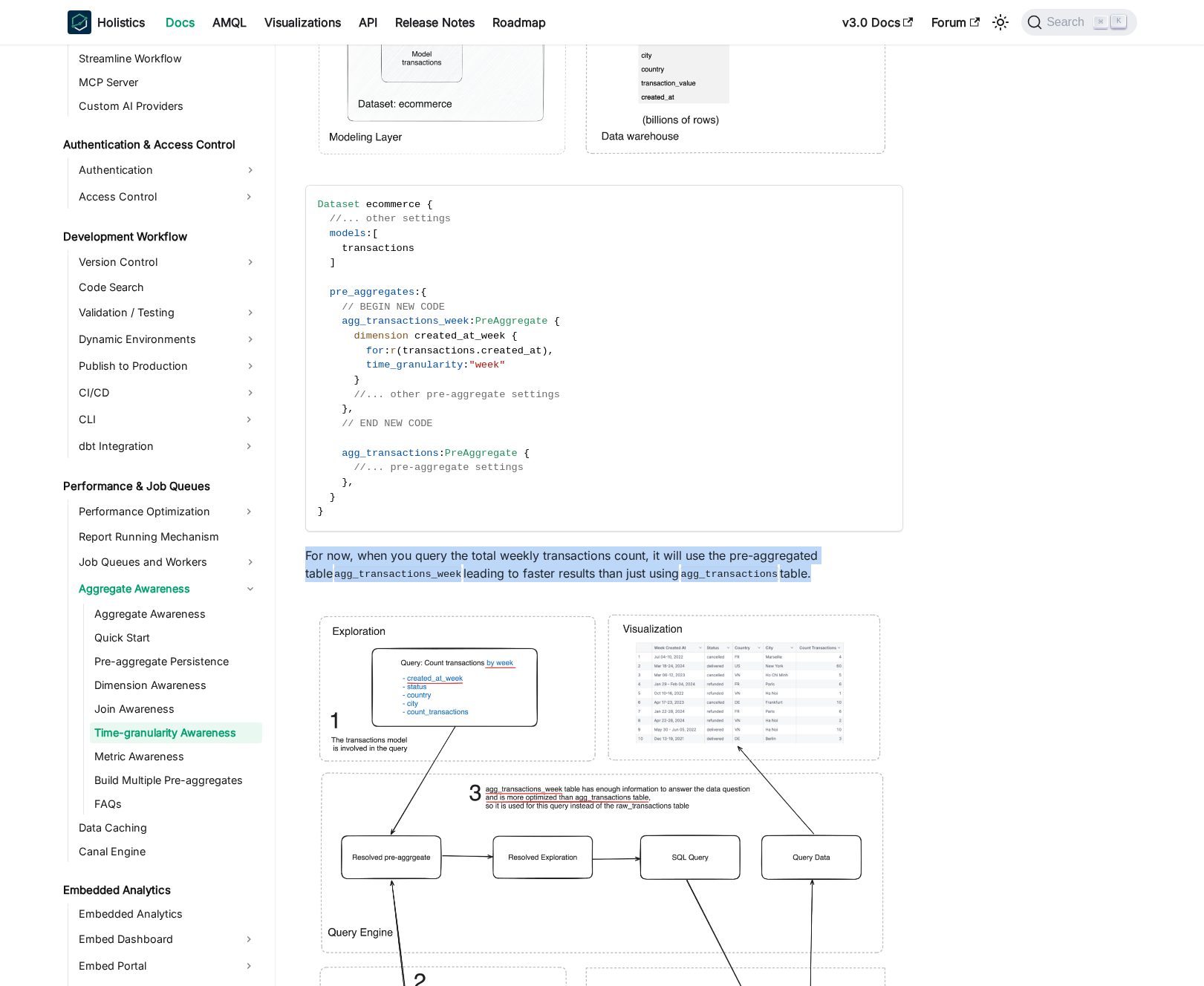
click at [477, 549] on p "For now, when you query the total weekly transactions count, it will use the pr…" at bounding box center [604, 564] width 598 height 36
click at [483, 551] on p "For now, when you query the total weekly transactions count, it will use the pr…" at bounding box center [604, 564] width 598 height 36
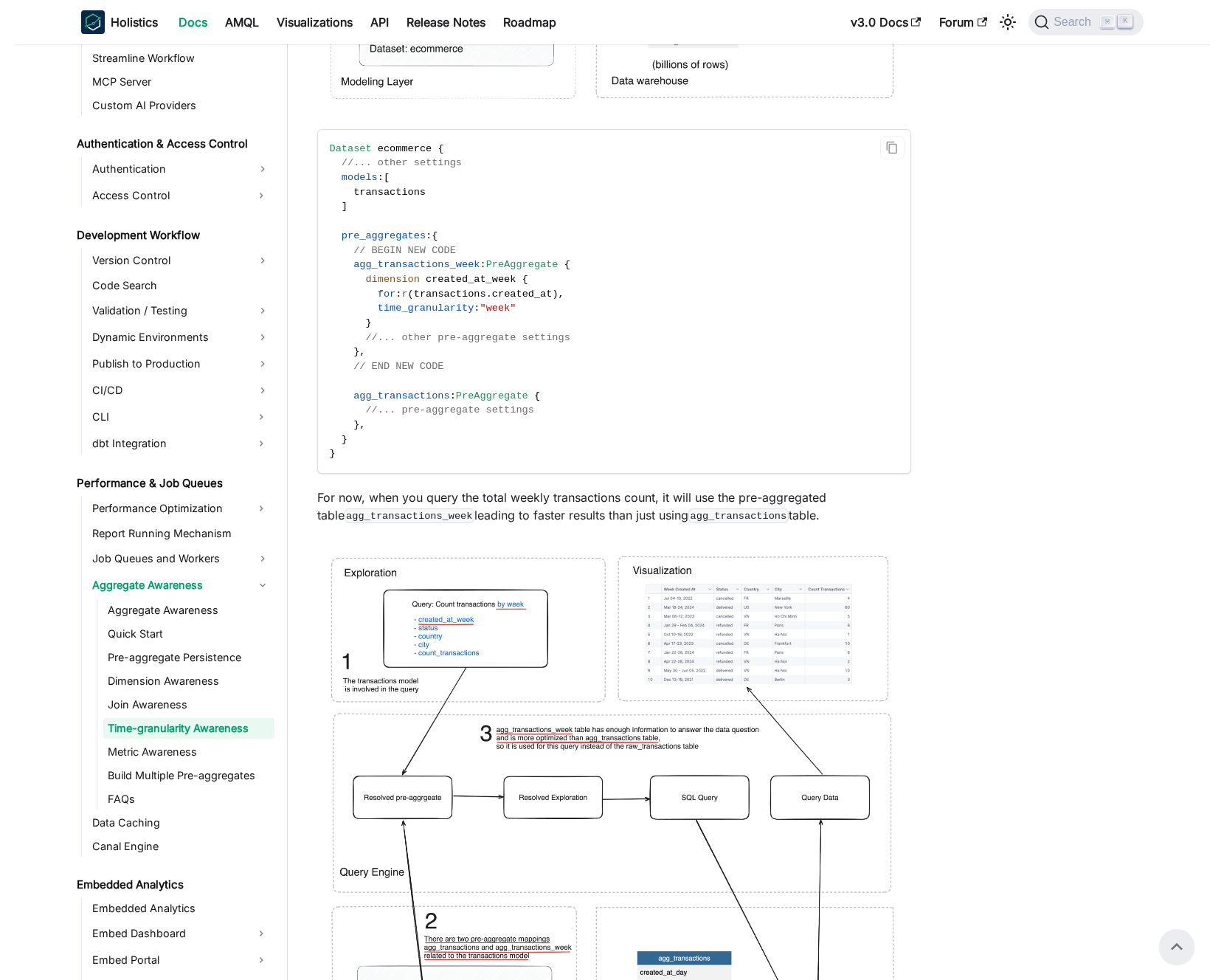
scroll to position [1827, 0]
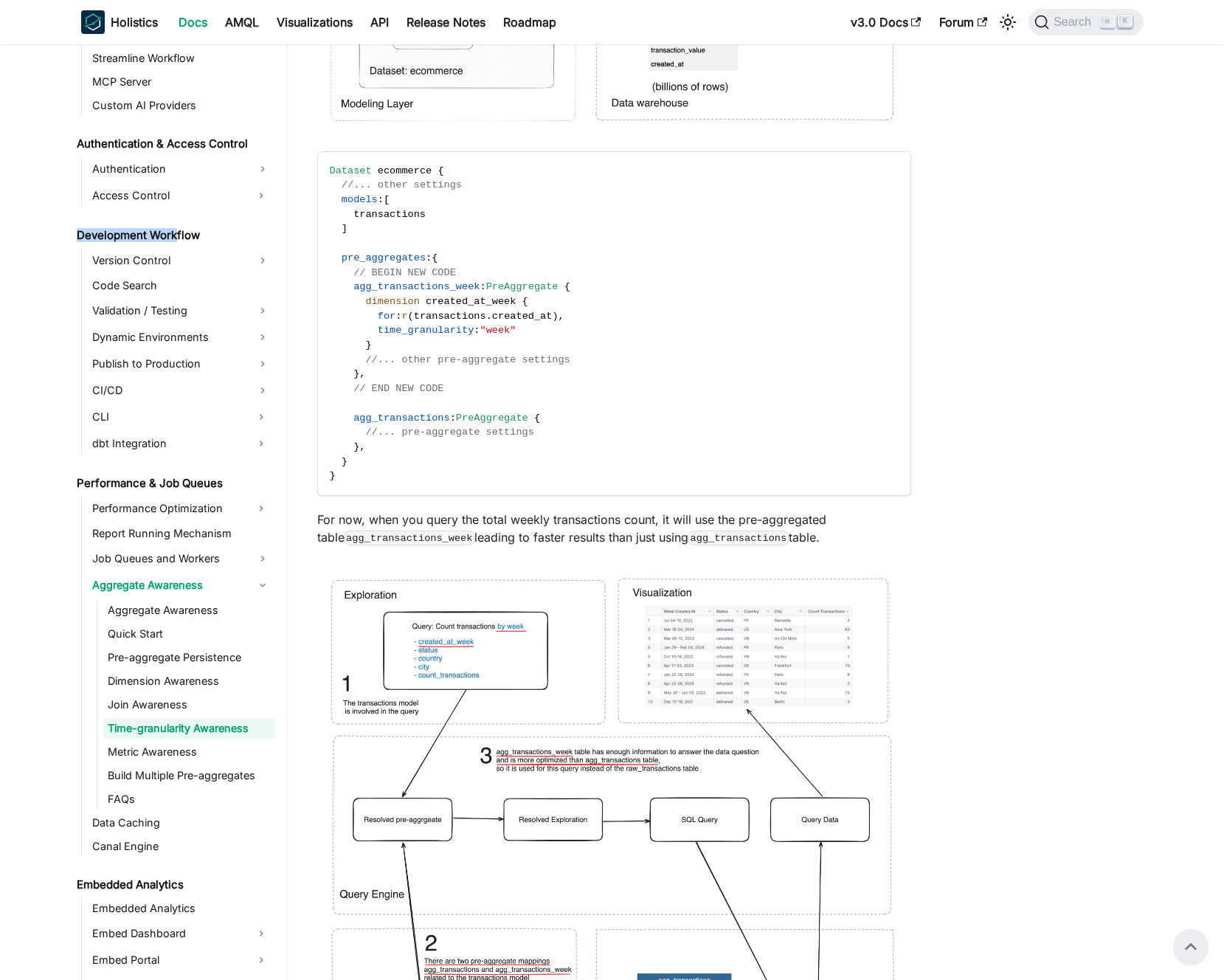
drag, startPoint x: 87, startPoint y: 237, endPoint x: 177, endPoint y: 235, distance: 90.0
click at [176, 235] on nav "Welcome to Holistics Introduction Our Philosophy How Holistics Works Walkthroug…" at bounding box center [177, 511] width 221 height 936
click at [180, 235] on link "Development Workflow" at bounding box center [174, 236] width 202 height 21
click at [189, 260] on link "Version Control" at bounding box center [181, 261] width 187 height 24
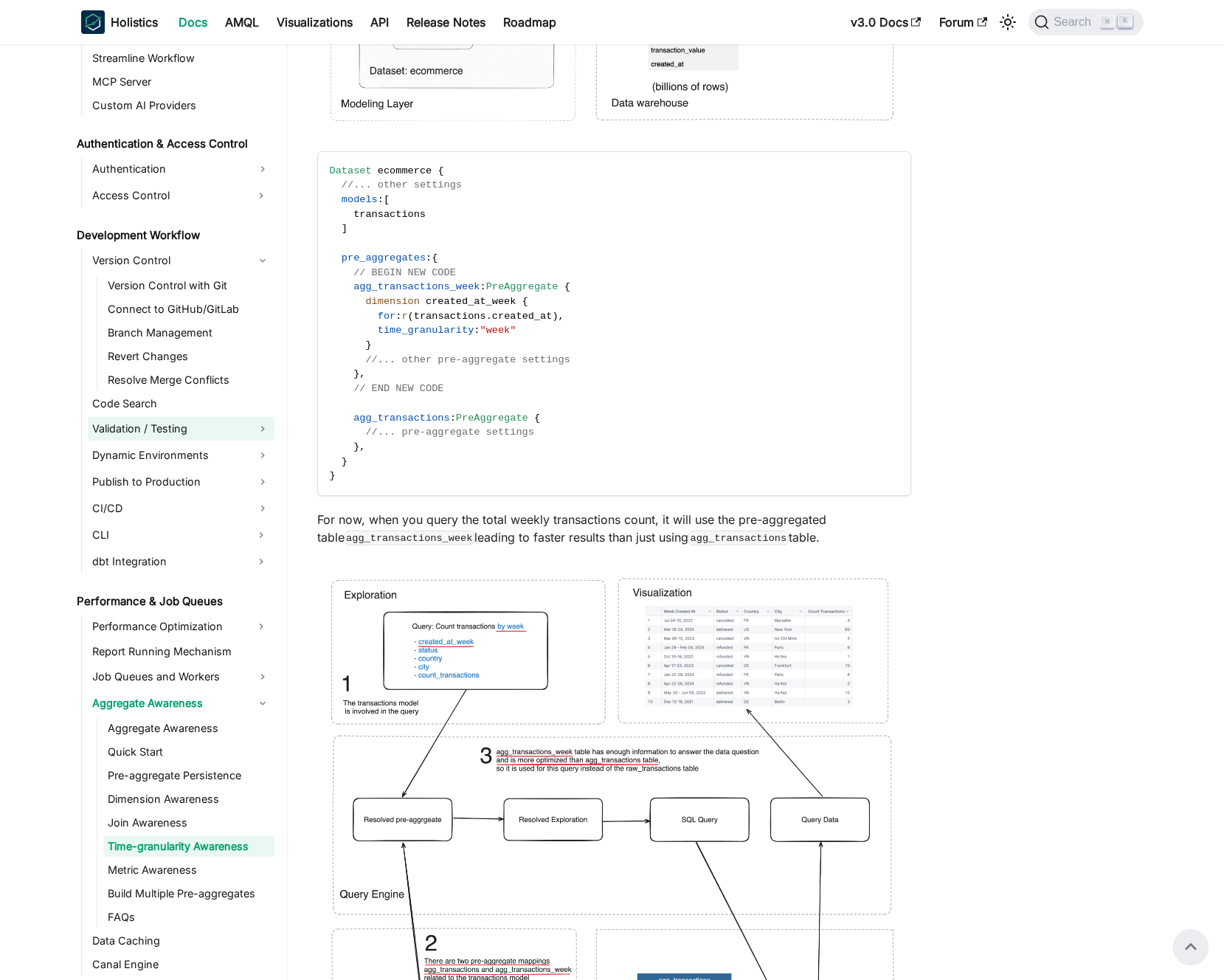
click at [188, 428] on link "Validation / Testing" at bounding box center [181, 428] width 187 height 24
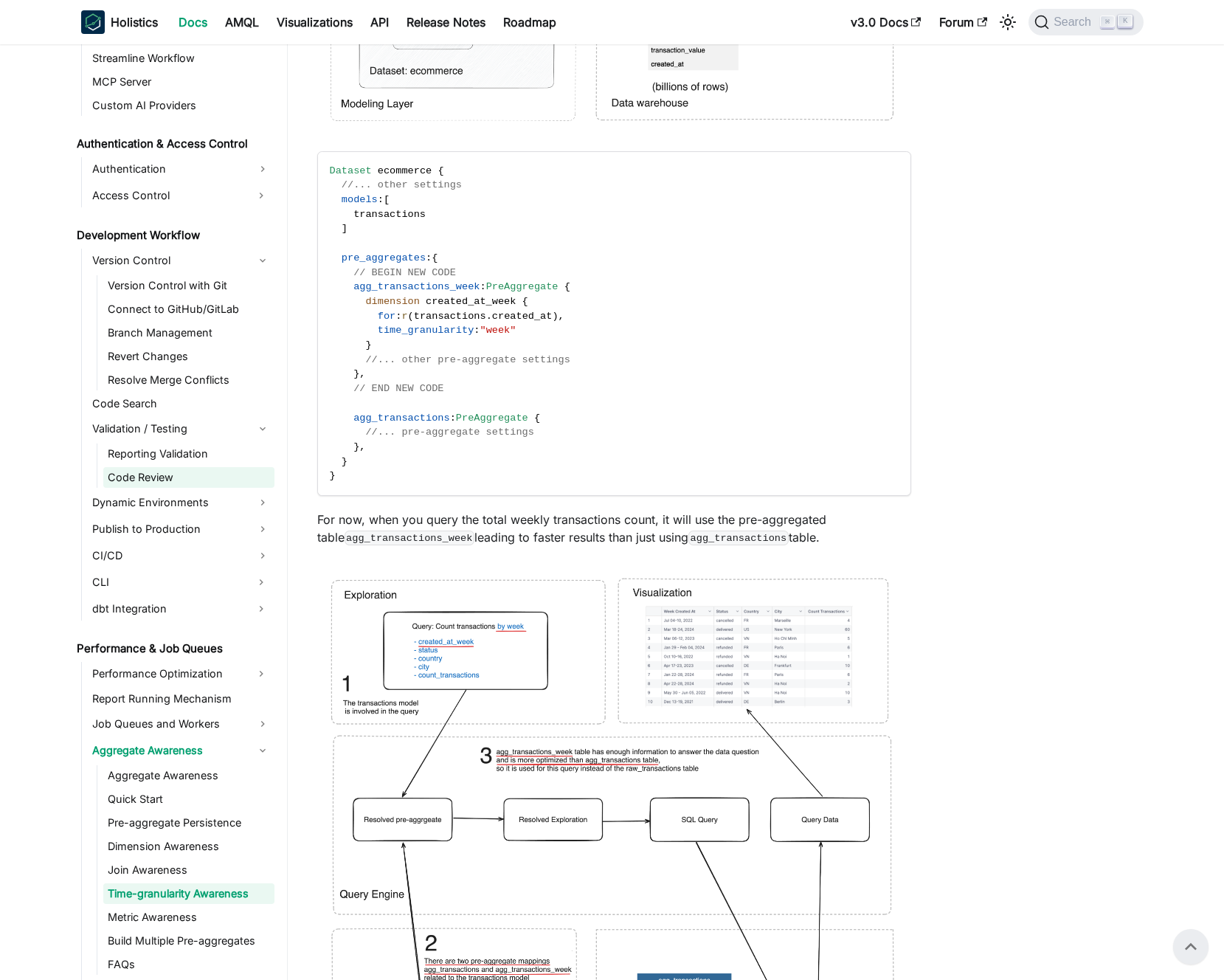
click at [177, 481] on link "Code Review" at bounding box center [188, 478] width 171 height 21
click at [190, 478] on link "Code Review" at bounding box center [188, 478] width 171 height 21
click at [259, 500] on link "Dynamic Environments" at bounding box center [181, 502] width 187 height 24
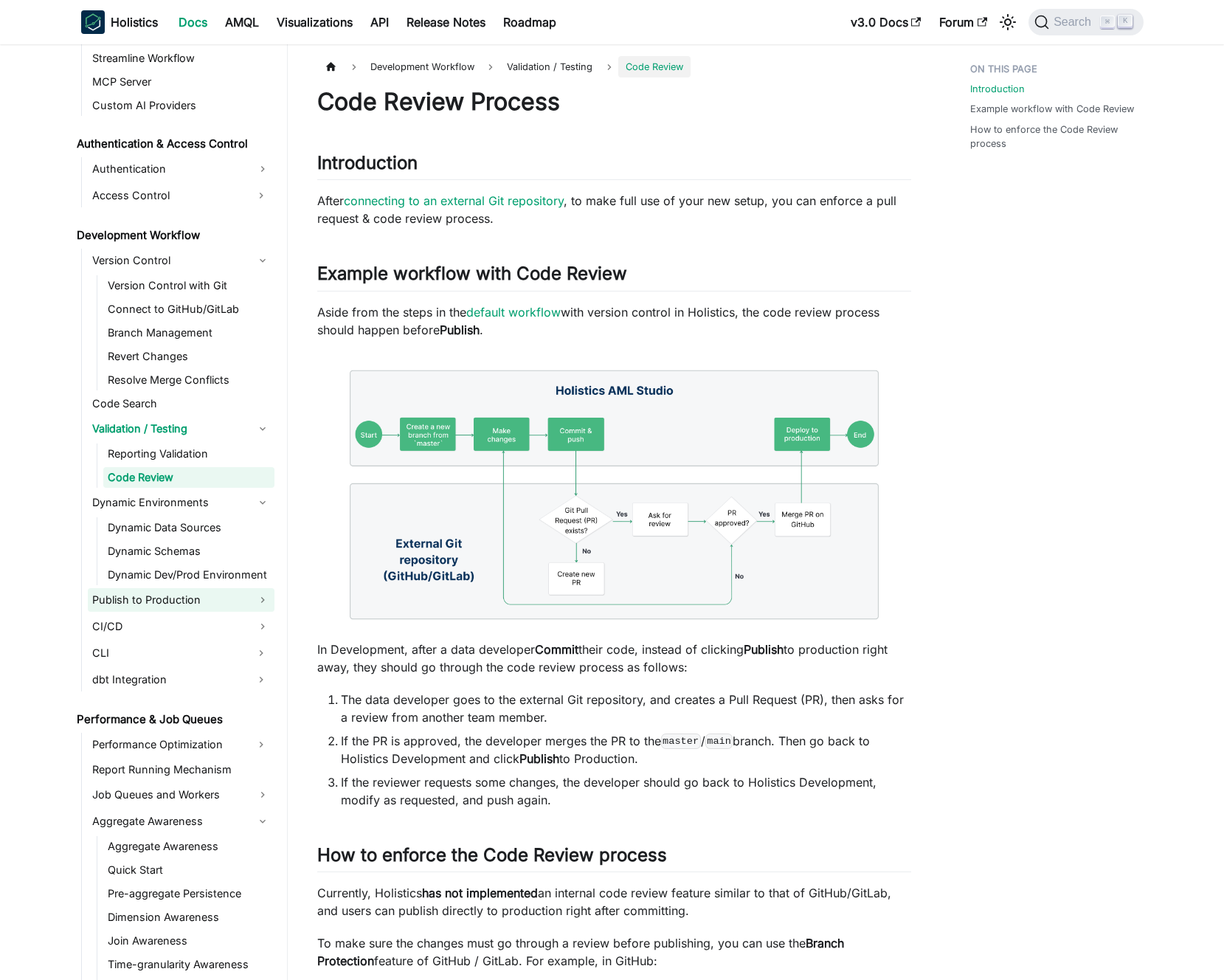
click at [260, 598] on link "Publish to Production" at bounding box center [181, 600] width 187 height 24
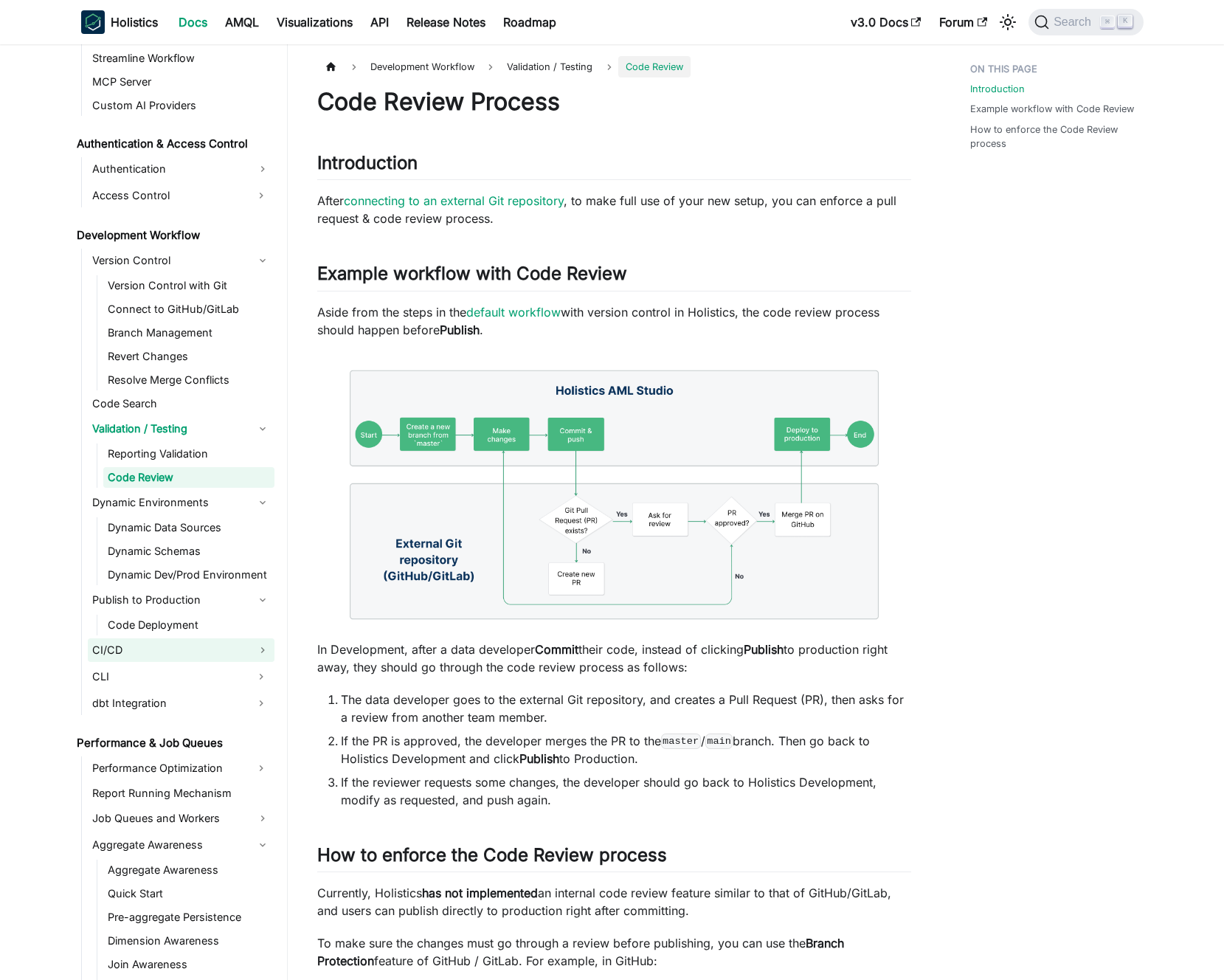
click at [259, 644] on link "CI/CD" at bounding box center [181, 650] width 187 height 24
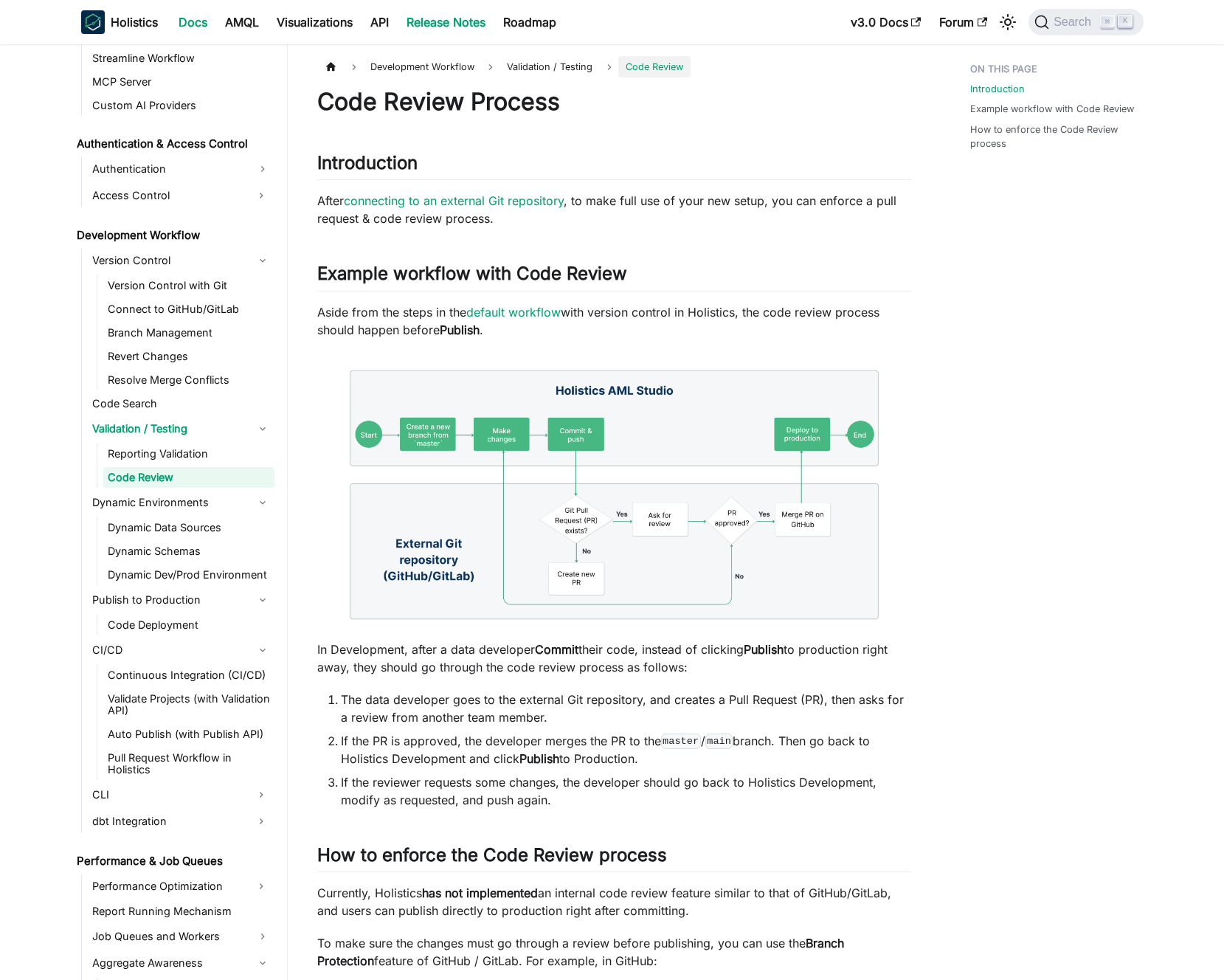
click at [415, 19] on link "Release Notes" at bounding box center [446, 22] width 96 height 24
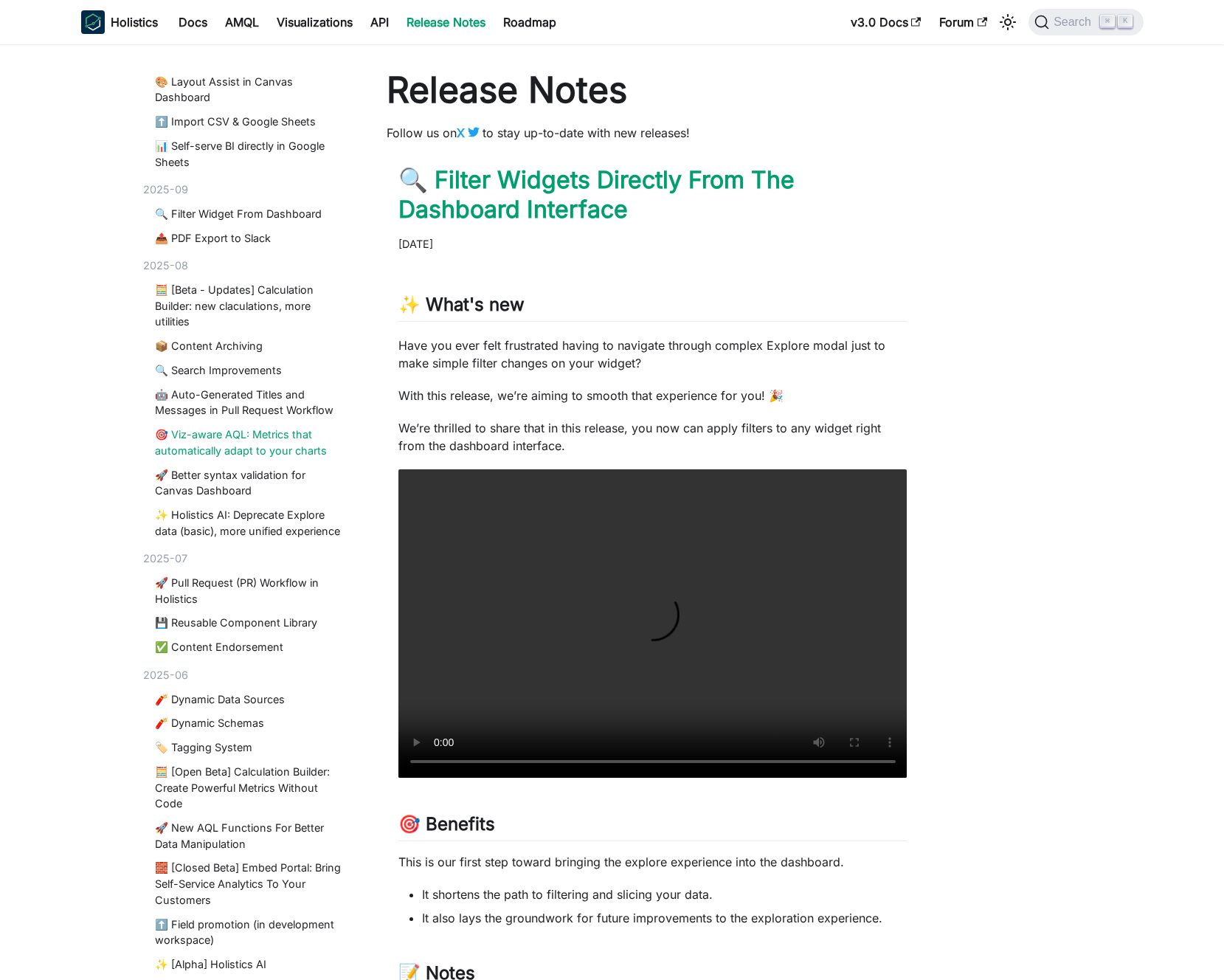
scroll to position [77, 0]
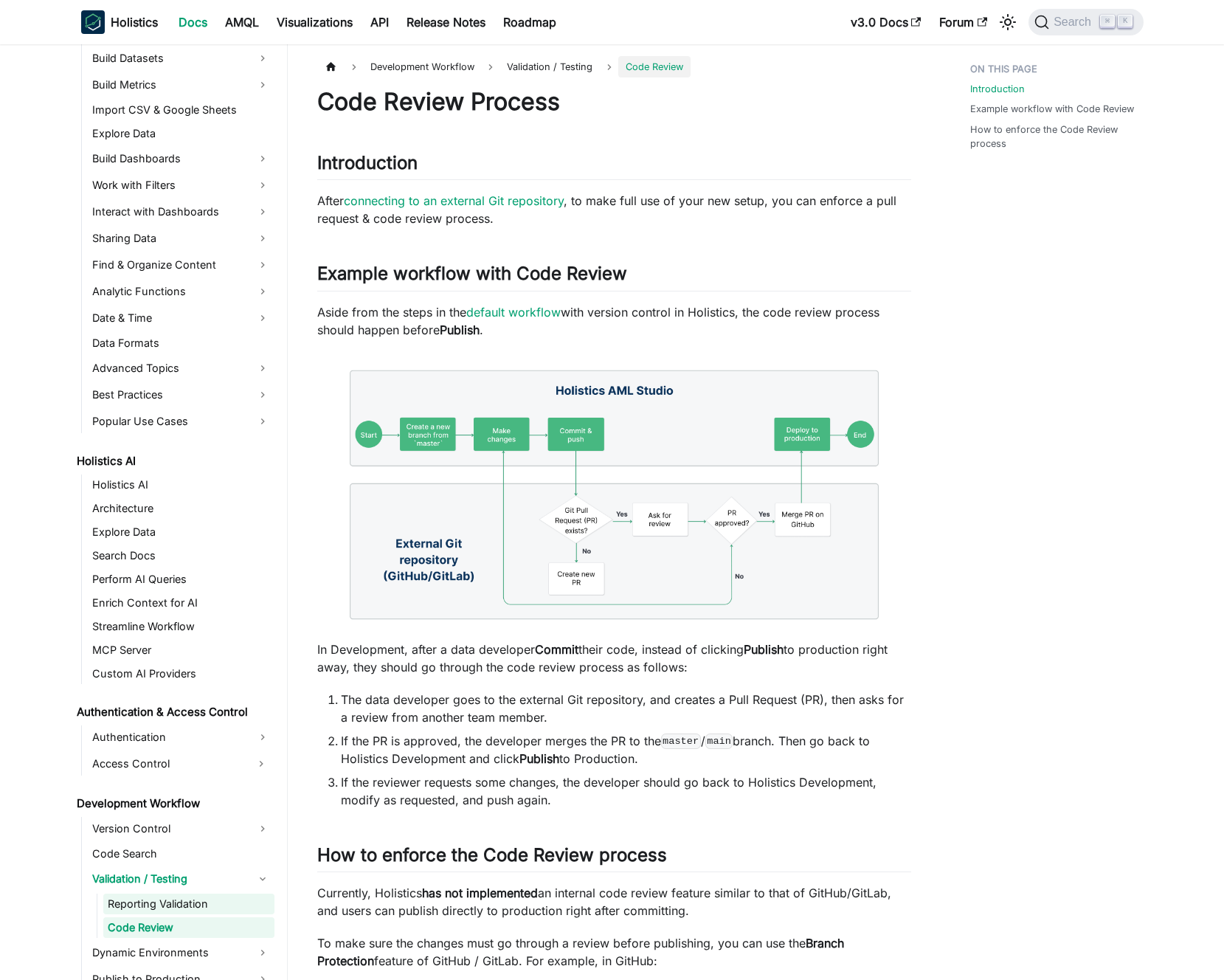
scroll to position [846, 0]
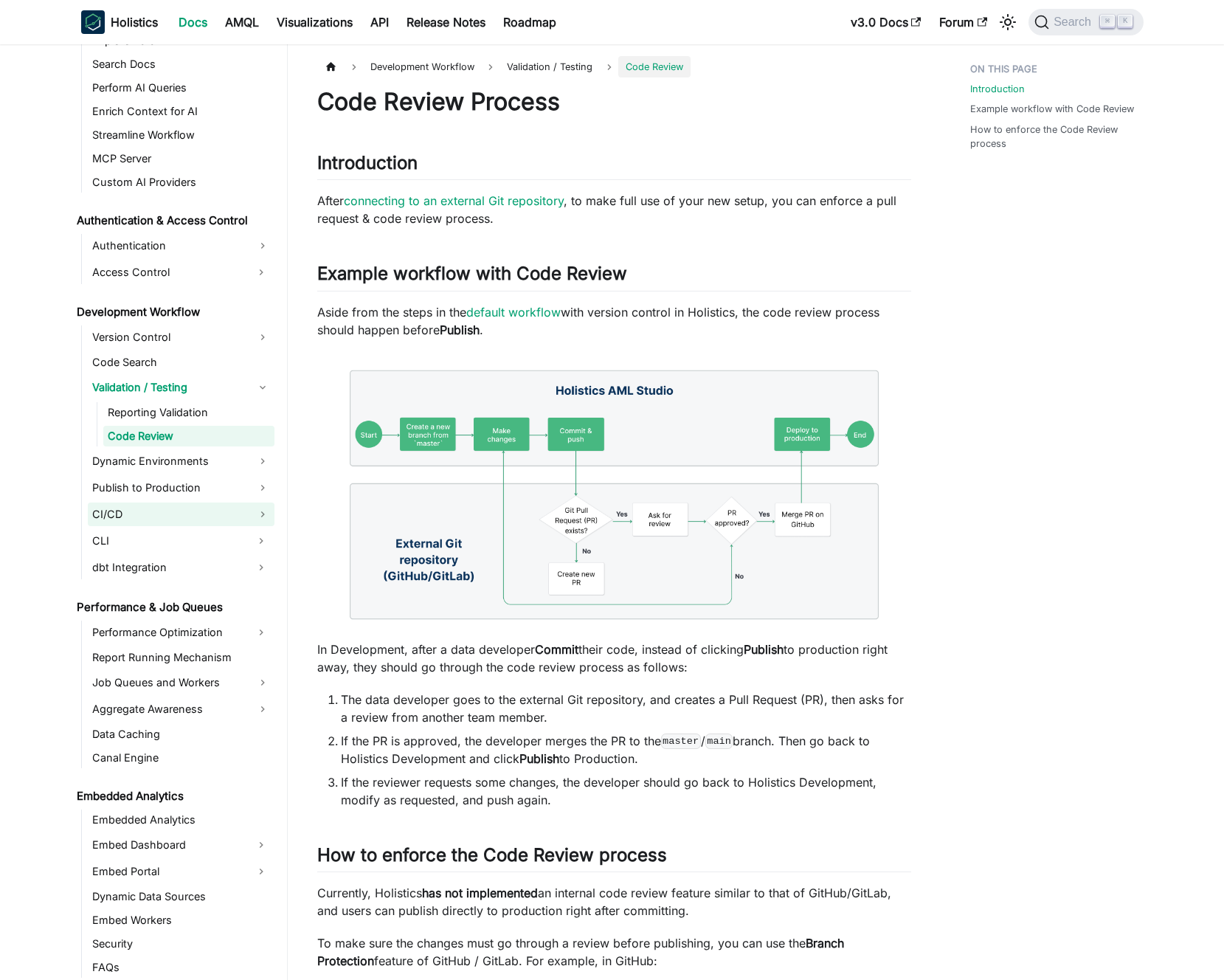
click at [165, 507] on link "CI/CD" at bounding box center [181, 514] width 187 height 24
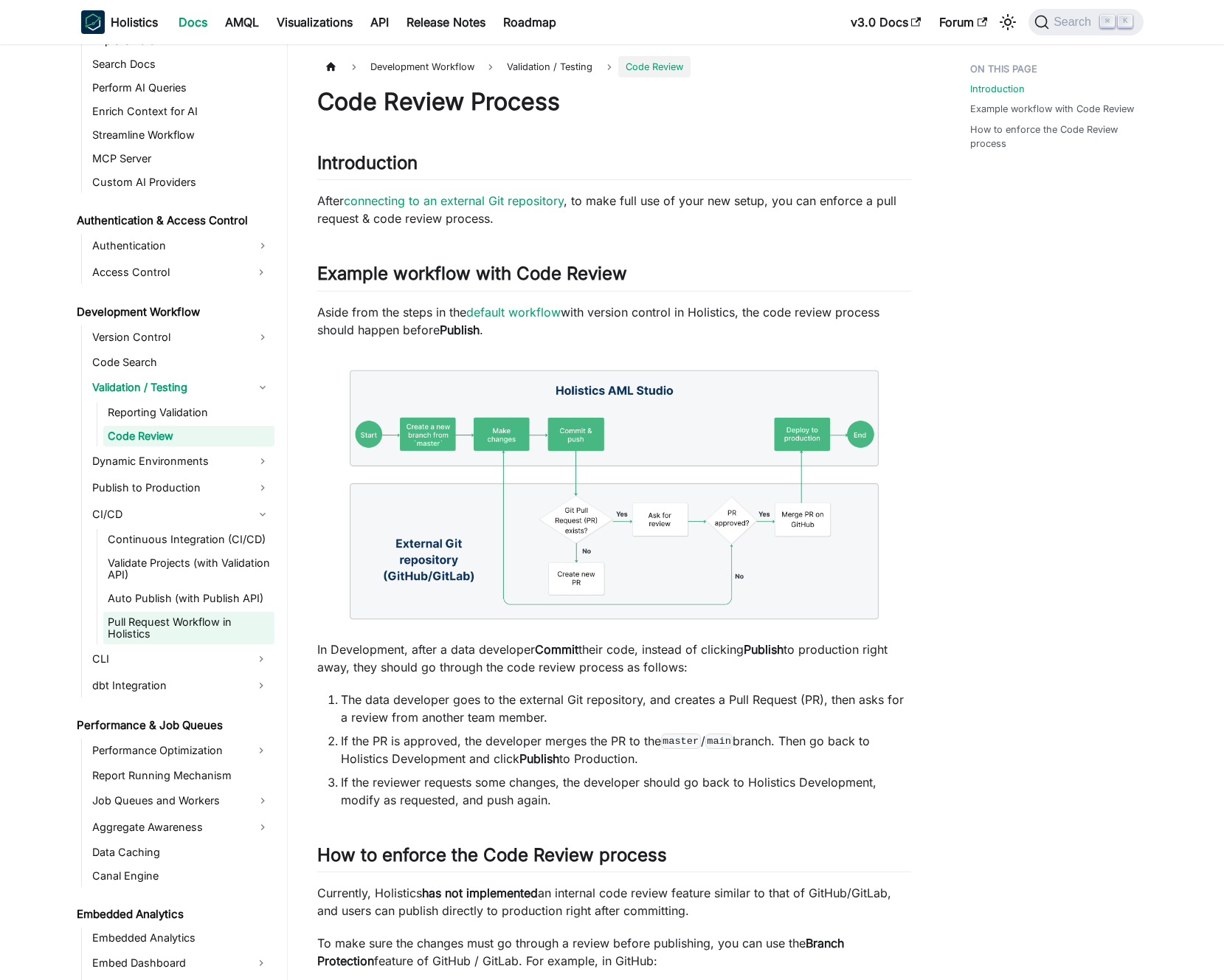
click at [171, 622] on link "Pull Request Workflow in Holistics" at bounding box center [188, 628] width 171 height 32
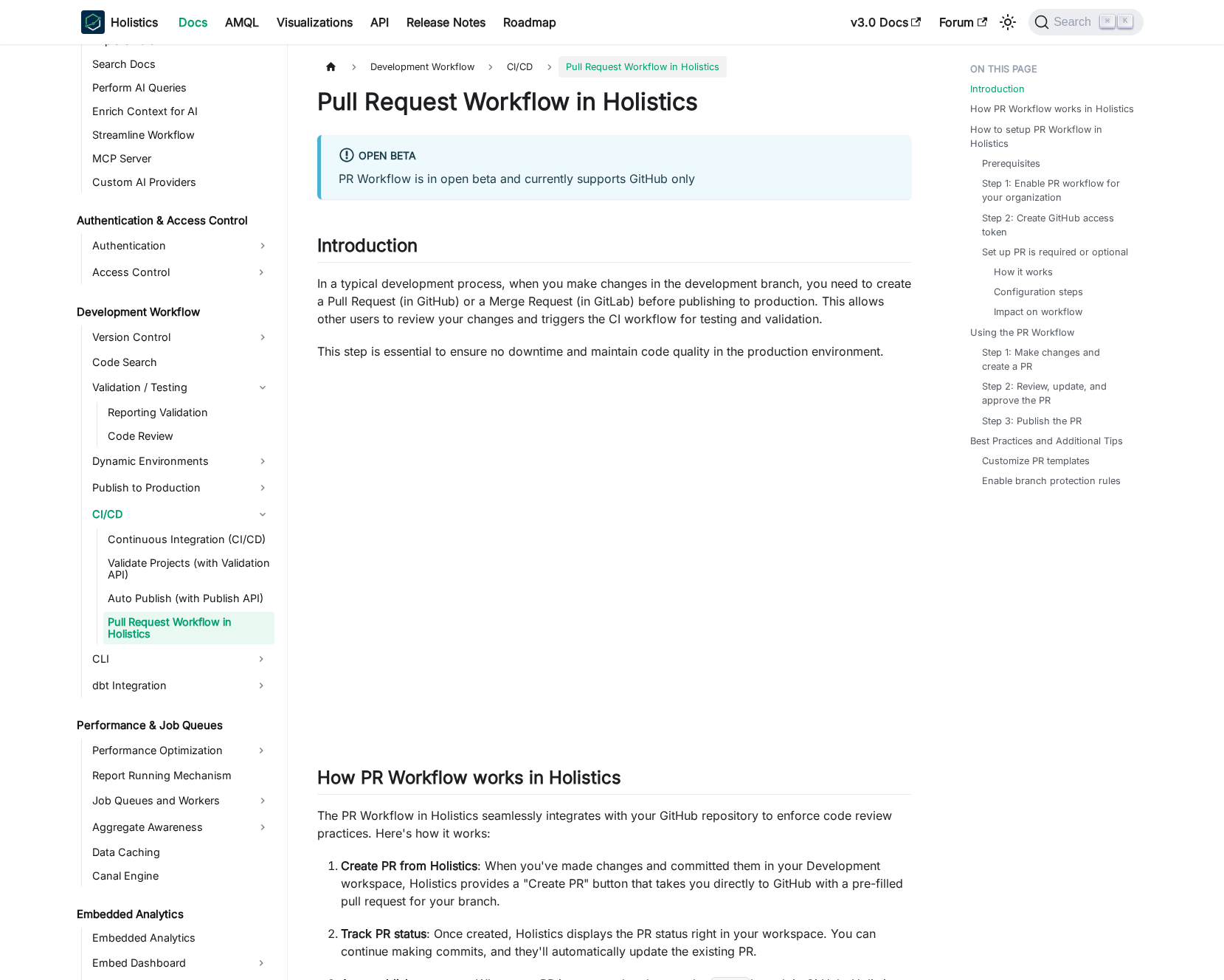
click at [480, 297] on p "In a typical development process, when you make changes in the development bran…" at bounding box center [614, 302] width 594 height 53
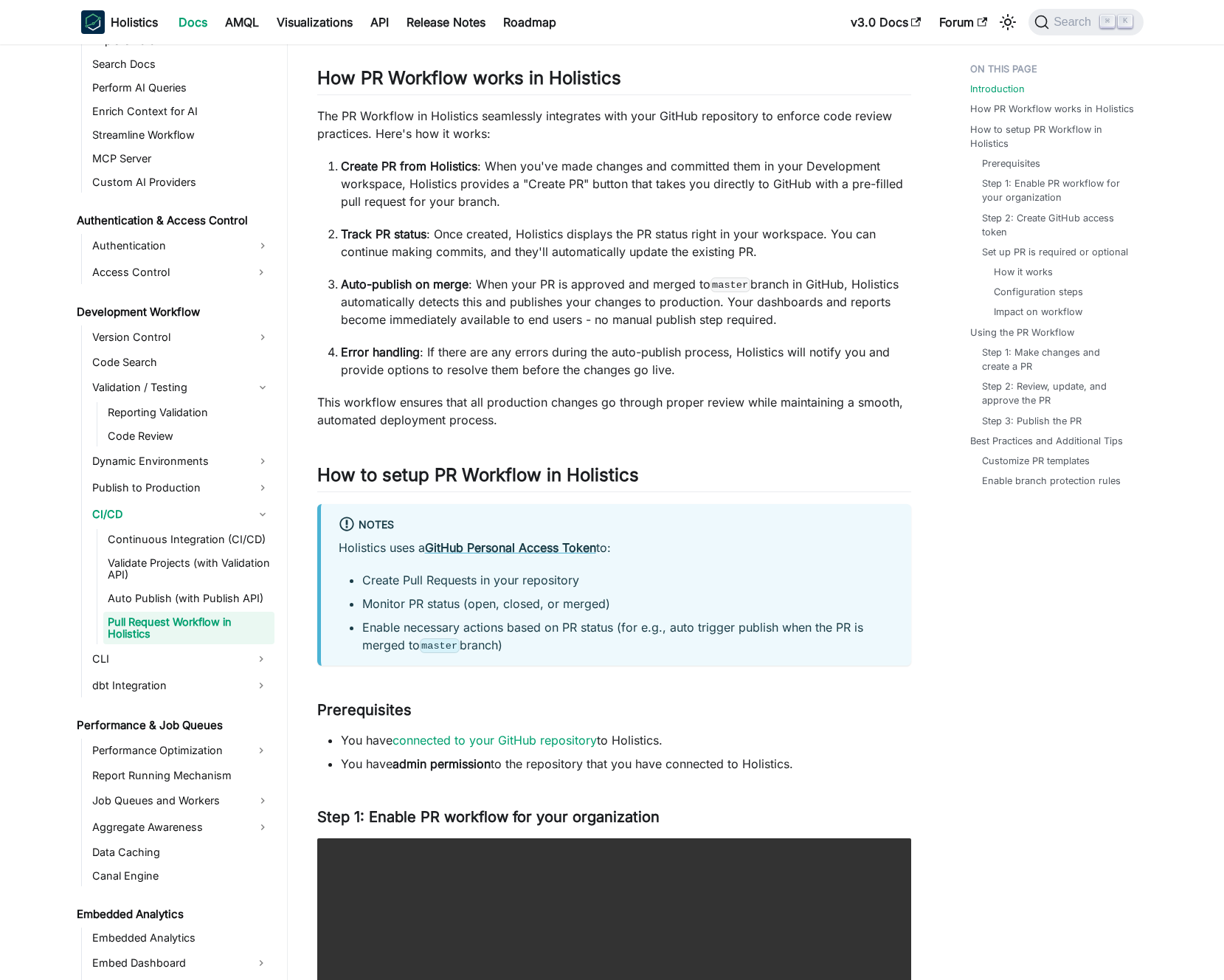
scroll to position [1379, 0]
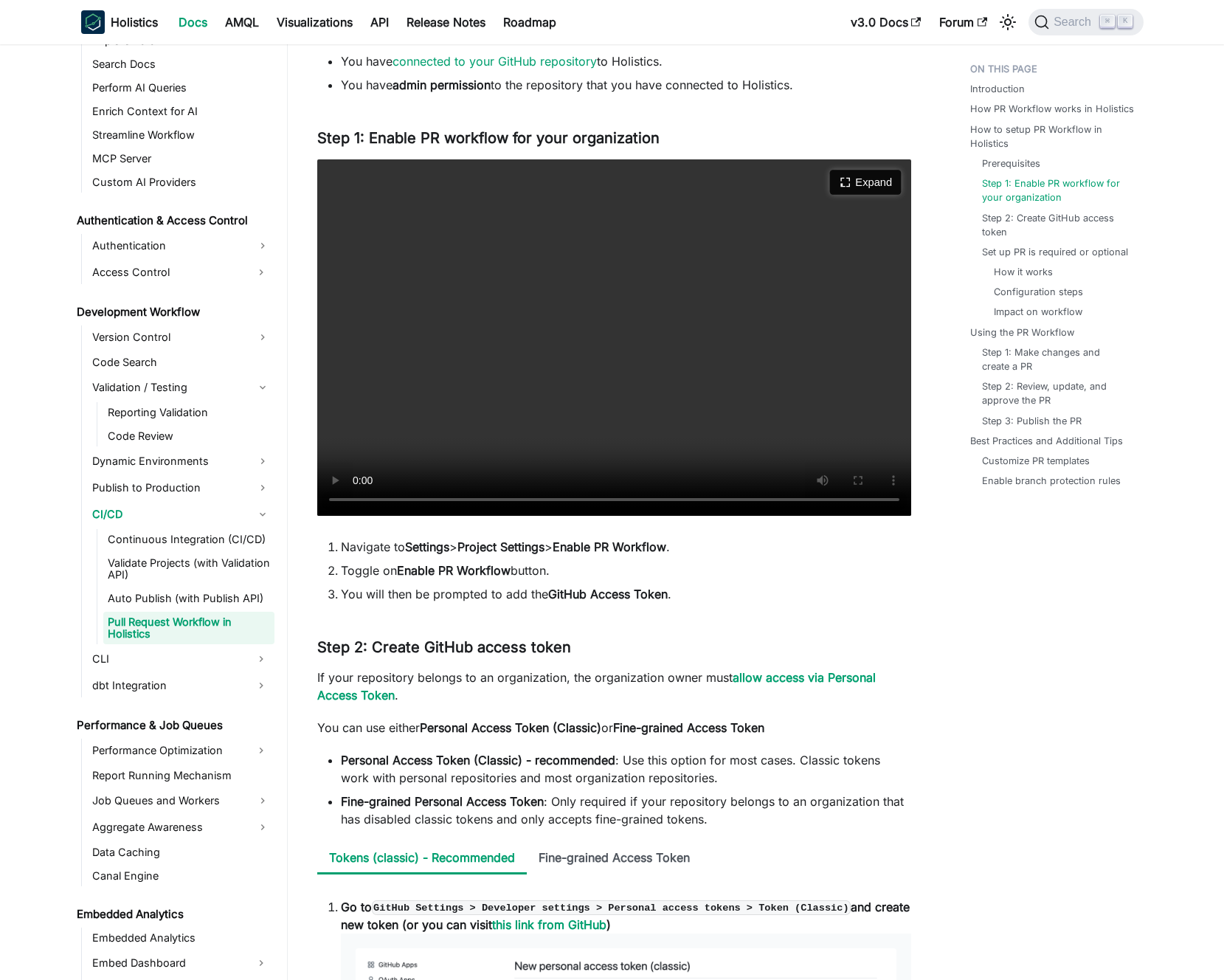
click at [852, 187] on button "Expand" at bounding box center [865, 182] width 72 height 25
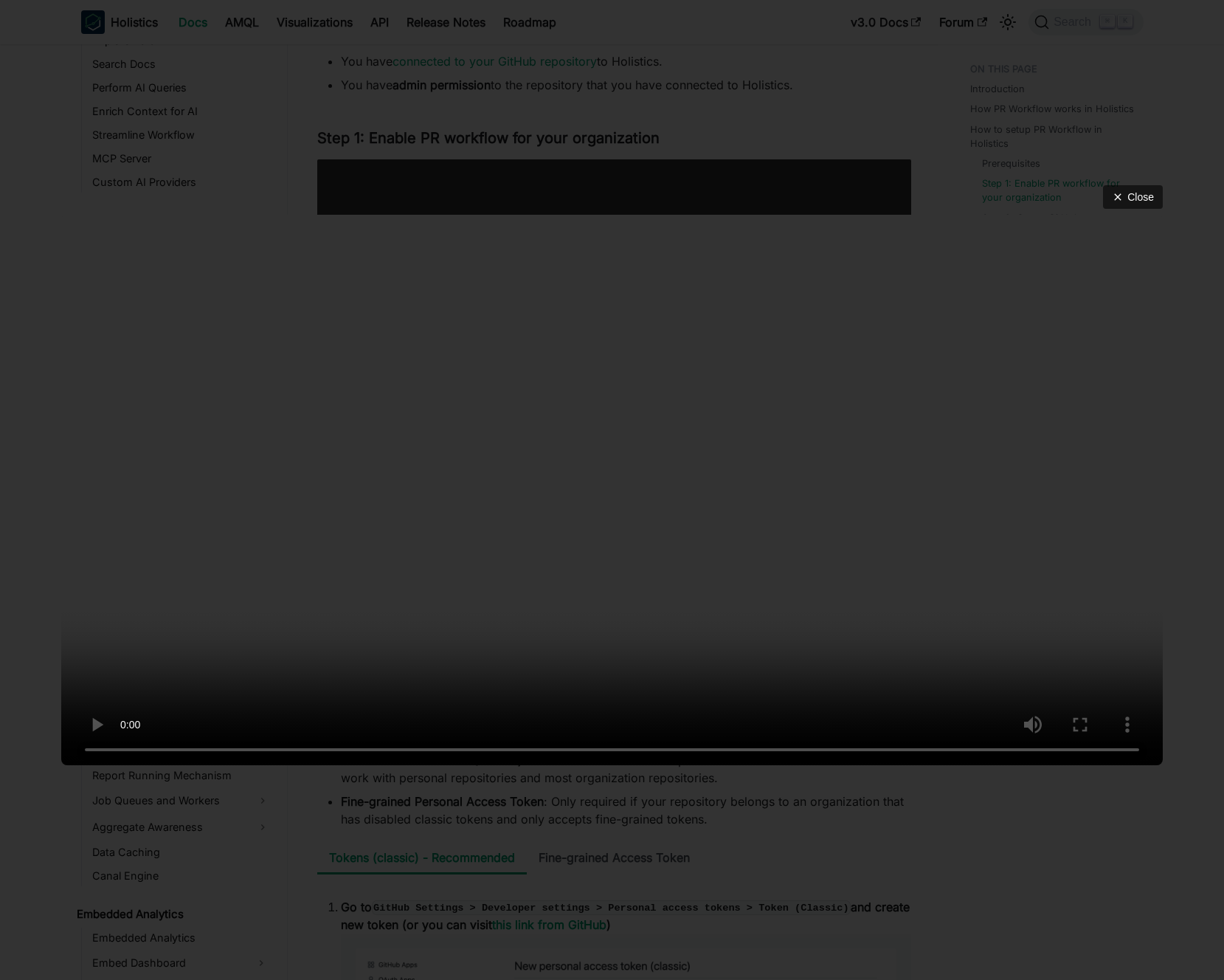
click at [937, 115] on div "Close" at bounding box center [612, 490] width 1224 height 980
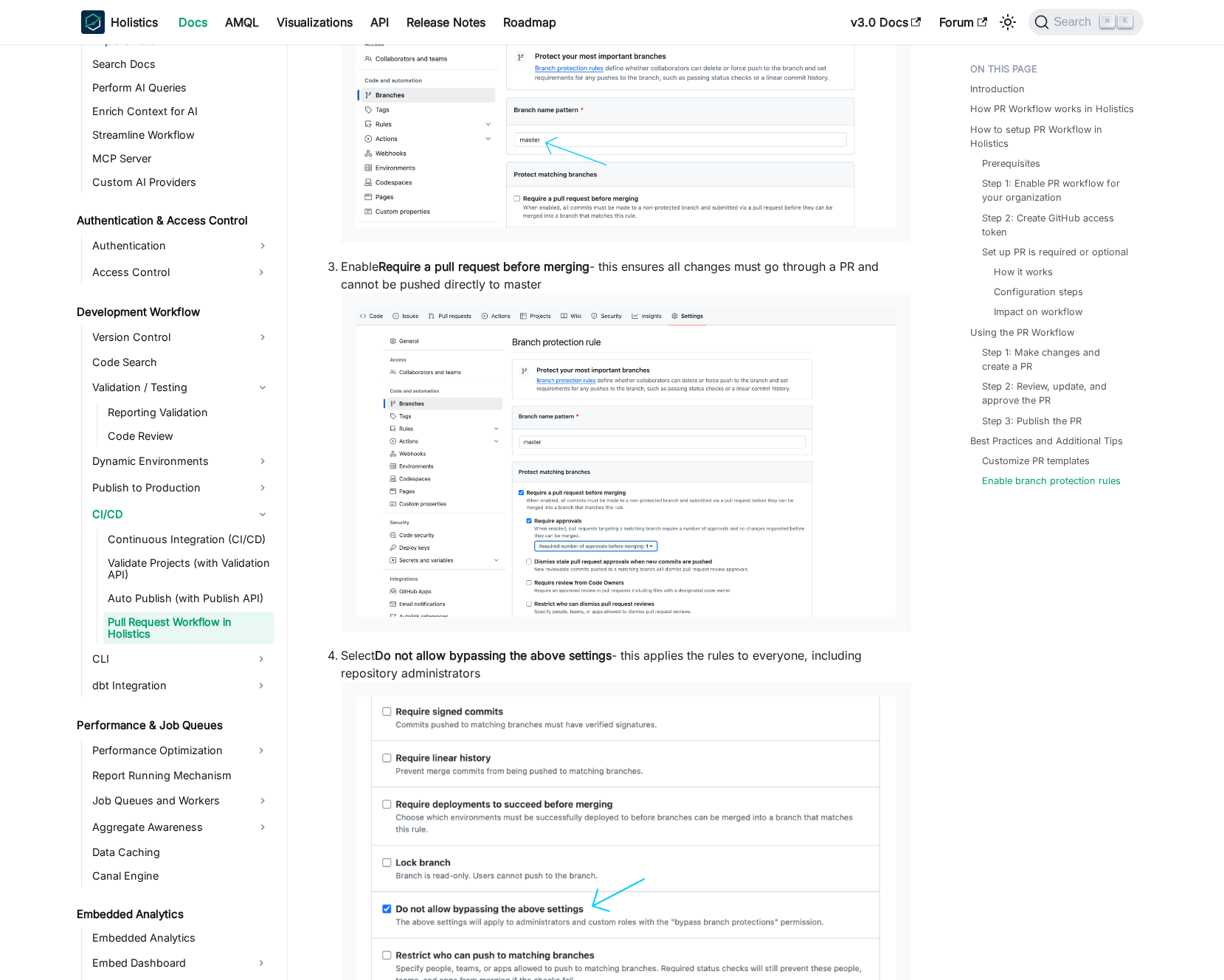
scroll to position [7092, 0]
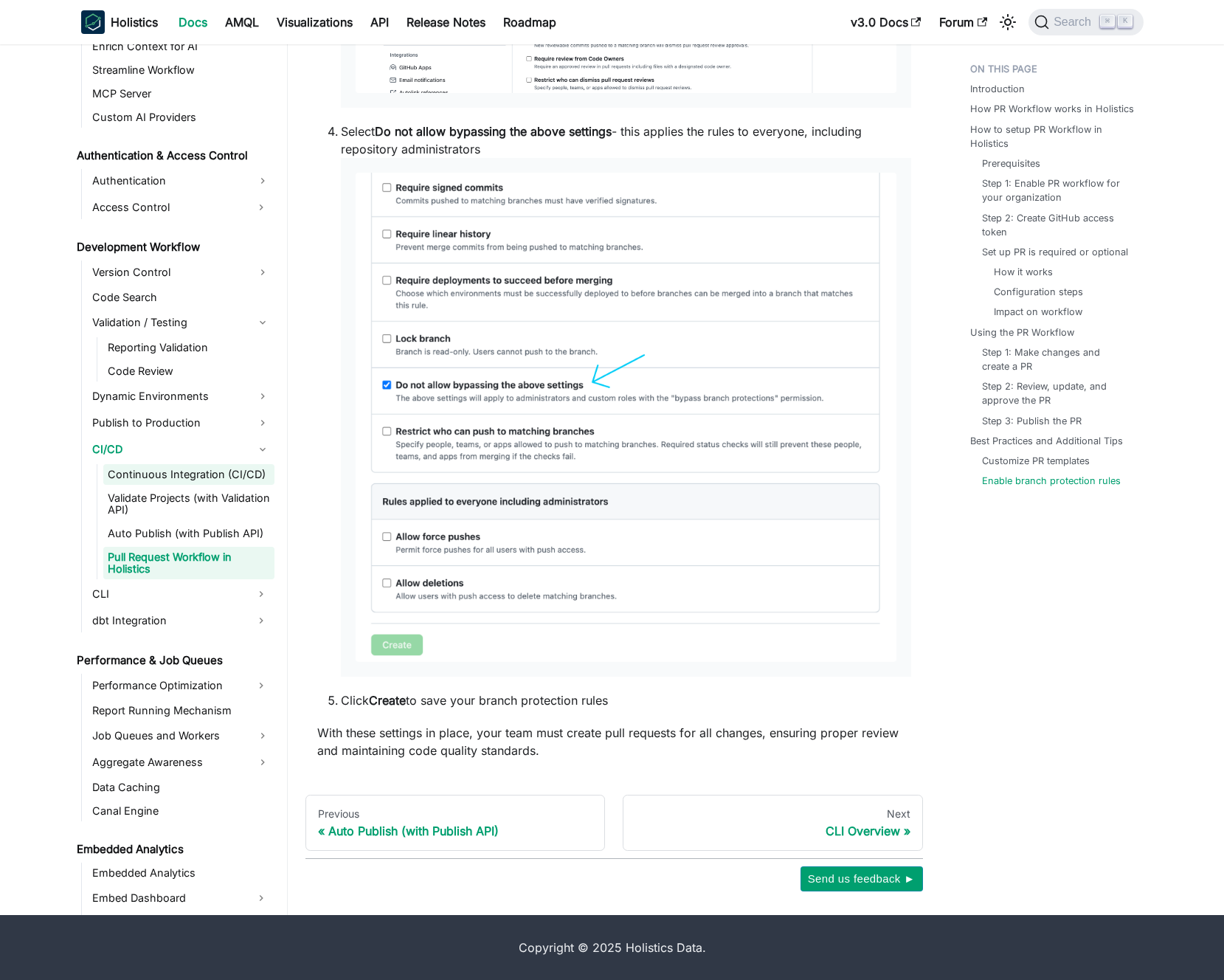
click at [204, 481] on link "Continuous Integration (CI/CD)" at bounding box center [188, 475] width 171 height 21
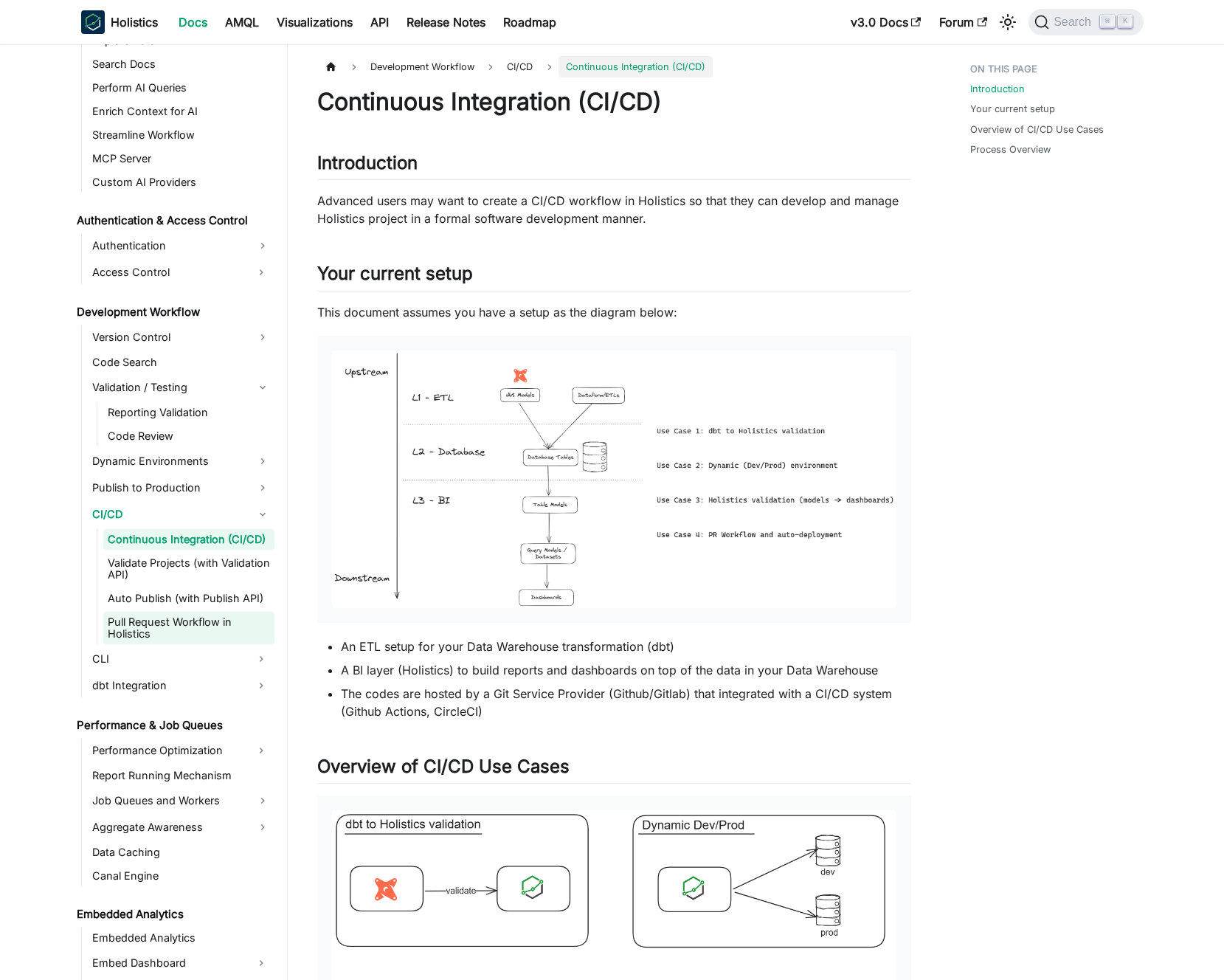
click at [182, 618] on link "Pull Request Workflow in Holistics" at bounding box center [188, 628] width 171 height 32
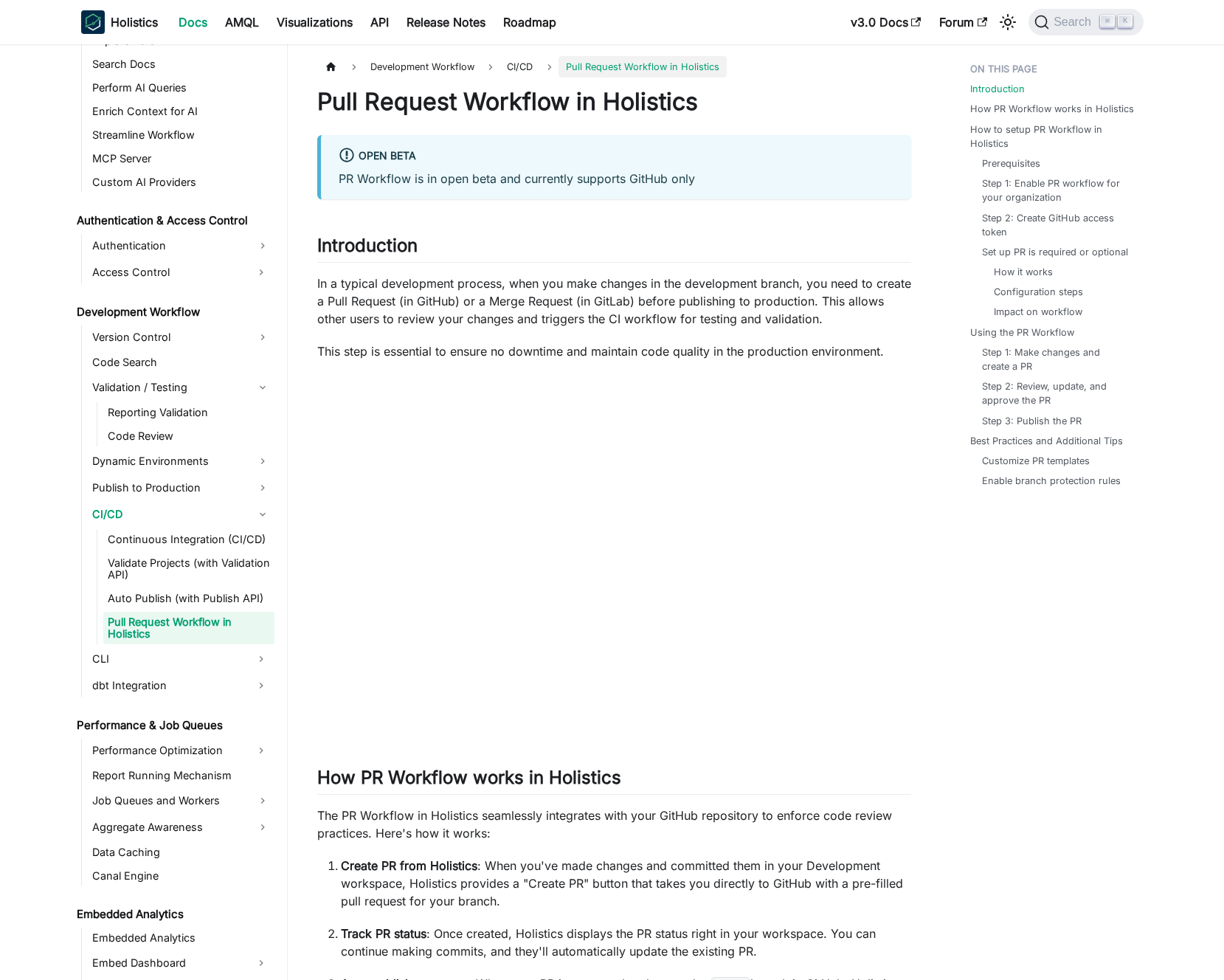
click at [685, 303] on p "In a typical development process, when you make changes in the development bran…" at bounding box center [614, 302] width 594 height 53
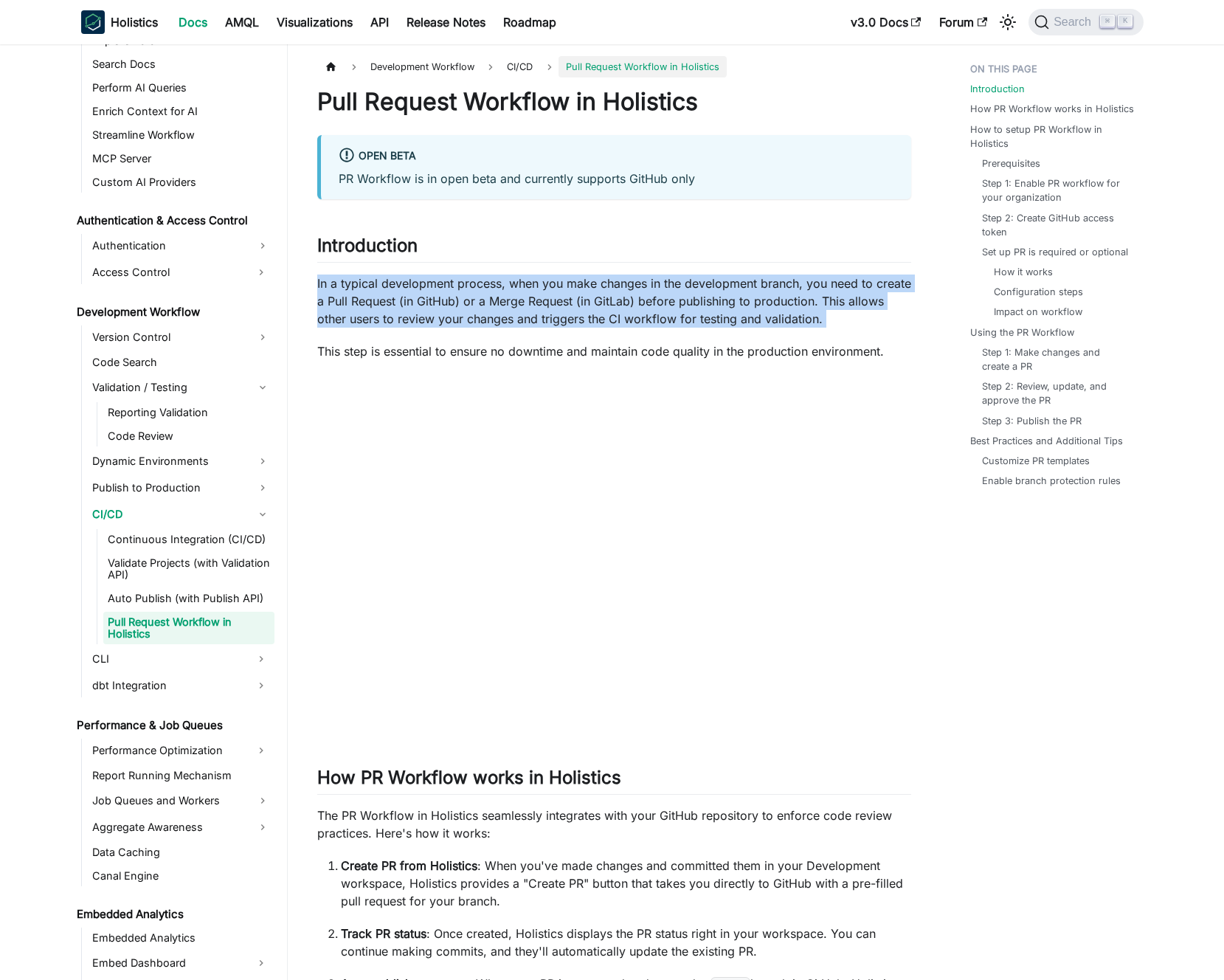
click at [685, 303] on p "In a typical development process, when you make changes in the development bran…" at bounding box center [614, 302] width 594 height 53
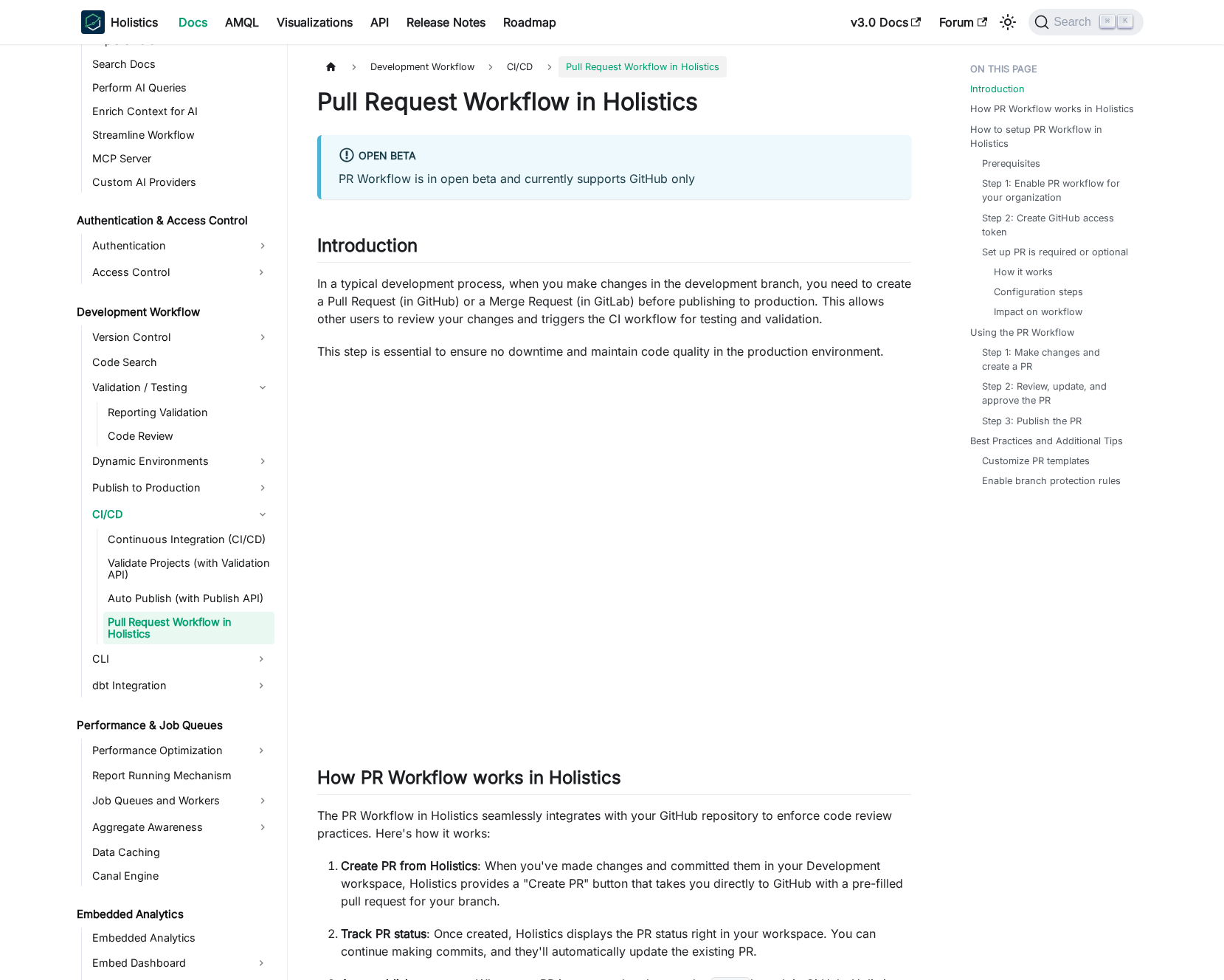
click at [678, 302] on p "In a typical development process, when you make changes in the development bran…" at bounding box center [614, 302] width 594 height 53
click at [199, 357] on link "Code Search" at bounding box center [181, 363] width 187 height 21
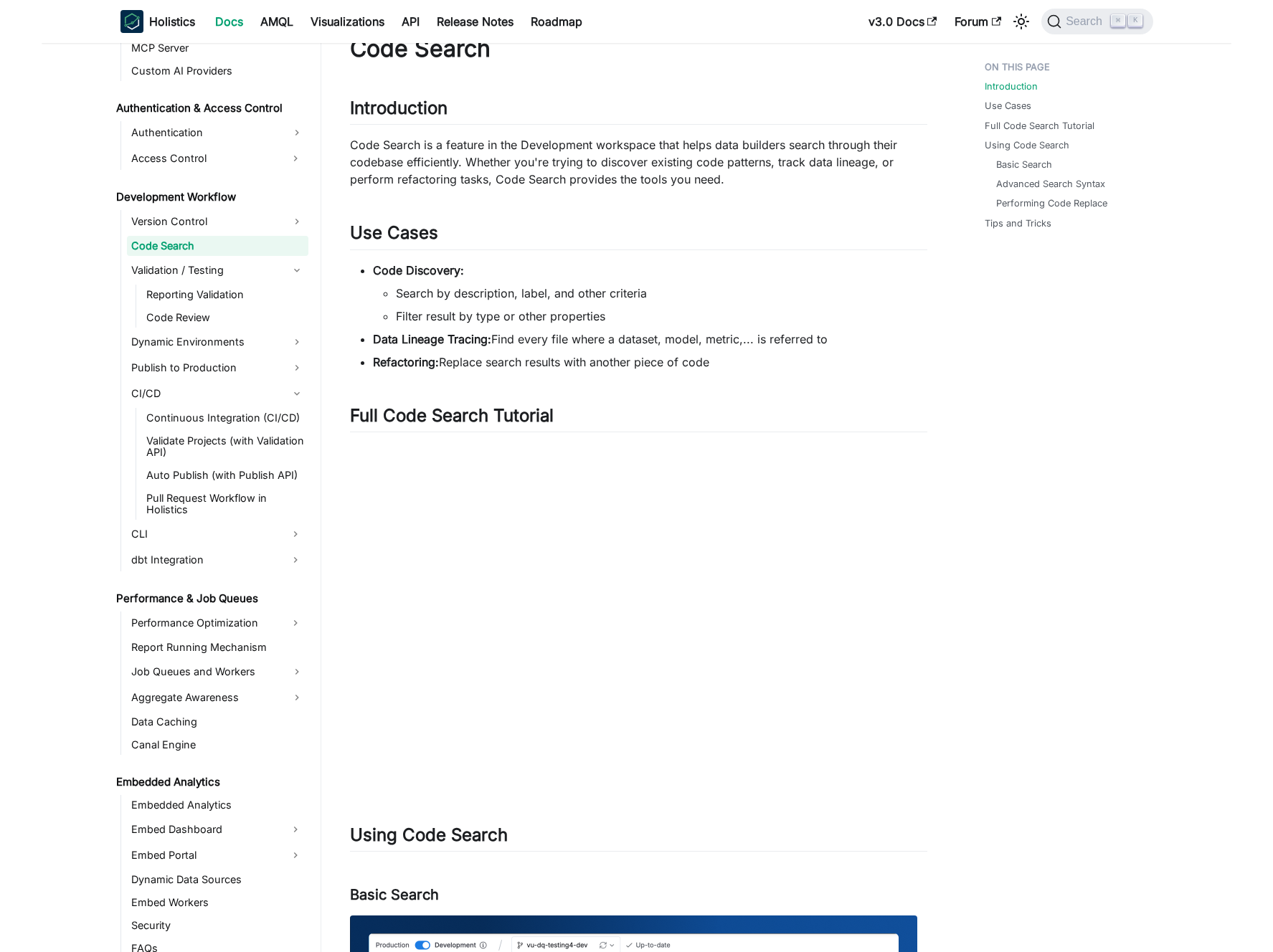
scroll to position [907, 0]
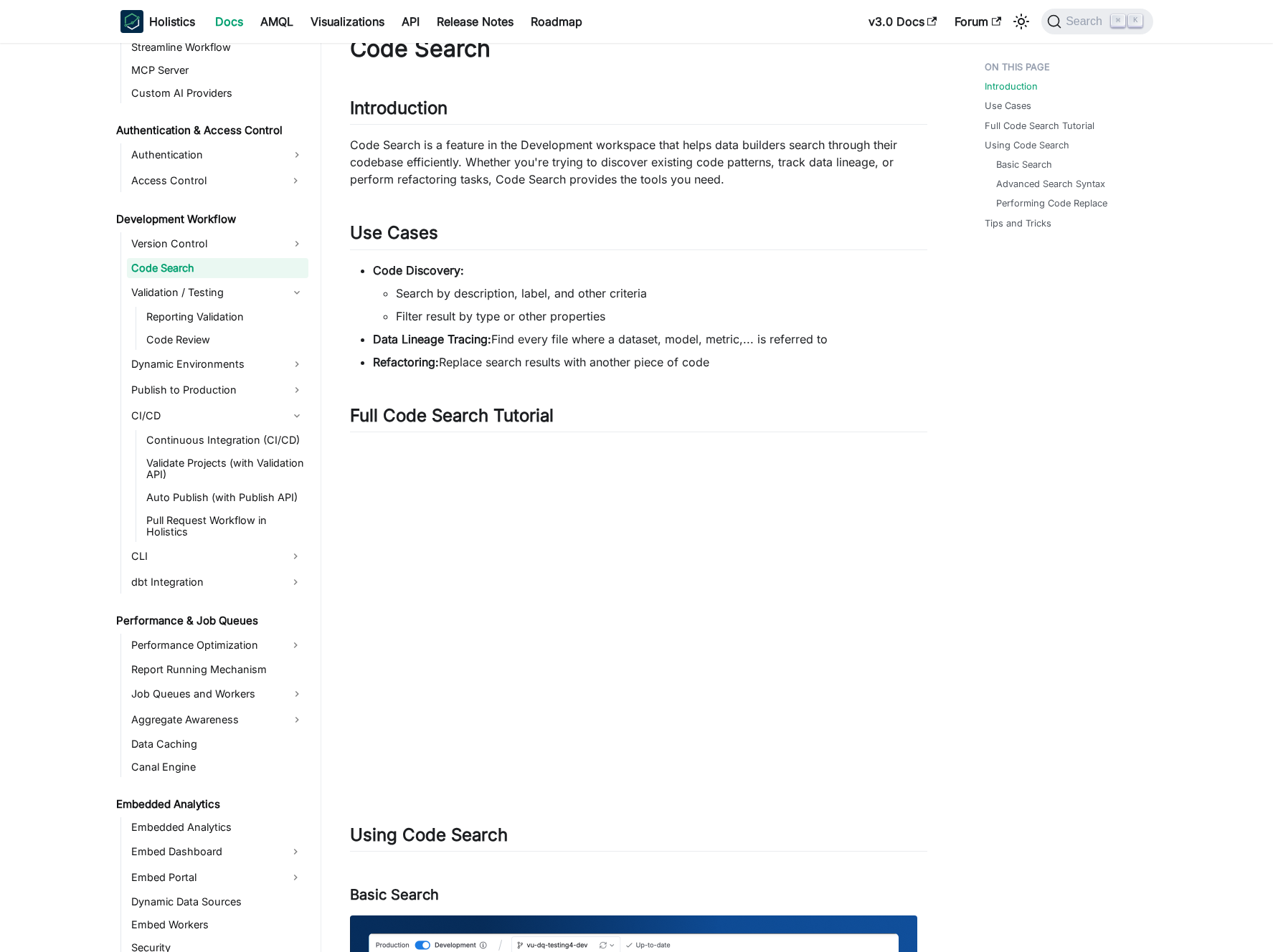
click at [491, 291] on li "Search by description, label, and other criteria" at bounding box center [661, 293] width 531 height 18
click at [498, 290] on li "Search by description, label, and other criteria" at bounding box center [661, 293] width 531 height 18
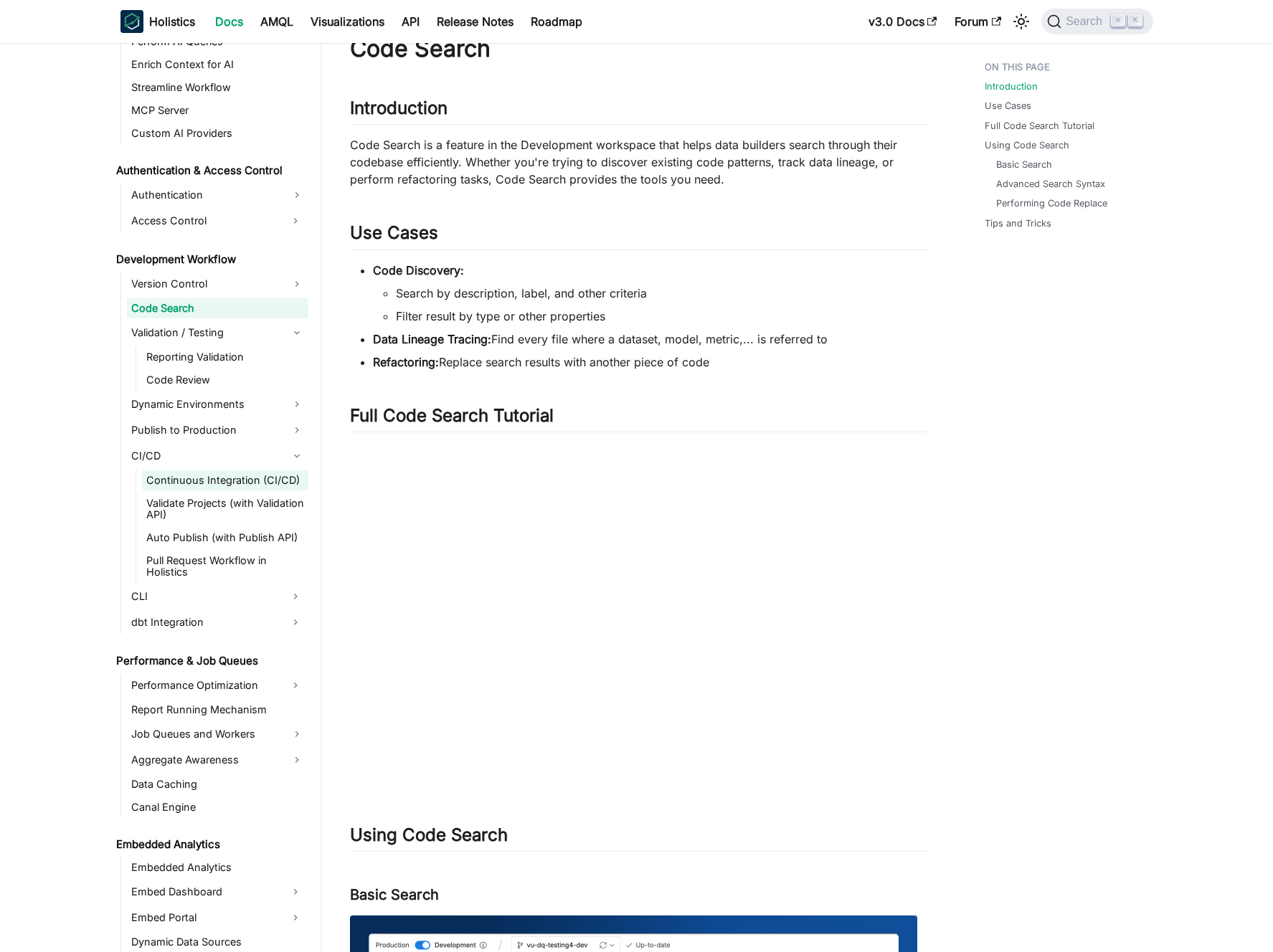
scroll to position [863, 0]
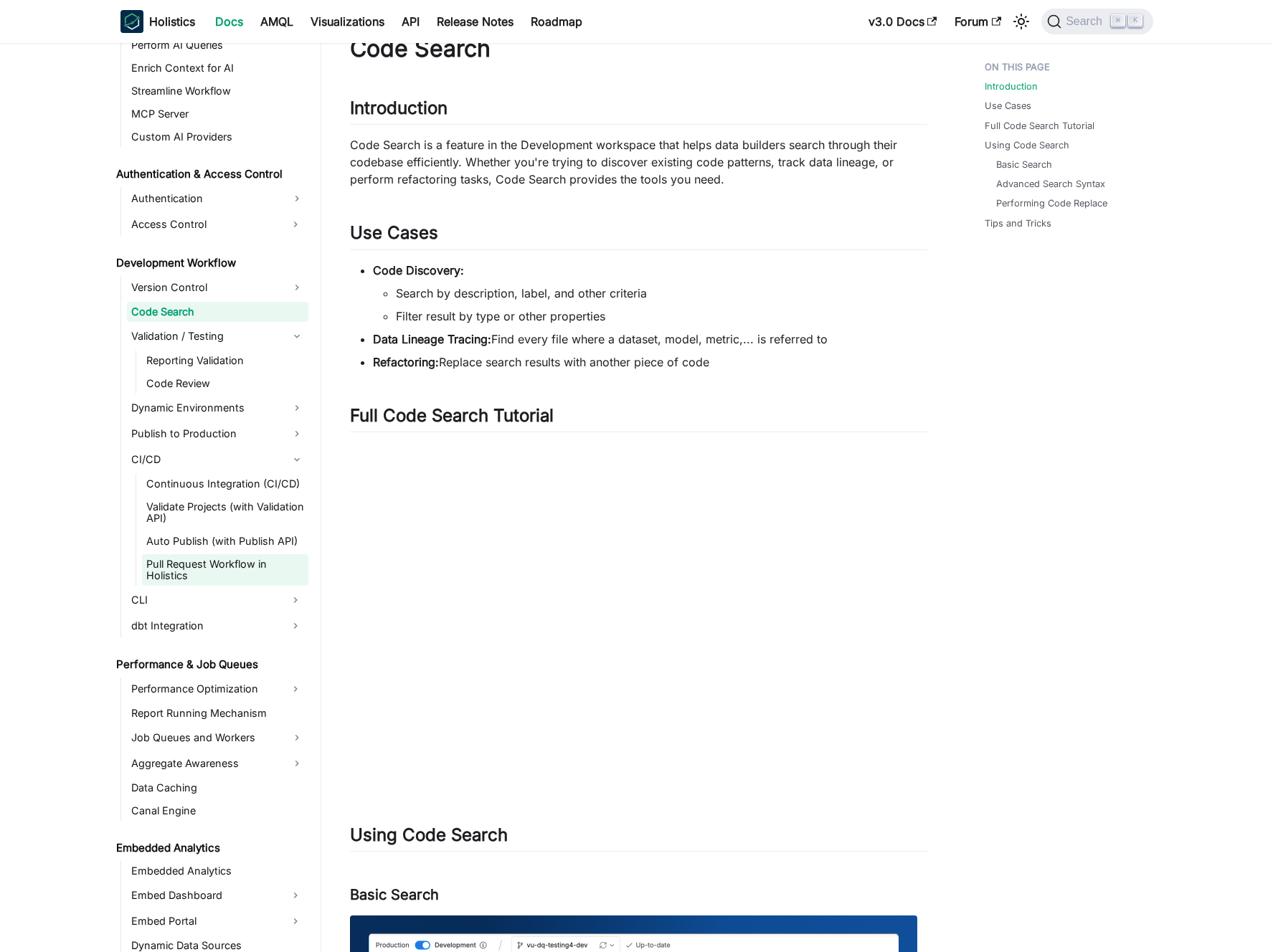
click at [198, 565] on link "Pull Request Workflow in Holistics" at bounding box center [224, 570] width 166 height 32
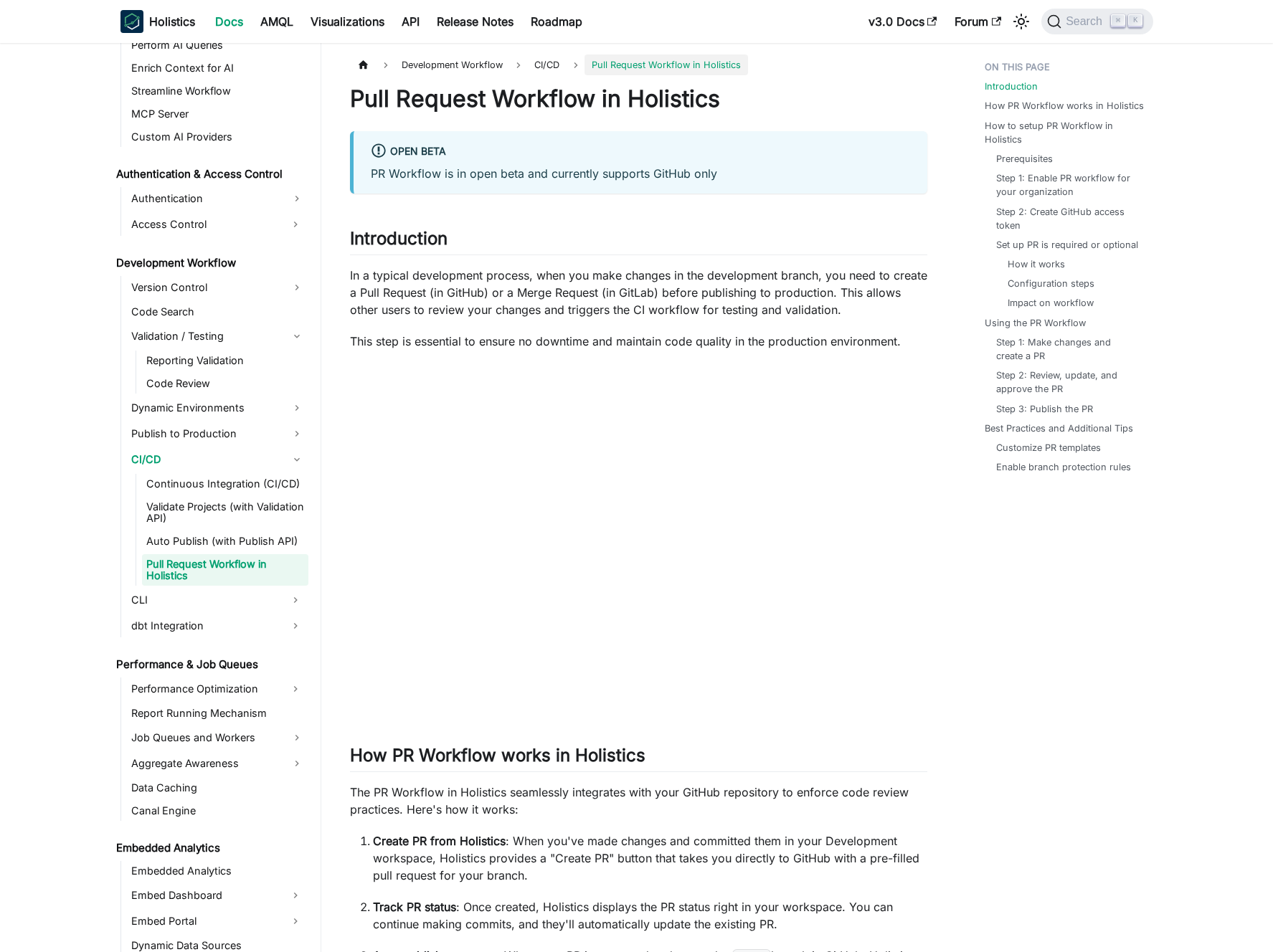
click at [584, 290] on p "In a typical development process, when you make changes in the development bran…" at bounding box center [639, 293] width 578 height 52
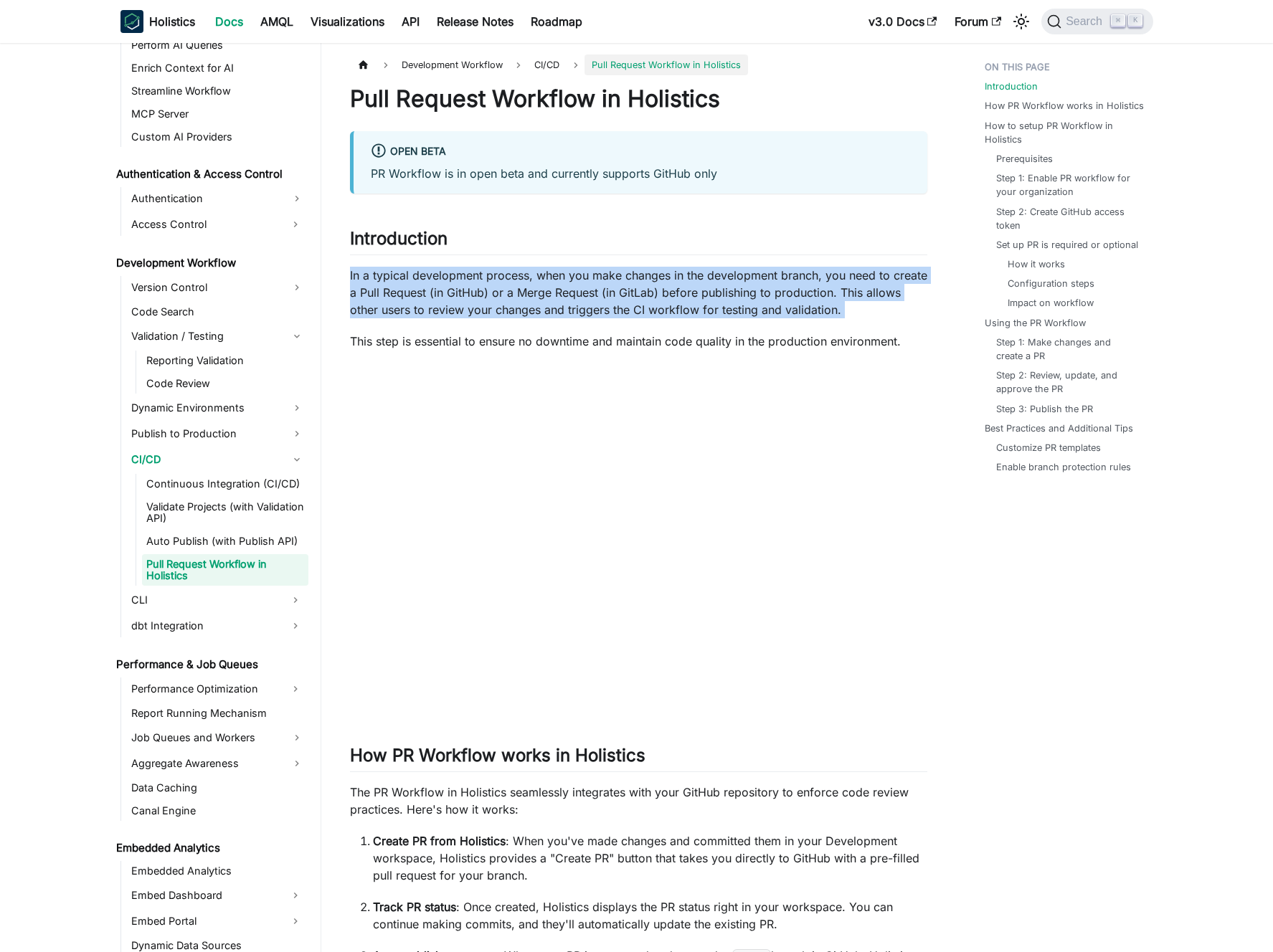
click at [584, 290] on p "In a typical development process, when you make changes in the development bran…" at bounding box center [639, 293] width 578 height 52
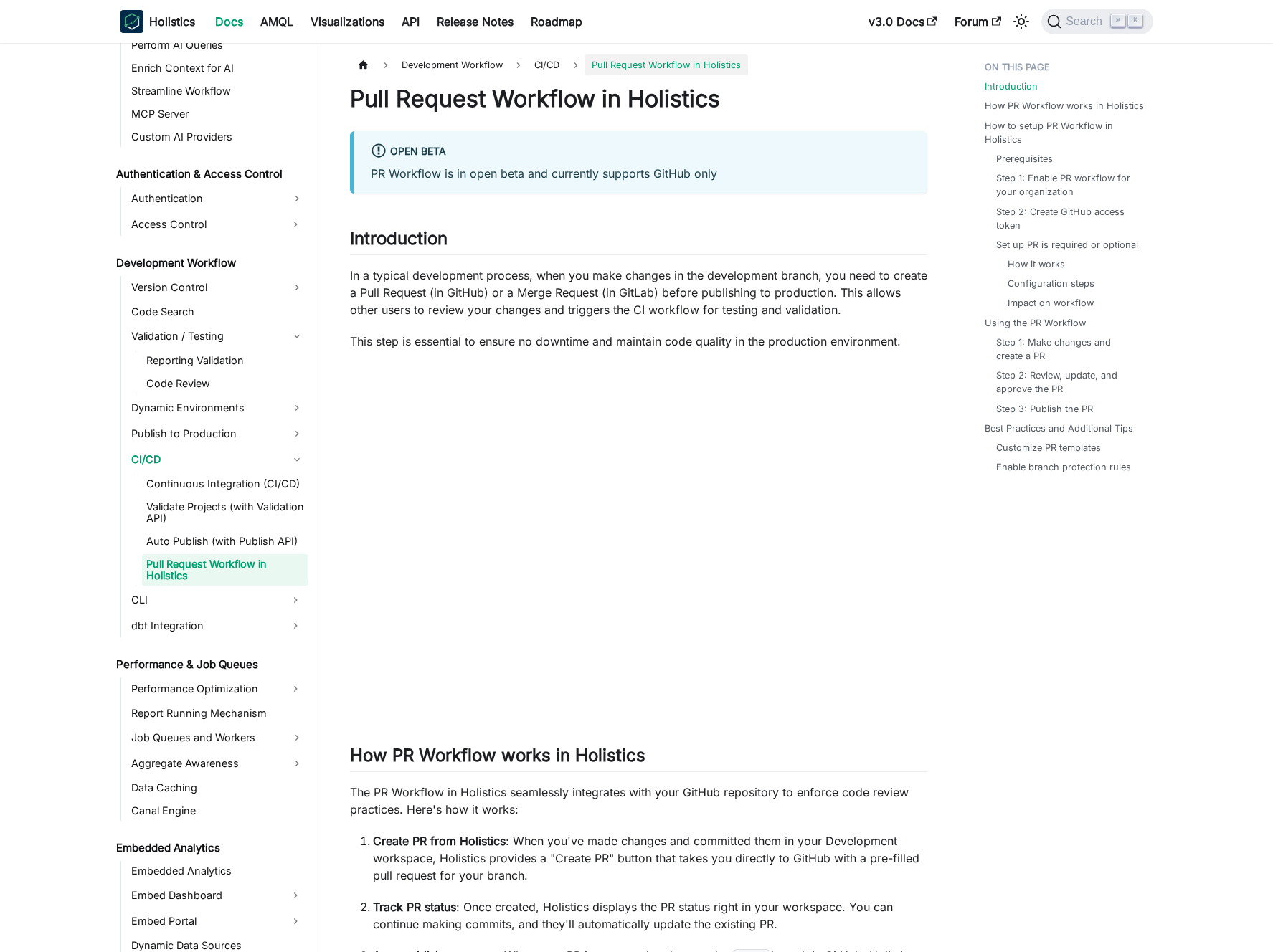
click at [569, 284] on p "In a typical development process, when you make changes in the development bran…" at bounding box center [639, 293] width 578 height 52
click at [511, 101] on h1 "Pull Request Workflow in Holistics" at bounding box center [639, 98] width 578 height 29
click at [502, 100] on h1 "Pull Request Workflow in Holistics" at bounding box center [639, 98] width 578 height 29
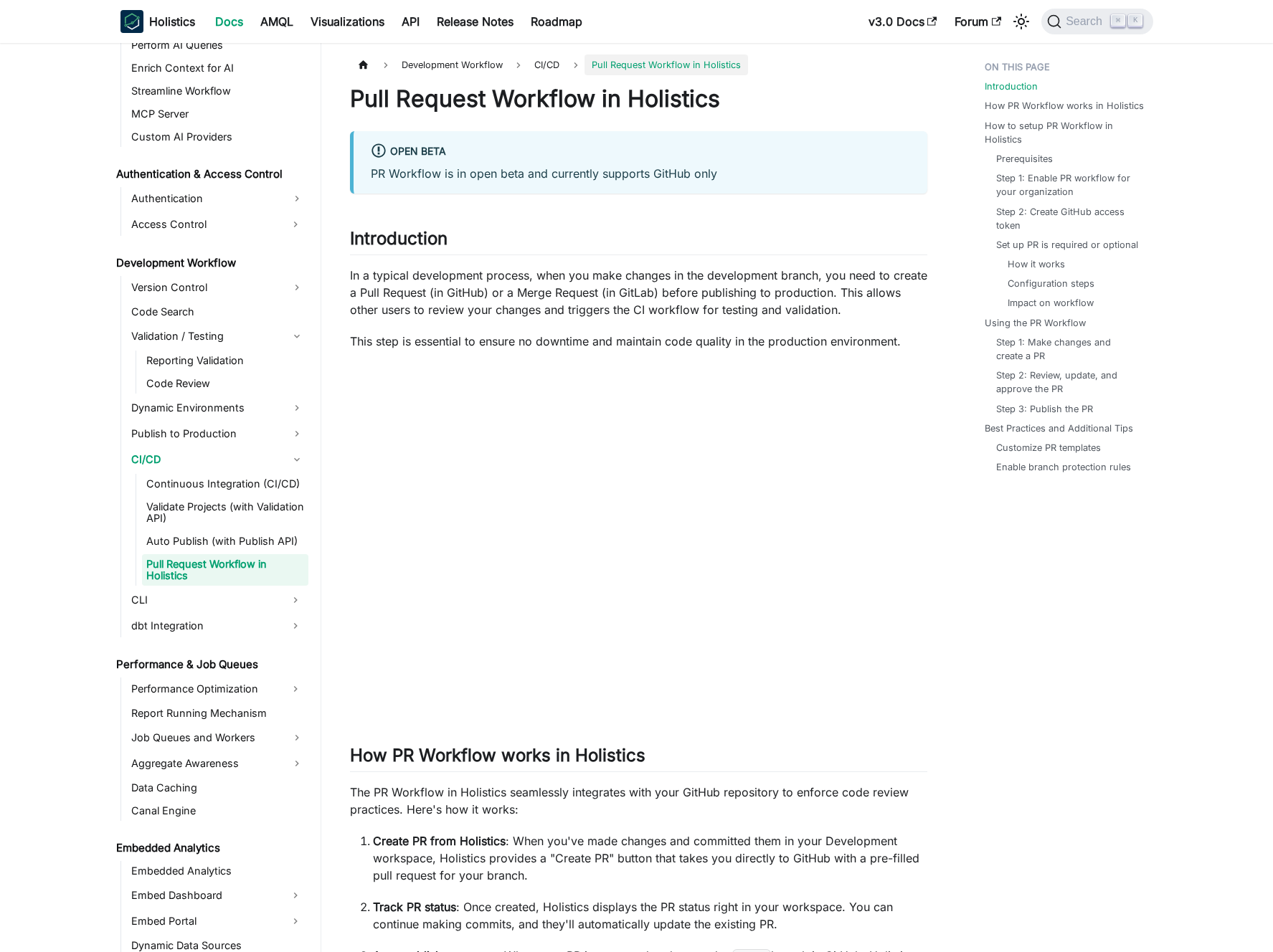
click at [423, 286] on p "In a typical development process, when you make changes in the development bran…" at bounding box center [639, 293] width 578 height 52
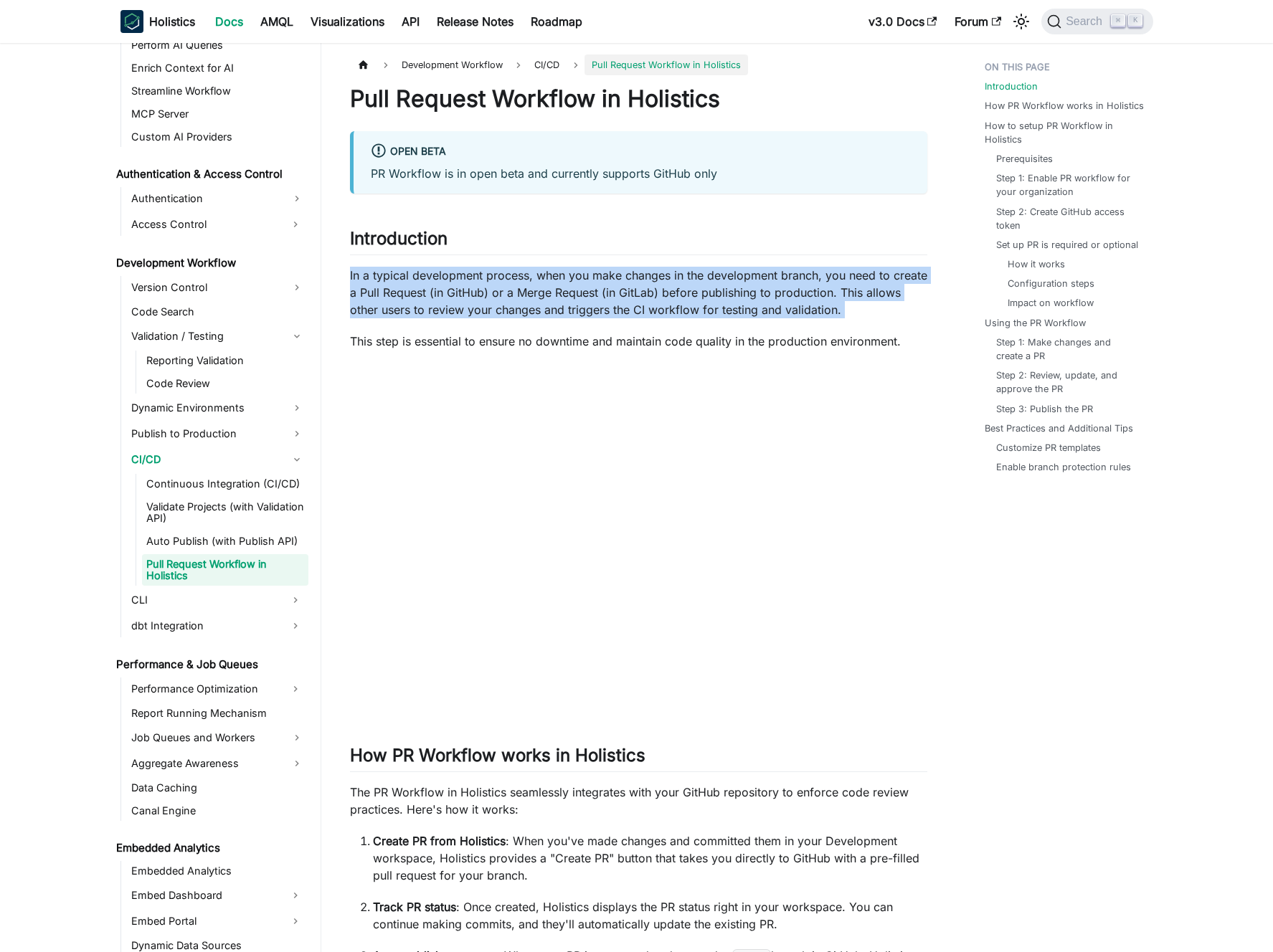
drag, startPoint x: 423, startPoint y: 286, endPoint x: 434, endPoint y: 287, distance: 11.0
click at [424, 286] on p "In a typical development process, when you make changes in the development bran…" at bounding box center [639, 293] width 578 height 52
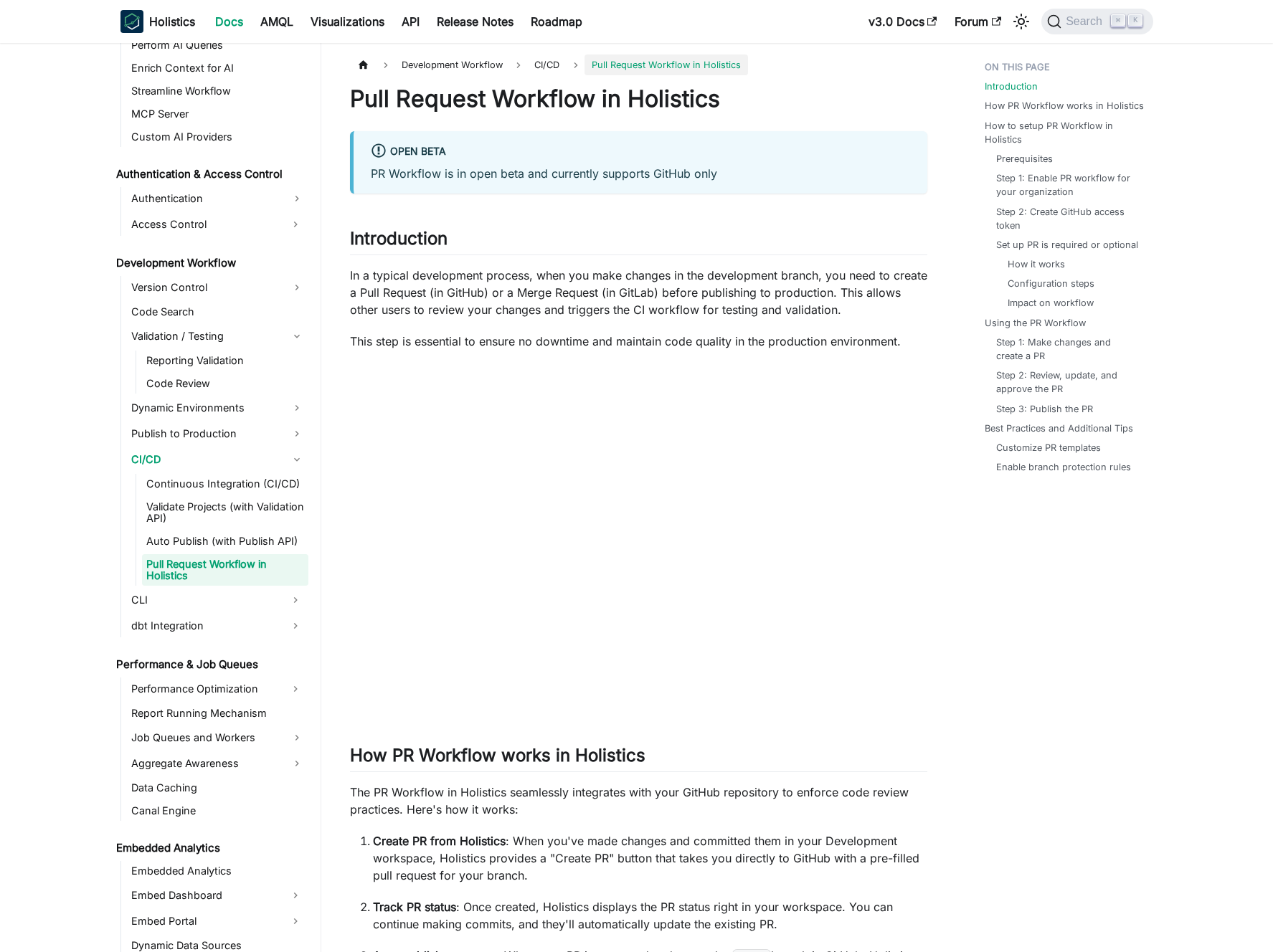
click at [434, 287] on p "In a typical development process, when you make changes in the development bran…" at bounding box center [639, 293] width 578 height 52
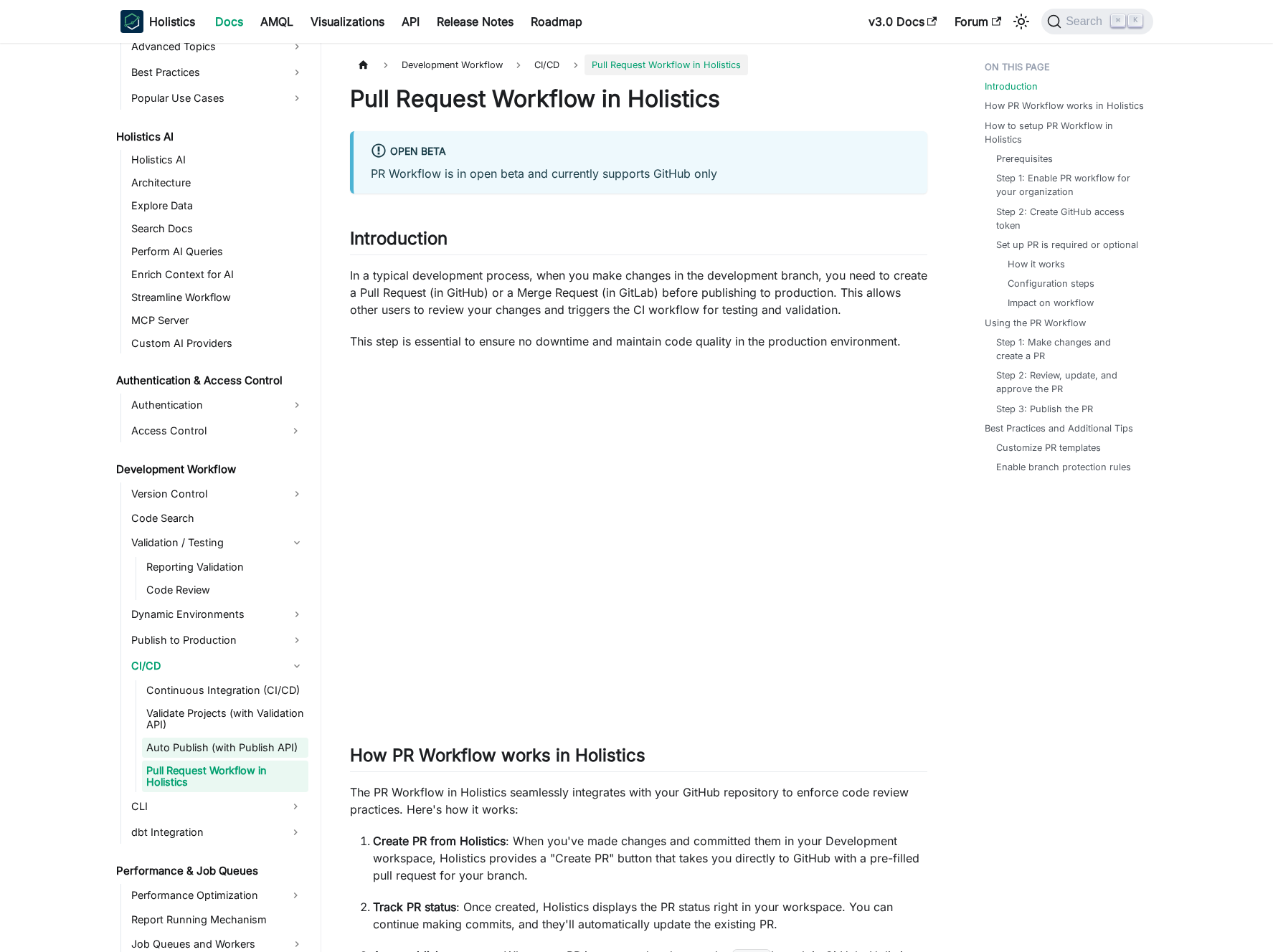
scroll to position [644, 0]
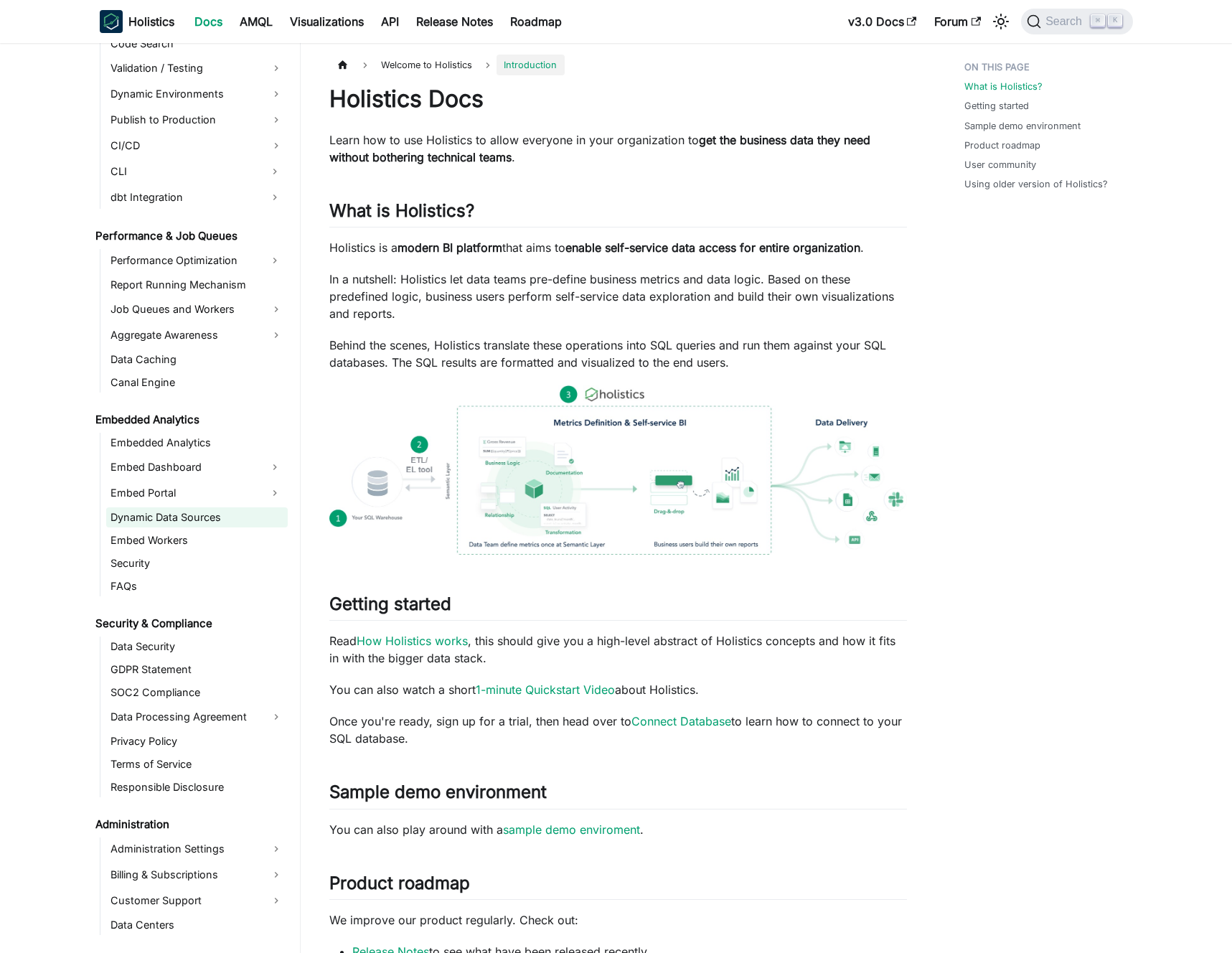
scroll to position [1134, 0]
click at [230, 486] on link "Embed Portal" at bounding box center [184, 491] width 156 height 23
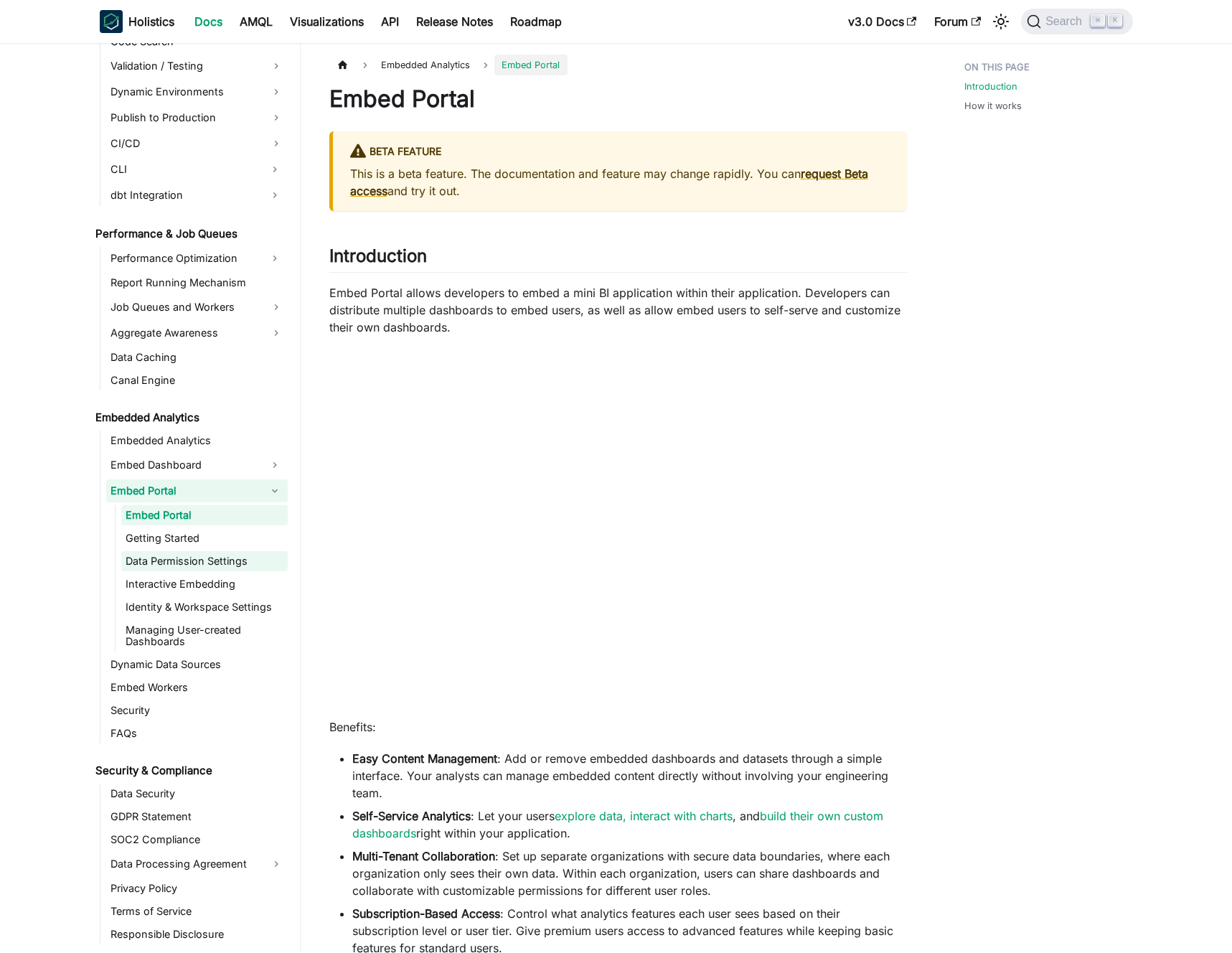
click at [222, 560] on link "Data Permission Settings" at bounding box center [204, 561] width 166 height 20
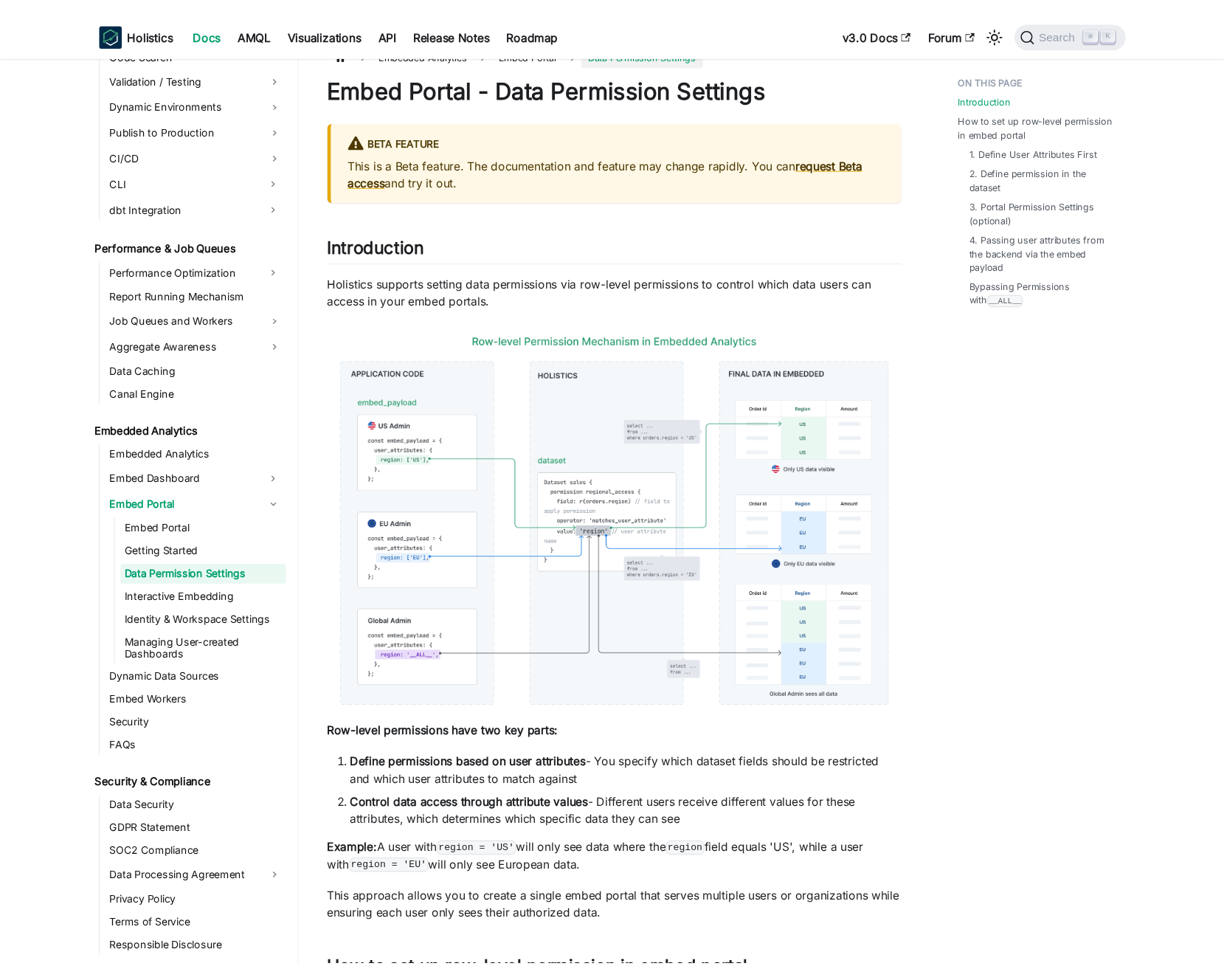
scroll to position [25, 0]
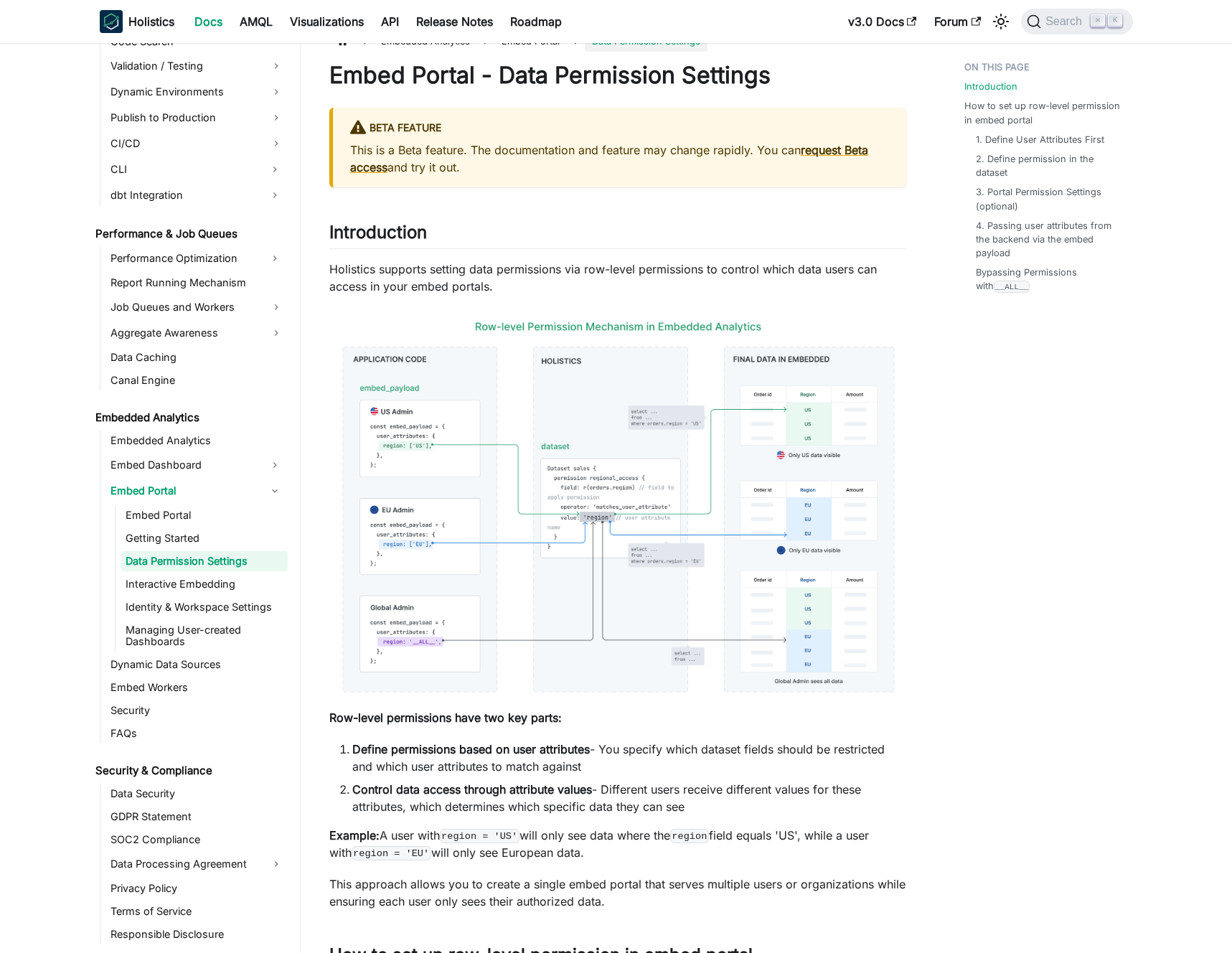
click at [588, 496] on img at bounding box center [618, 507] width 578 height 395
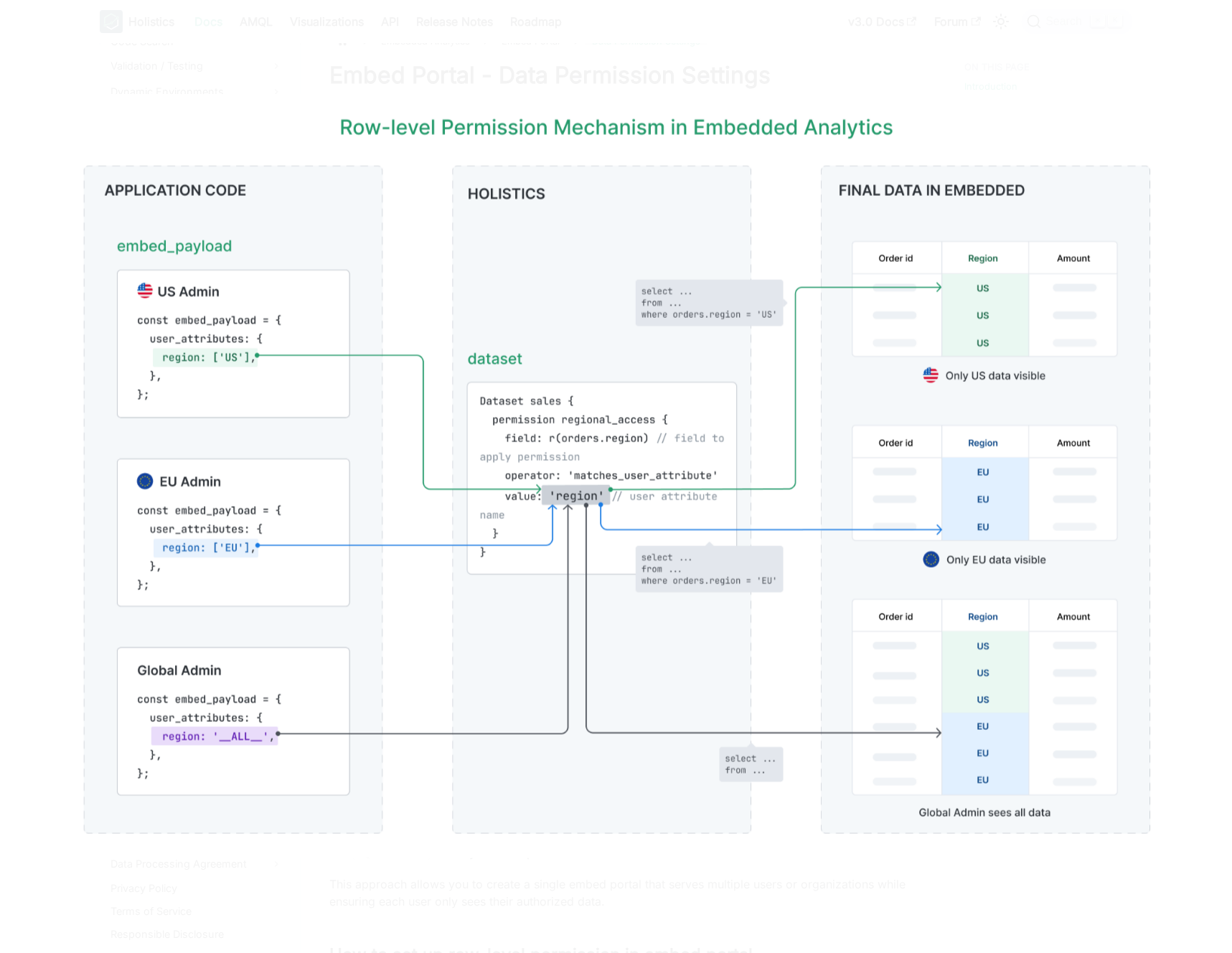
click at [1020, 42] on div at bounding box center [616, 476] width 1232 height 953
